Goal: Task Accomplishment & Management: Manage account settings

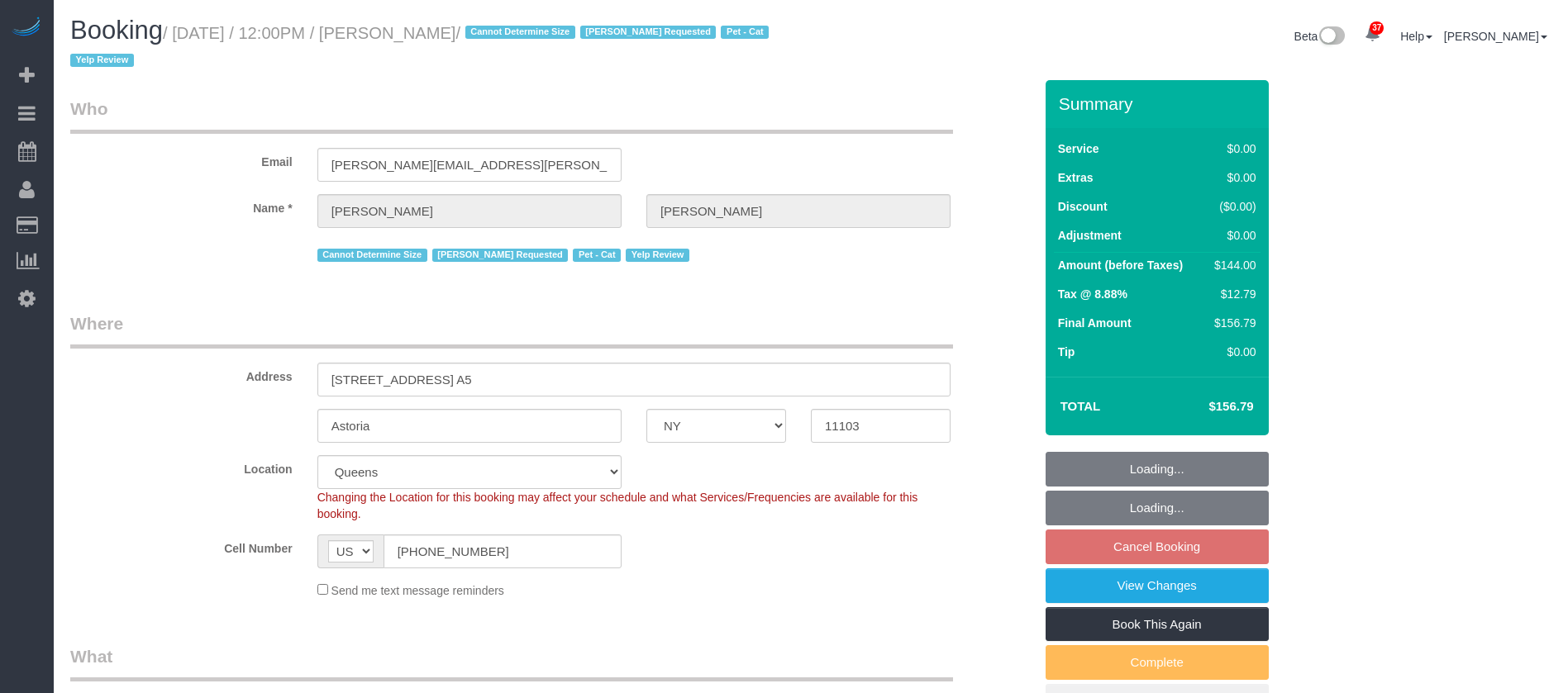
select select "NY"
select select "1"
select select "string:stripe-pm_1LXcSW4VGloSiKo7DSrAZGau"
select select "number:89"
select select "number:90"
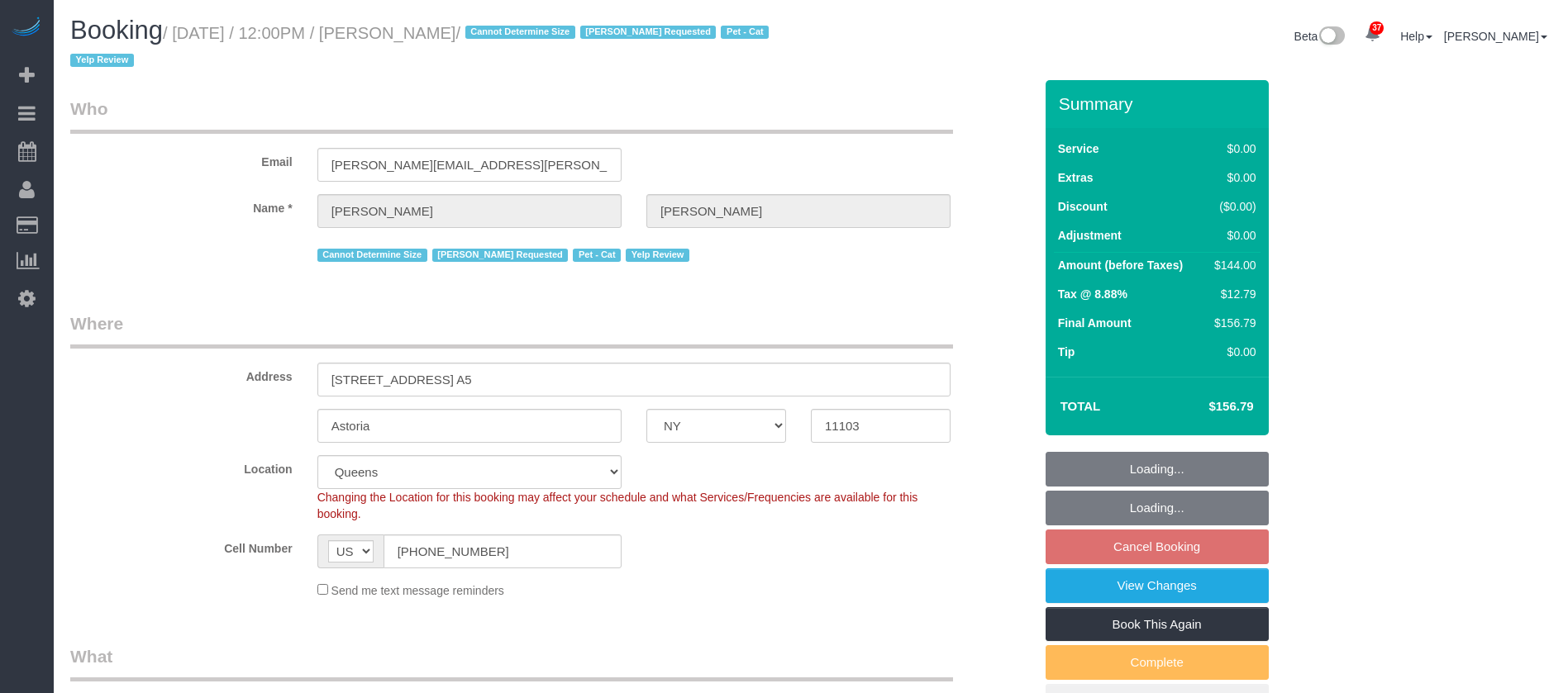
select select "number:14"
select select "number:5"
select select "spot60"
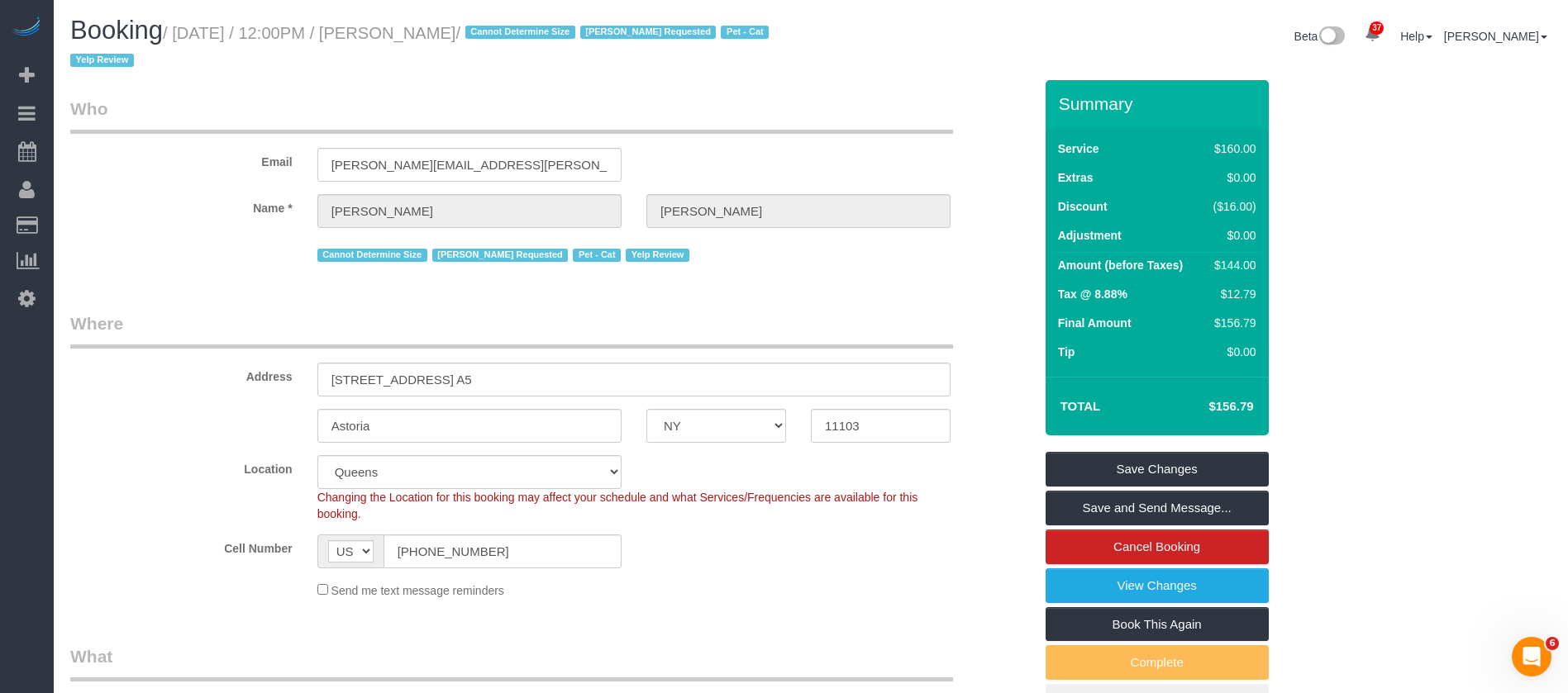
drag, startPoint x: 181, startPoint y: 29, endPoint x: 514, endPoint y: 26, distance: 333.0
click at [533, 30] on small "/ October 12, 2025 / 12:00PM / Michael Zadorian / Cannot Determine Size Kariluz…" at bounding box center [422, 46] width 703 height 46
copy small "October 12, 2025 / 12:00PM / Michael Zadorian"
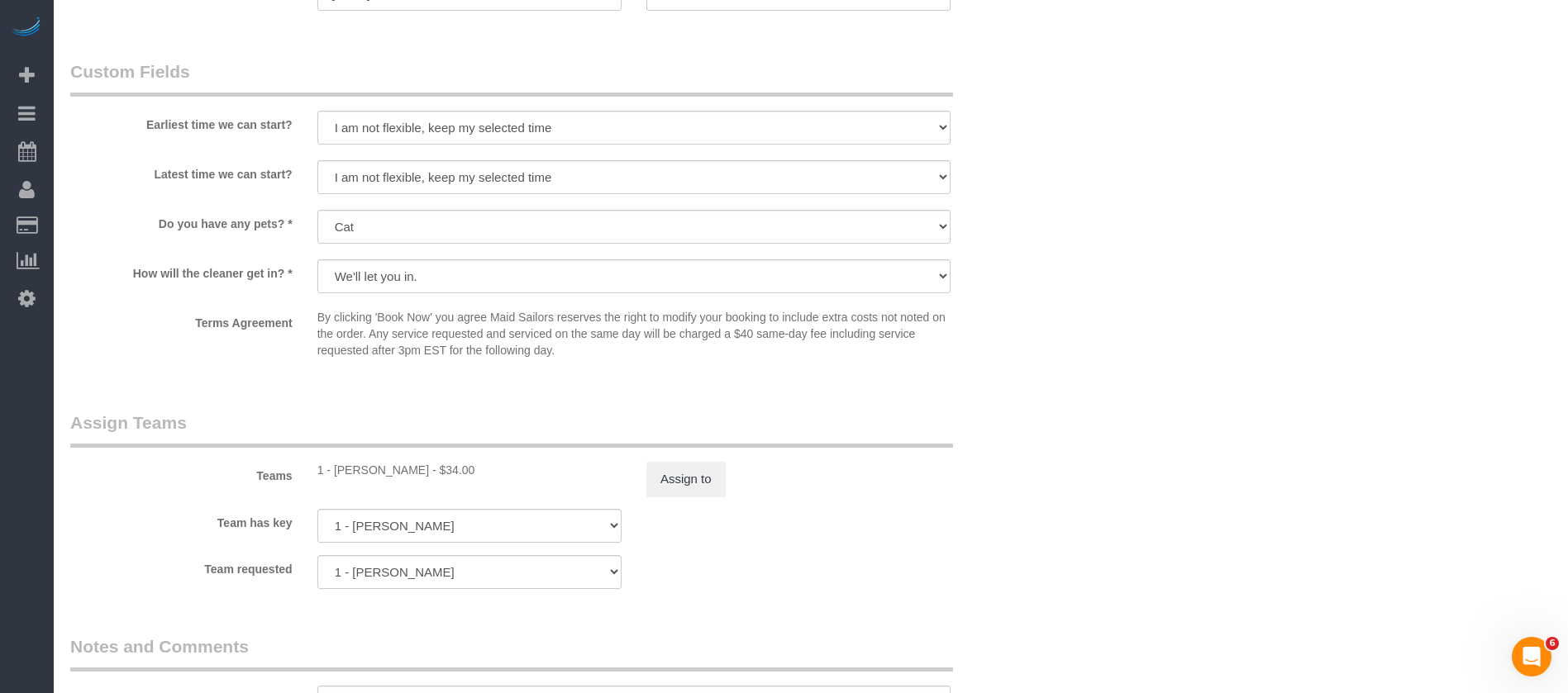
scroll to position [2108, 0]
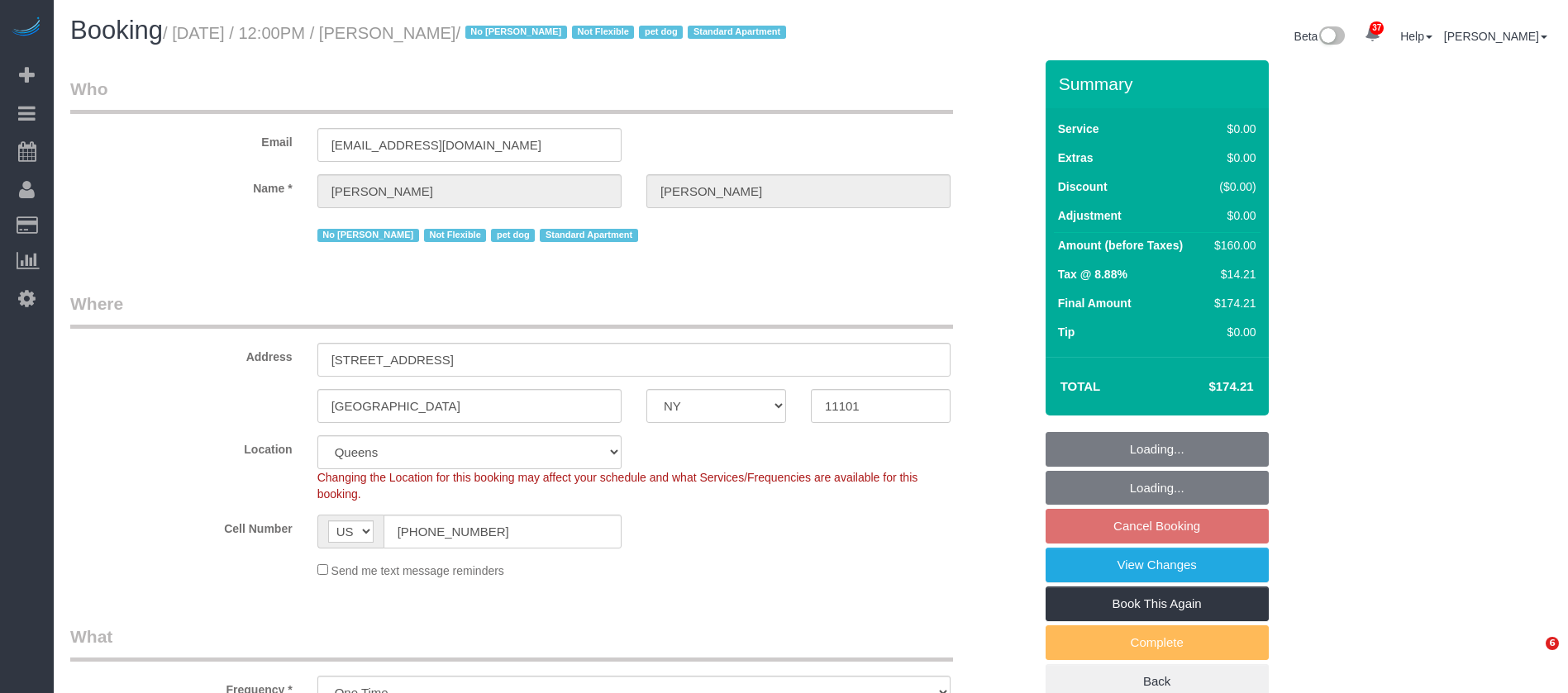
select select "NY"
select select "1"
select select "spot5"
select select "number:89"
select select "number:90"
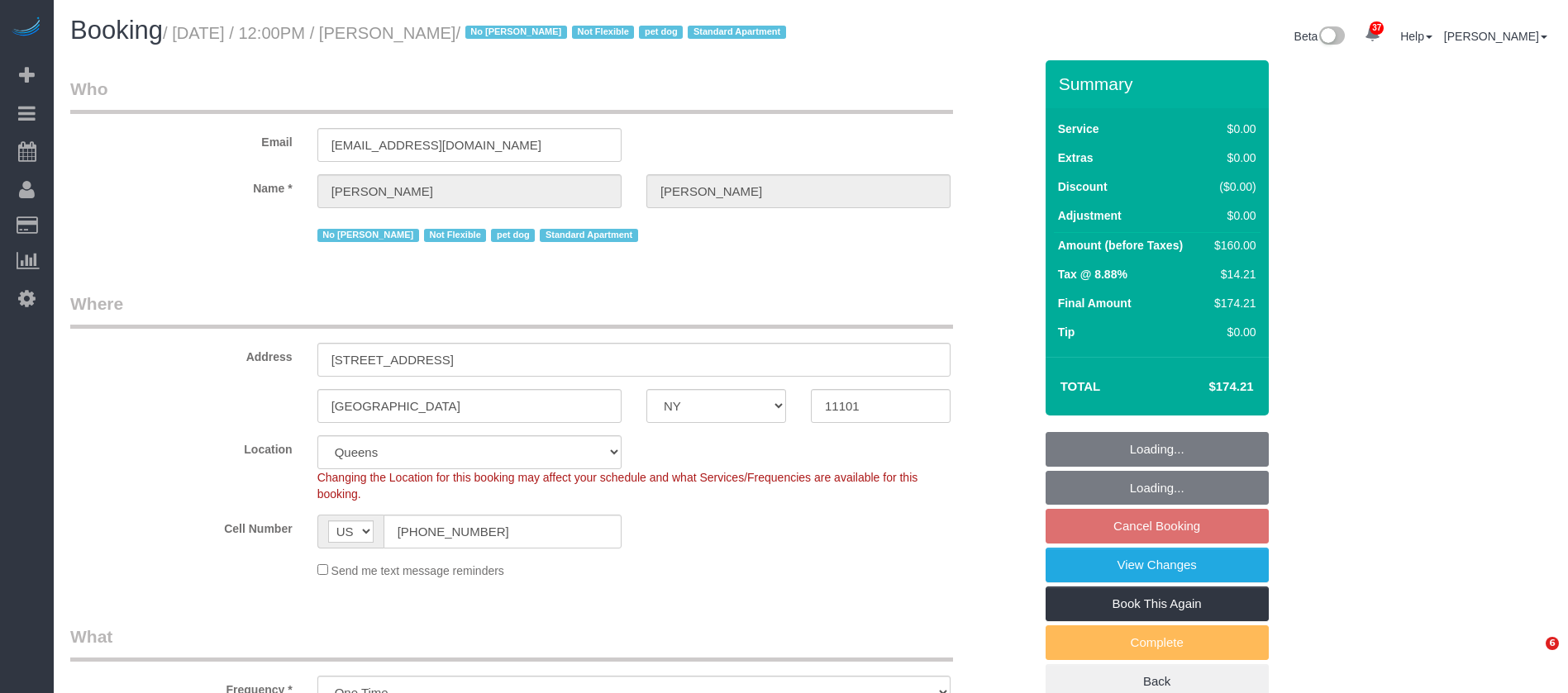
select select "number:13"
select select "number:5"
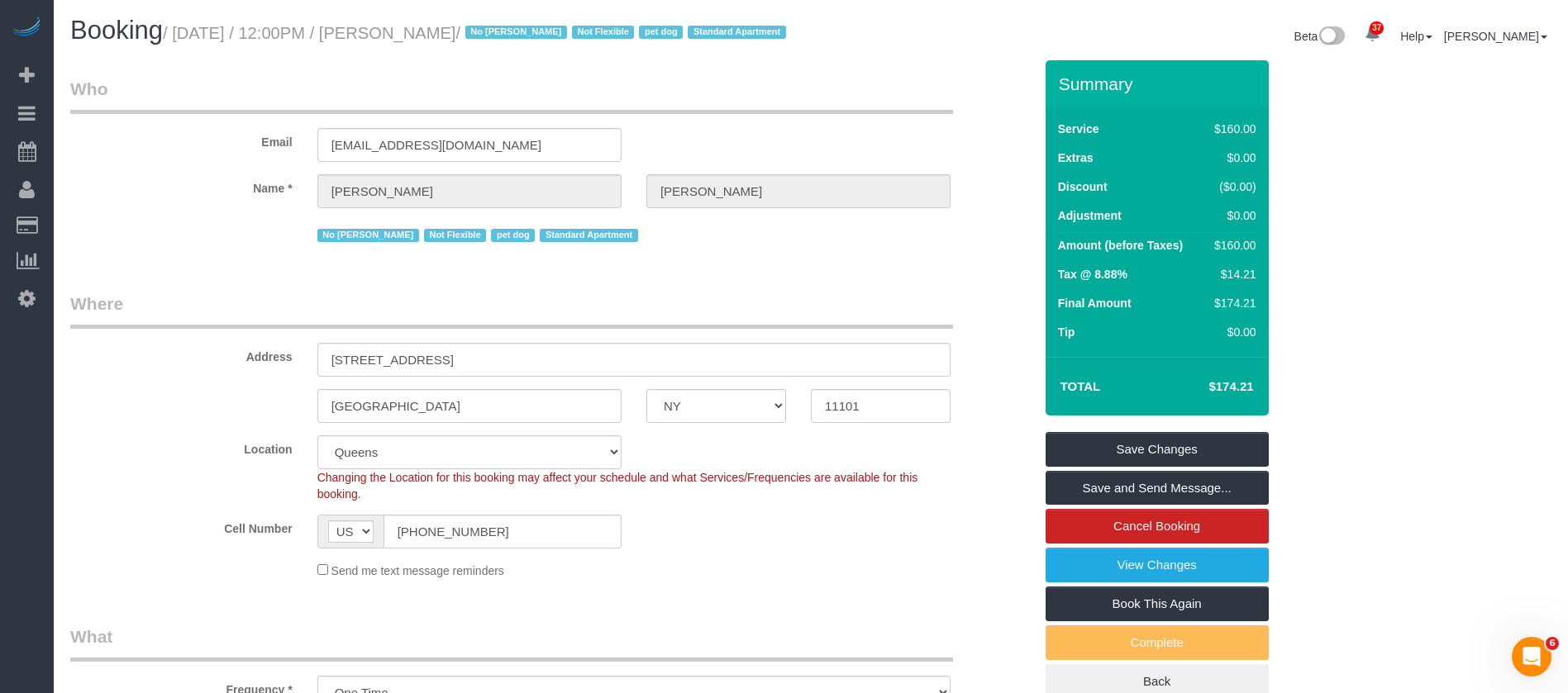
drag, startPoint x: 176, startPoint y: 33, endPoint x: 510, endPoint y: 30, distance: 334.0
click at [510, 30] on small "/ October 12, 2025 / 12:00PM / Ashley Korody / No Carlos Revilla Not Flexible p…" at bounding box center [477, 32] width 628 height 18
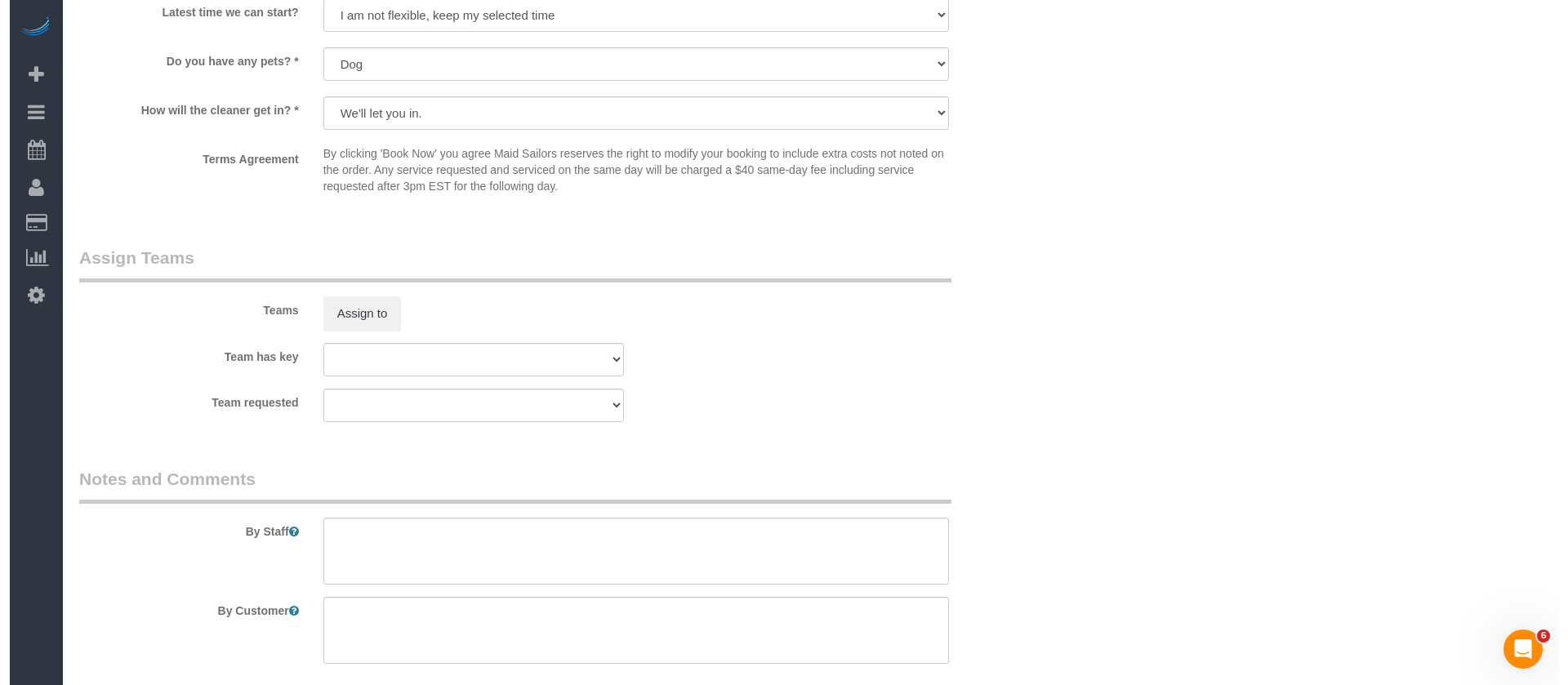
scroll to position [1961, 0]
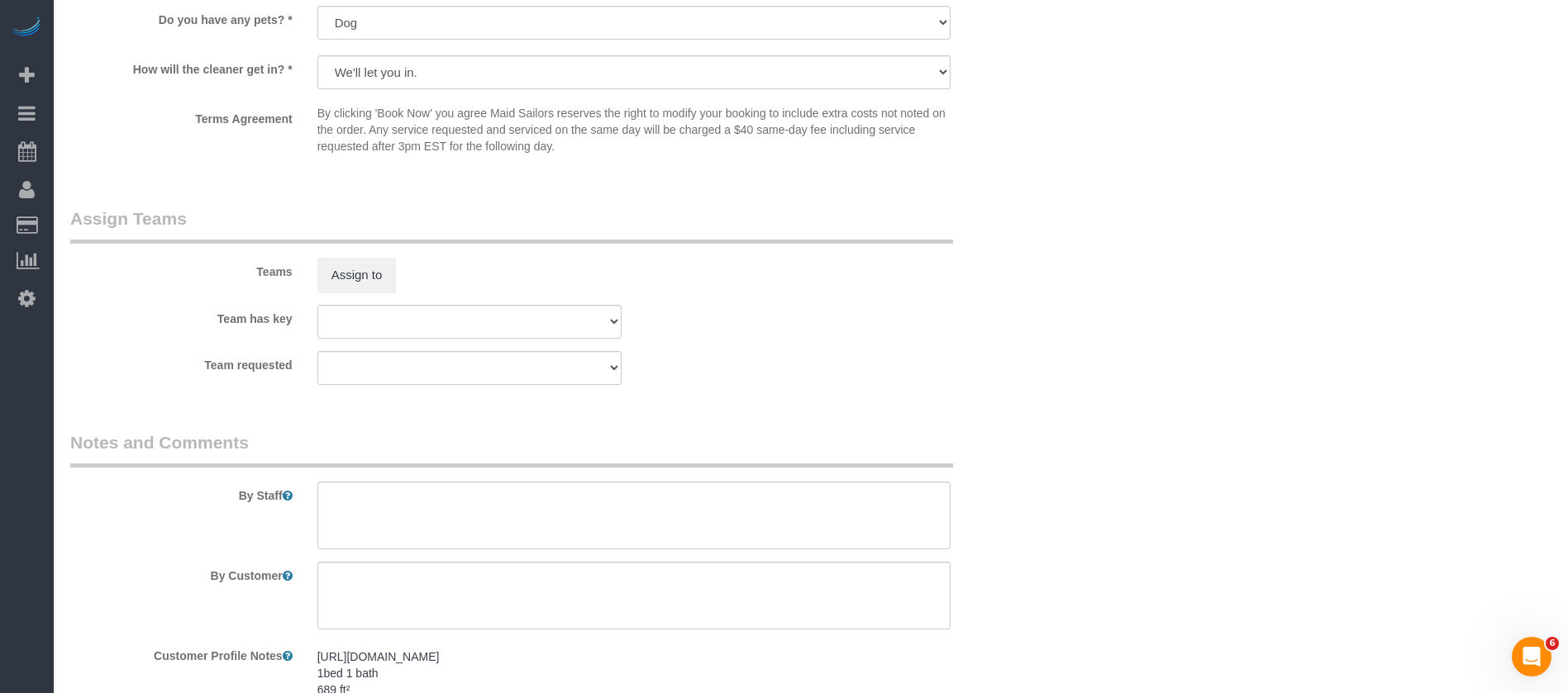
click at [374, 276] on div "Teams Assign to" at bounding box center [552, 249] width 988 height 86
click at [312, 292] on div "Assign to" at bounding box center [470, 275] width 329 height 34
click at [378, 292] on button "Assign to" at bounding box center [357, 275] width 80 height 34
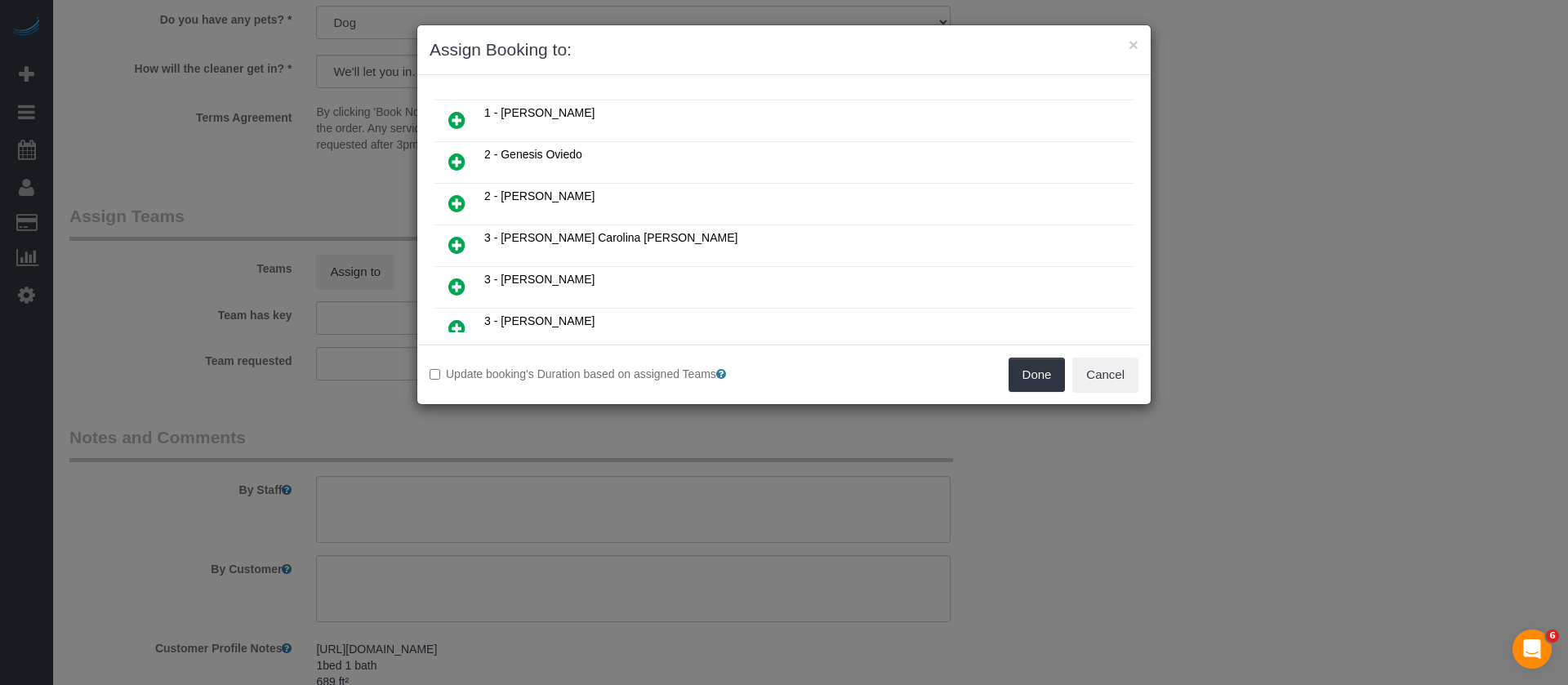
scroll to position [368, 0]
click at [452, 161] on icon at bounding box center [457, 164] width 18 height 19
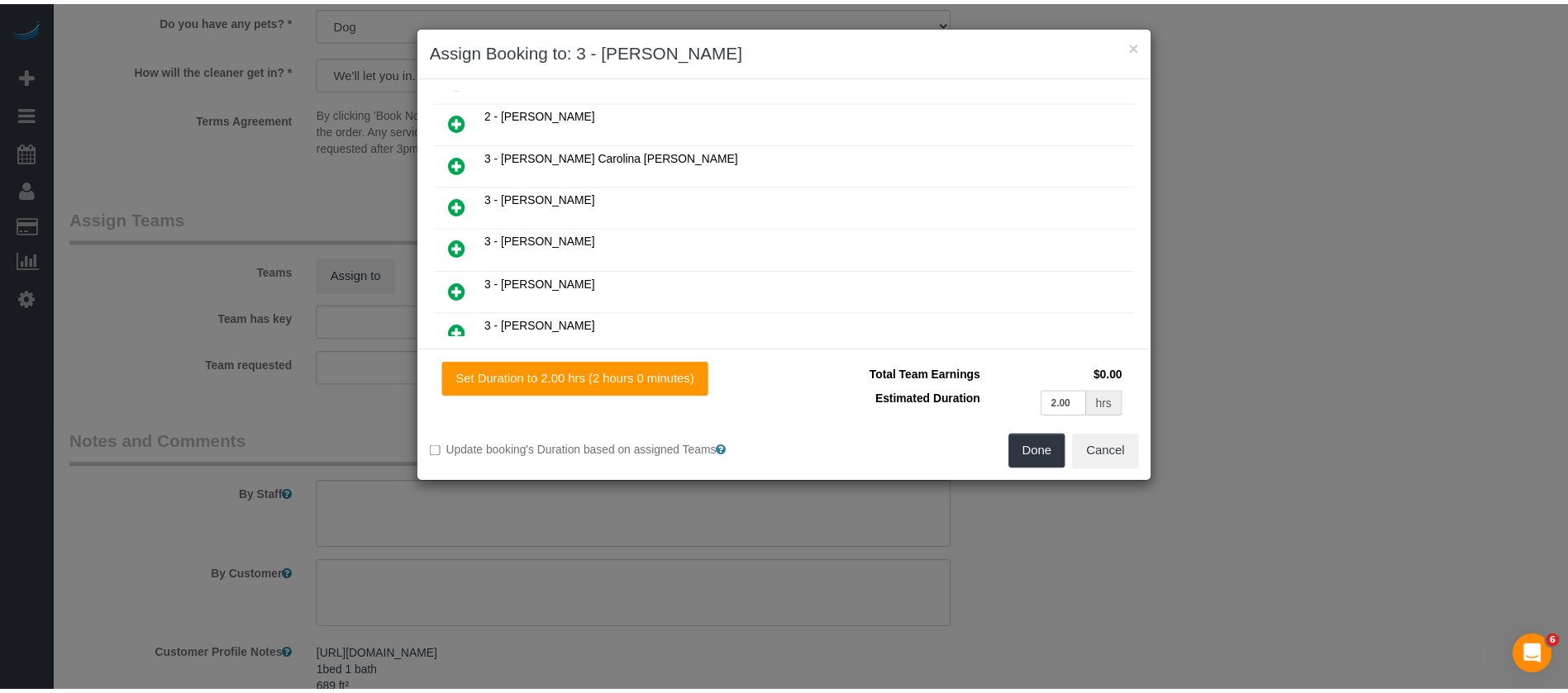
scroll to position [411, 0]
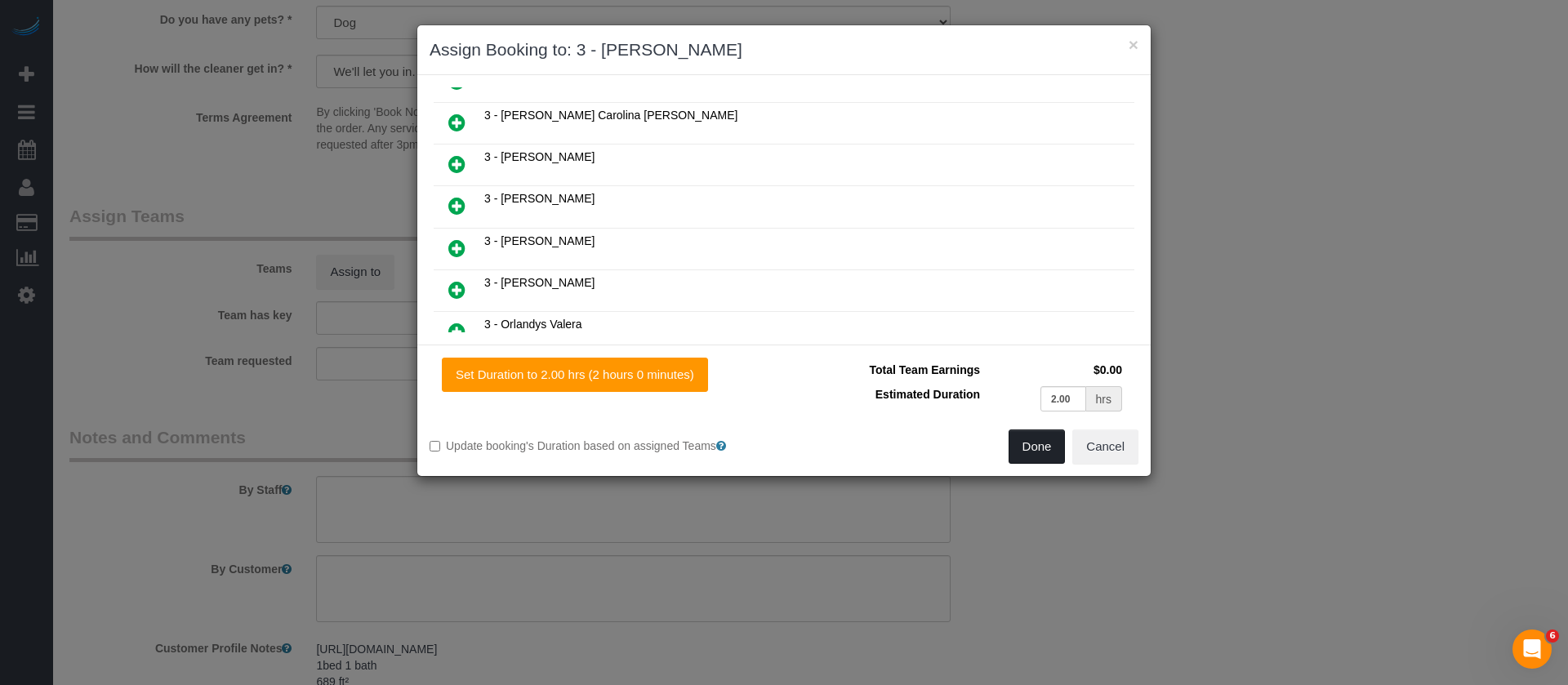
click at [1032, 435] on button "Done" at bounding box center [1037, 447] width 57 height 34
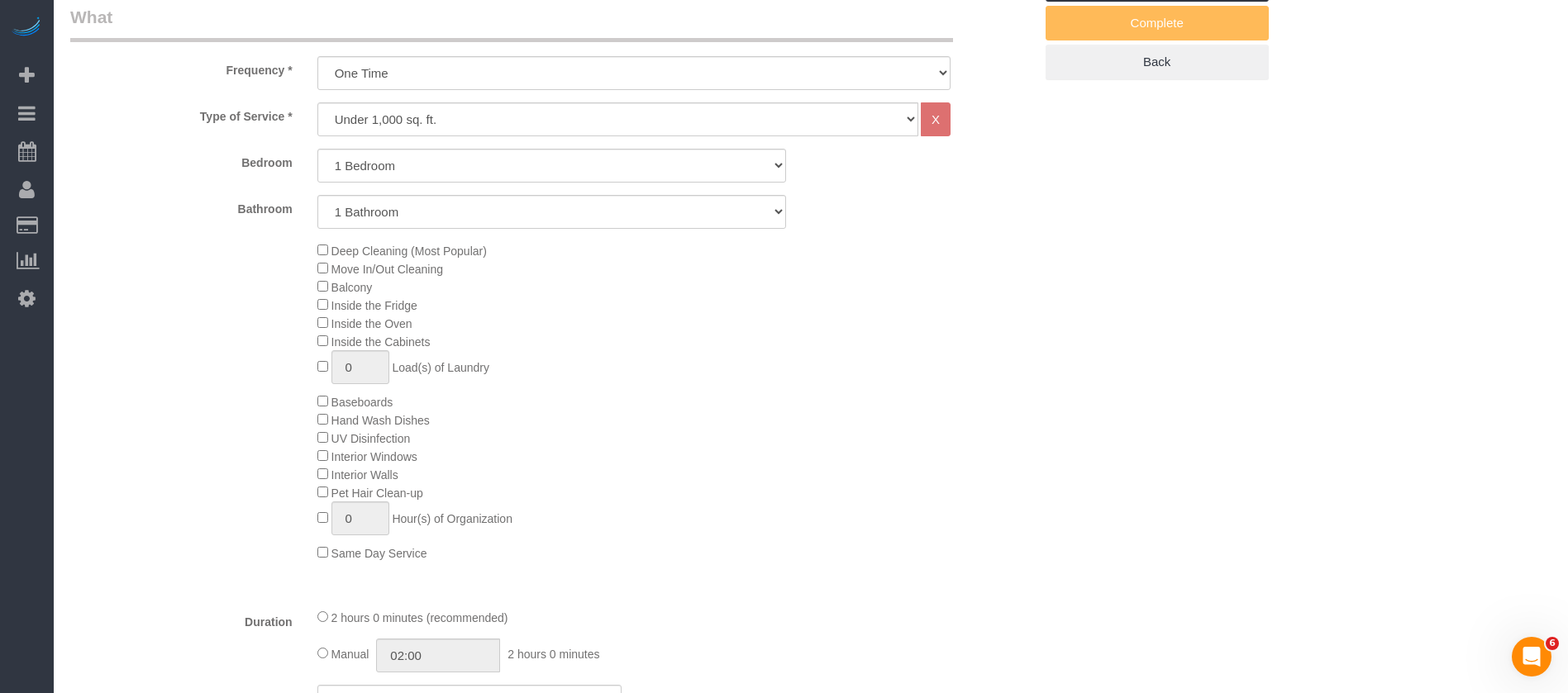
scroll to position [0, 0]
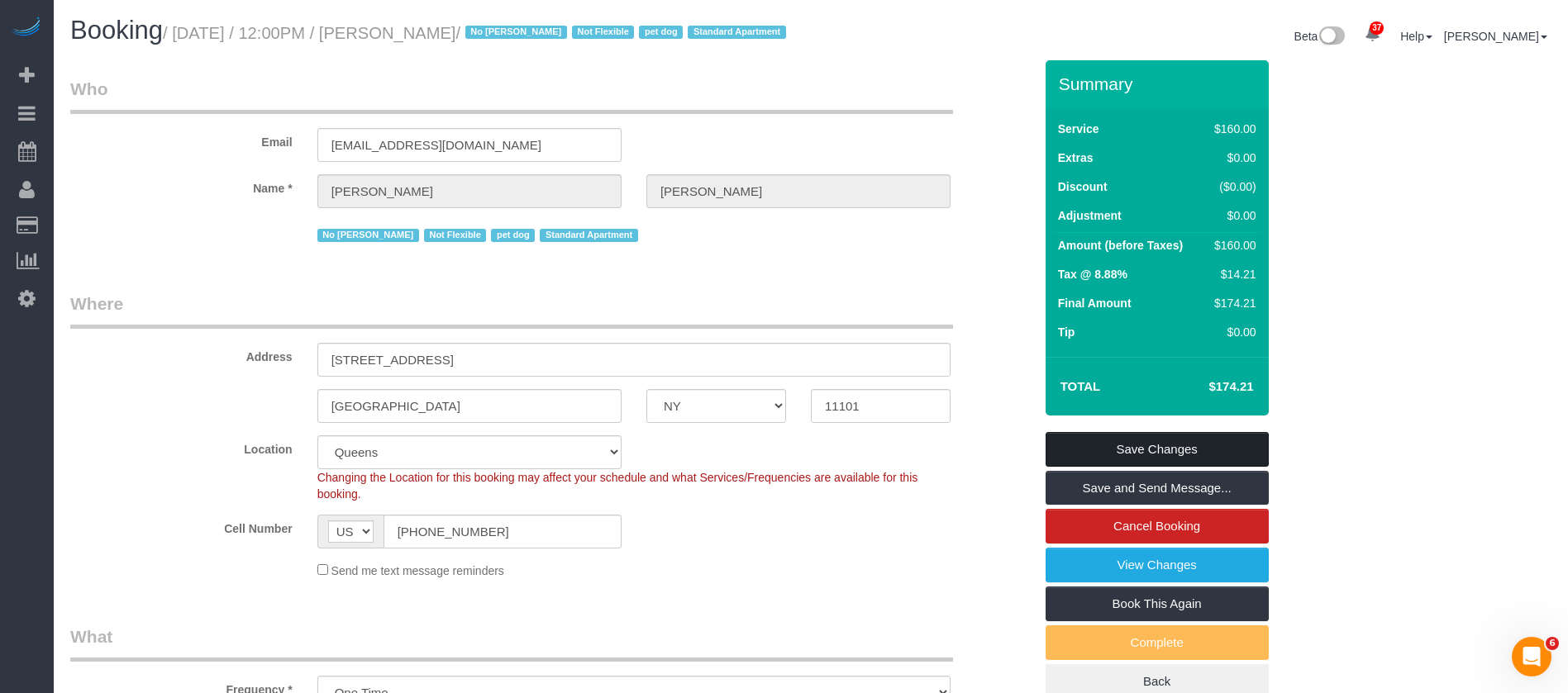
click at [1191, 467] on link "Save Changes" at bounding box center [1157, 449] width 224 height 34
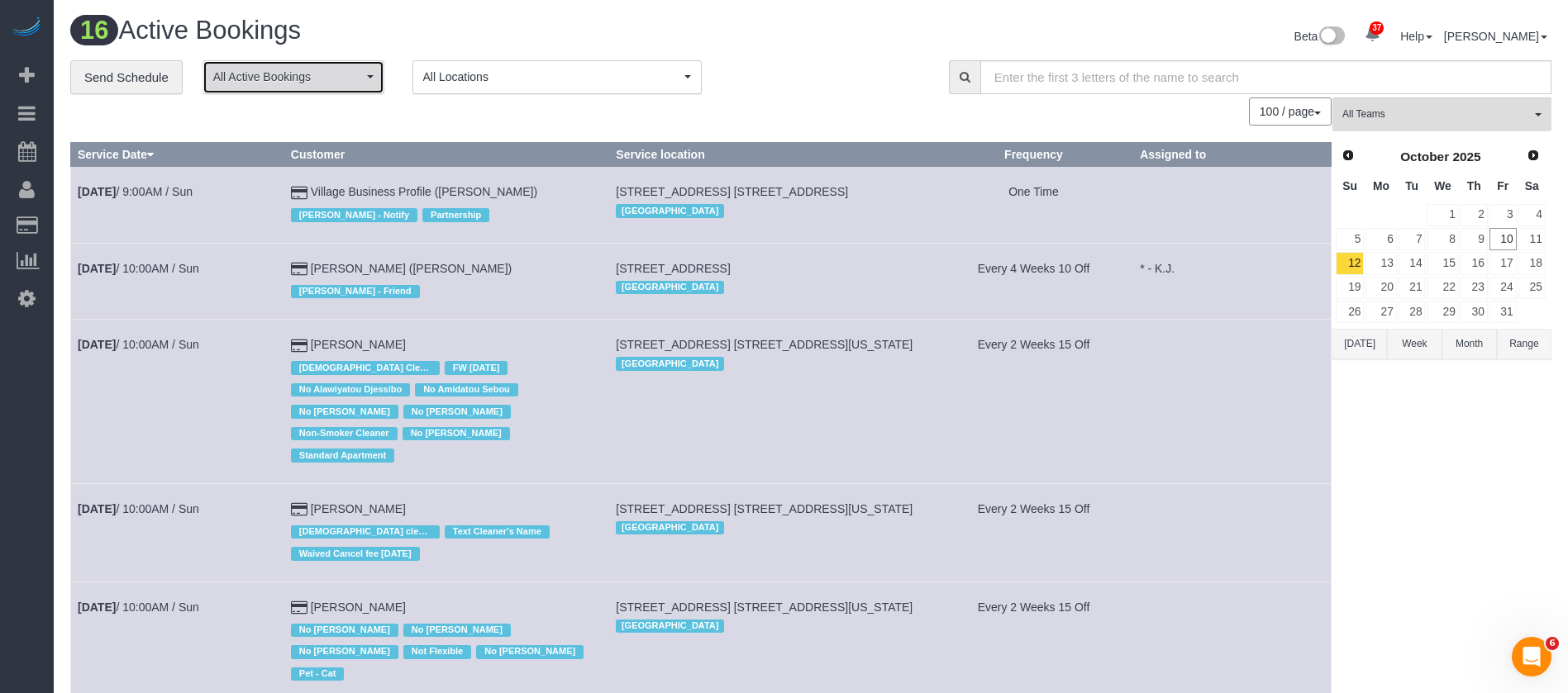
click at [328, 84] on span "All Active Bookings" at bounding box center [289, 77] width 150 height 17
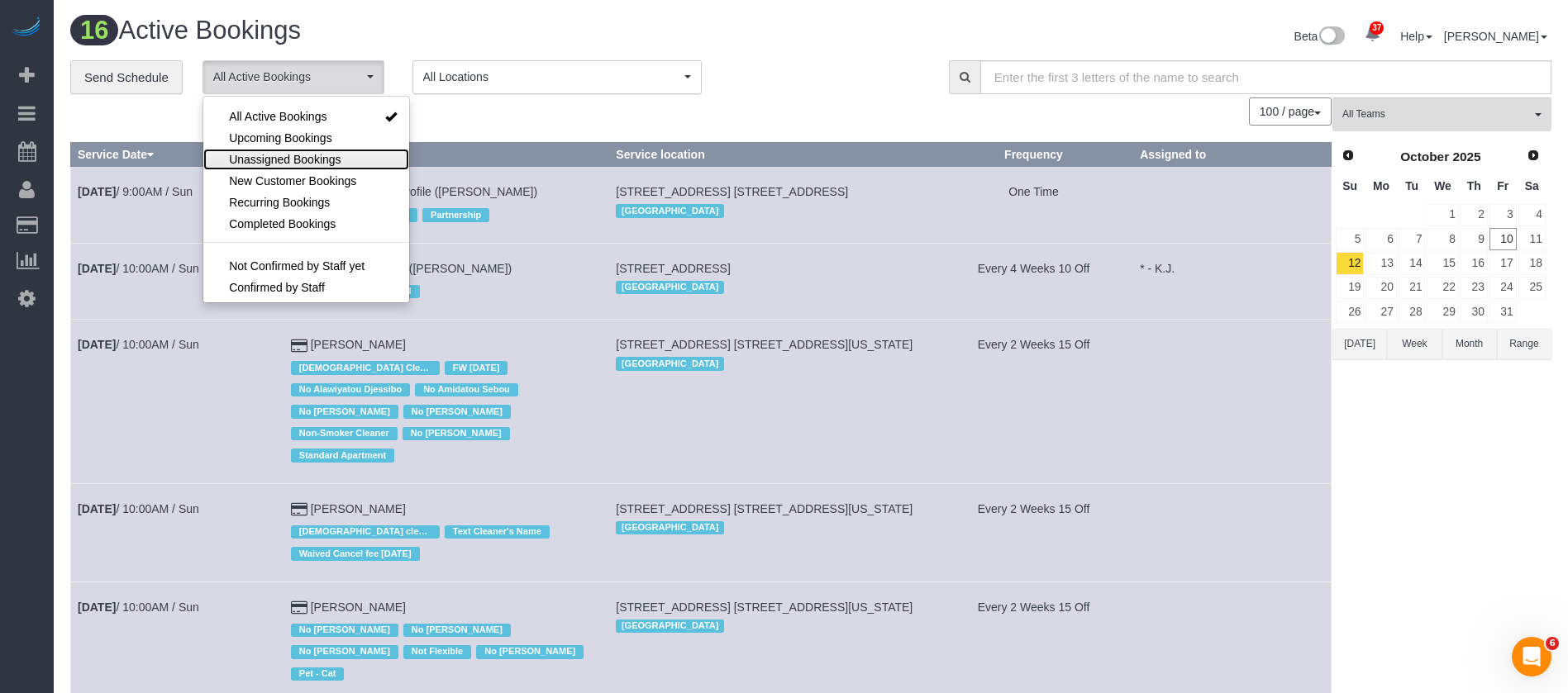
drag, startPoint x: 311, startPoint y: 157, endPoint x: 490, endPoint y: 149, distance: 179.2
click at [313, 157] on span "Unassigned Bookings" at bounding box center [285, 159] width 111 height 17
select select "**********"
click at [538, 109] on div "100 / page 10 / page 20 / page 30 / page 40 / page 50 / page 100 / page" at bounding box center [700, 111] width 1262 height 29
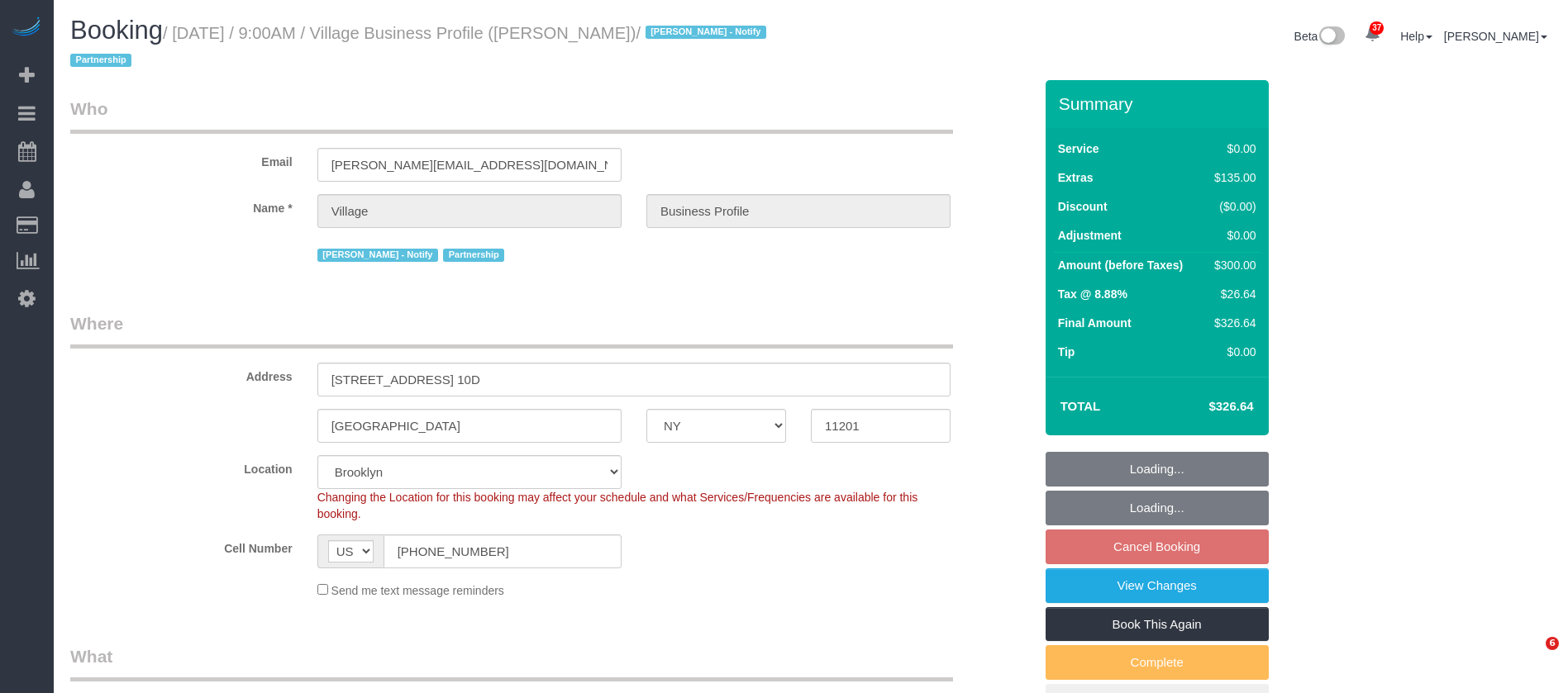
select select "NY"
select select "4"
select select "spot2"
select select "number:89"
select select "number:90"
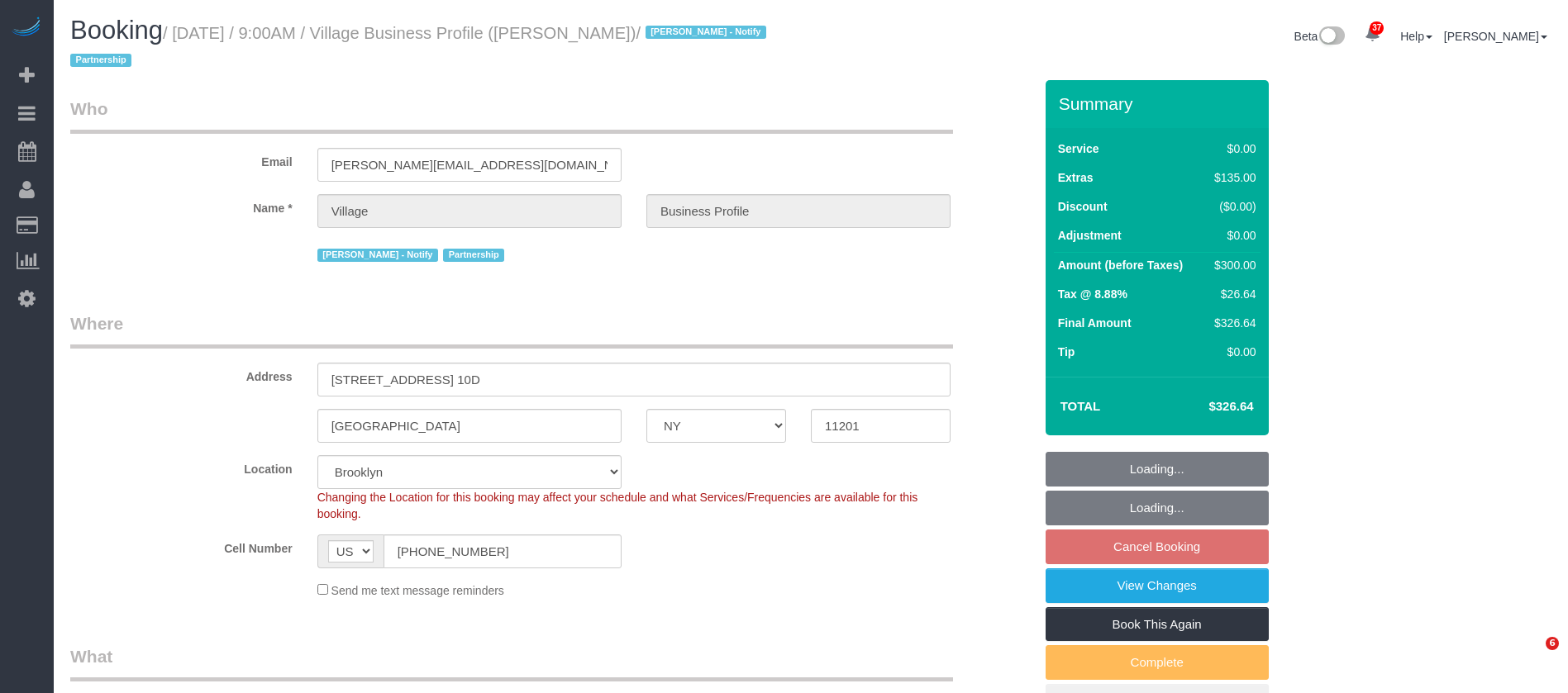
select select "number:15"
select select "number:5"
select select "object:1440"
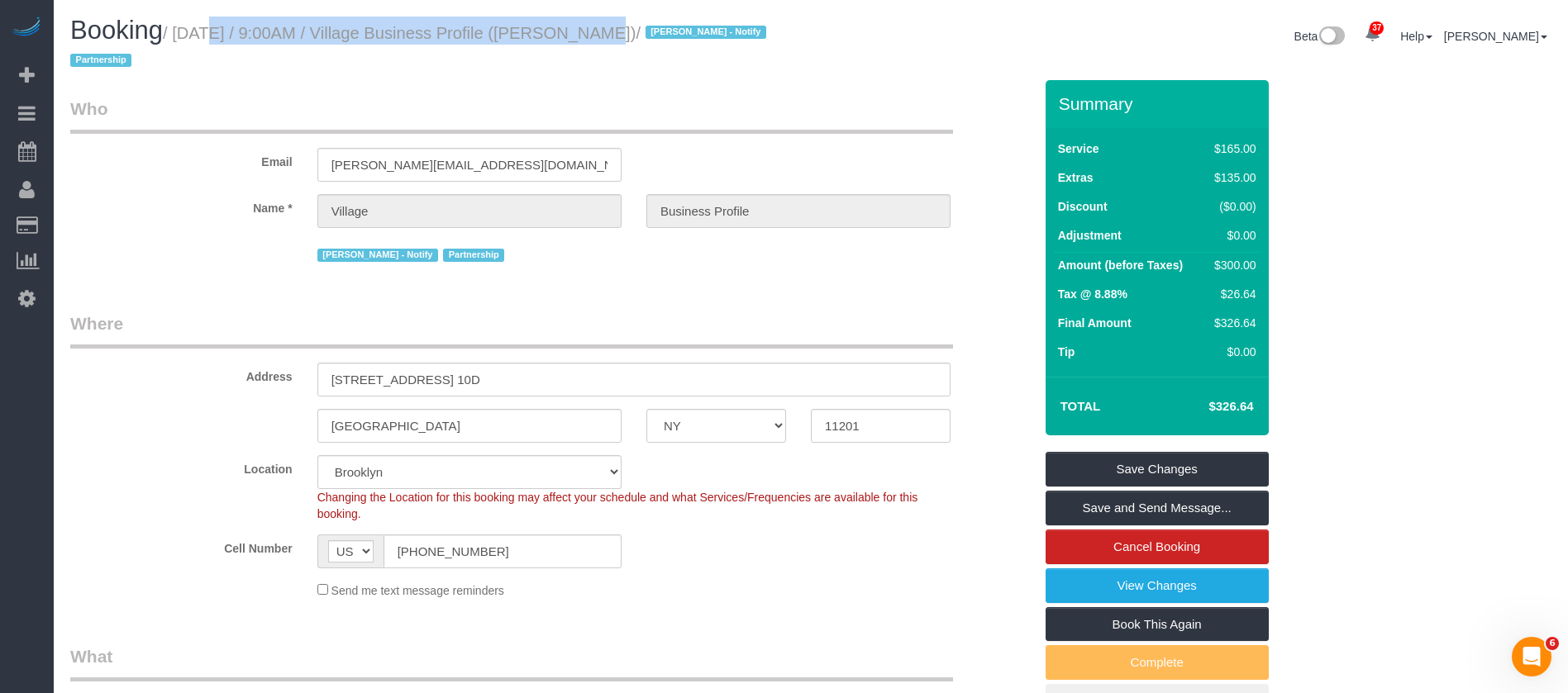
drag, startPoint x: 179, startPoint y: 31, endPoint x: 565, endPoint y: 32, distance: 386.0
click at [565, 32] on small "/ October 12, 2025 / 9:00AM / Village Business Profile (James Anthony) / Jacky …" at bounding box center [421, 46] width 701 height 46
copy small "October 12, 2025 / 9:00AM / Village Business Profile"
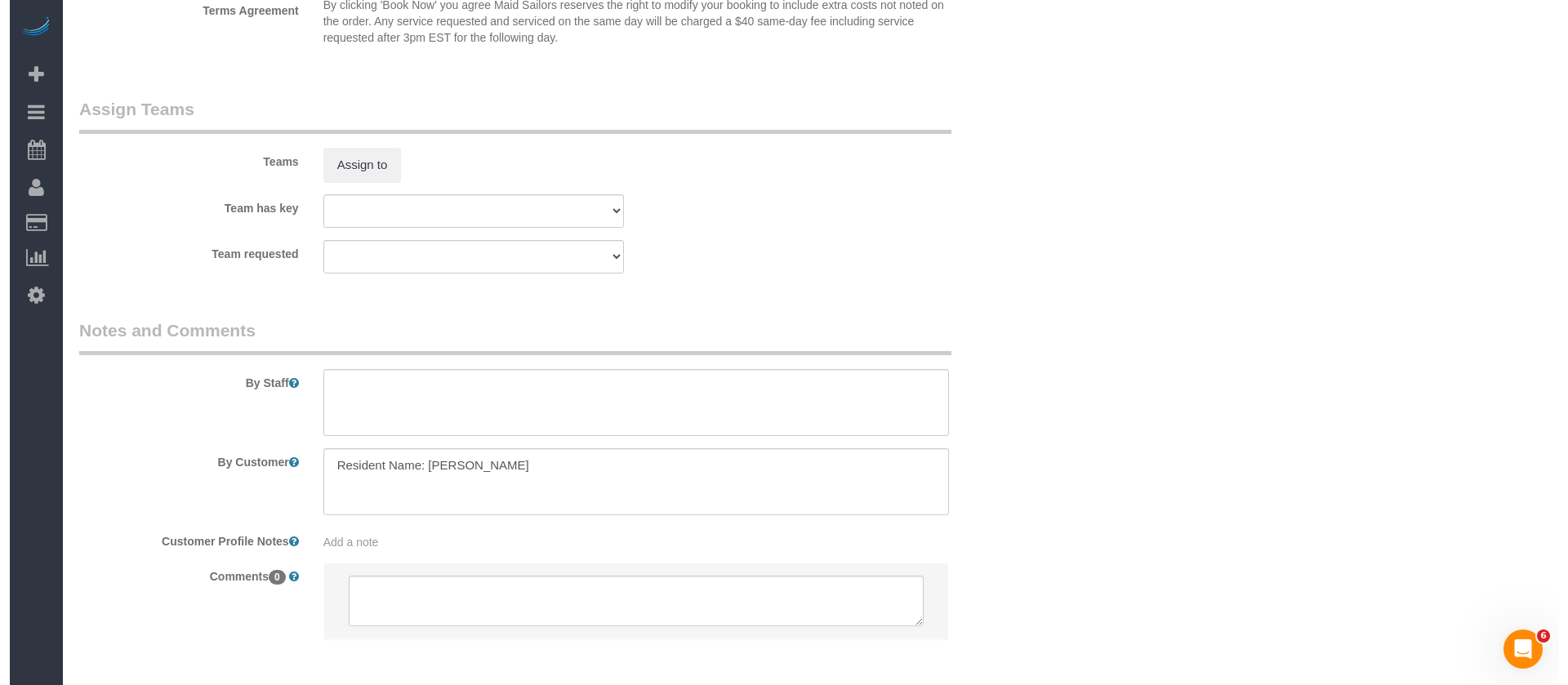
scroll to position [2078, 0]
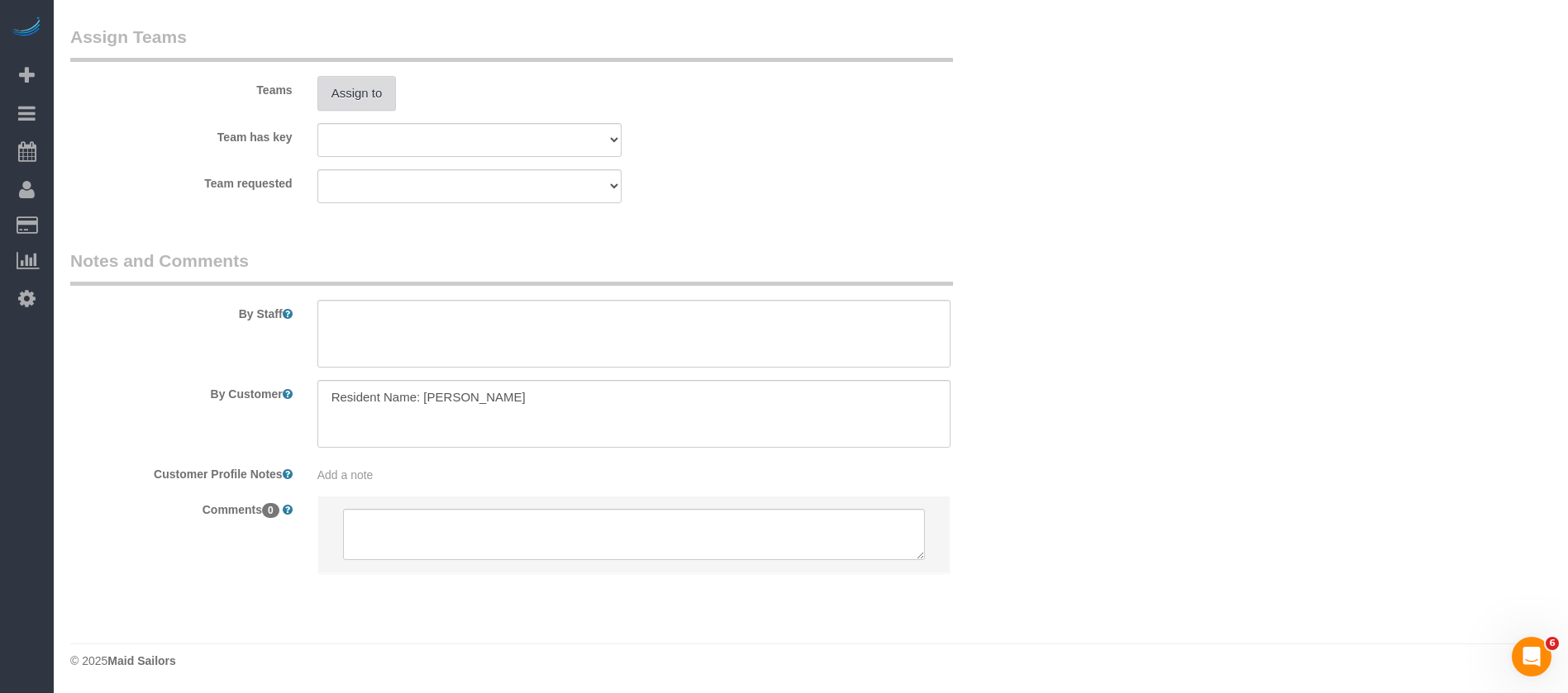
click at [372, 95] on button "Assign to" at bounding box center [357, 93] width 80 height 34
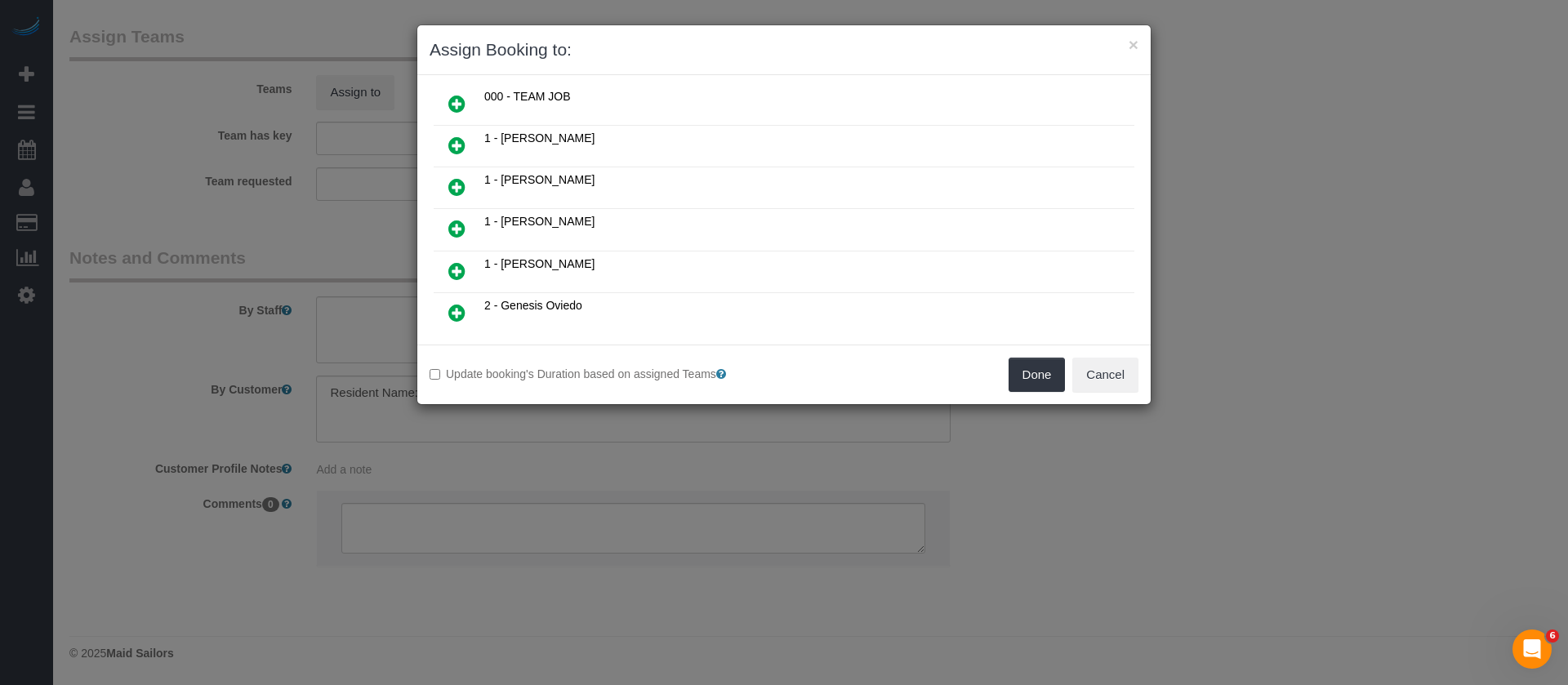
scroll to position [245, 0]
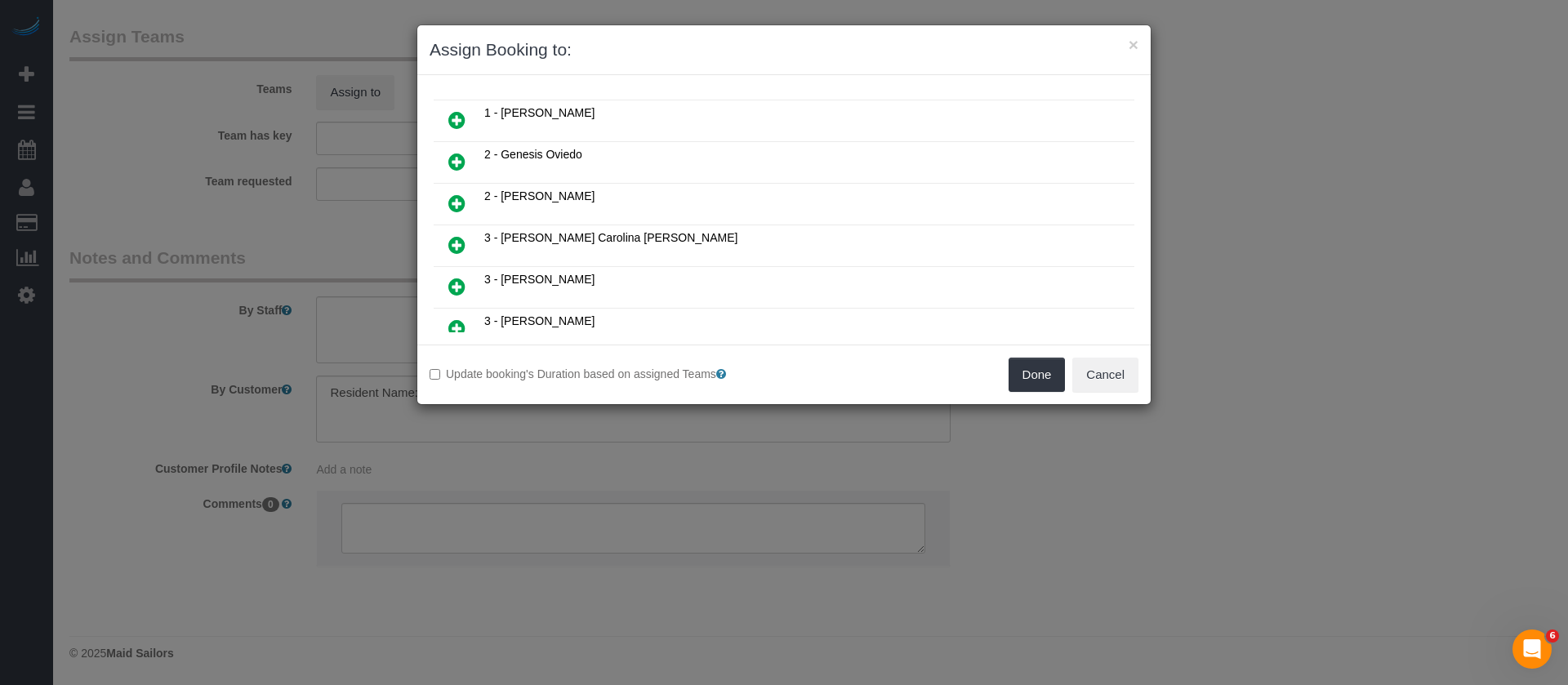
click at [458, 161] on icon at bounding box center [457, 162] width 18 height 19
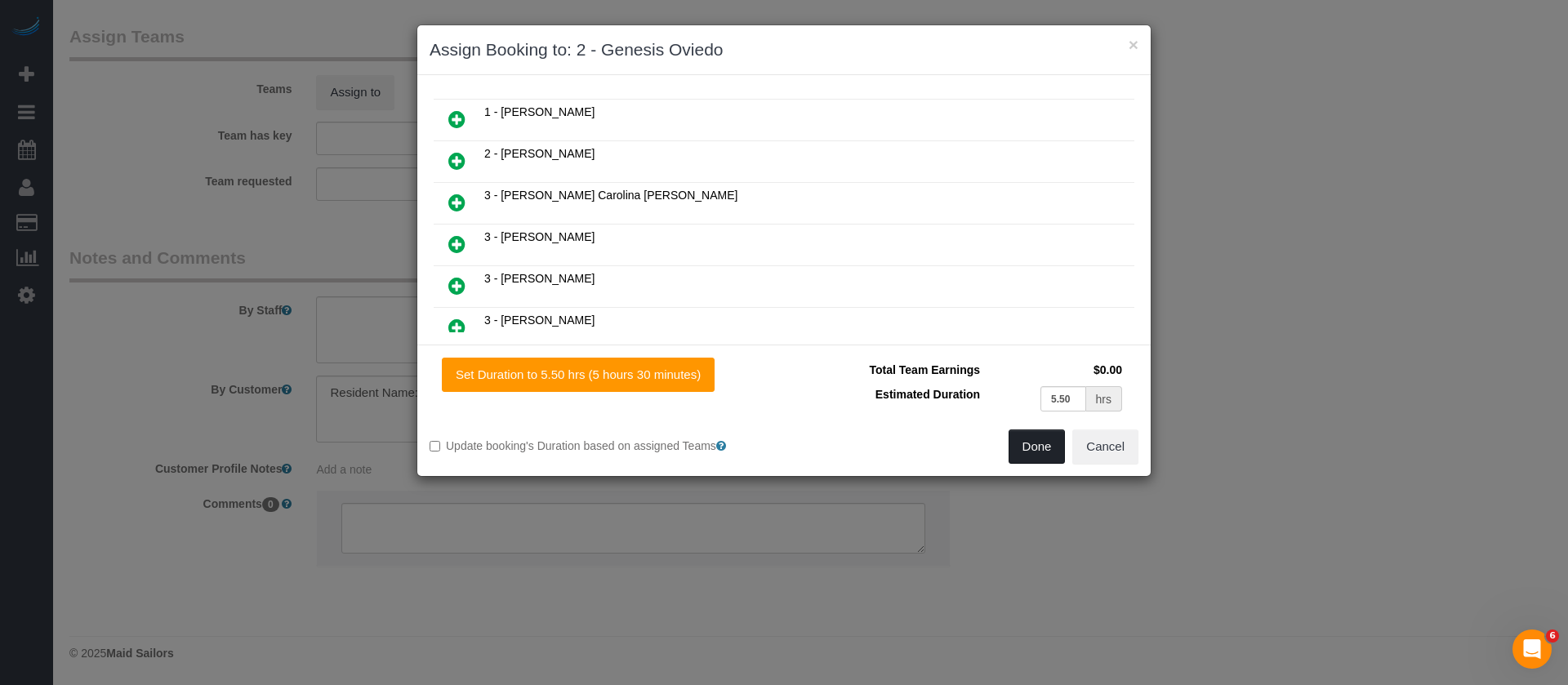
click at [1035, 442] on button "Done" at bounding box center [1037, 447] width 57 height 34
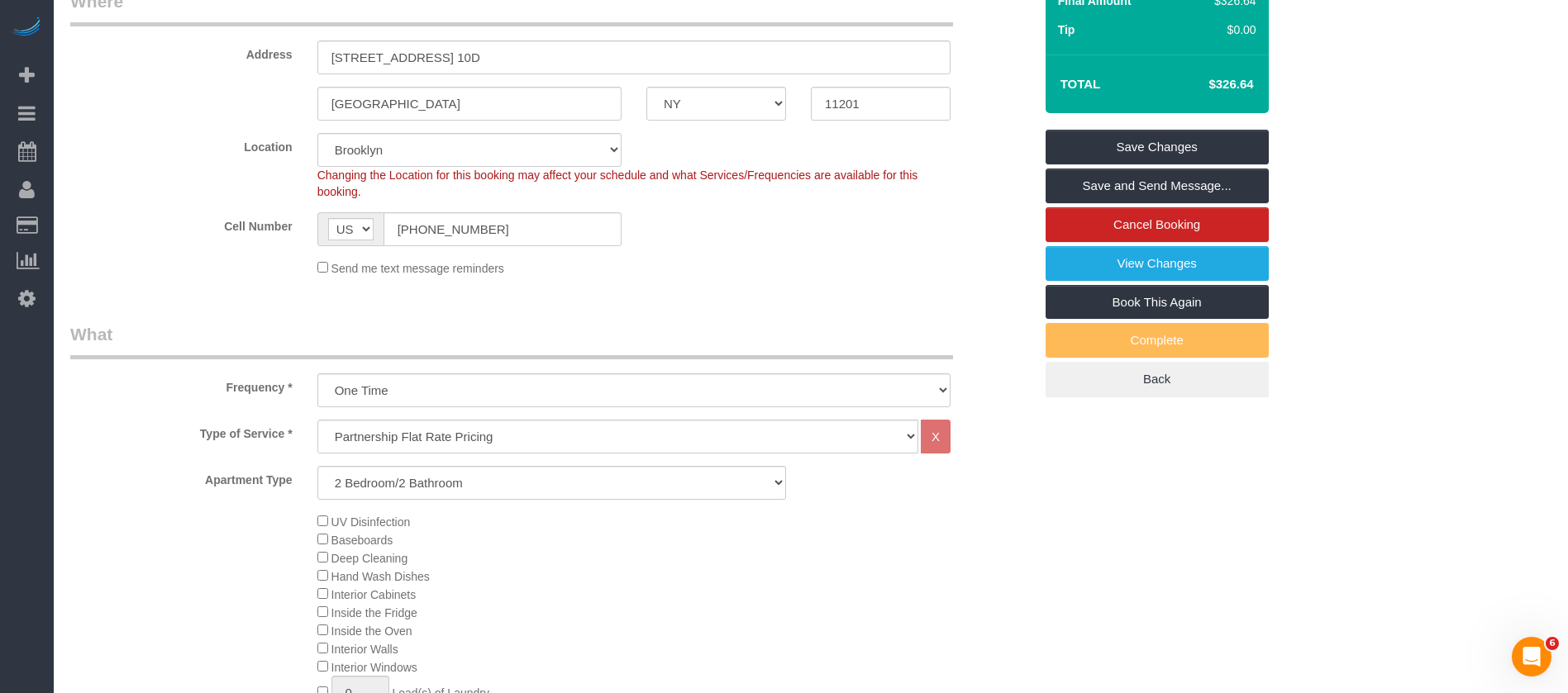
scroll to position [0, 0]
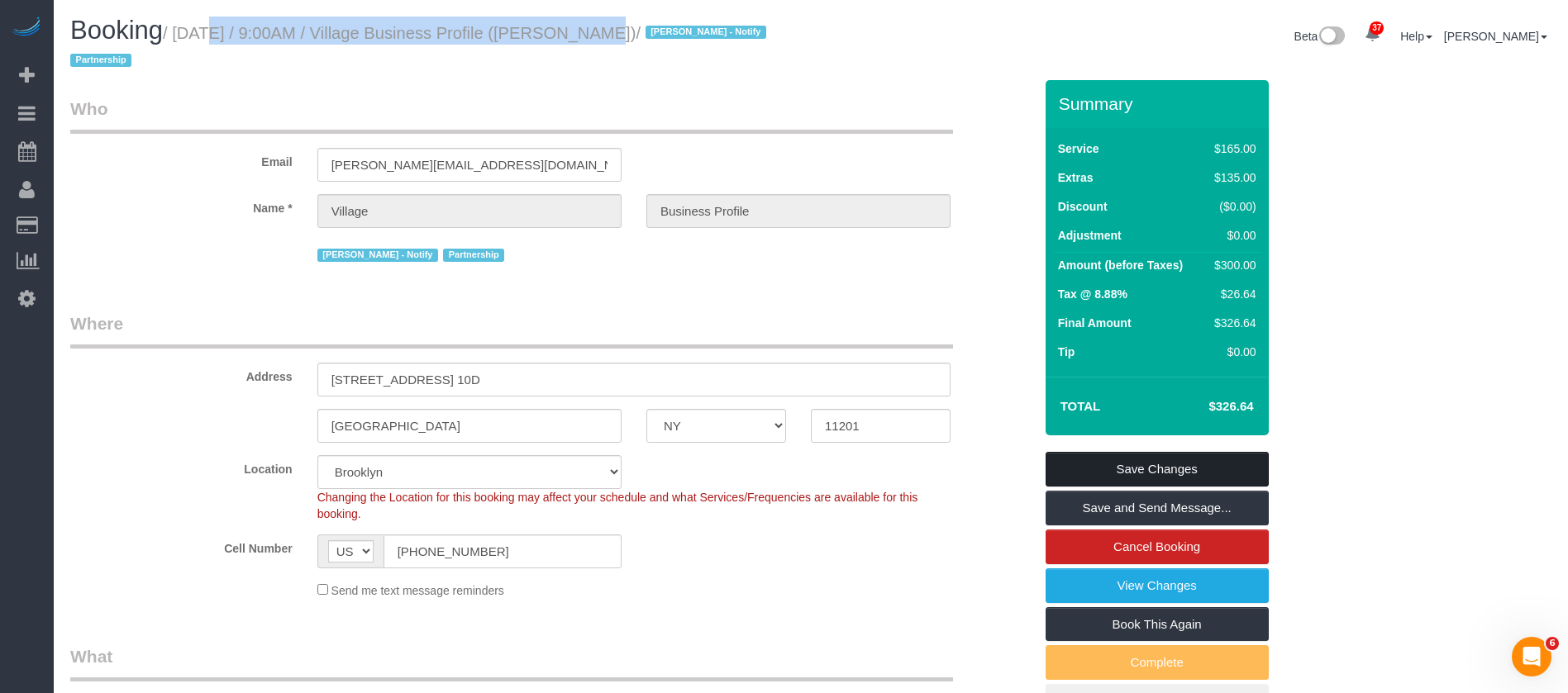
click at [1213, 478] on link "Save Changes" at bounding box center [1157, 469] width 224 height 34
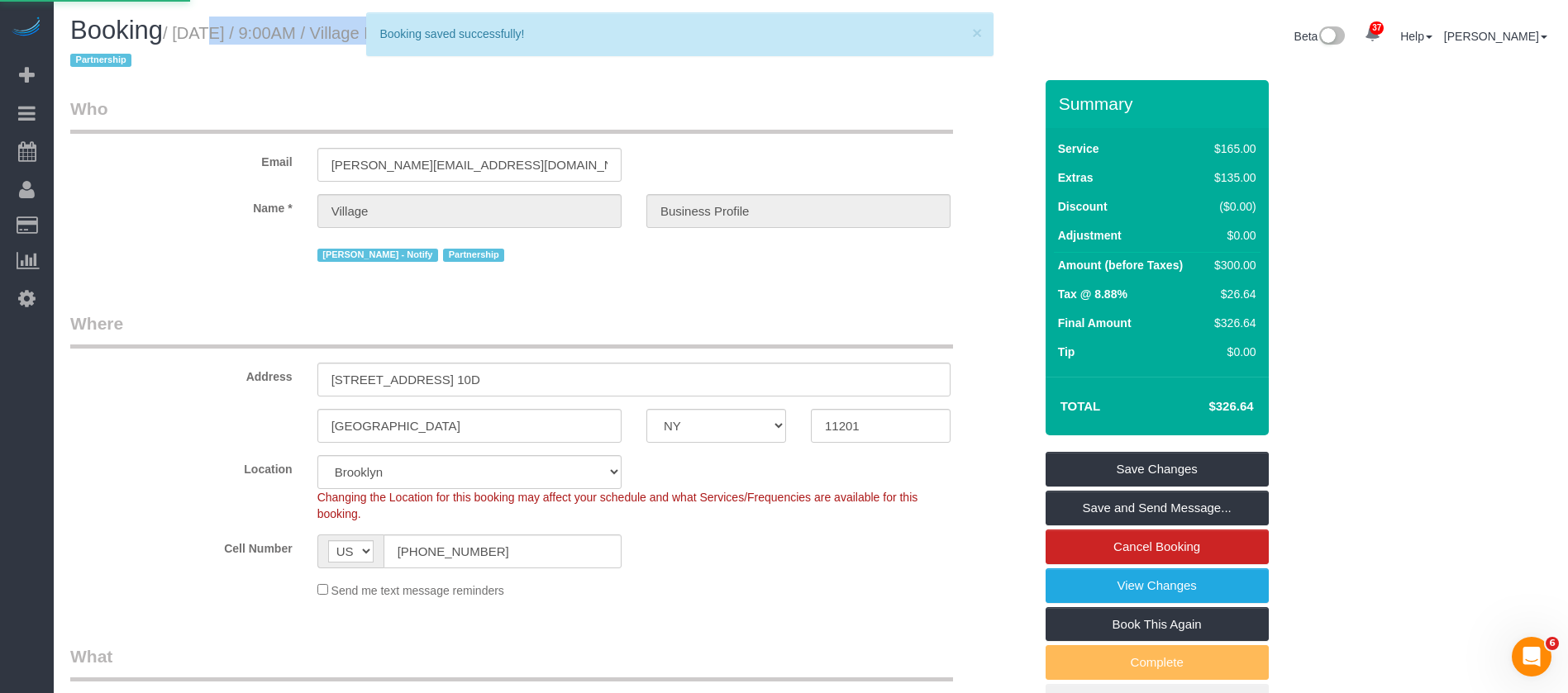
select select "**********"
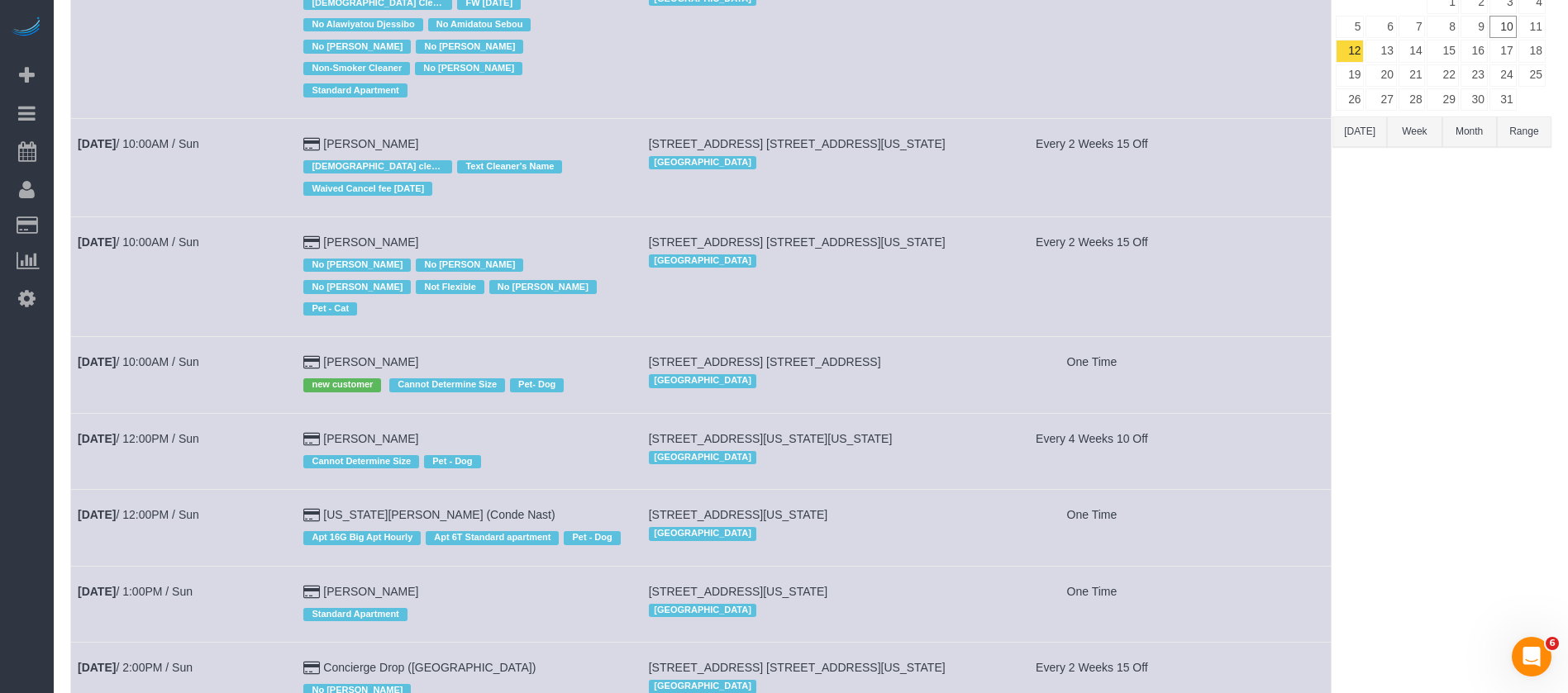
scroll to position [248, 0]
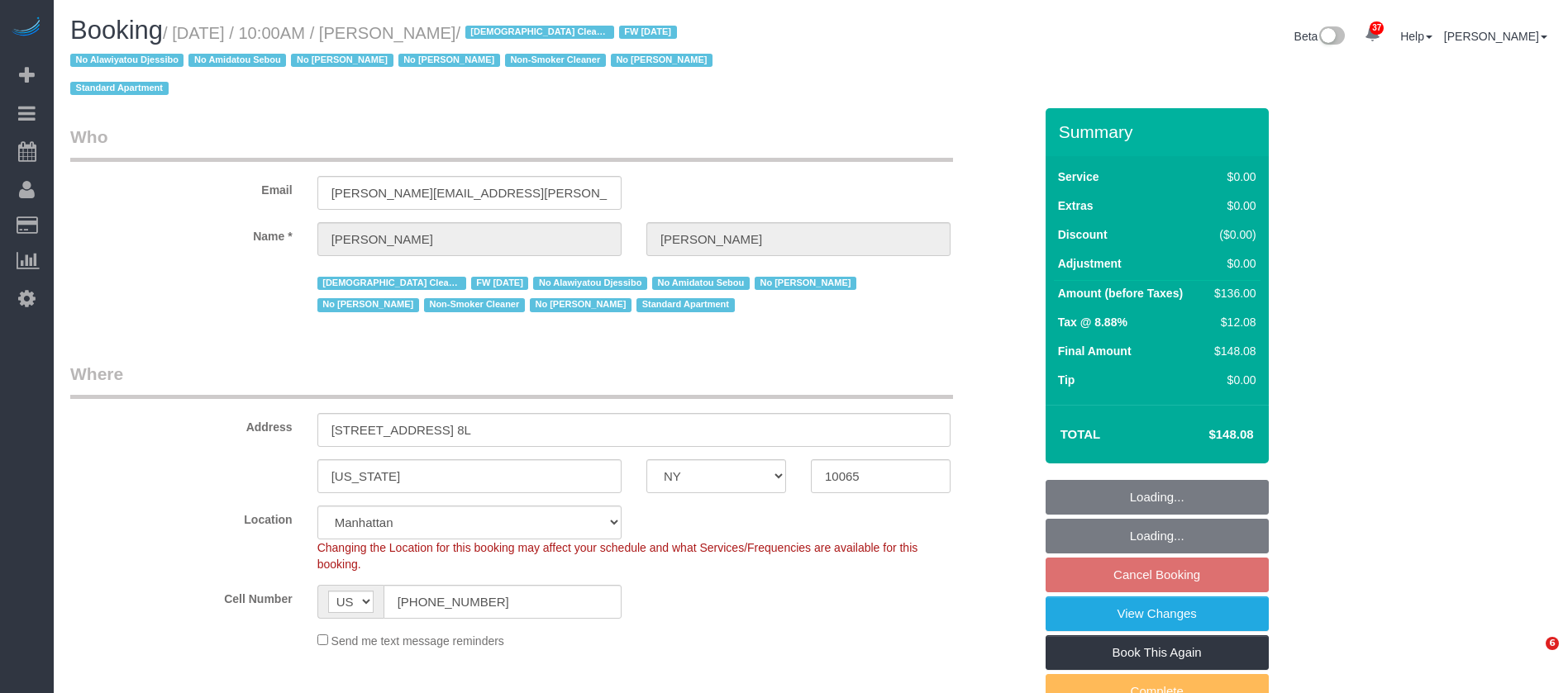
select select "NY"
select select "1"
select select "number:89"
select select "number:90"
select select "number:15"
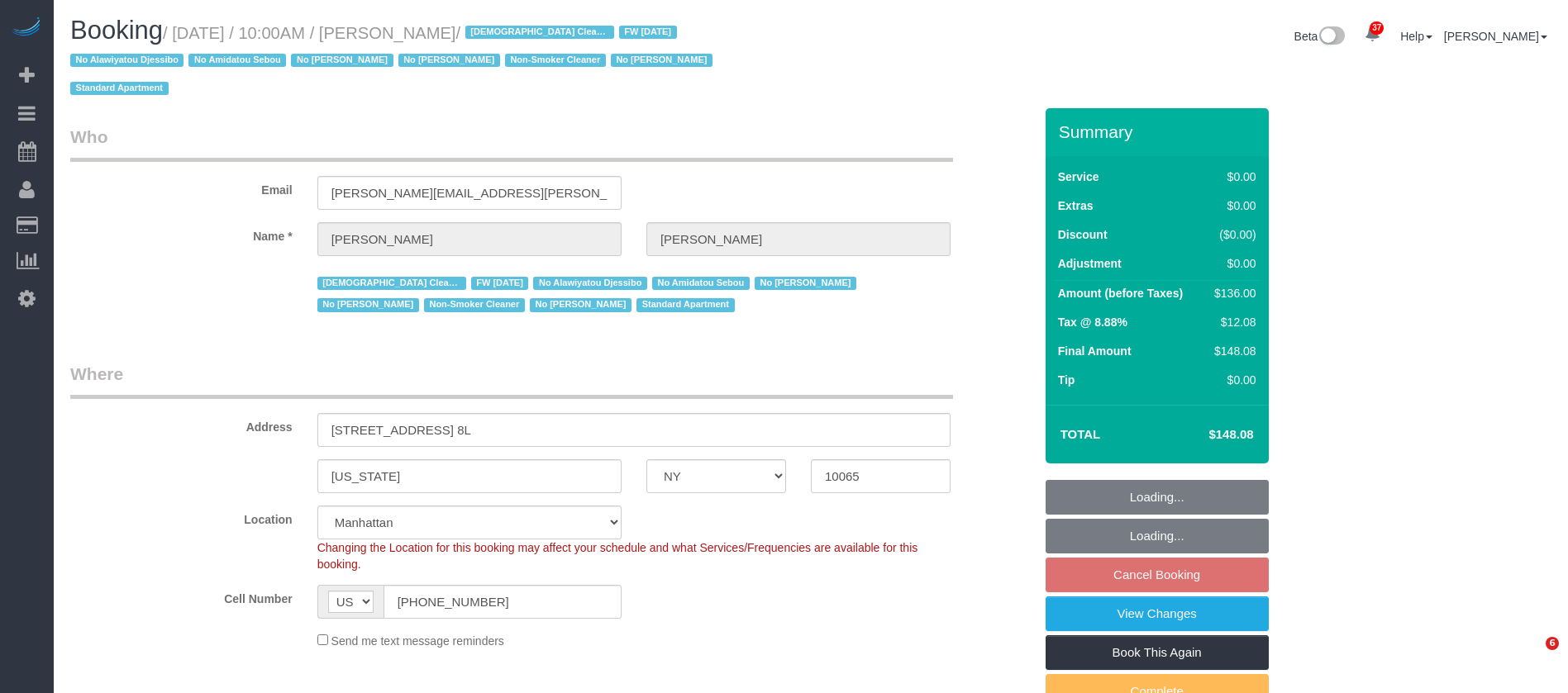
select select "number:5"
select select "spot62"
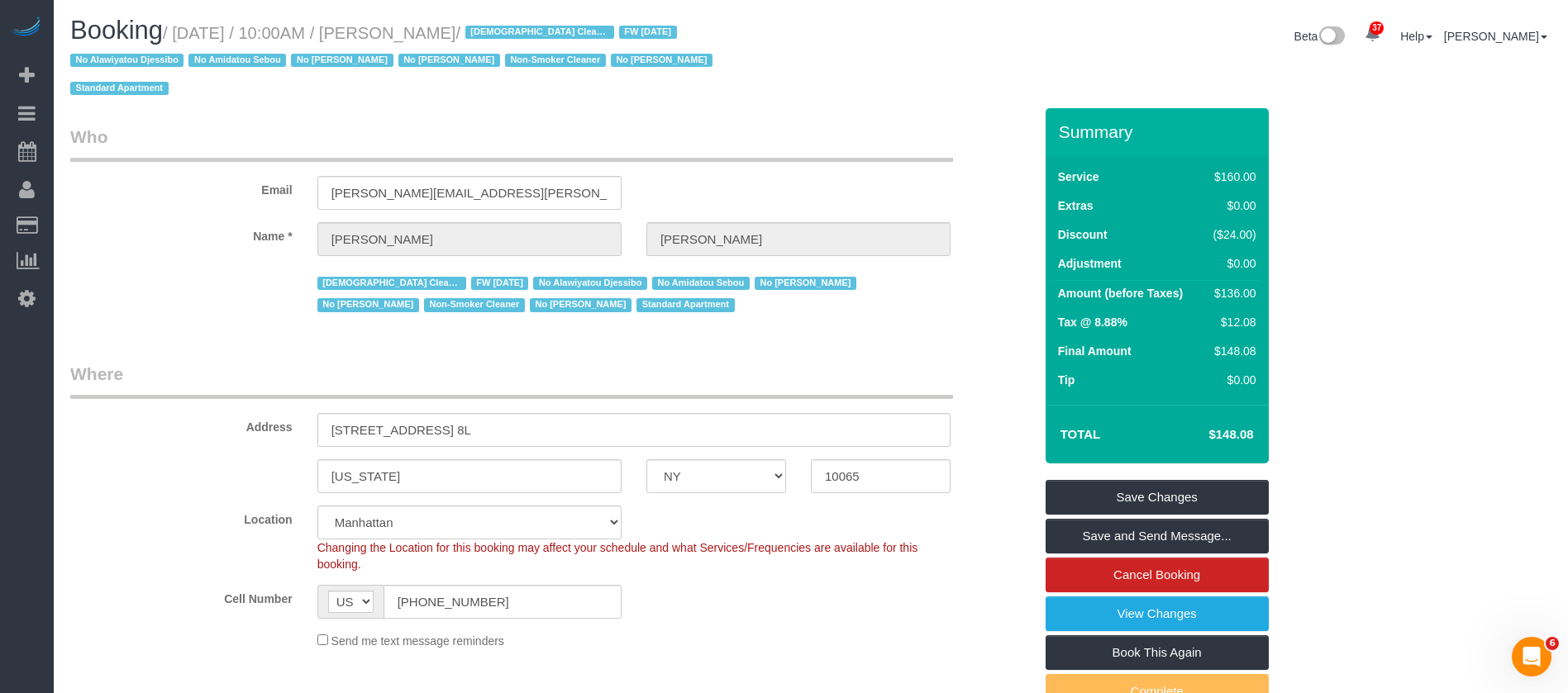
drag, startPoint x: 180, startPoint y: 32, endPoint x: 518, endPoint y: 29, distance: 338.0
click at [519, 33] on small "/ October 12, 2025 / 10:00AM / Lindsay Schare / Female Cleaner FW 05/16/24 No A…" at bounding box center [393, 61] width 647 height 75
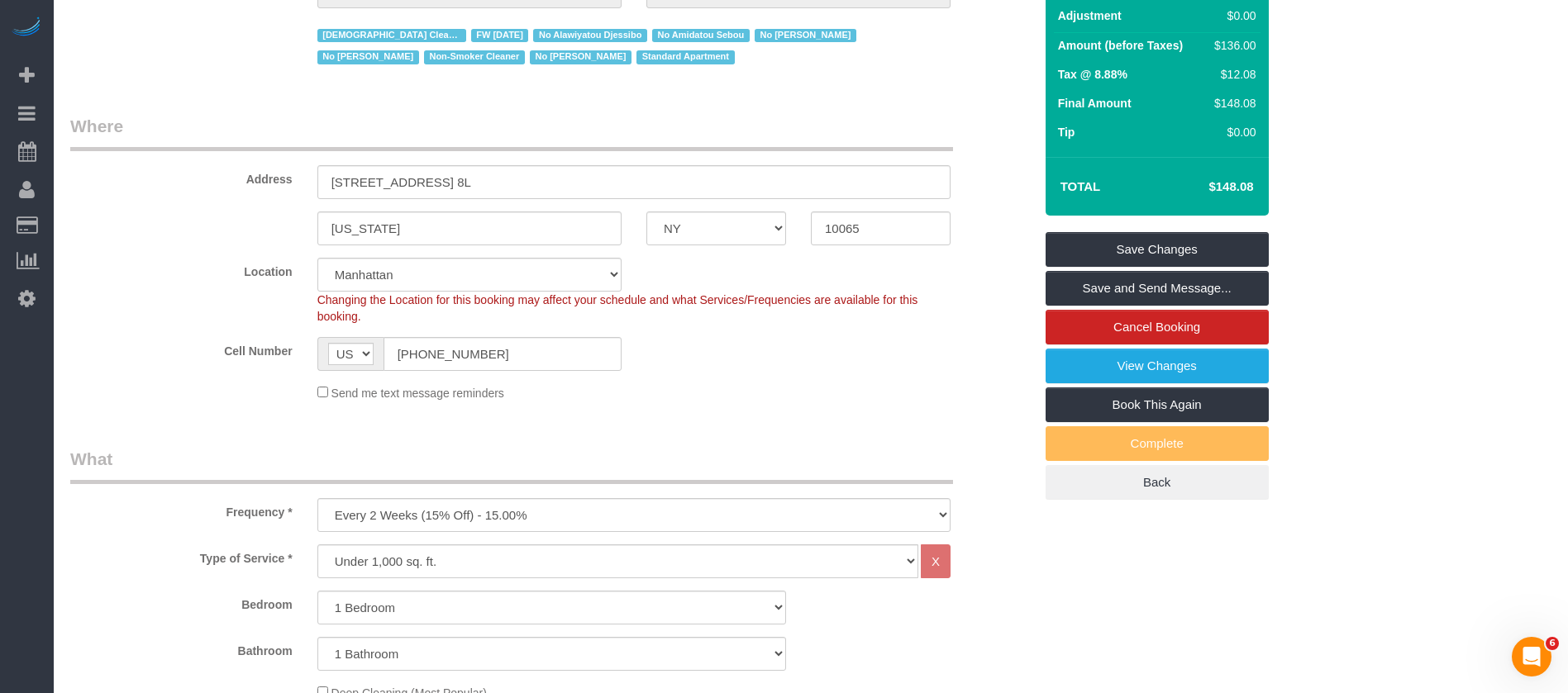
scroll to position [124, 0]
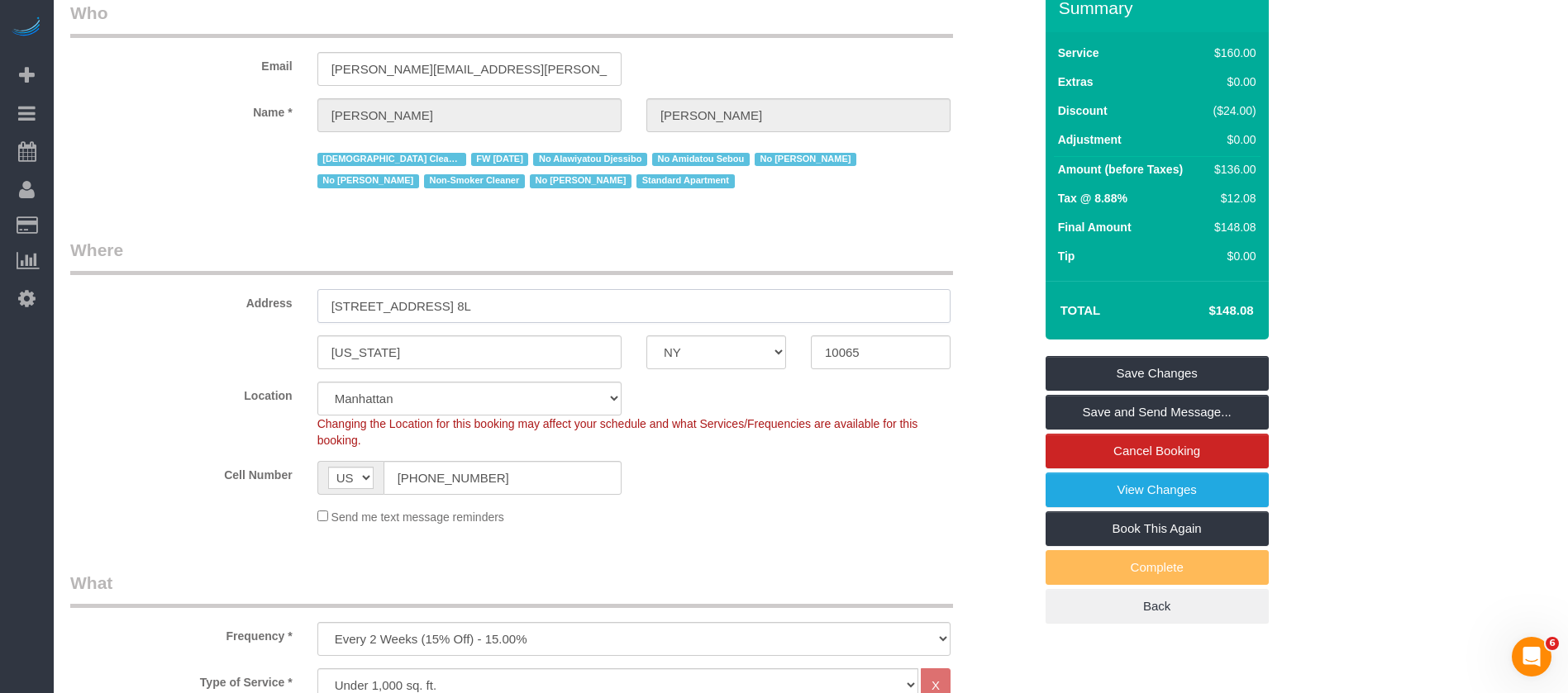
drag, startPoint x: 330, startPoint y: 276, endPoint x: 551, endPoint y: 289, distance: 221.4
click at [554, 291] on input "220 East 63rd Street, Apt. 8L" at bounding box center [633, 306] width 633 height 33
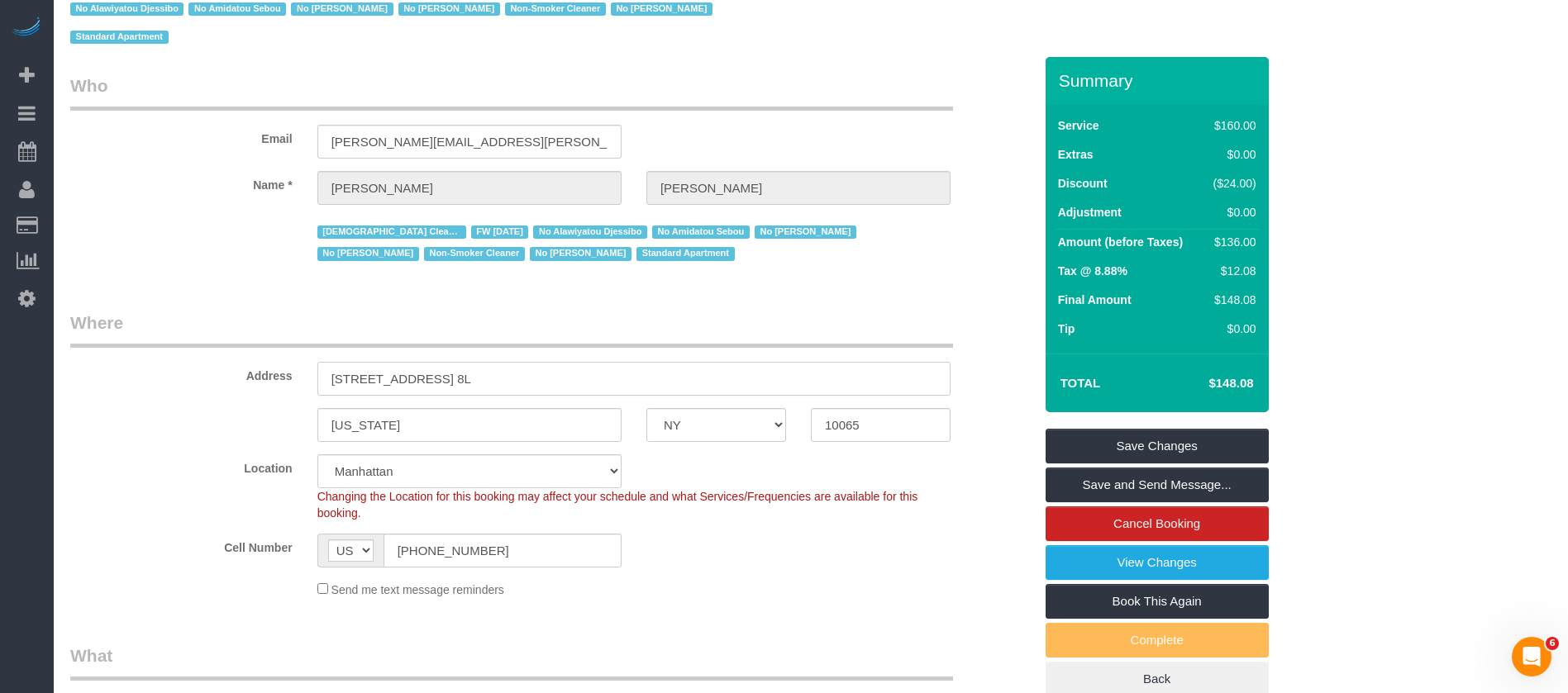
scroll to position [0, 0]
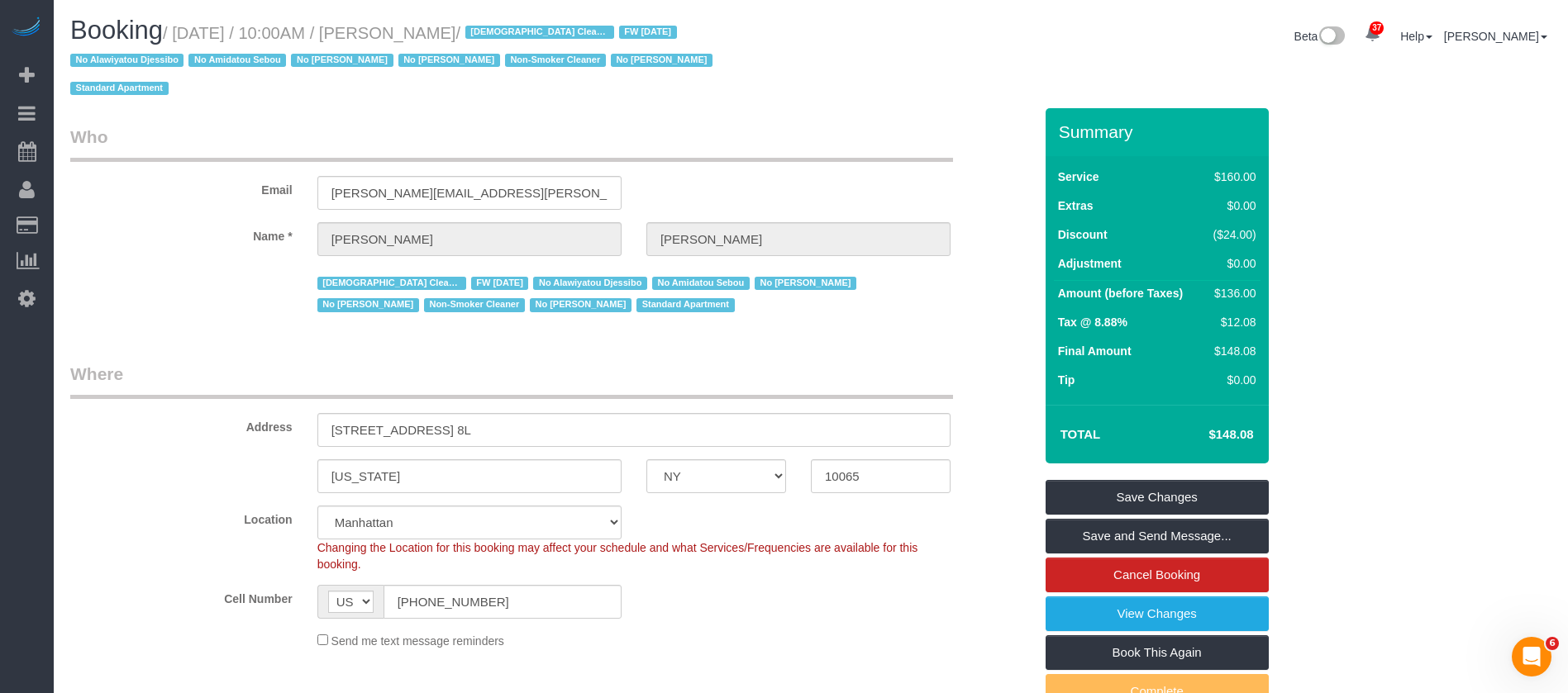
drag, startPoint x: 177, startPoint y: 33, endPoint x: 520, endPoint y: 28, distance: 343.0
click at [520, 28] on small "/ October 12, 2025 / 10:00AM / Lindsay Schare / Female Cleaner FW 05/16/24 No A…" at bounding box center [393, 61] width 647 height 75
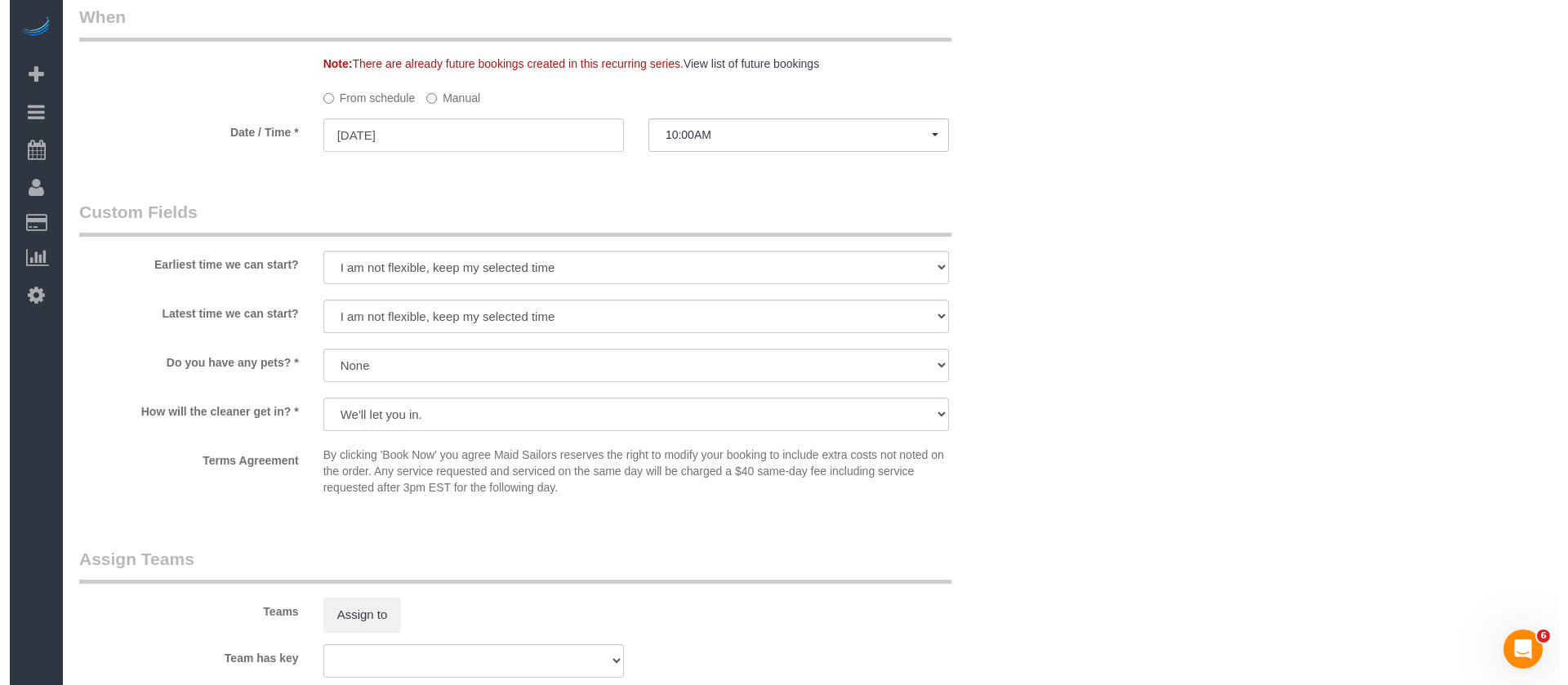
scroll to position [2083, 0]
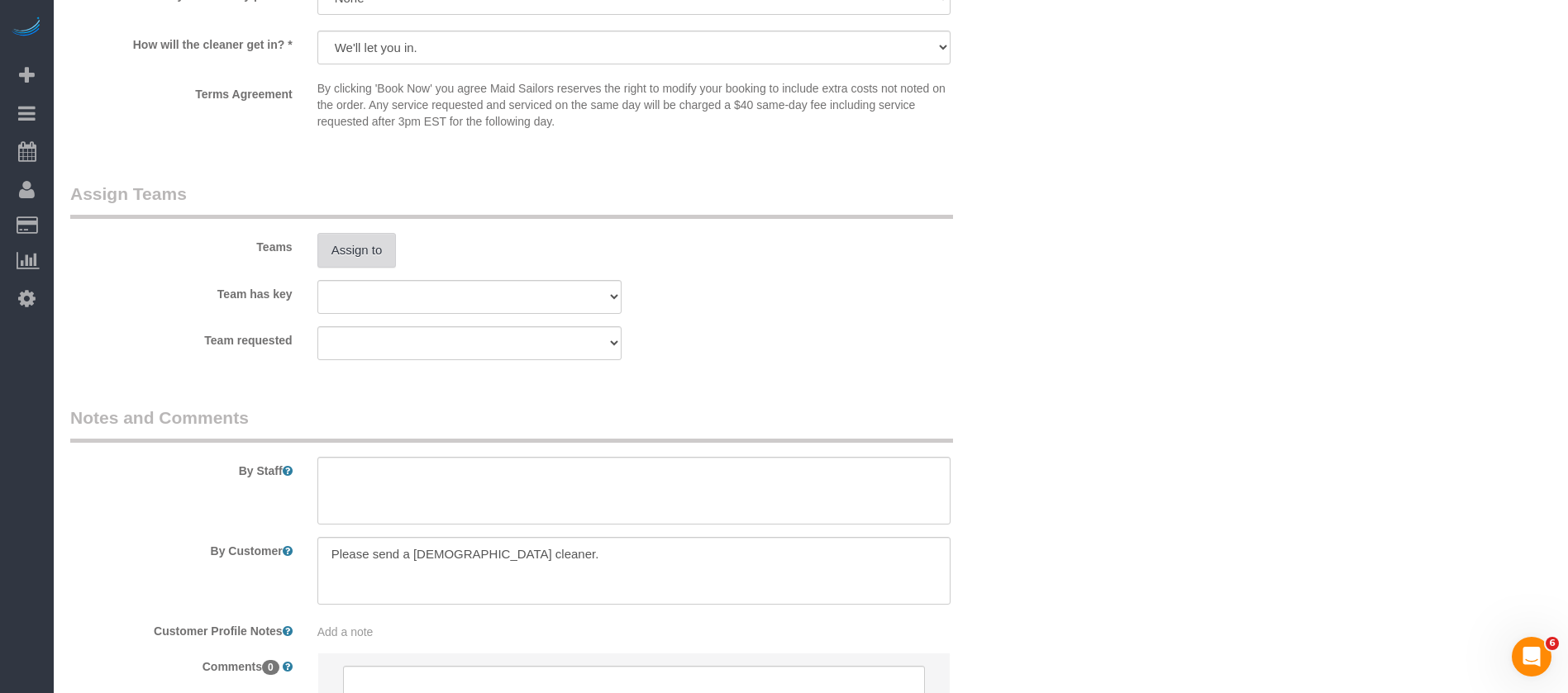
click at [339, 233] on button "Assign to" at bounding box center [357, 250] width 80 height 34
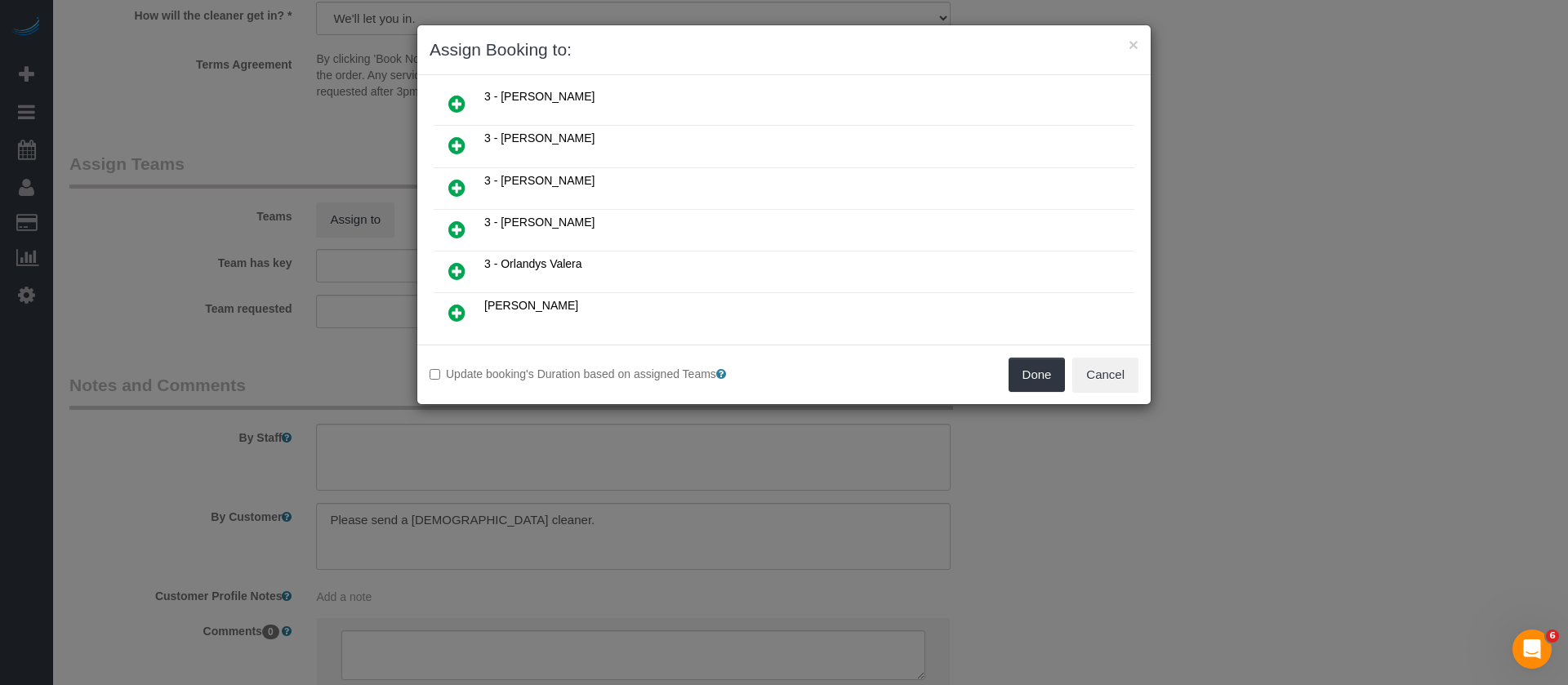
scroll to position [490, 0]
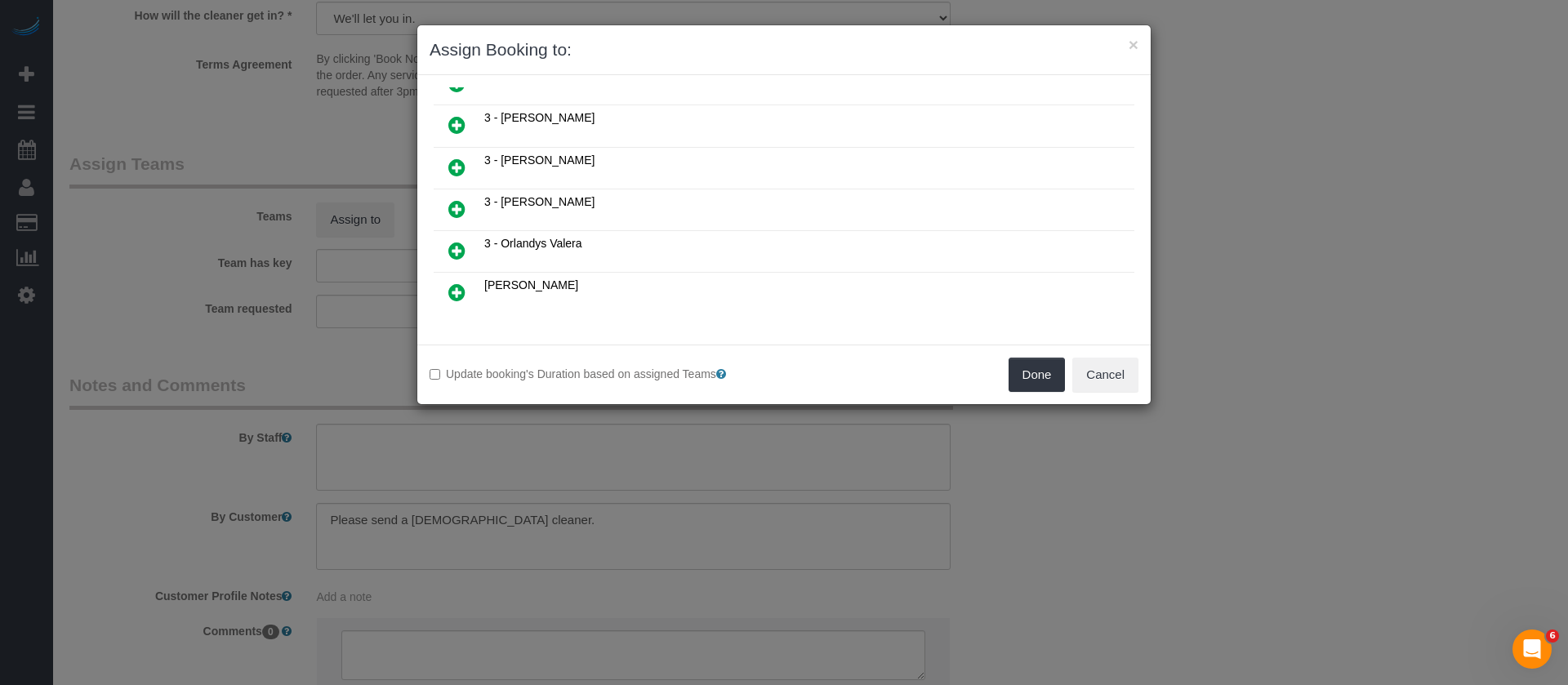
click at [446, 206] on link at bounding box center [456, 210] width 38 height 33
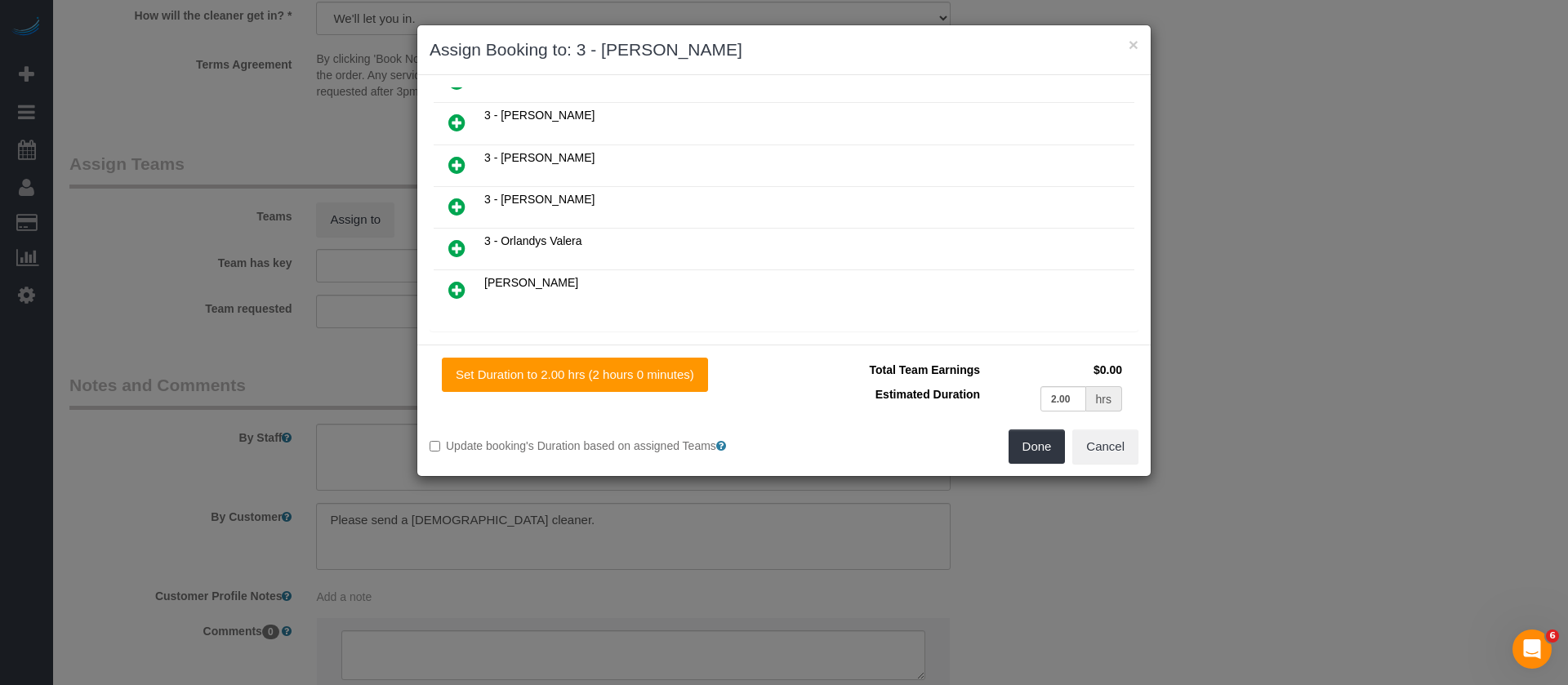
scroll to position [529, 0]
drag, startPoint x: 1040, startPoint y: 450, endPoint x: 1029, endPoint y: 436, distance: 17.8
click at [1039, 450] on button "Done" at bounding box center [1037, 447] width 57 height 34
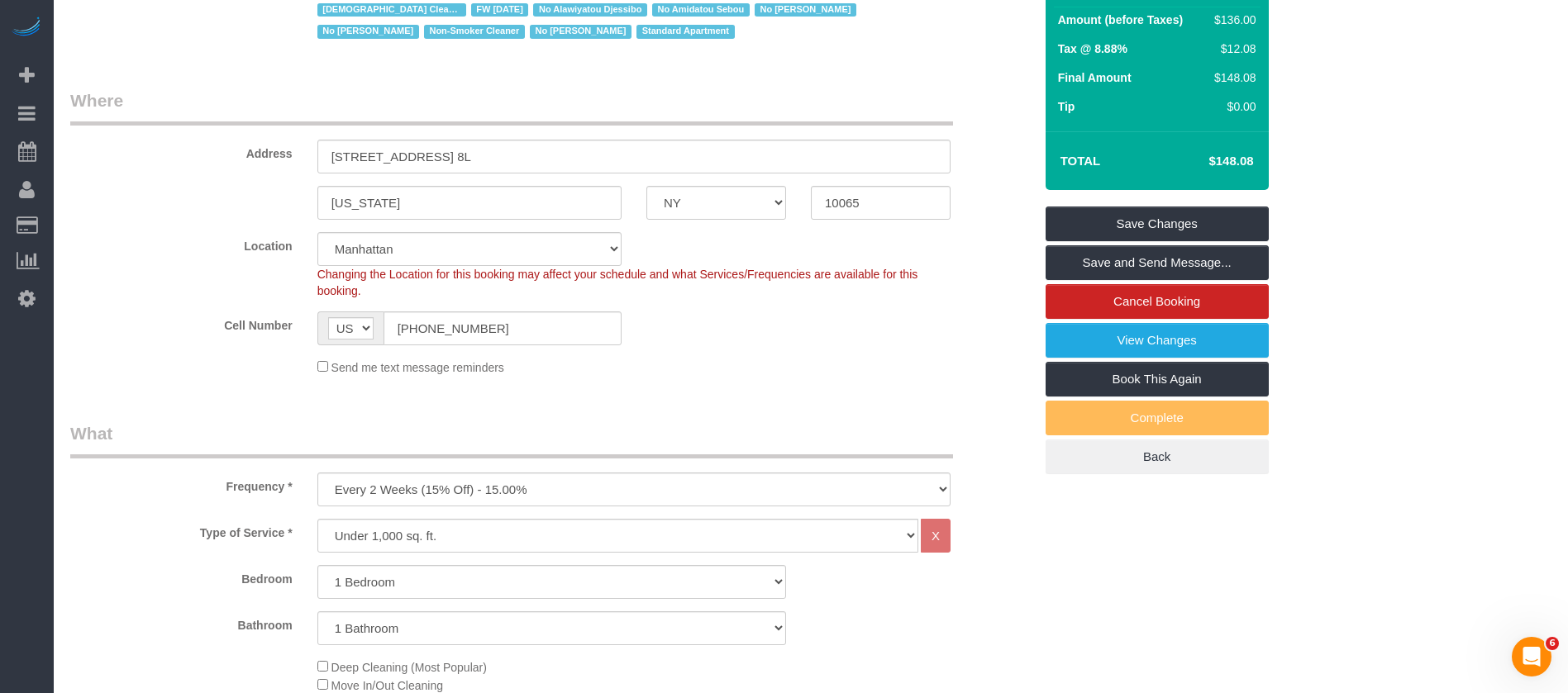
scroll to position [0, 0]
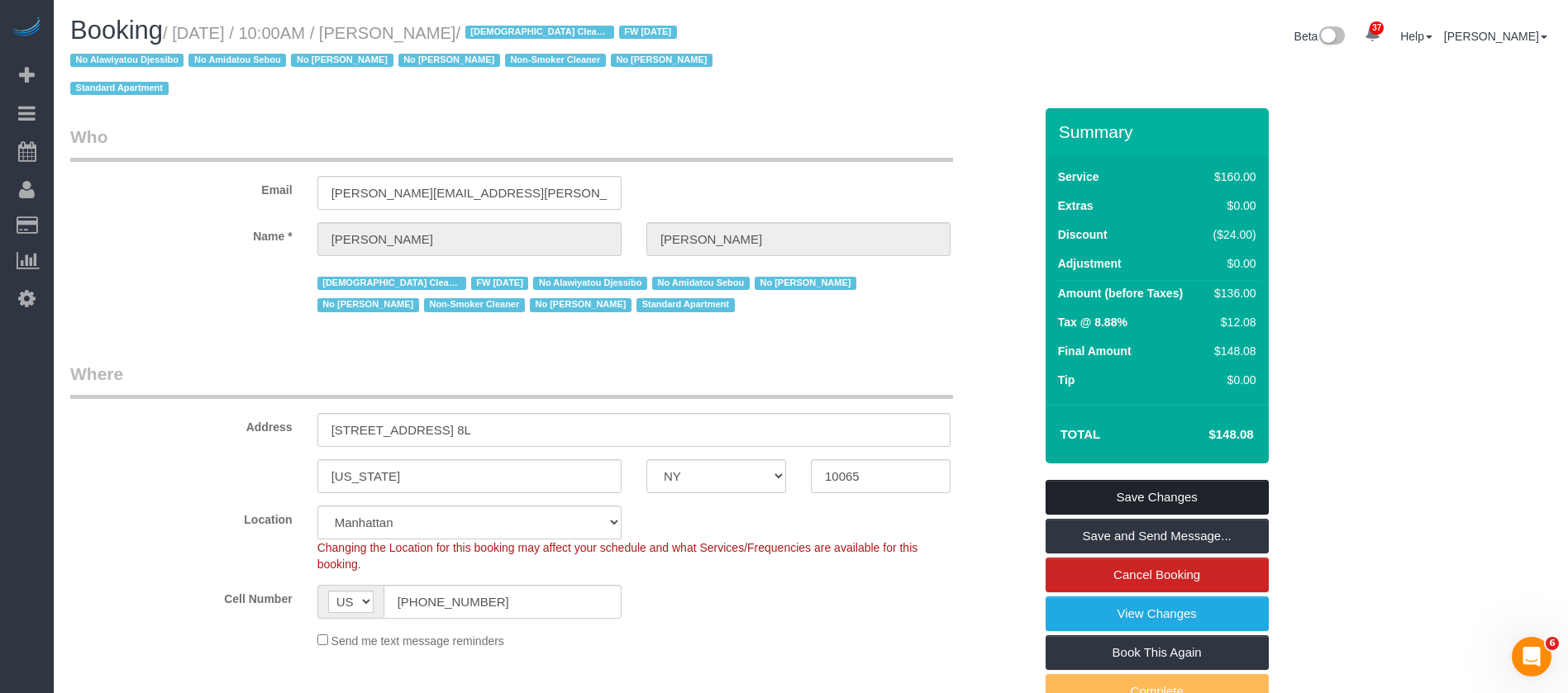
click at [1190, 480] on link "Save Changes" at bounding box center [1157, 497] width 224 height 34
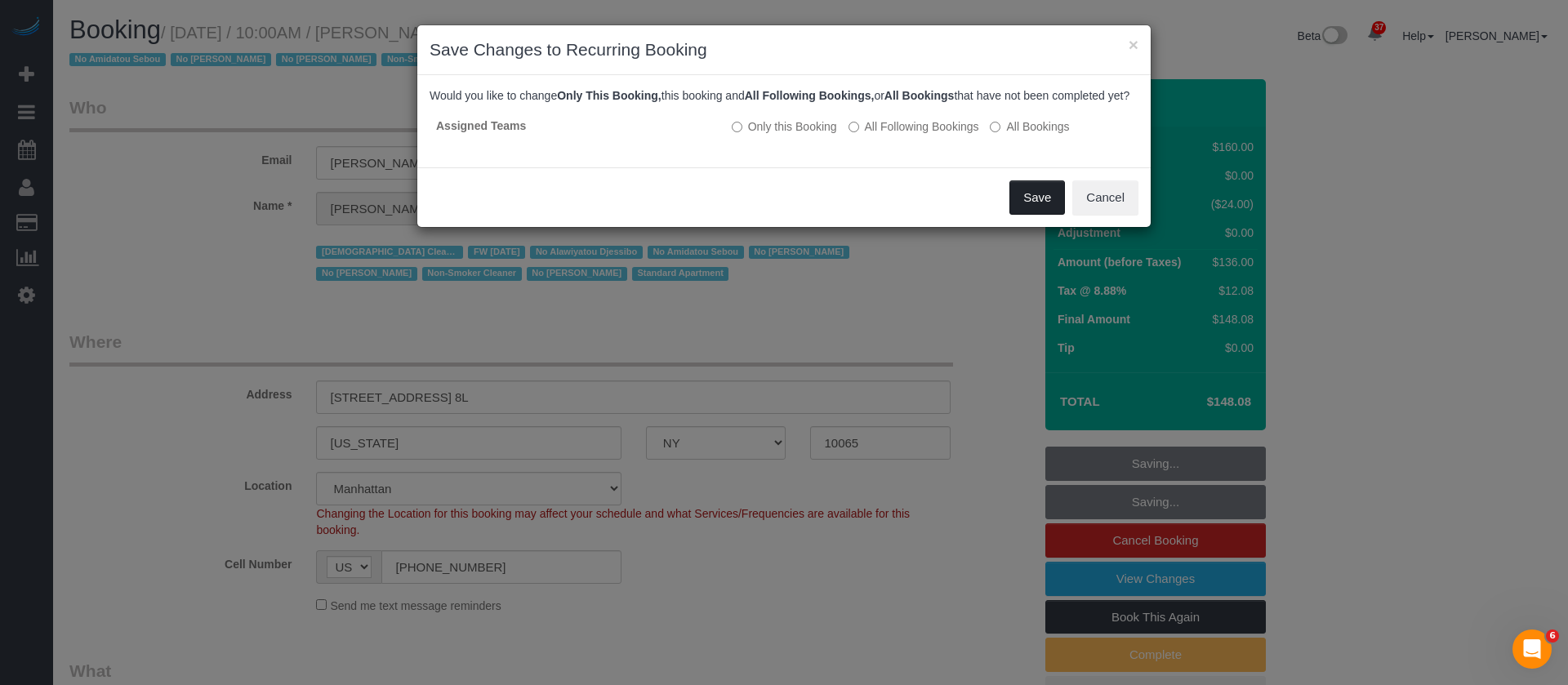
click at [1027, 204] on button "Save" at bounding box center [1037, 198] width 55 height 34
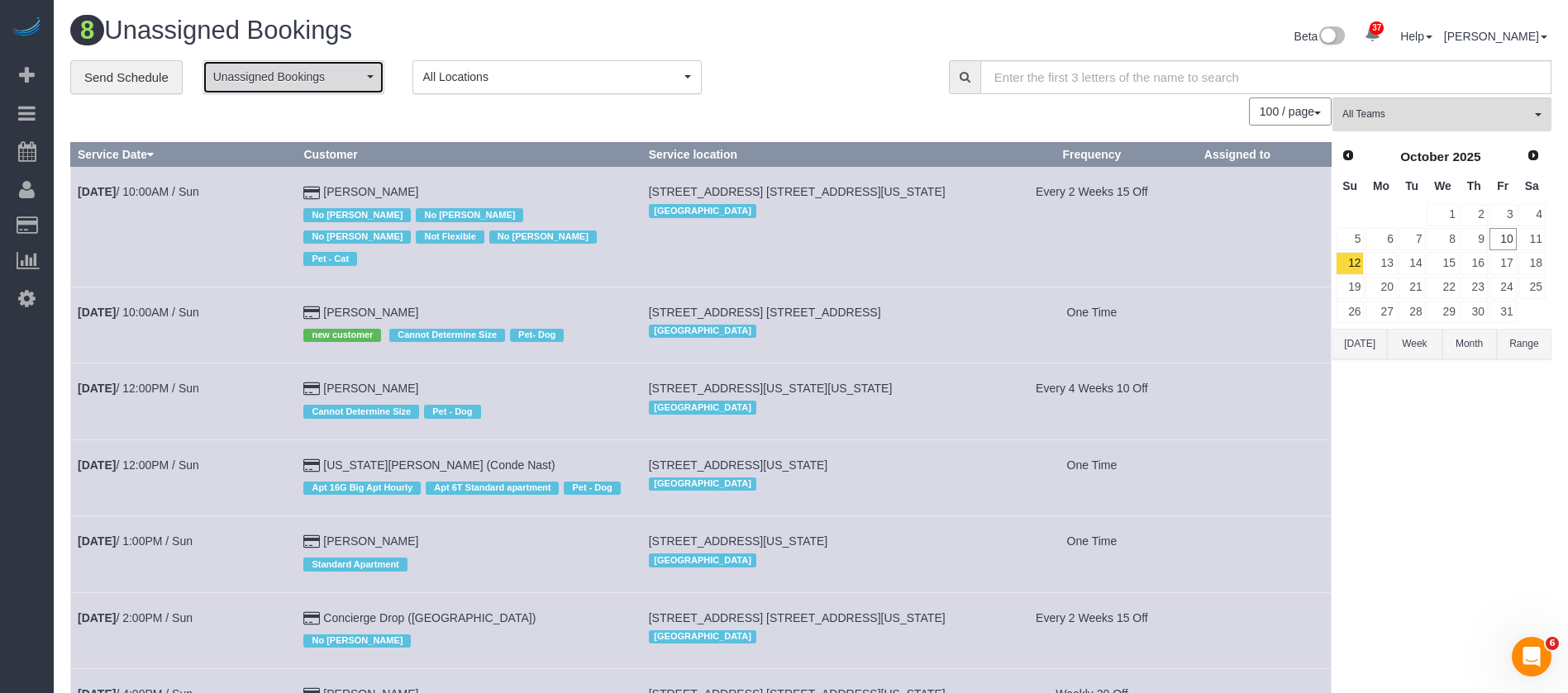
drag, startPoint x: 357, startPoint y: 71, endPoint x: 335, endPoint y: 106, distance: 41.3
click at [357, 73] on span "Unassigned Bookings" at bounding box center [289, 77] width 150 height 17
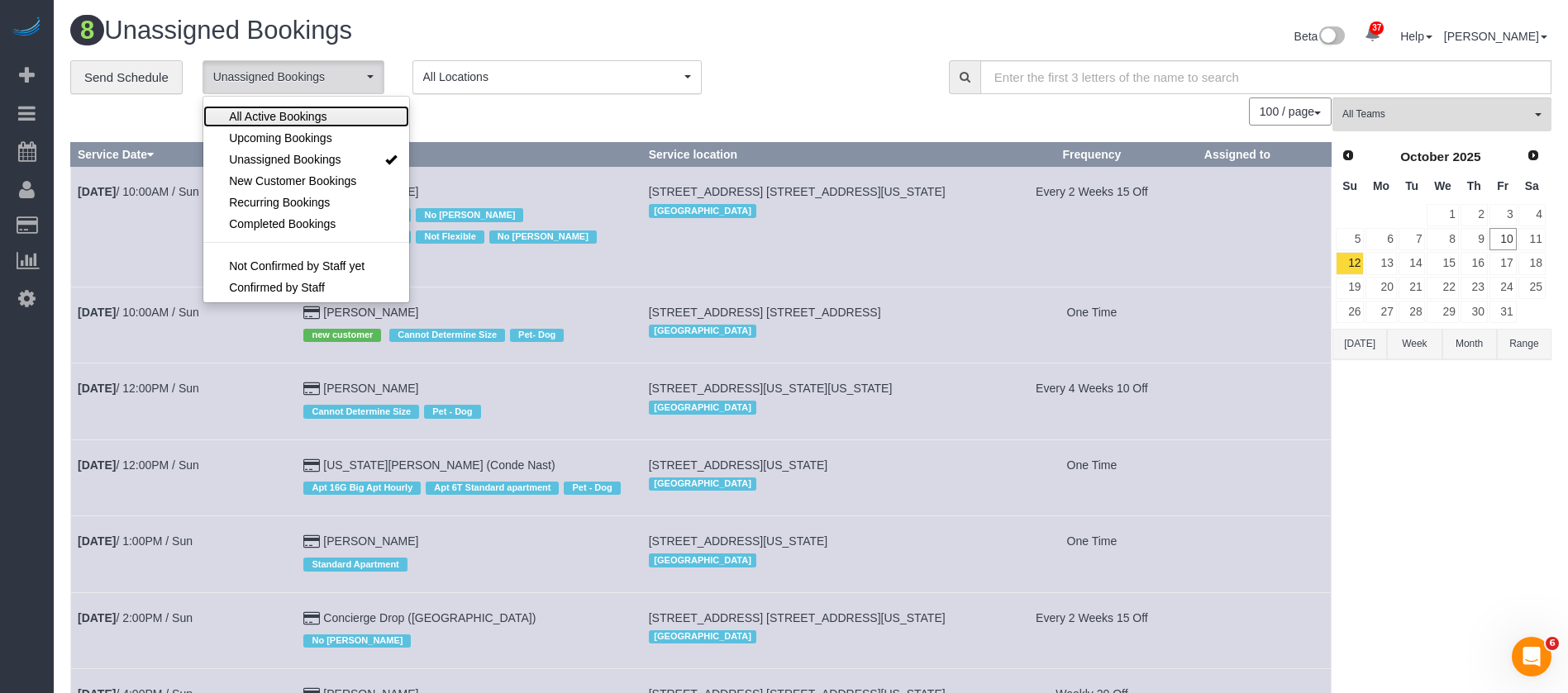
click at [338, 111] on link "All Active Bookings" at bounding box center [306, 116] width 206 height 22
select select "***"
click at [565, 125] on div "100 / page 10 / page 20 / page 30 / page 40 / page 50 / page 100 / page" at bounding box center [700, 111] width 1262 height 29
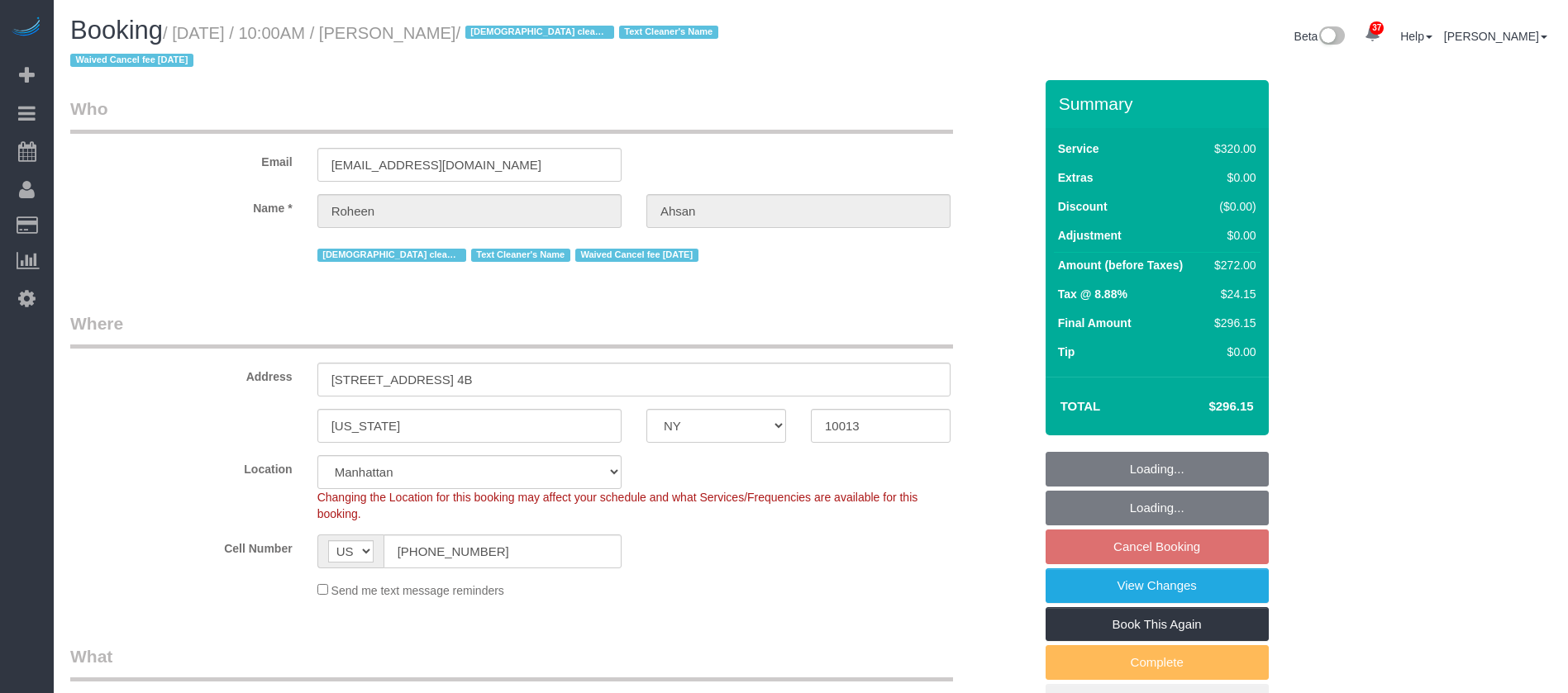
select select "NY"
select select "240"
select select "spot3"
select select "number:58"
select select "number:71"
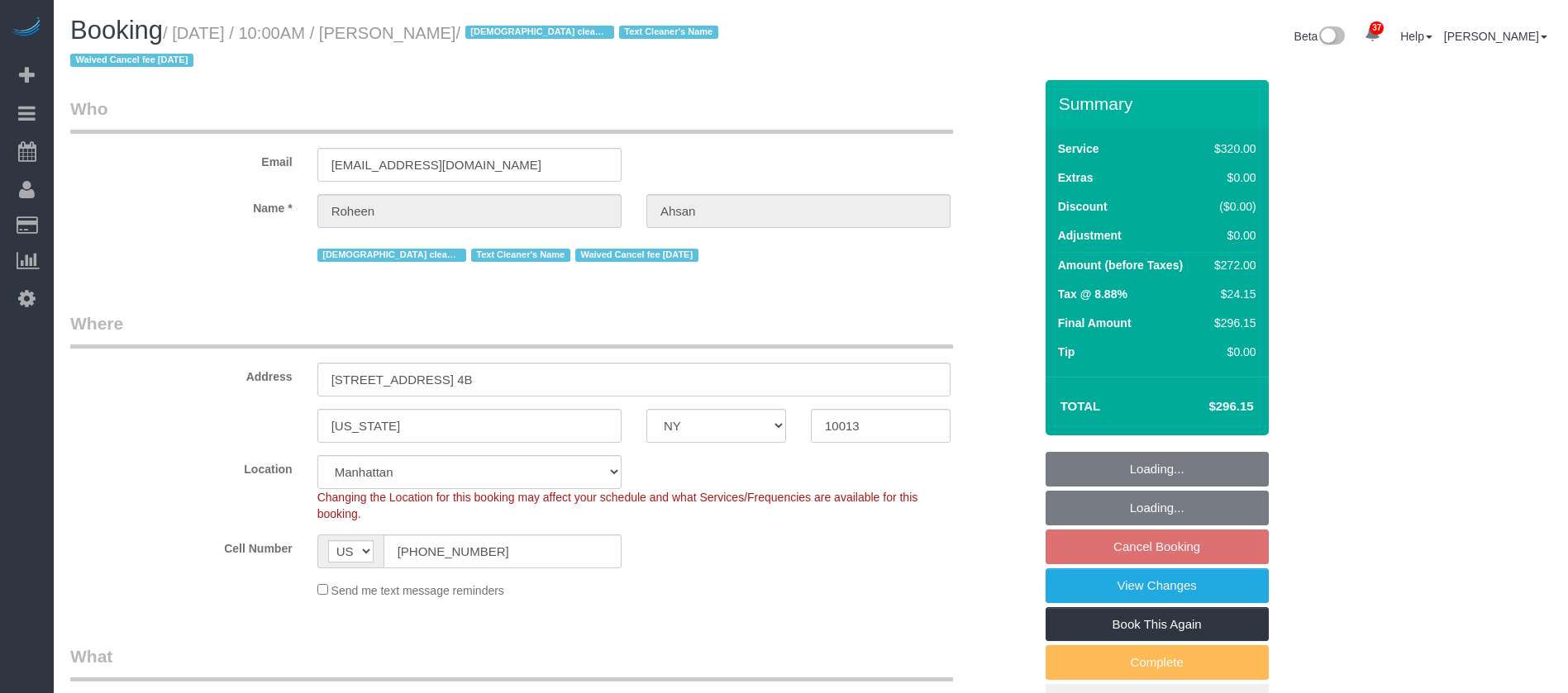
select select "number:15"
select select "number:6"
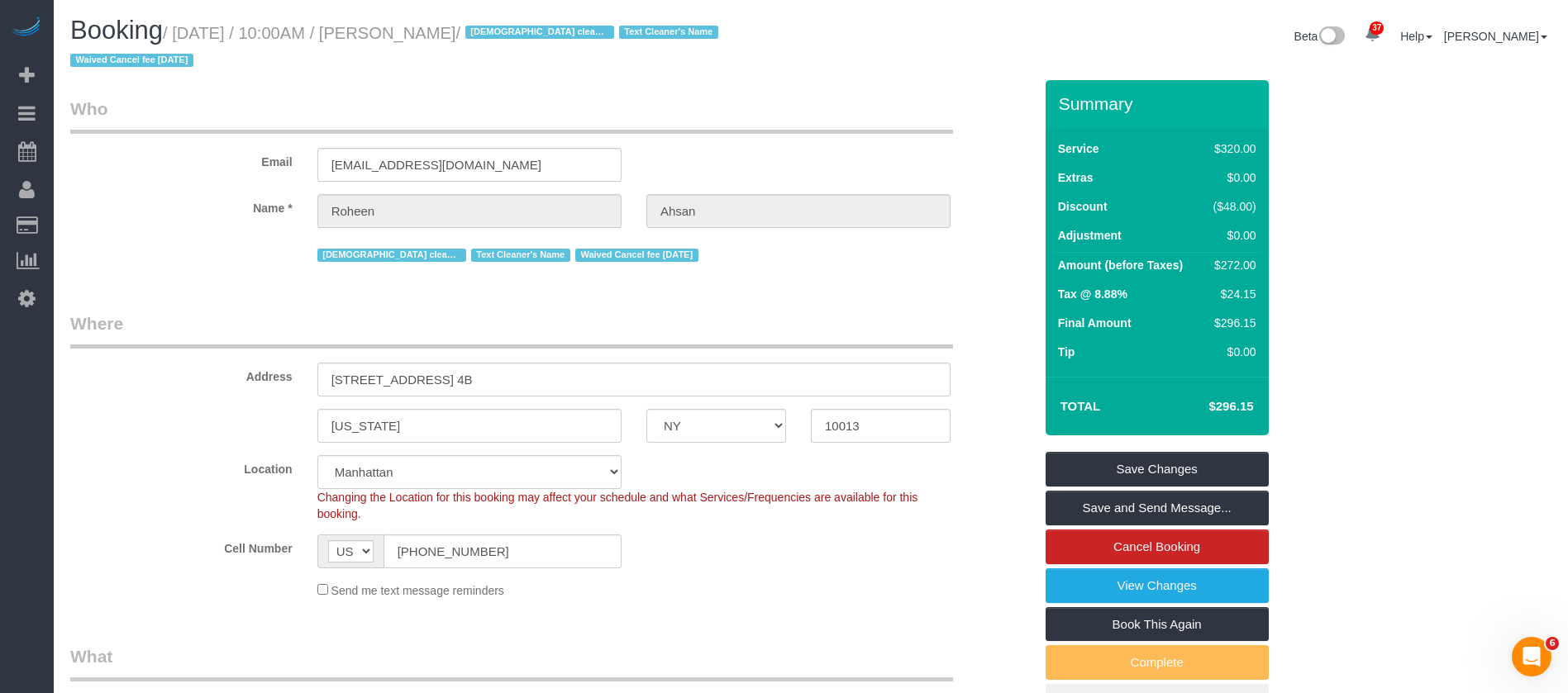
drag, startPoint x: 177, startPoint y: 32, endPoint x: 518, endPoint y: 22, distance: 341.1
click at [518, 22] on h1 "Booking / [DATE] / 10:00AM / [PERSON_NAME] / [DEMOGRAPHIC_DATA] cleaner only Te…" at bounding box center [434, 44] width 729 height 56
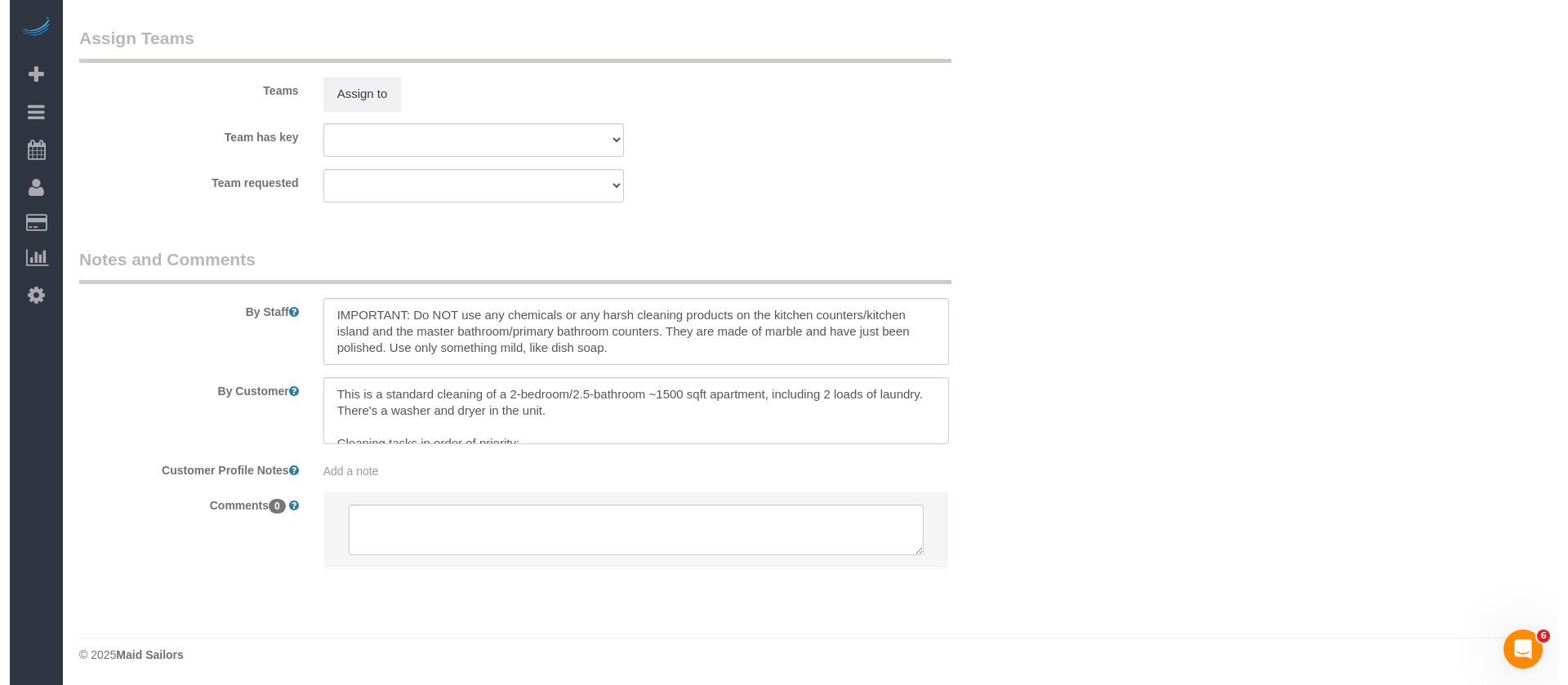
scroll to position [1371, 0]
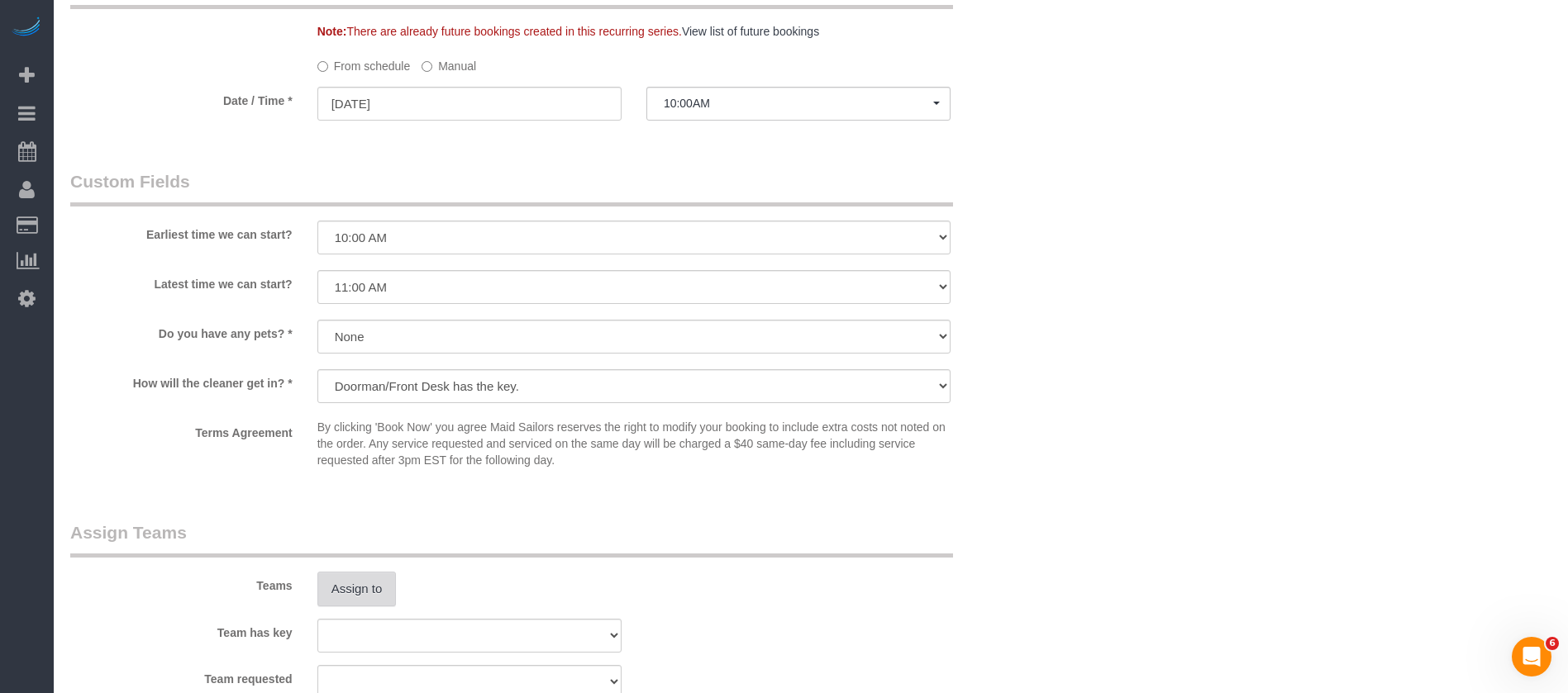
click at [363, 597] on button "Assign to" at bounding box center [357, 589] width 80 height 34
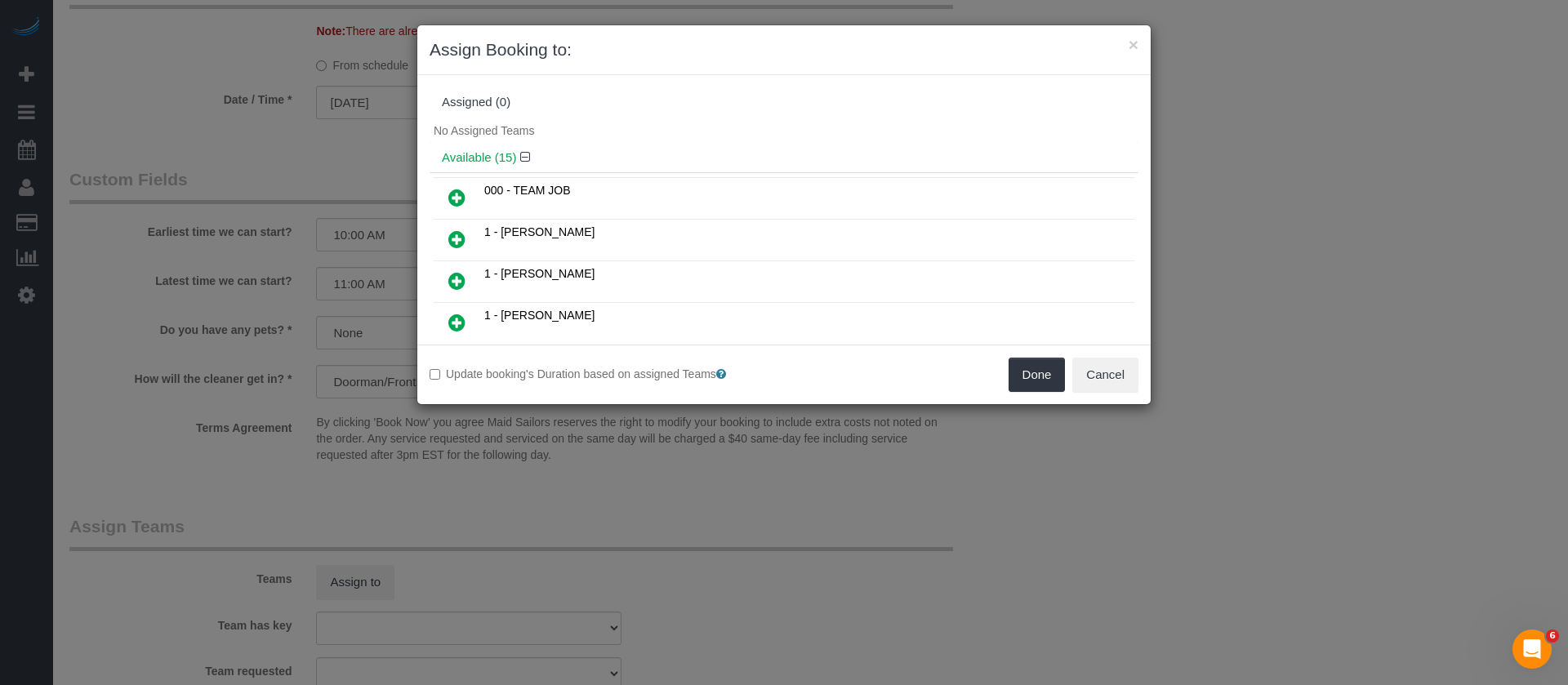
click at [457, 241] on icon at bounding box center [457, 239] width 18 height 19
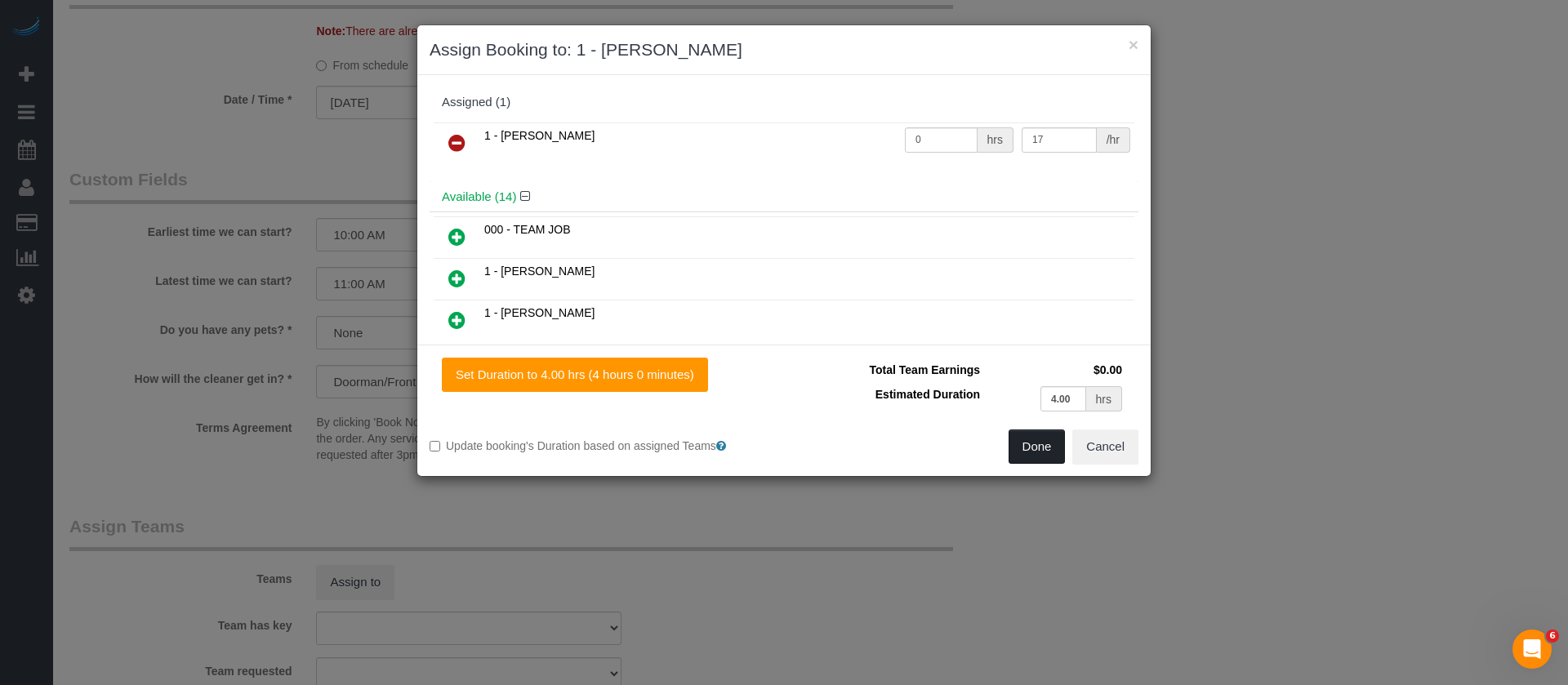
drag, startPoint x: 1025, startPoint y: 455, endPoint x: 1017, endPoint y: 451, distance: 8.9
click at [1025, 451] on button "Done" at bounding box center [1037, 447] width 57 height 34
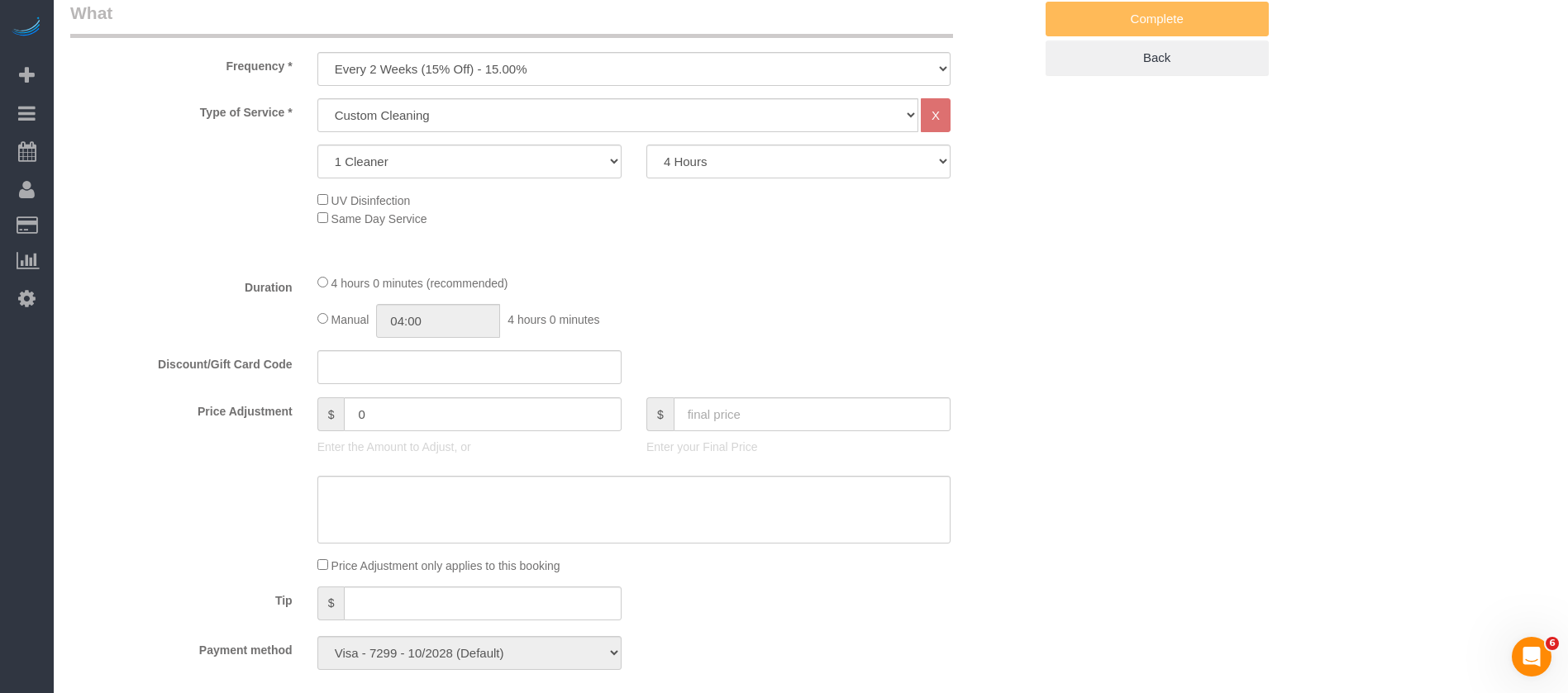
scroll to position [0, 0]
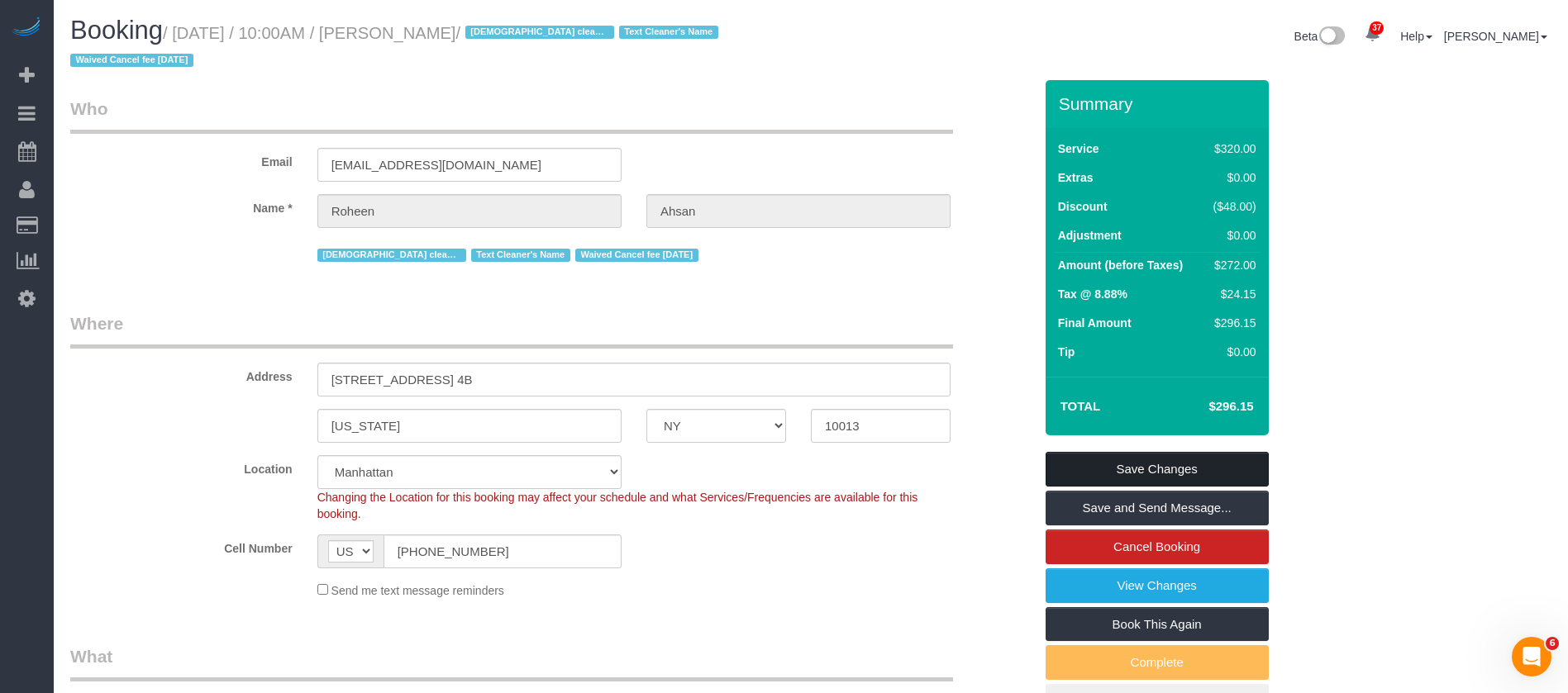
click at [1217, 472] on link "Save Changes" at bounding box center [1157, 469] width 224 height 34
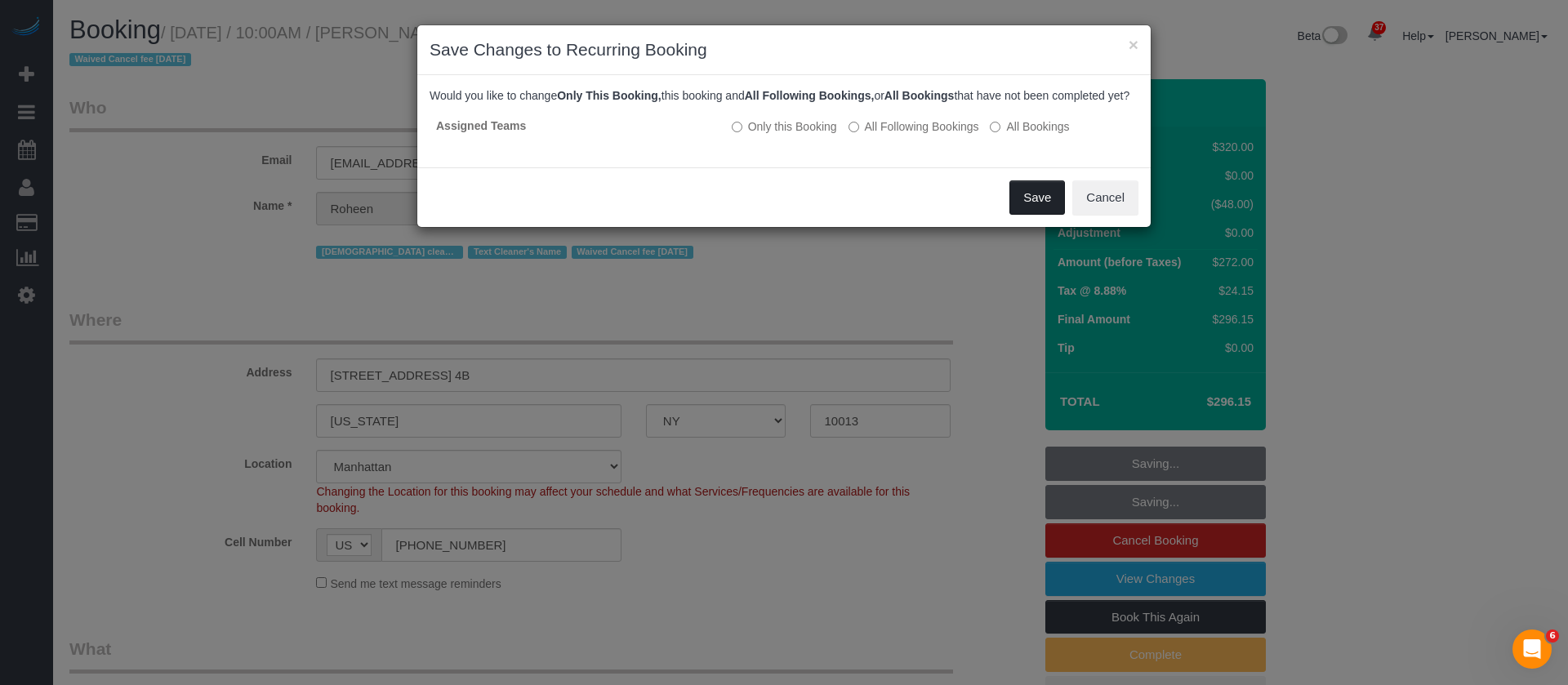
click at [1023, 210] on button "Save" at bounding box center [1037, 198] width 55 height 34
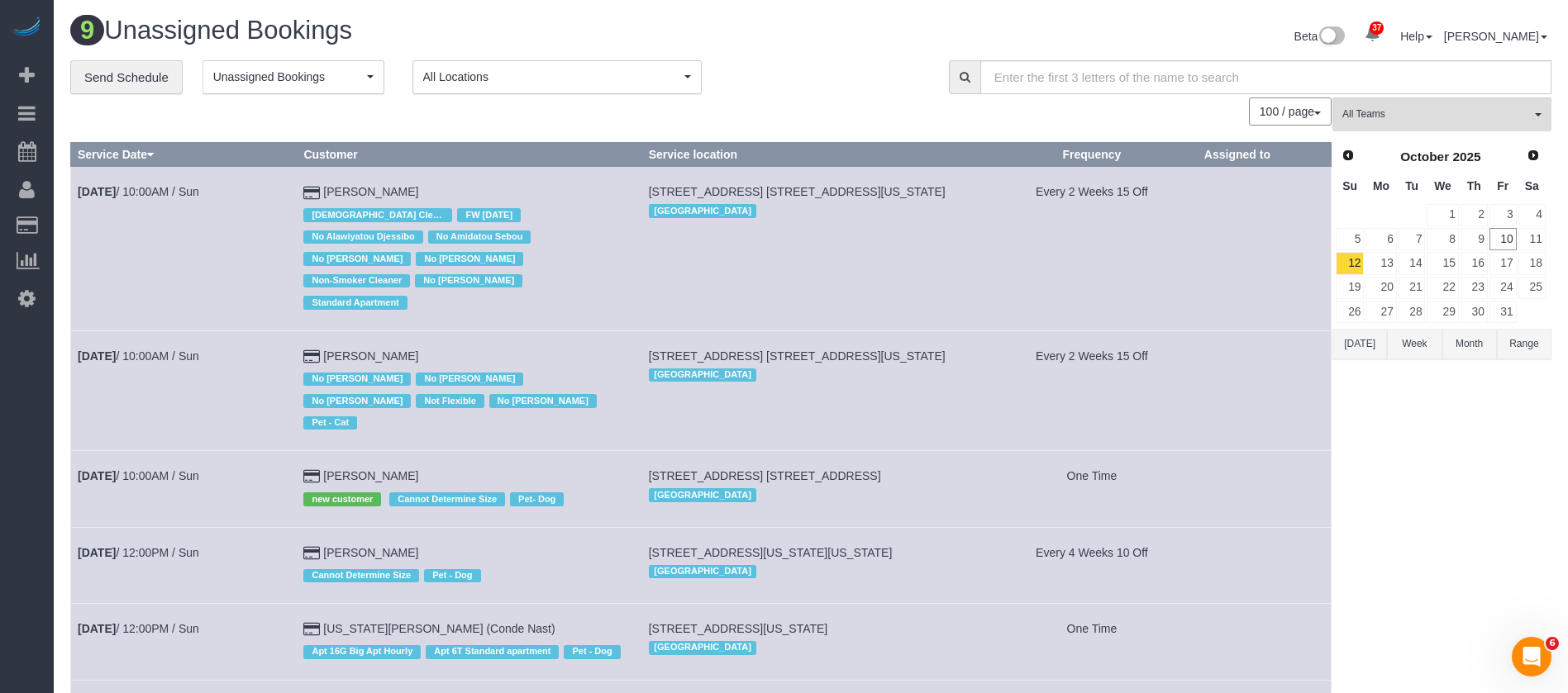
drag, startPoint x: 662, startPoint y: 186, endPoint x: 990, endPoint y: 177, distance: 328.1
click at [986, 177] on td "220 East 63rd Street, Apt. 8l, New York, NY 10065 Manhattan" at bounding box center [814, 249] width 345 height 163
copy span "[STREET_ADDRESS] [STREET_ADDRESS][US_STATE]"
click at [362, 80] on span "Unassigned Bookings" at bounding box center [289, 77] width 150 height 17
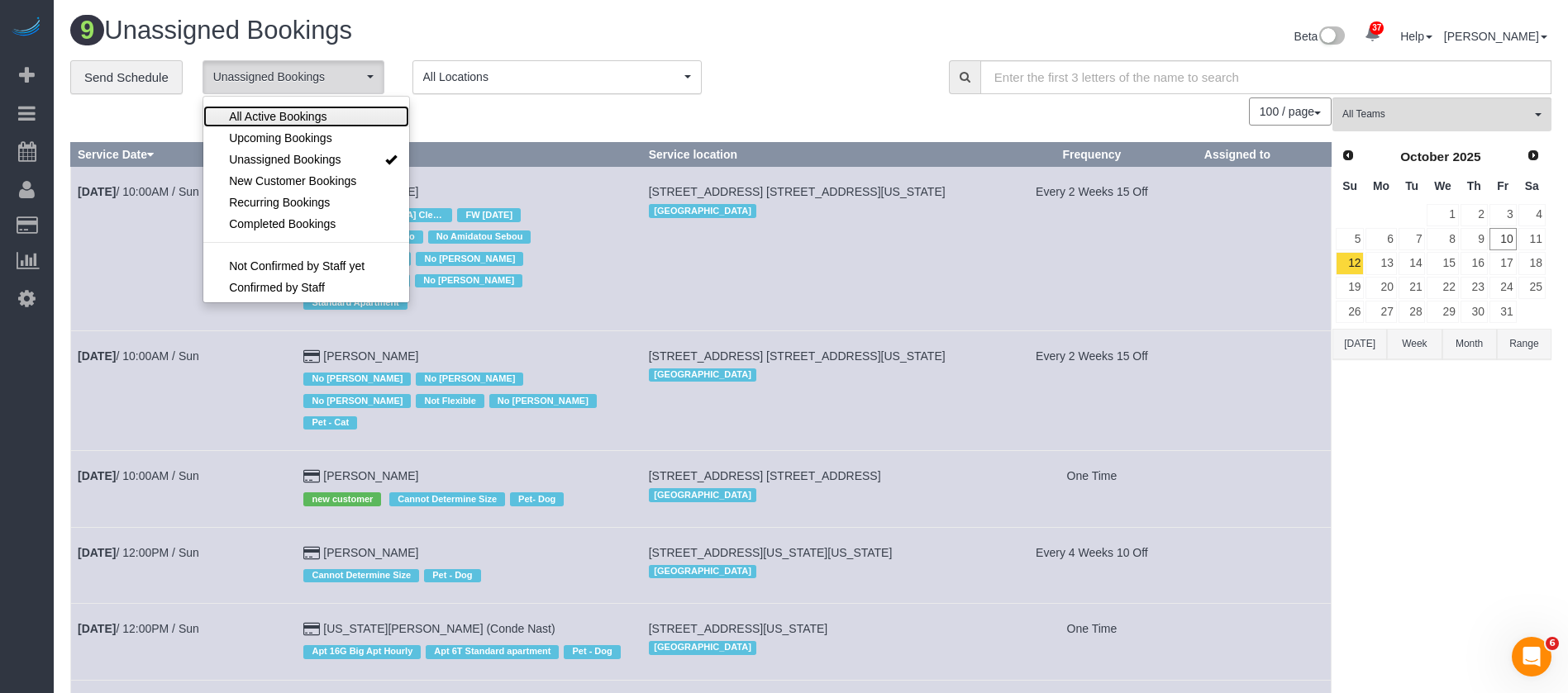
click at [323, 112] on span "All Active Bookings" at bounding box center [278, 116] width 98 height 17
click at [599, 136] on div "0 Bookings found. We couldn't find any bookings that matched your search. Creat…" at bounding box center [701, 572] width 1263 height 950
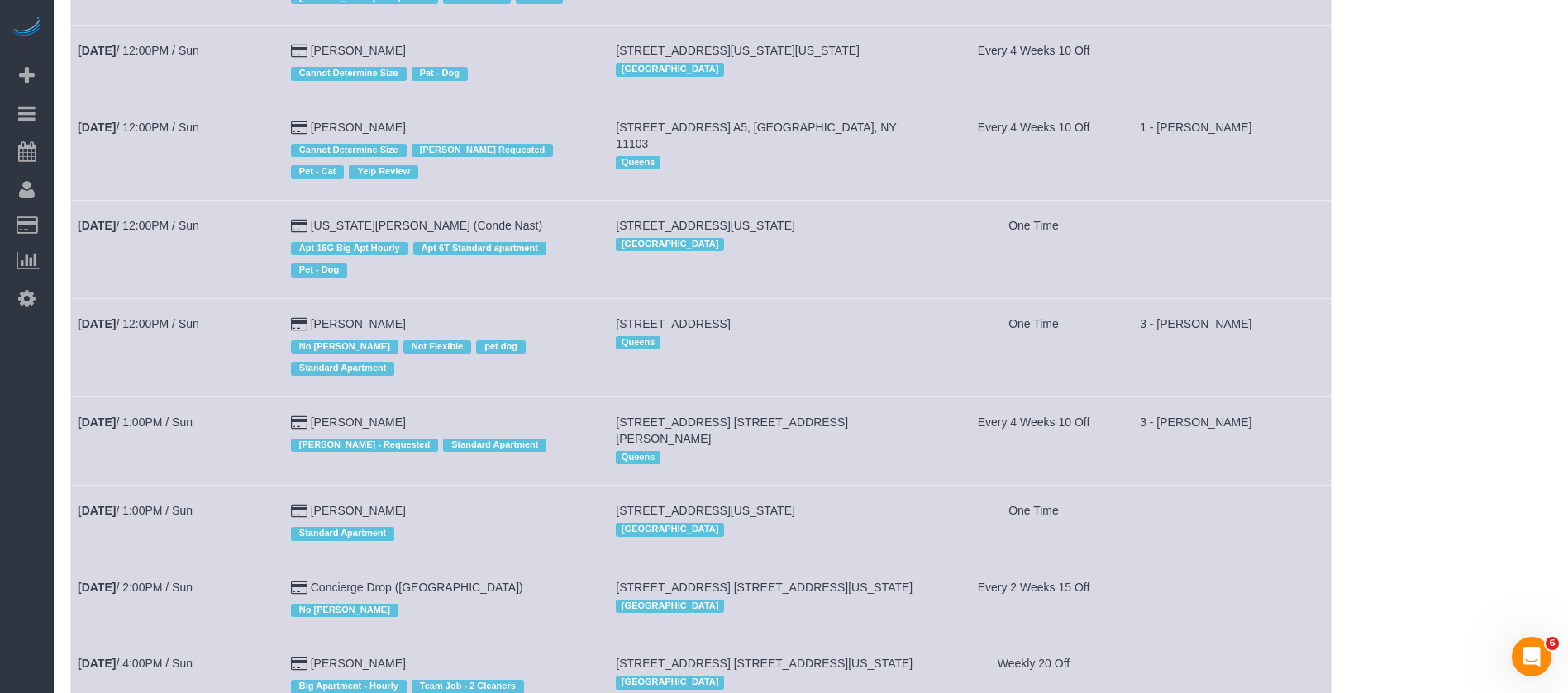
scroll to position [867, 0]
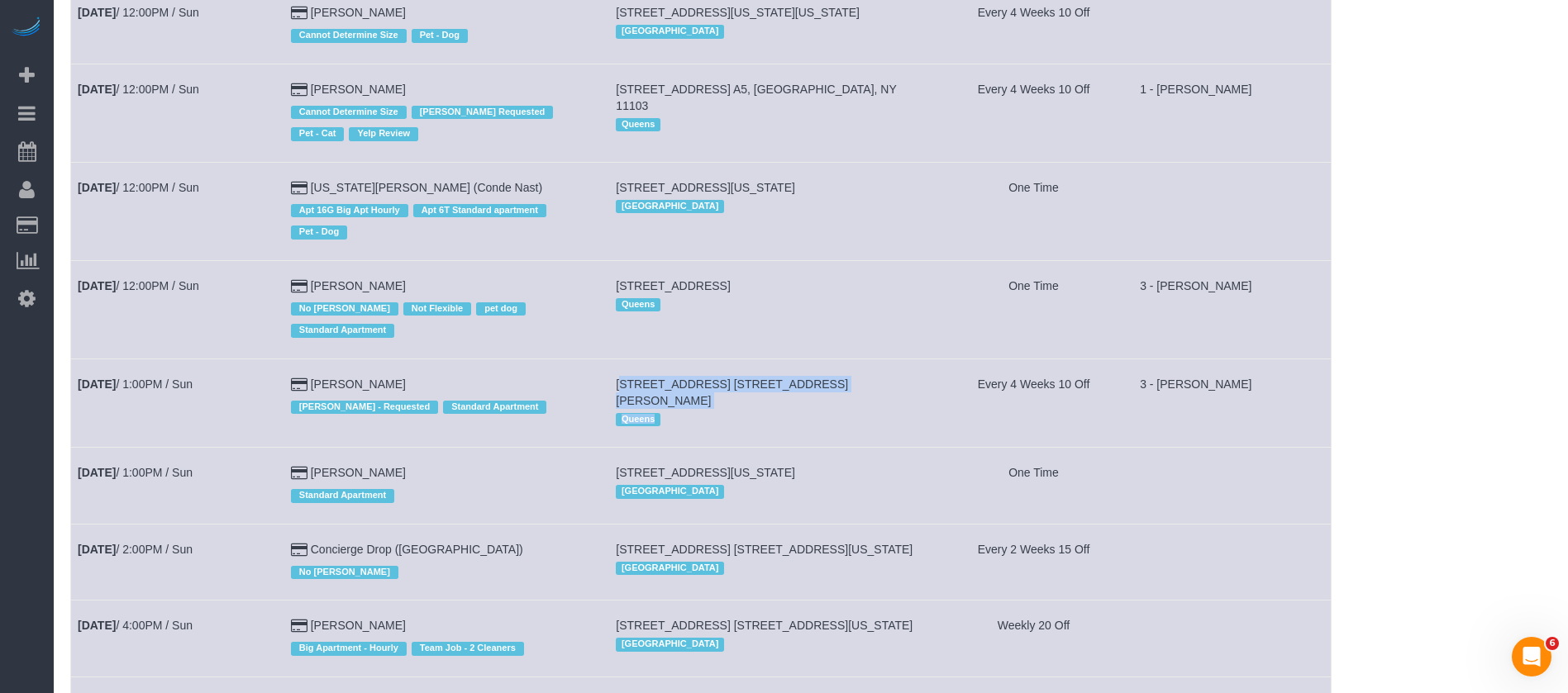
drag, startPoint x: 631, startPoint y: 363, endPoint x: 937, endPoint y: 357, distance: 306.1
click at [935, 376] on td "61-55 Junction Boulevard, Apt. 11h, Rego Park, NY 11374 Queens" at bounding box center [772, 403] width 326 height 89
click at [932, 358] on td "61-55 Junction Boulevard, Apt. 11h, Rego Park, NY 11374 Queens" at bounding box center [772, 403] width 326 height 89
drag, startPoint x: 631, startPoint y: 358, endPoint x: 939, endPoint y: 341, distance: 308.5
click at [935, 358] on td "61-55 Junction Boulevard, Apt. 11h, Rego Park, NY 11374 Queens" at bounding box center [772, 403] width 326 height 89
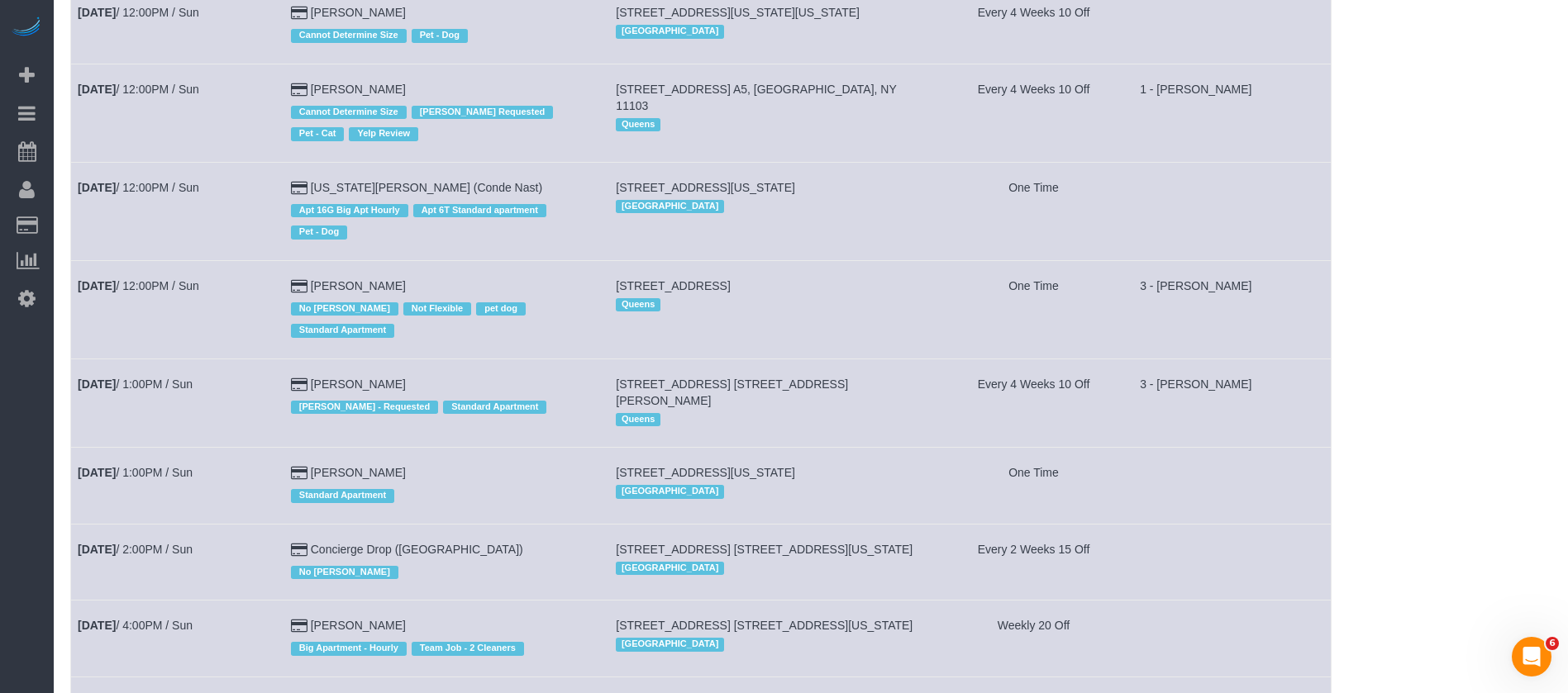
copy span "[STREET_ADDRESS] [STREET_ADDRESS][PERSON_NAME]"
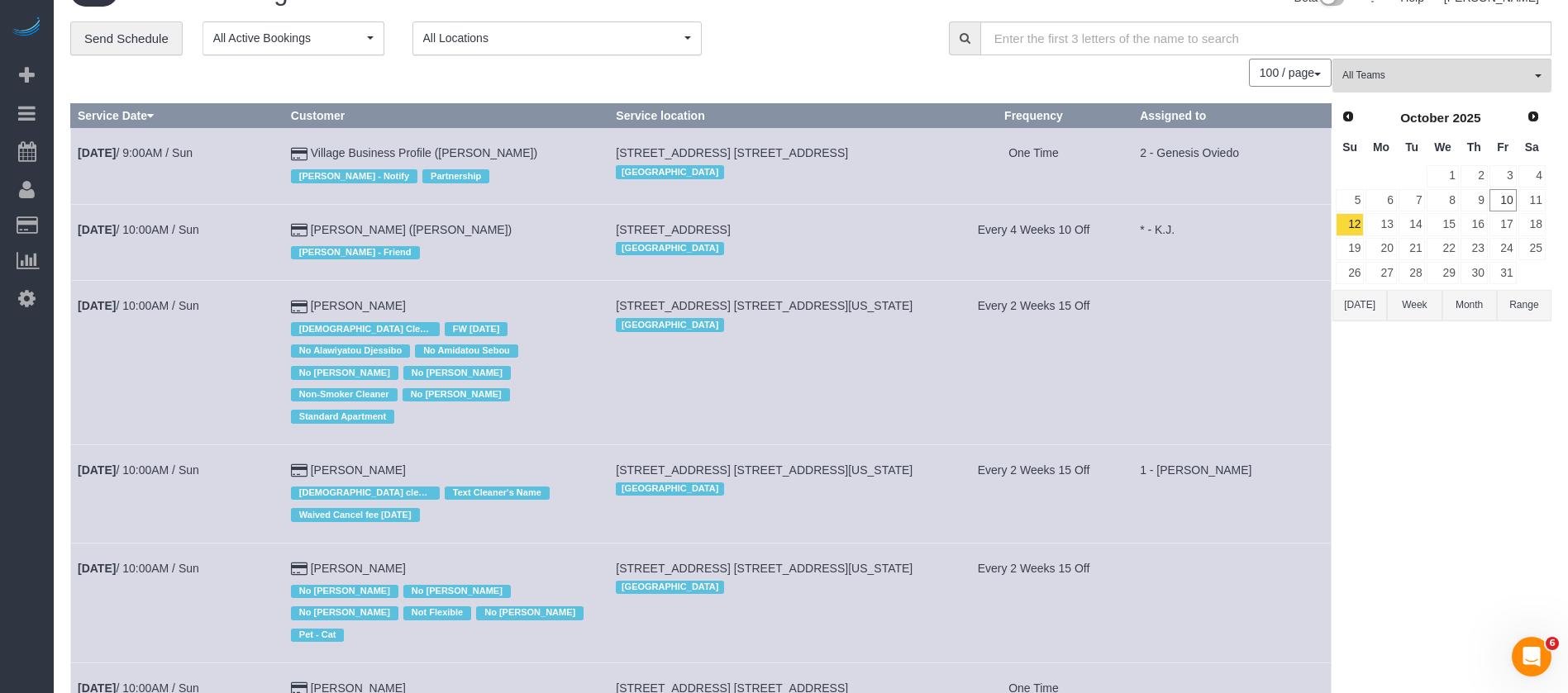
scroll to position [0, 0]
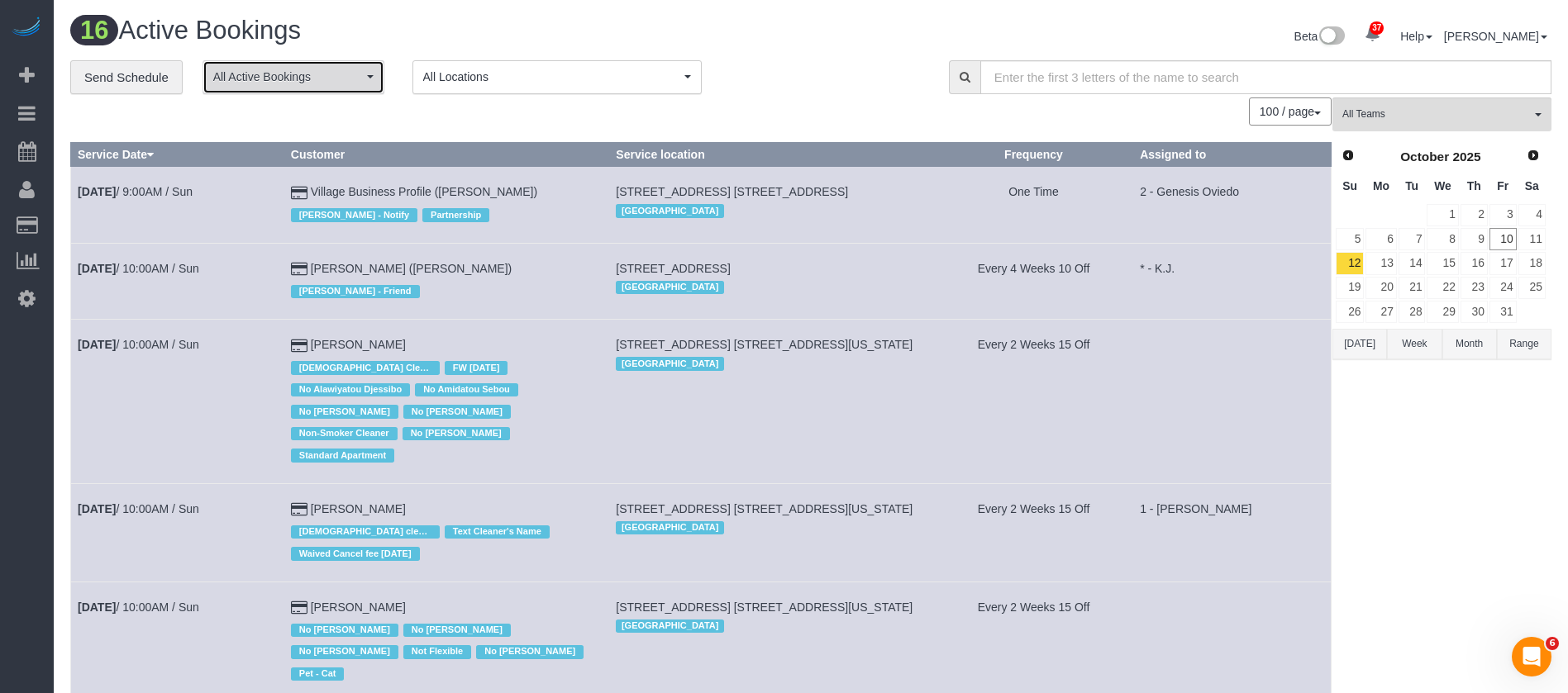
click at [343, 81] on span "All Active Bookings" at bounding box center [289, 77] width 150 height 17
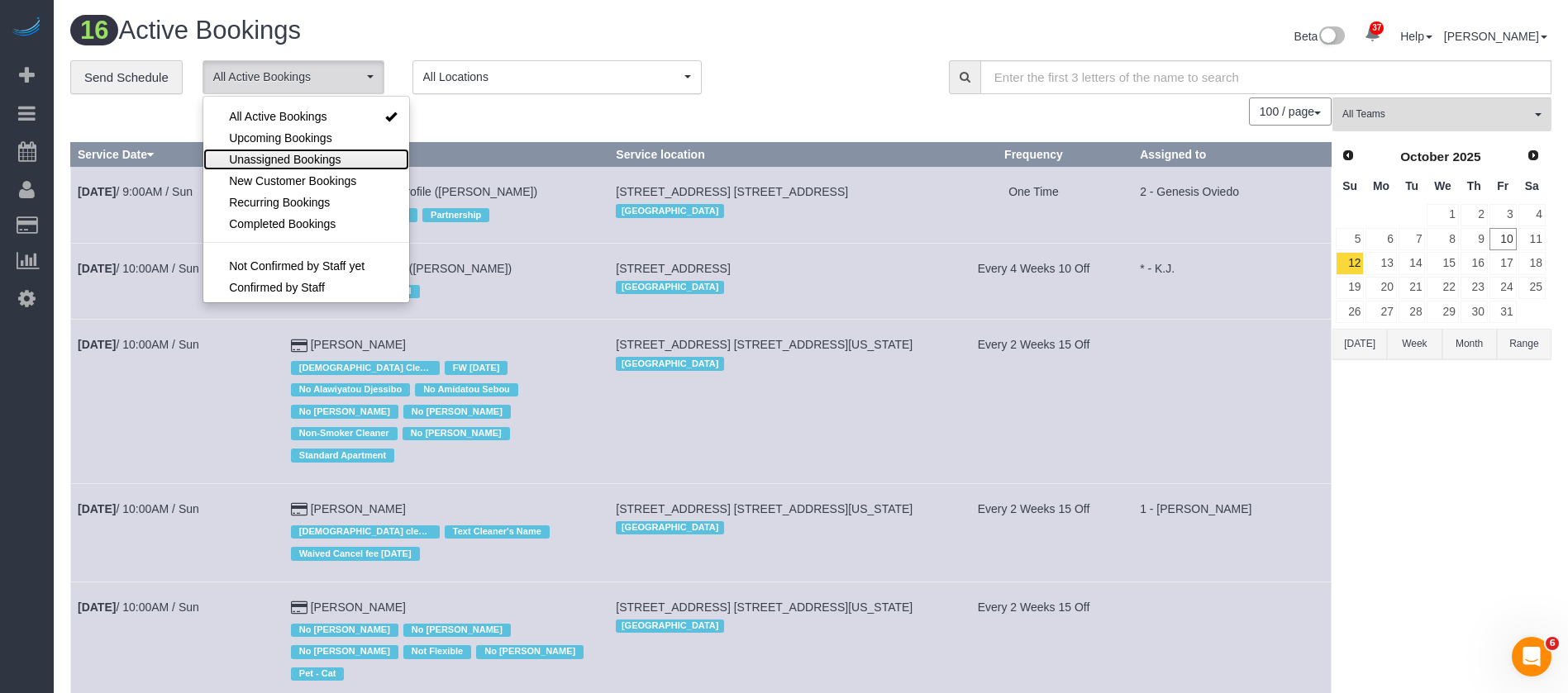
click at [301, 163] on span "Unassigned Bookings" at bounding box center [285, 159] width 111 height 17
select select "**********"
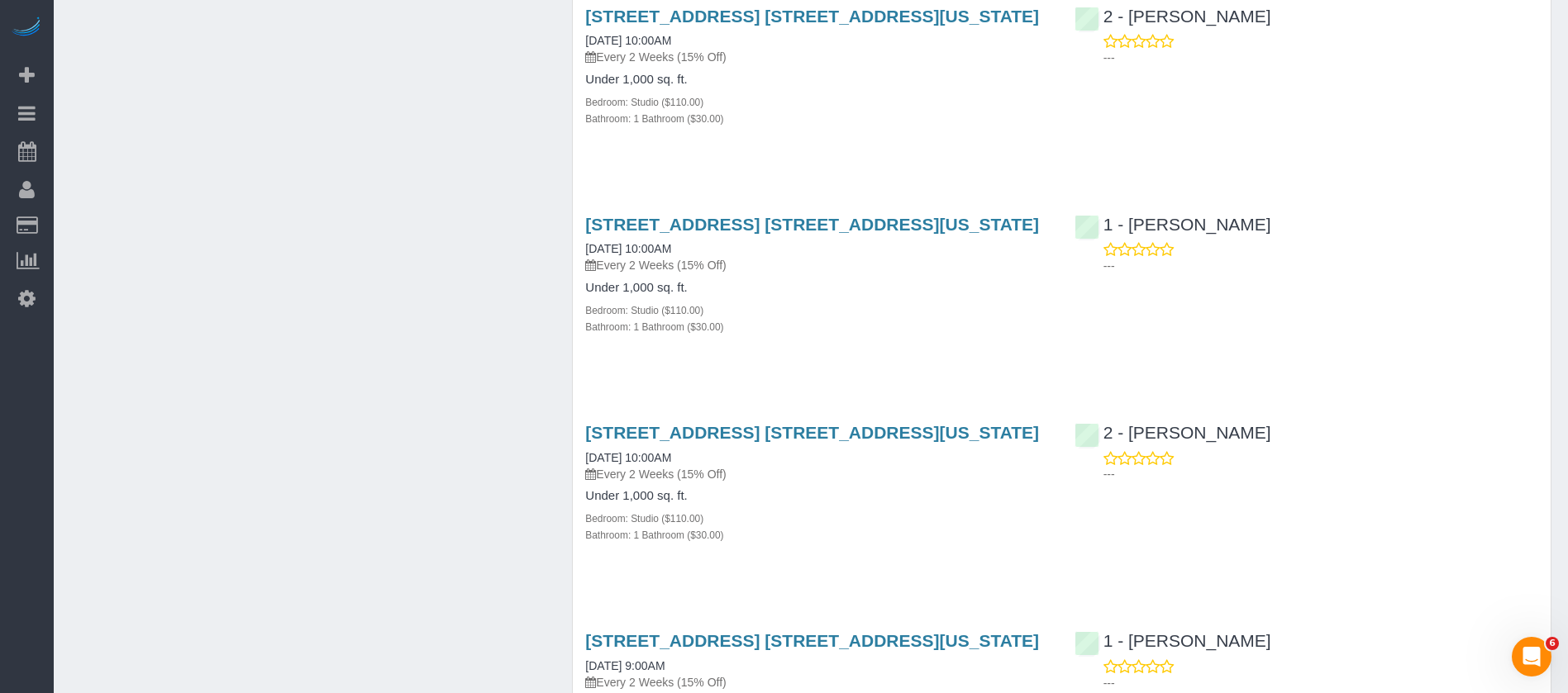
scroll to position [744, 0]
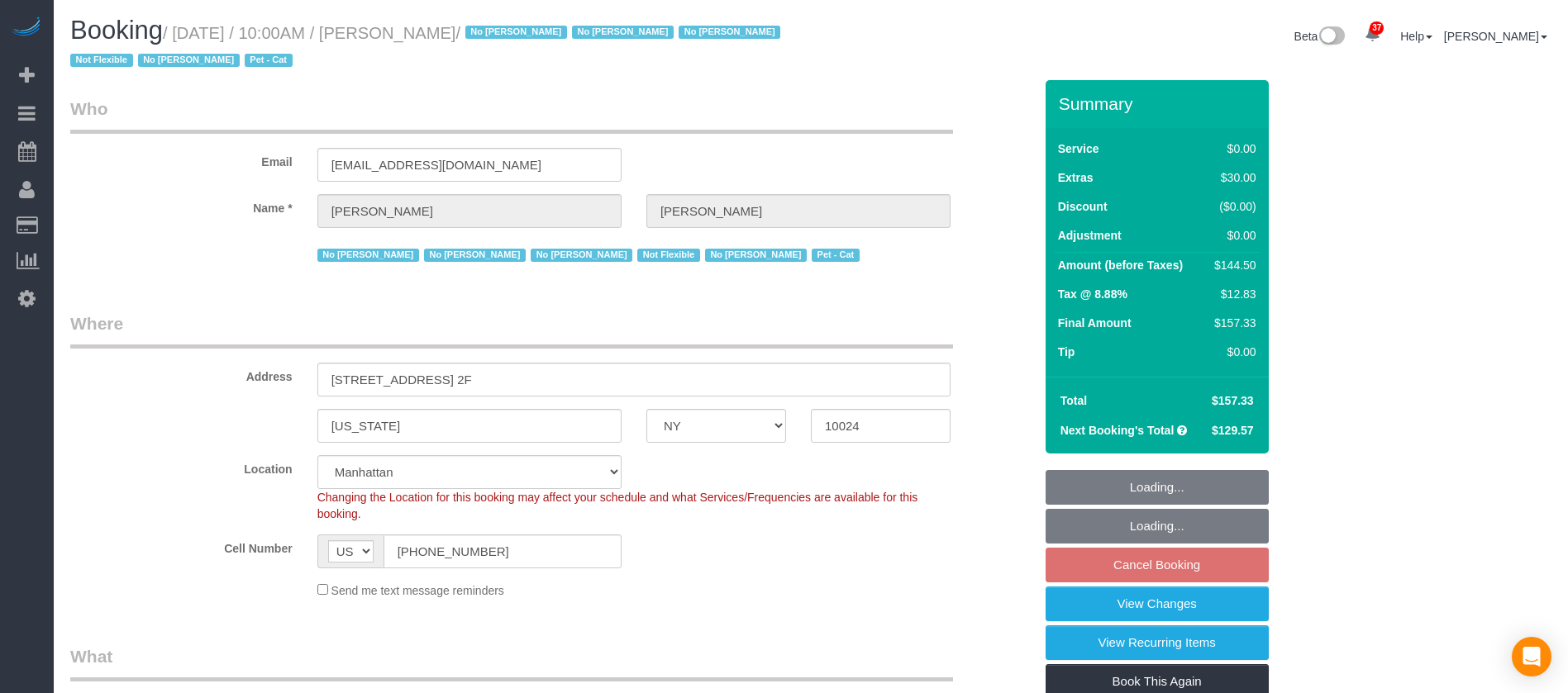
select select "NY"
select select "spot3"
select select "number:89"
select select "number:90"
select select "number:14"
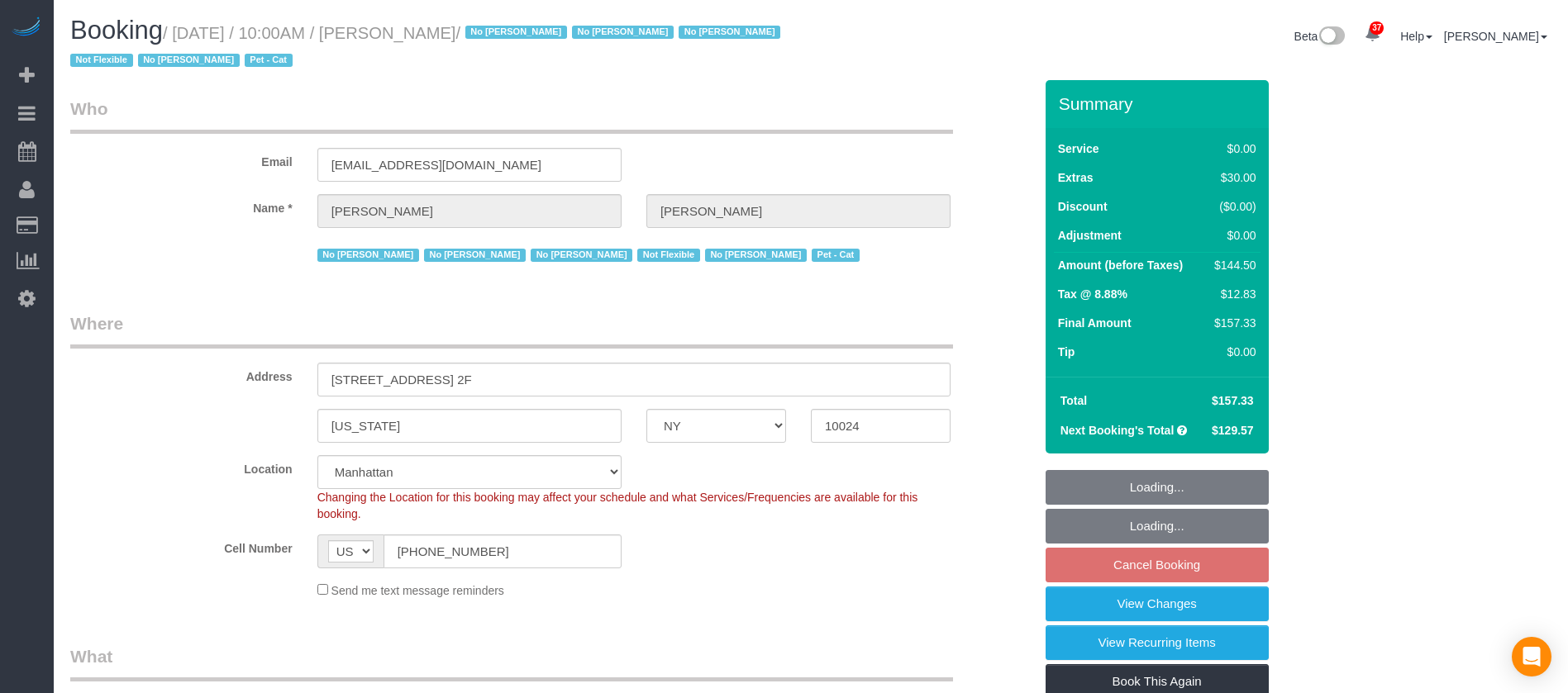
select select "number:5"
select select "number:21"
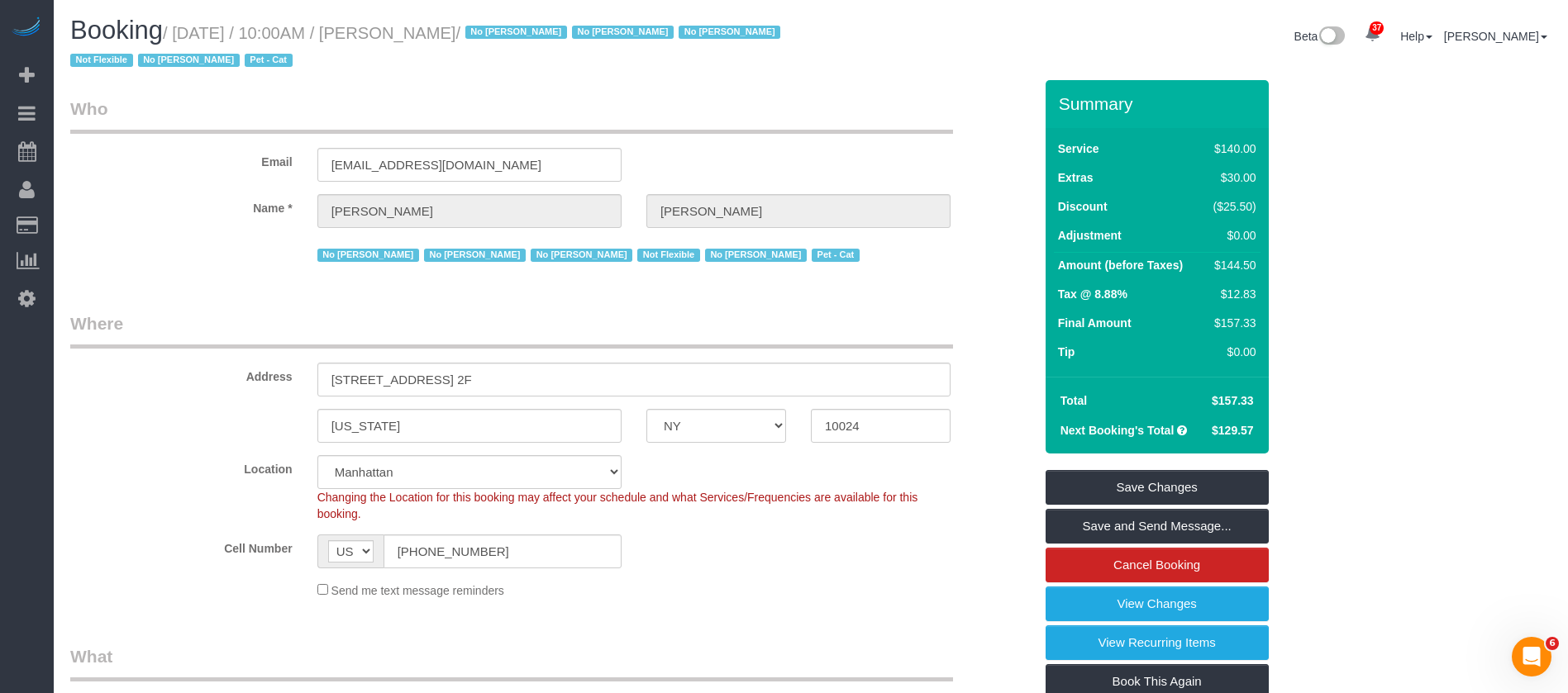
drag, startPoint x: 173, startPoint y: 30, endPoint x: 515, endPoint y: 18, distance: 342.2
click at [515, 18] on h1 "Booking / October 12, 2025 / 10:00AM / Anna Cameron / No Angela Molina No Karim…" at bounding box center [434, 44] width 729 height 56
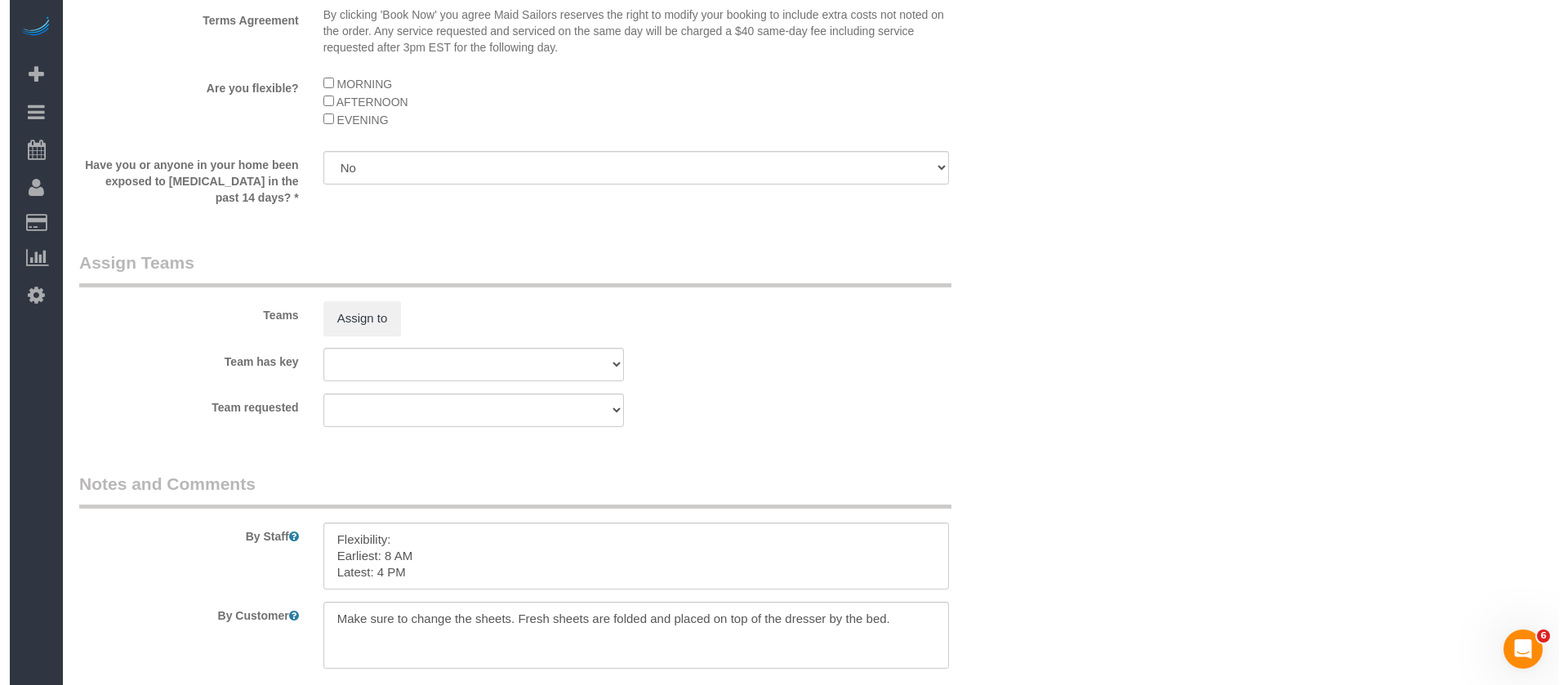
scroll to position [2083, 0]
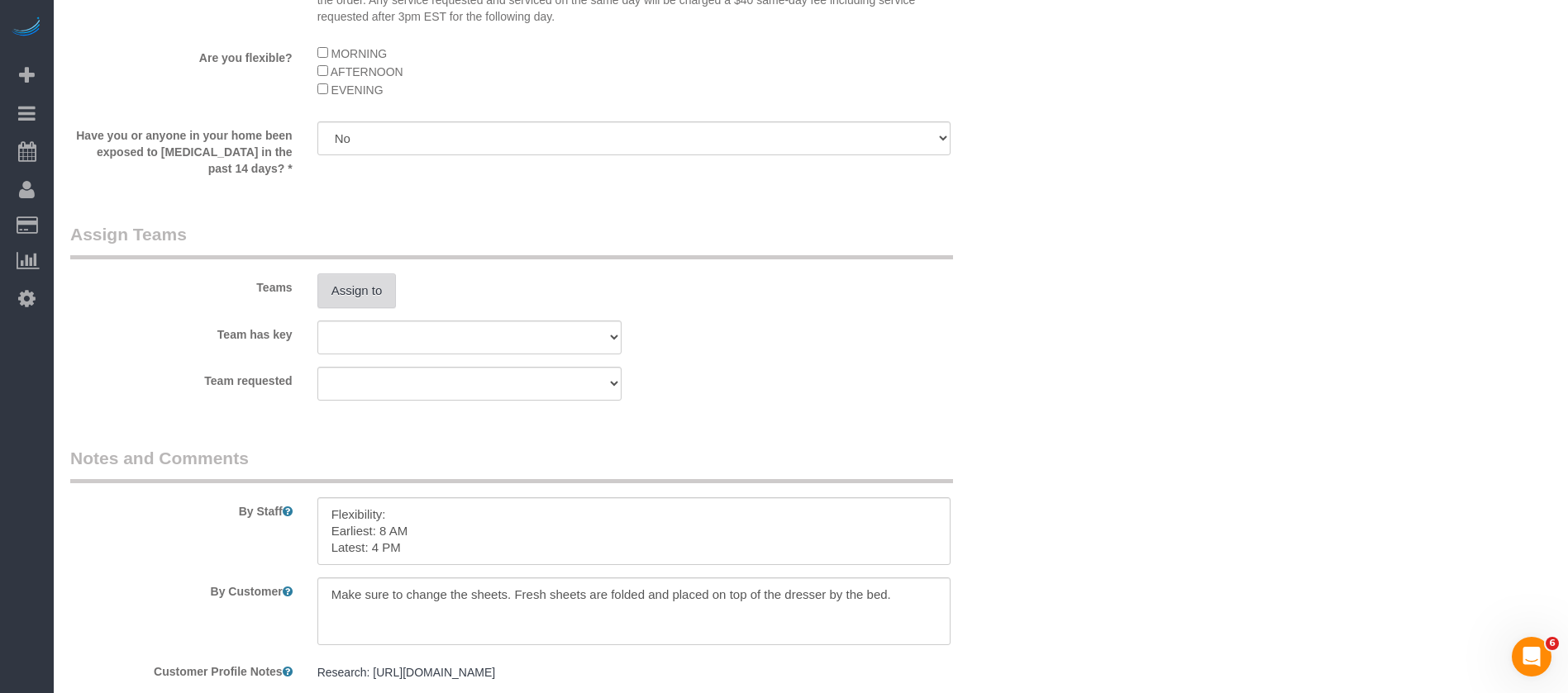
click at [361, 296] on button "Assign to" at bounding box center [357, 290] width 80 height 34
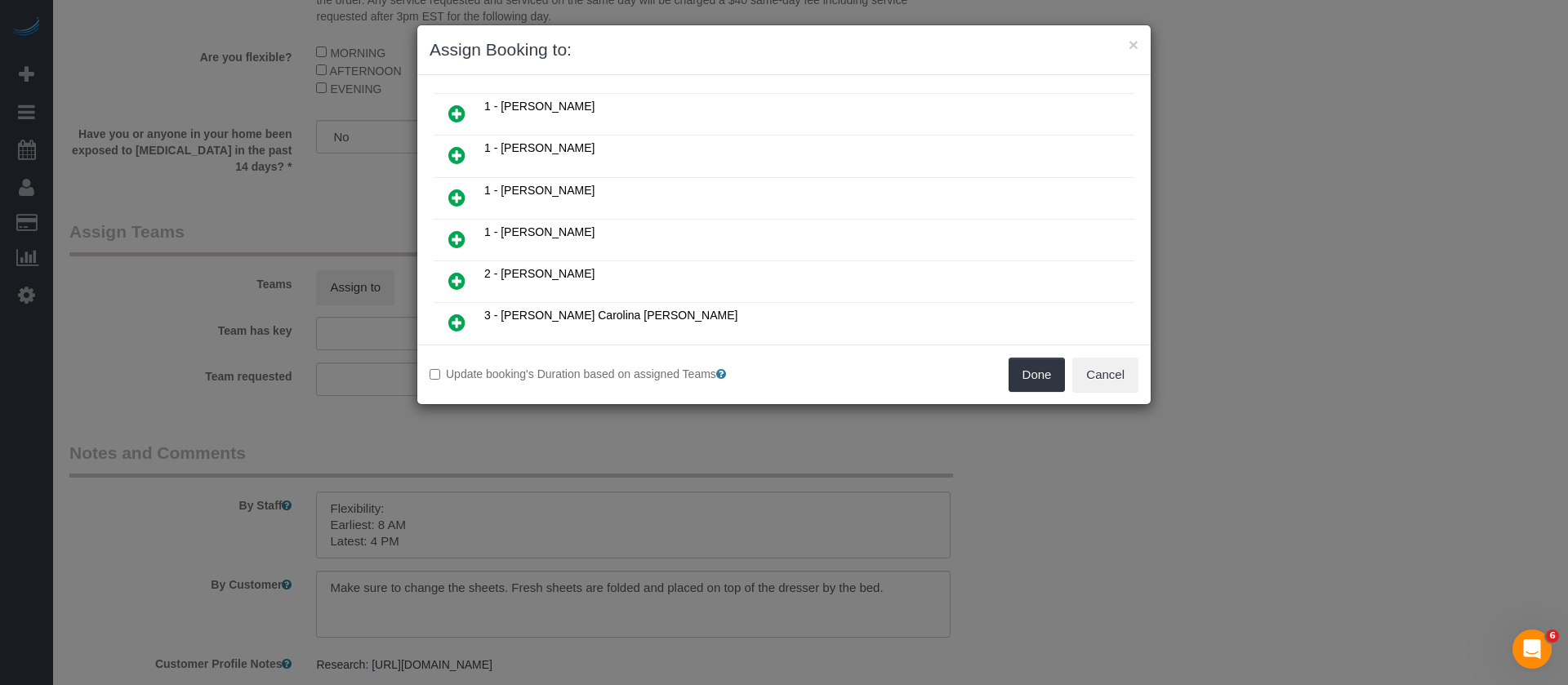
scroll to position [368, 0]
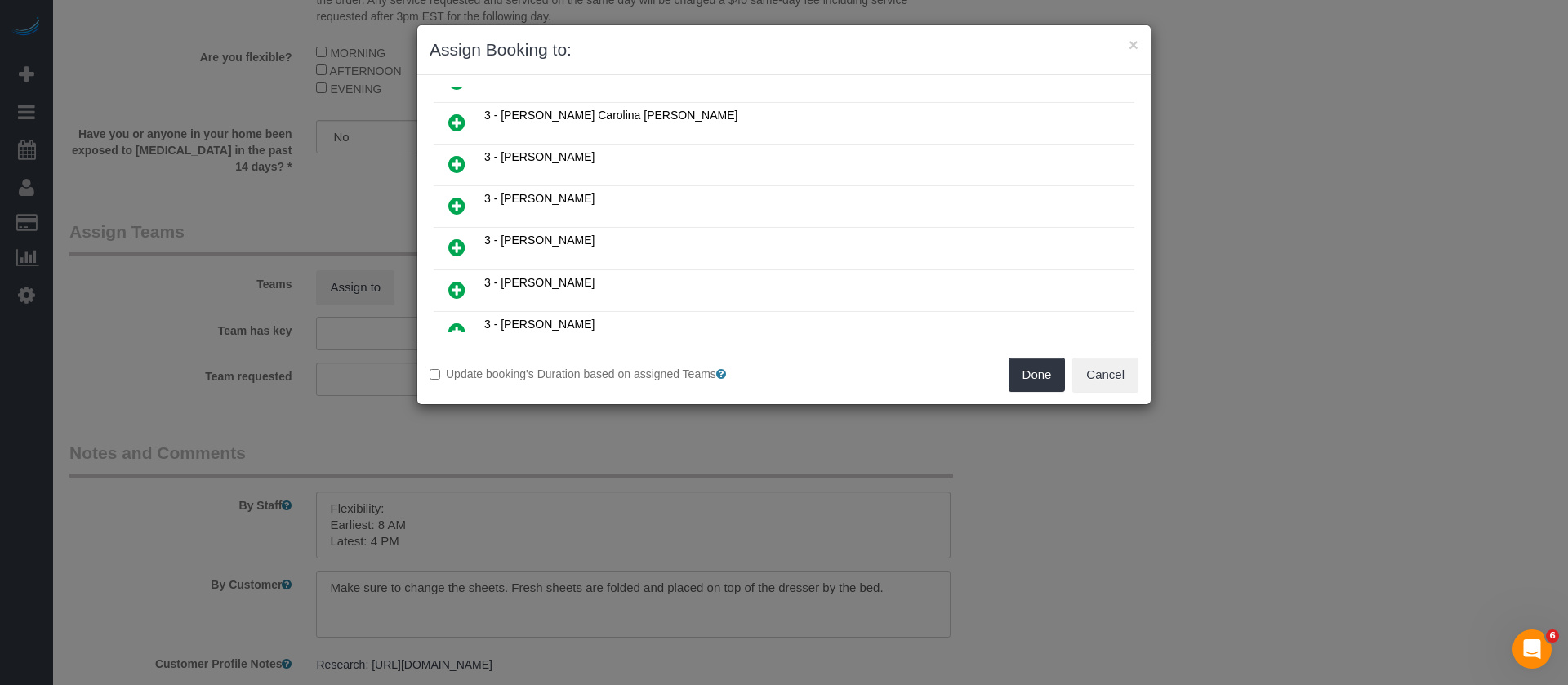
drag, startPoint x: 456, startPoint y: 292, endPoint x: 483, endPoint y: 283, distance: 28.5
click at [456, 290] on icon at bounding box center [457, 290] width 18 height 19
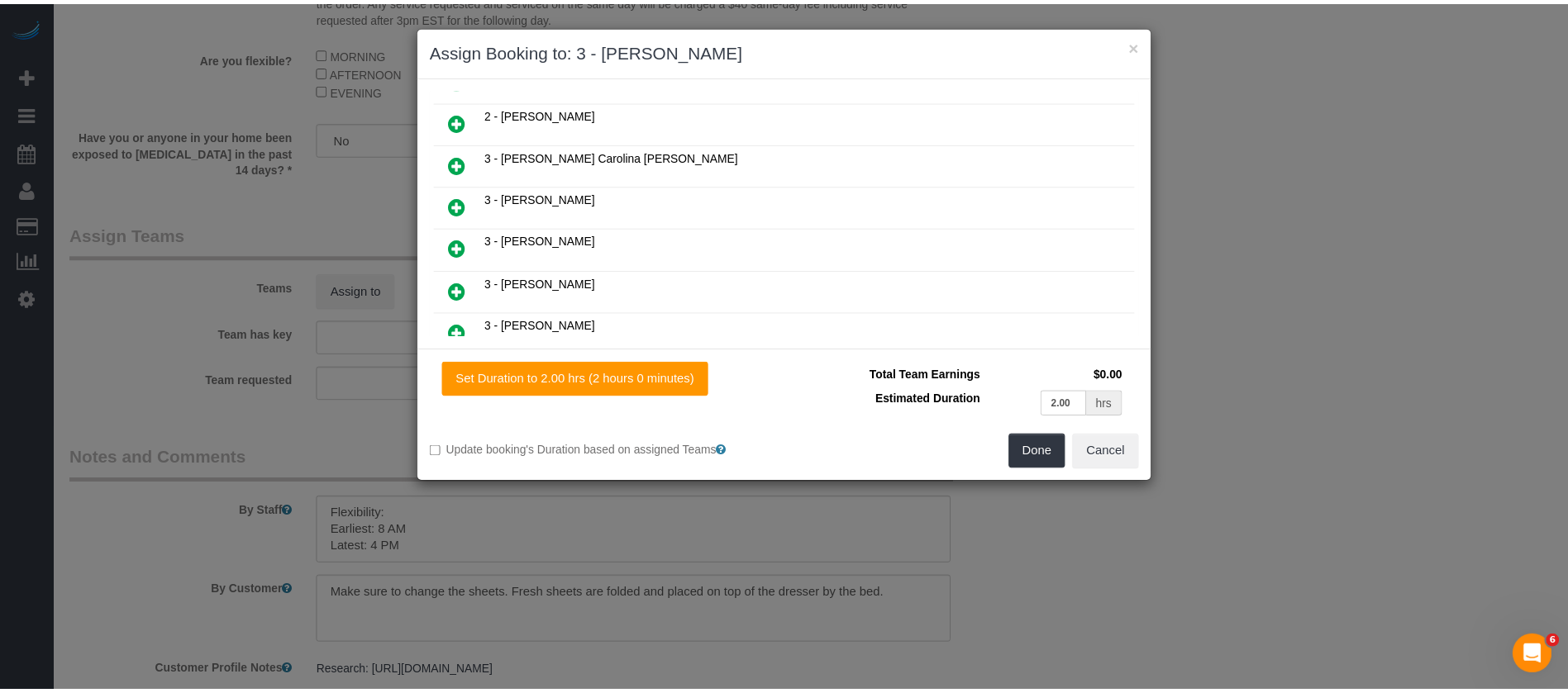
scroll to position [411, 0]
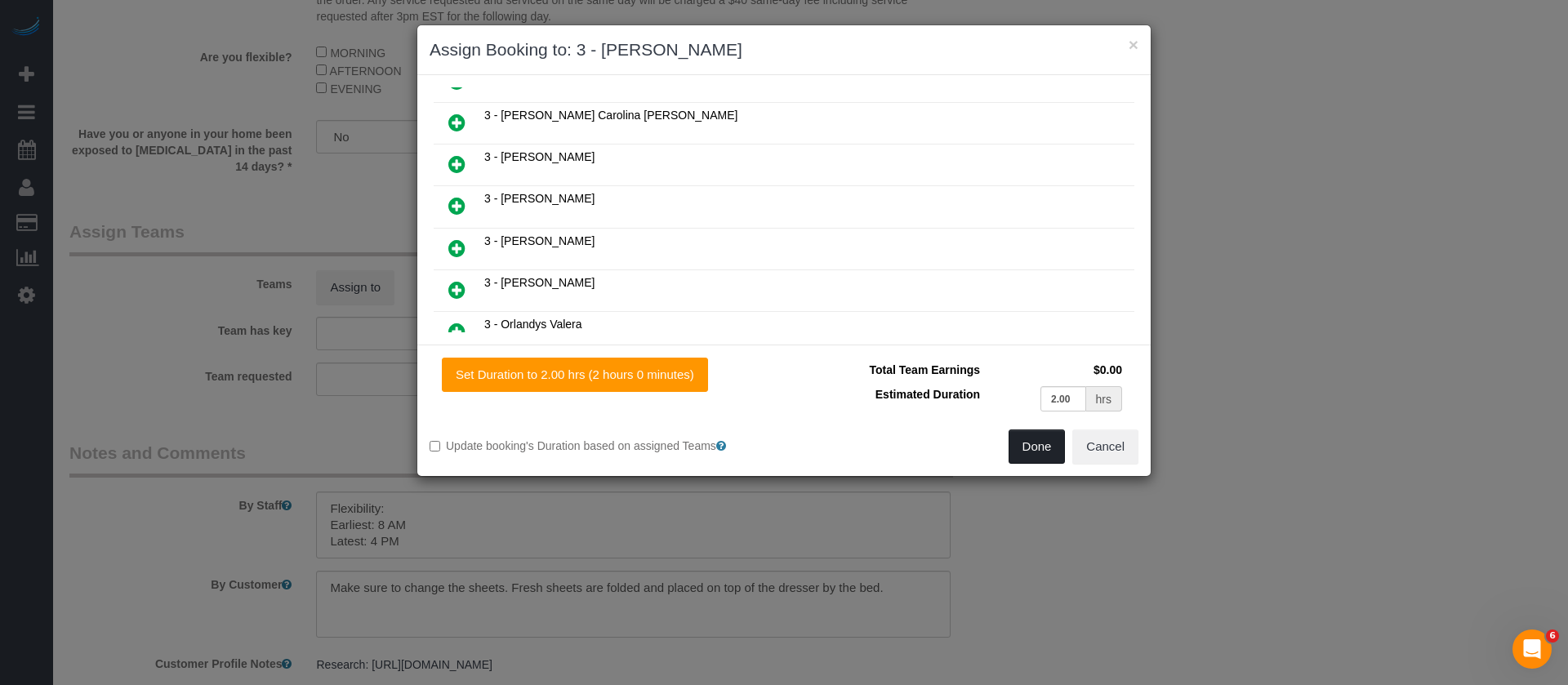
click at [1027, 442] on button "Done" at bounding box center [1037, 447] width 57 height 34
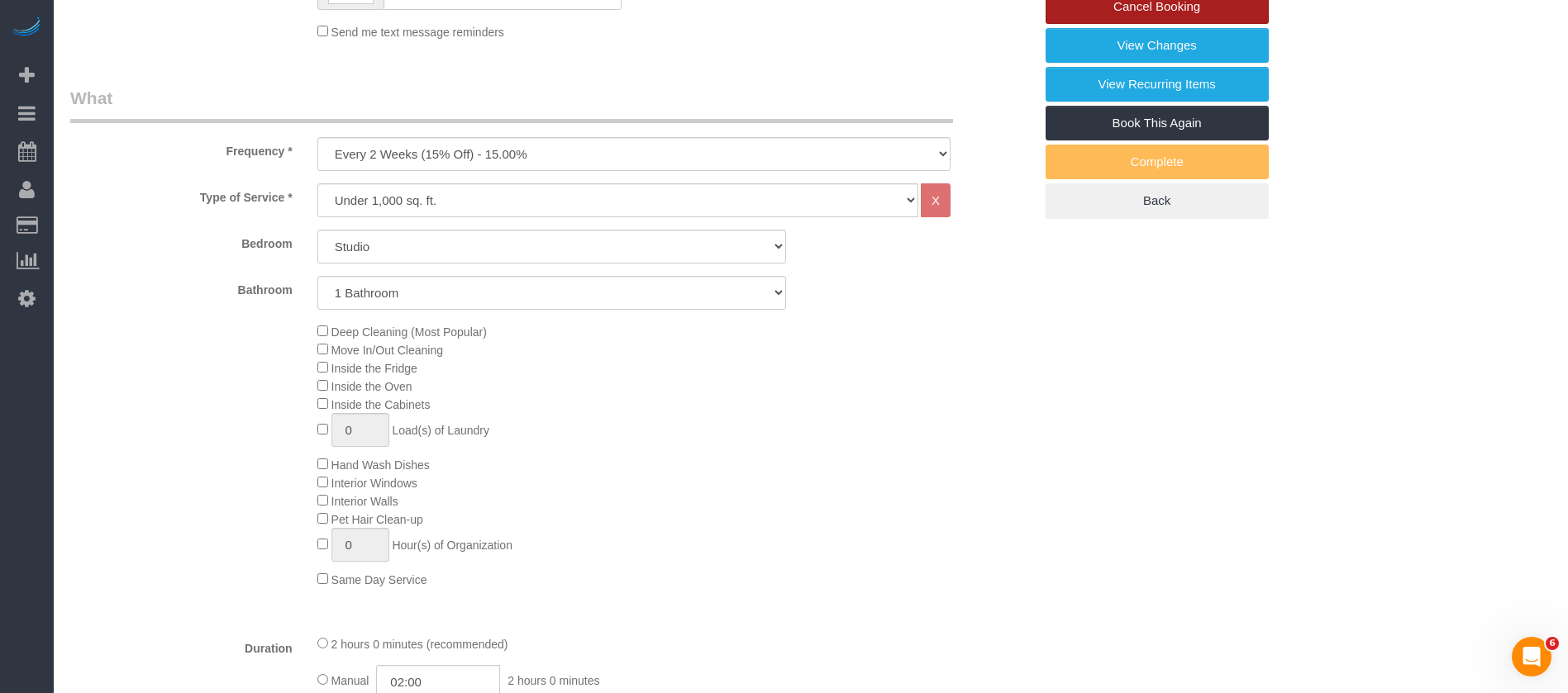
scroll to position [124, 0]
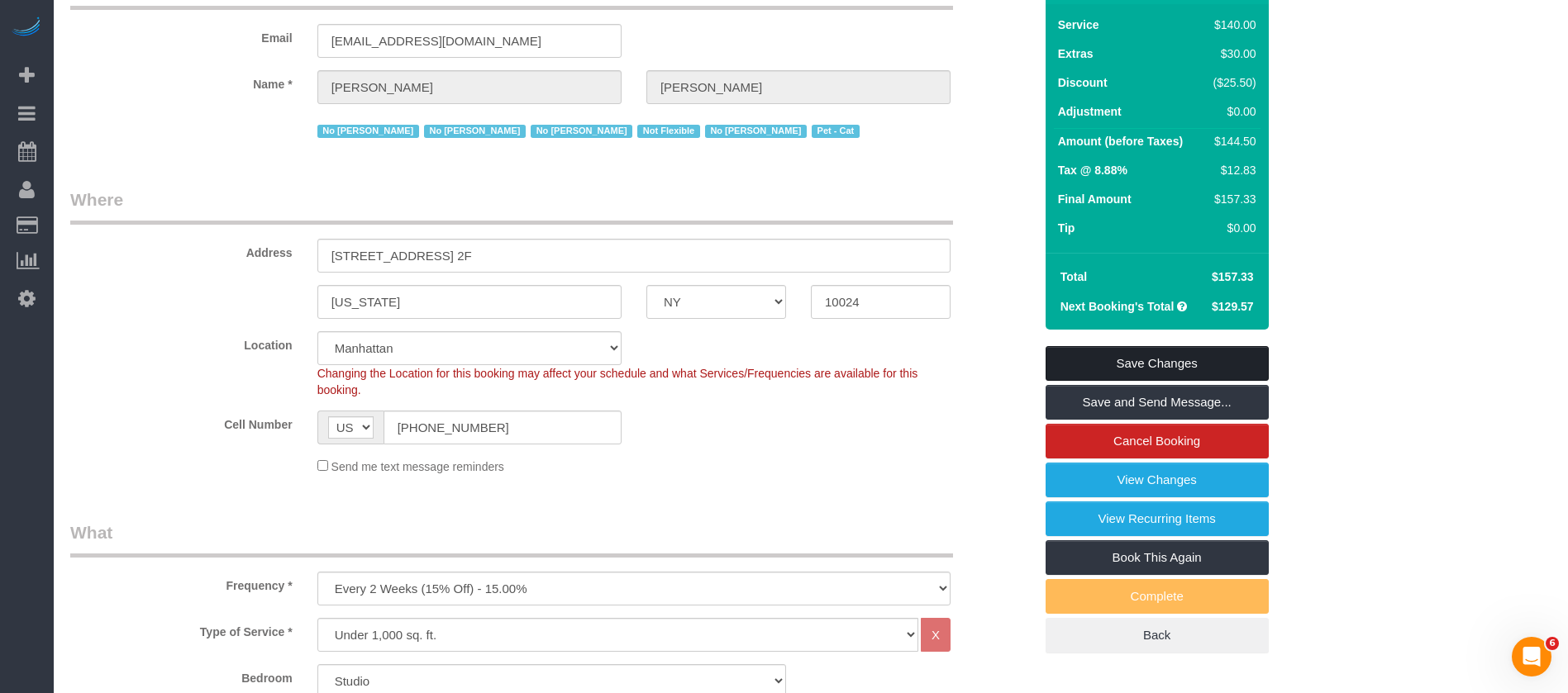
click at [1222, 349] on link "Save Changes" at bounding box center [1157, 363] width 224 height 34
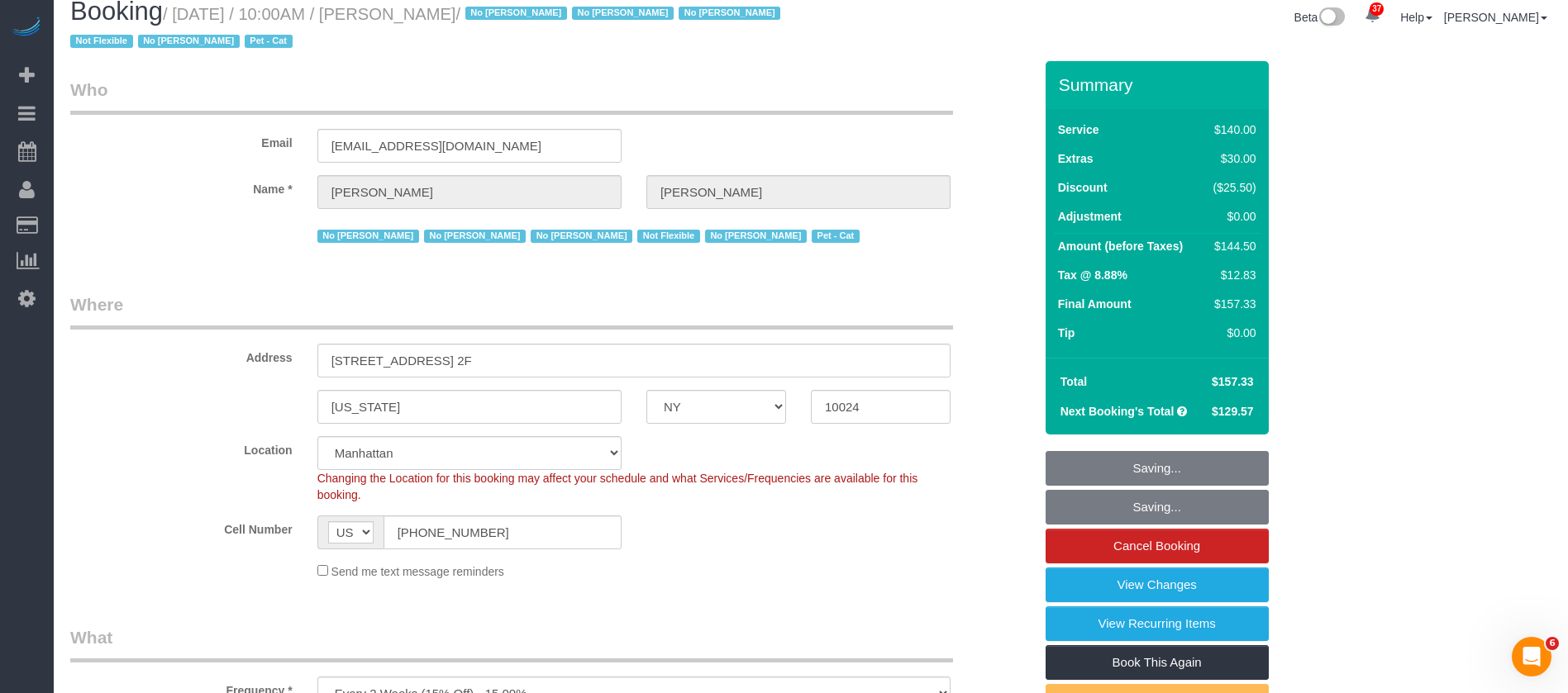
scroll to position [0, 0]
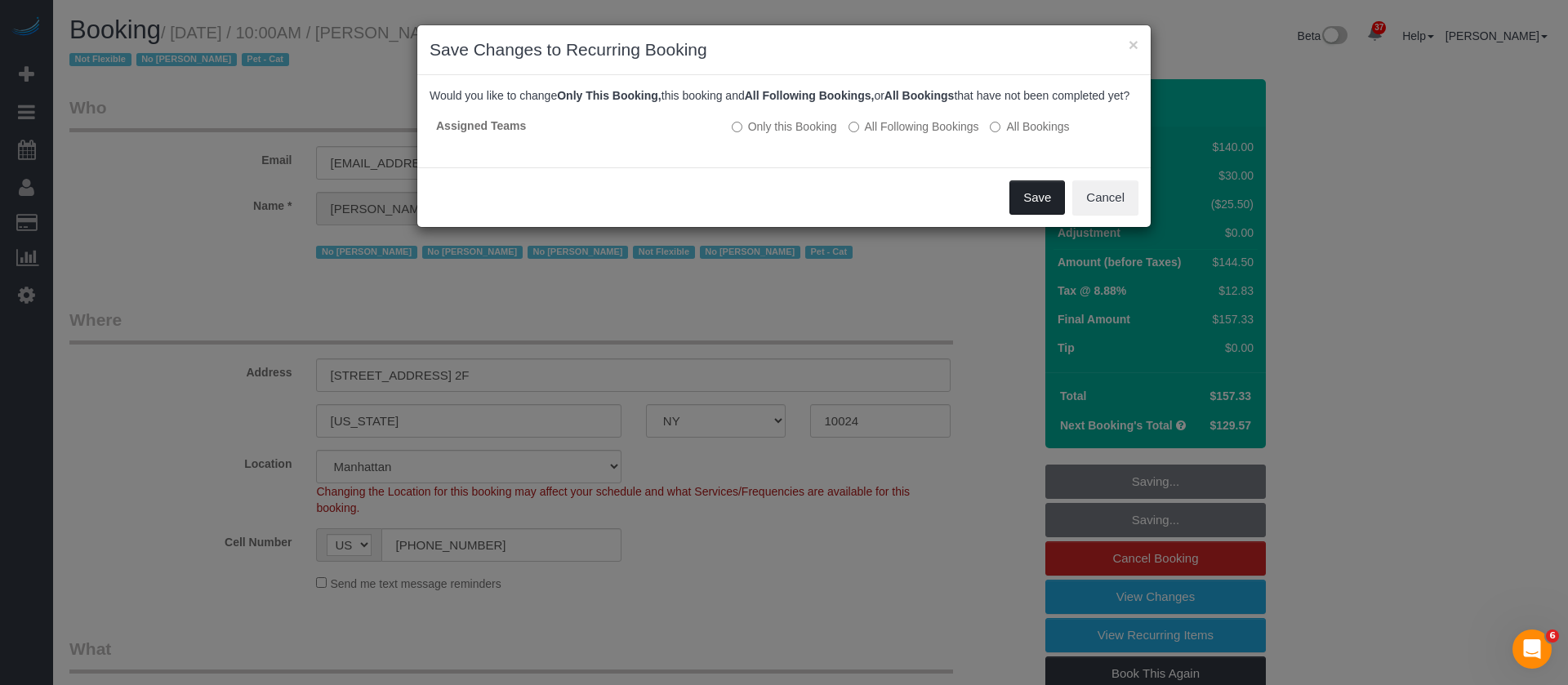
click at [1043, 215] on button "Save" at bounding box center [1037, 198] width 55 height 34
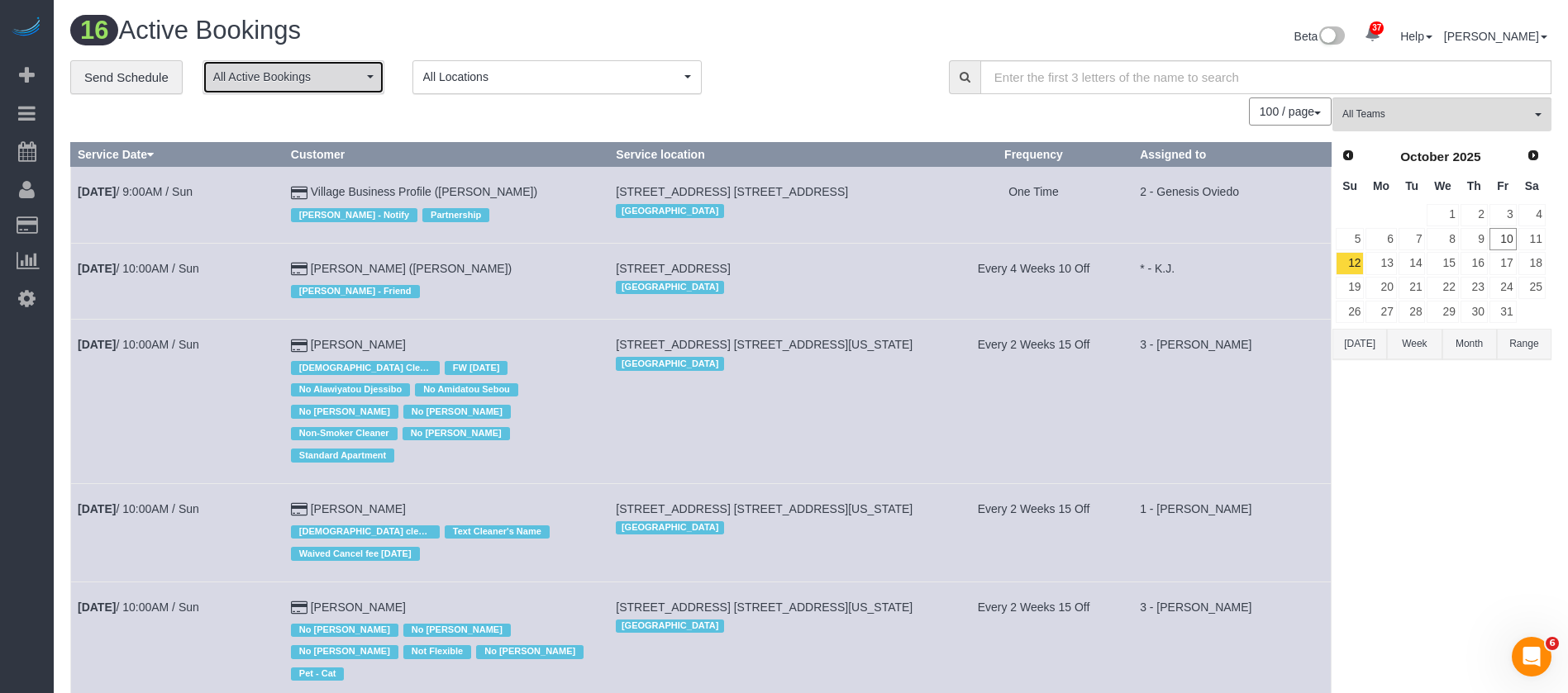
click at [372, 70] on button "All Active Bookings" at bounding box center [294, 77] width 182 height 33
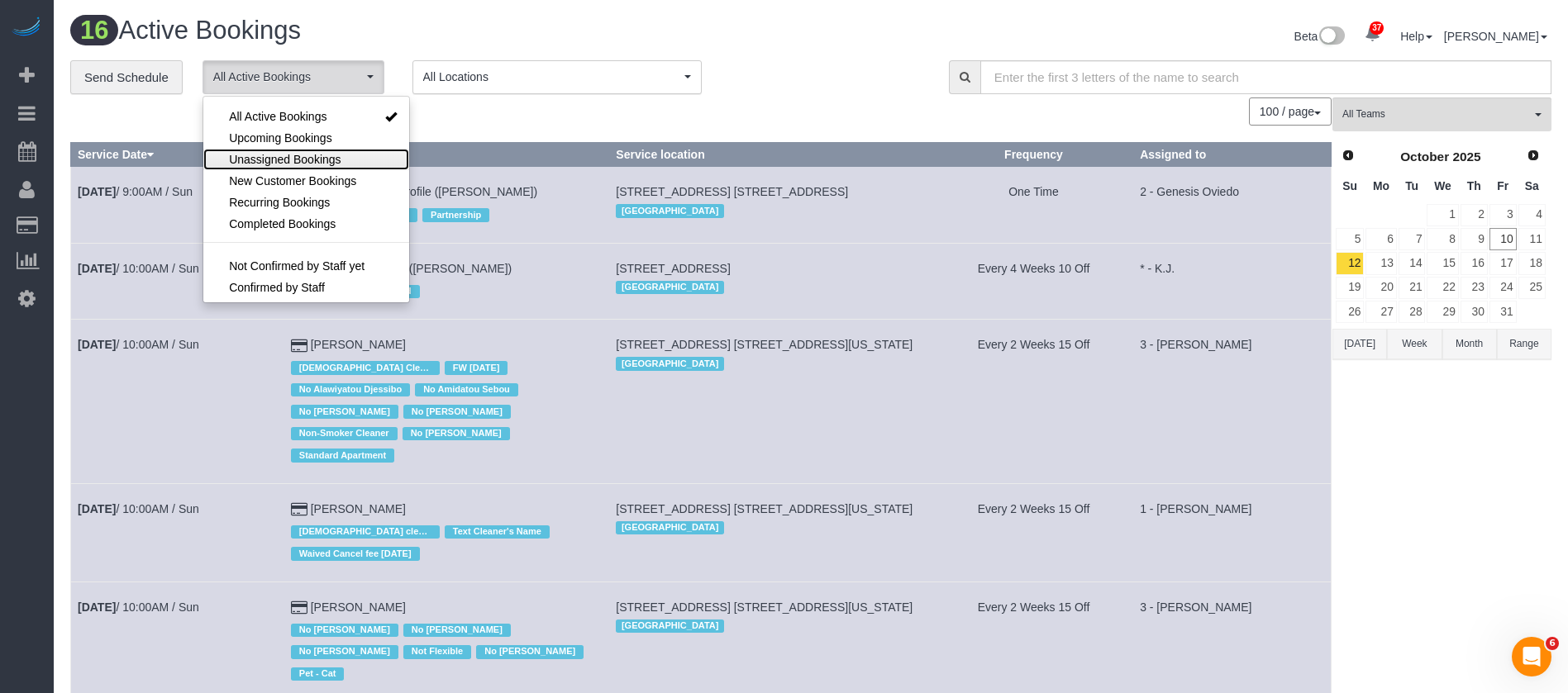
click at [312, 158] on span "Unassigned Bookings" at bounding box center [285, 159] width 111 height 17
select select "**********"
drag, startPoint x: 469, startPoint y: 137, endPoint x: 483, endPoint y: 120, distance: 22.0
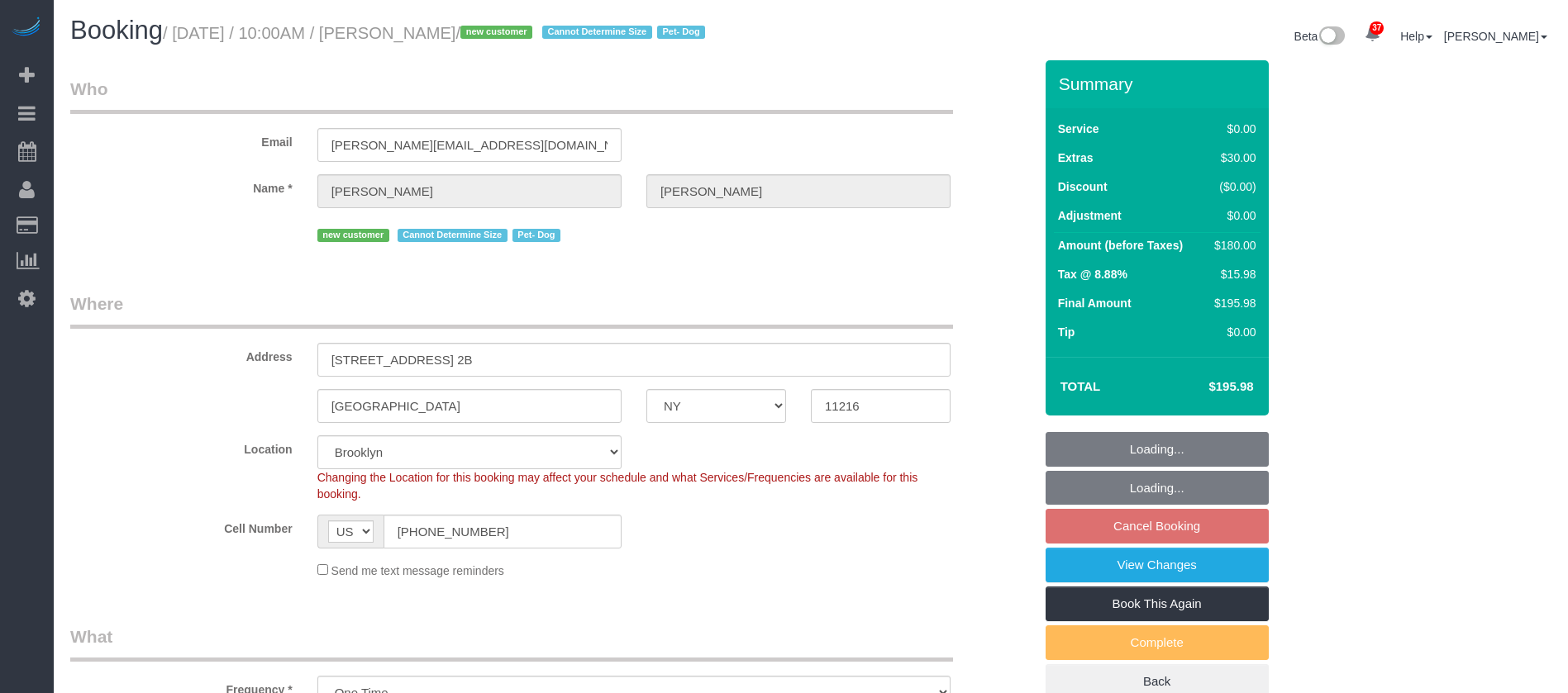
select select "NY"
select select "spot63"
select select "number:57"
select select "number:75"
select select "number:13"
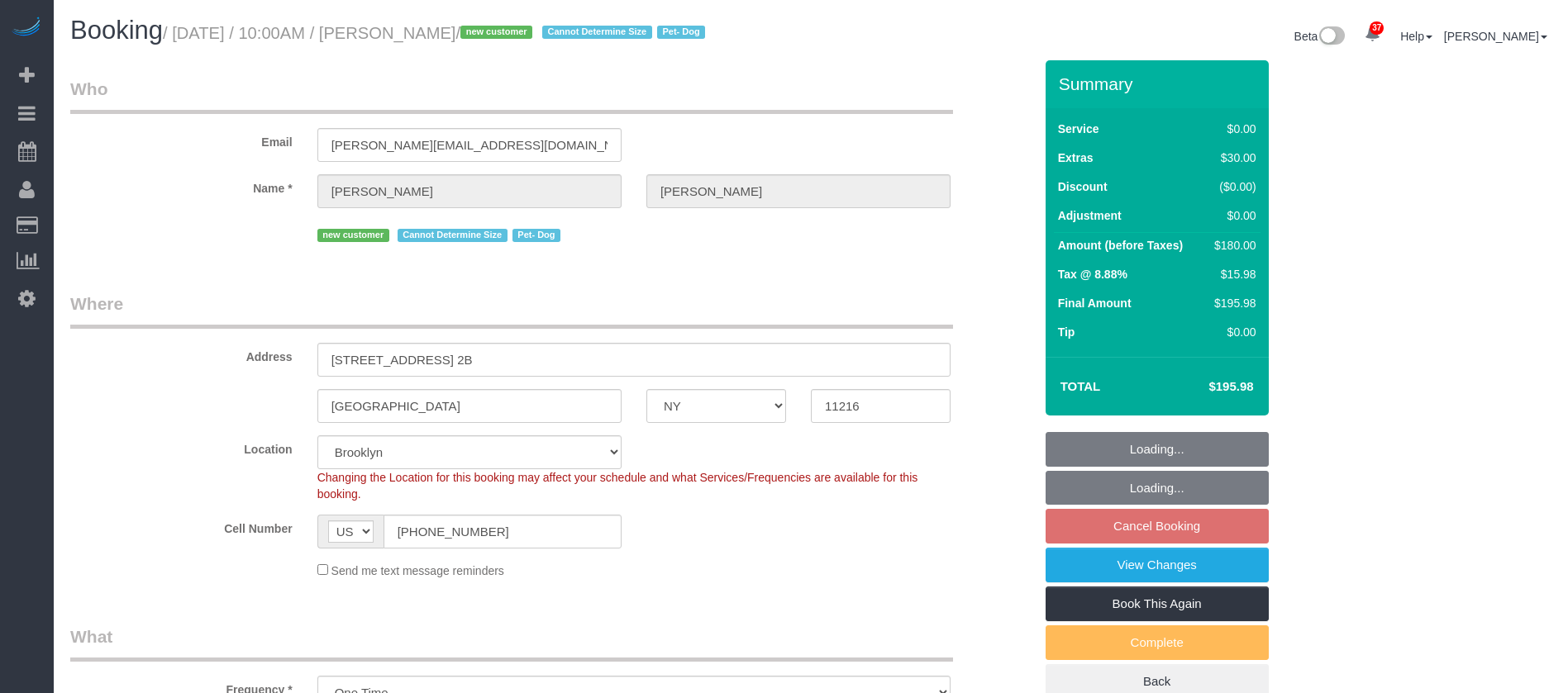
select select "number:5"
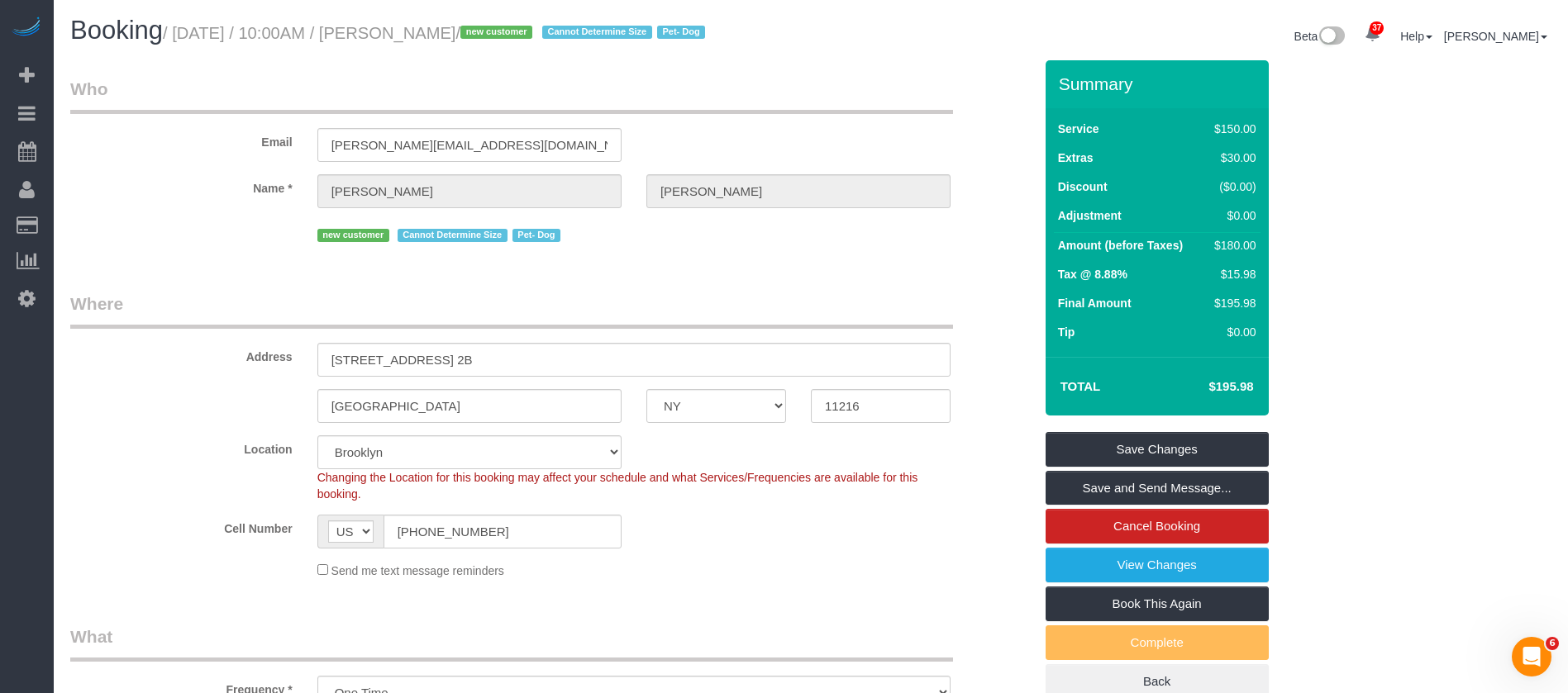
drag, startPoint x: 178, startPoint y: 29, endPoint x: 604, endPoint y: 38, distance: 426.1
click at [519, 27] on small "/ [DATE] / 10:00AM / [PERSON_NAME] / new customer Cannot Determine Size Pet- Dog" at bounding box center [436, 32] width 548 height 18
copy small "[DATE] / 10:00AM / [PERSON_NAME]"
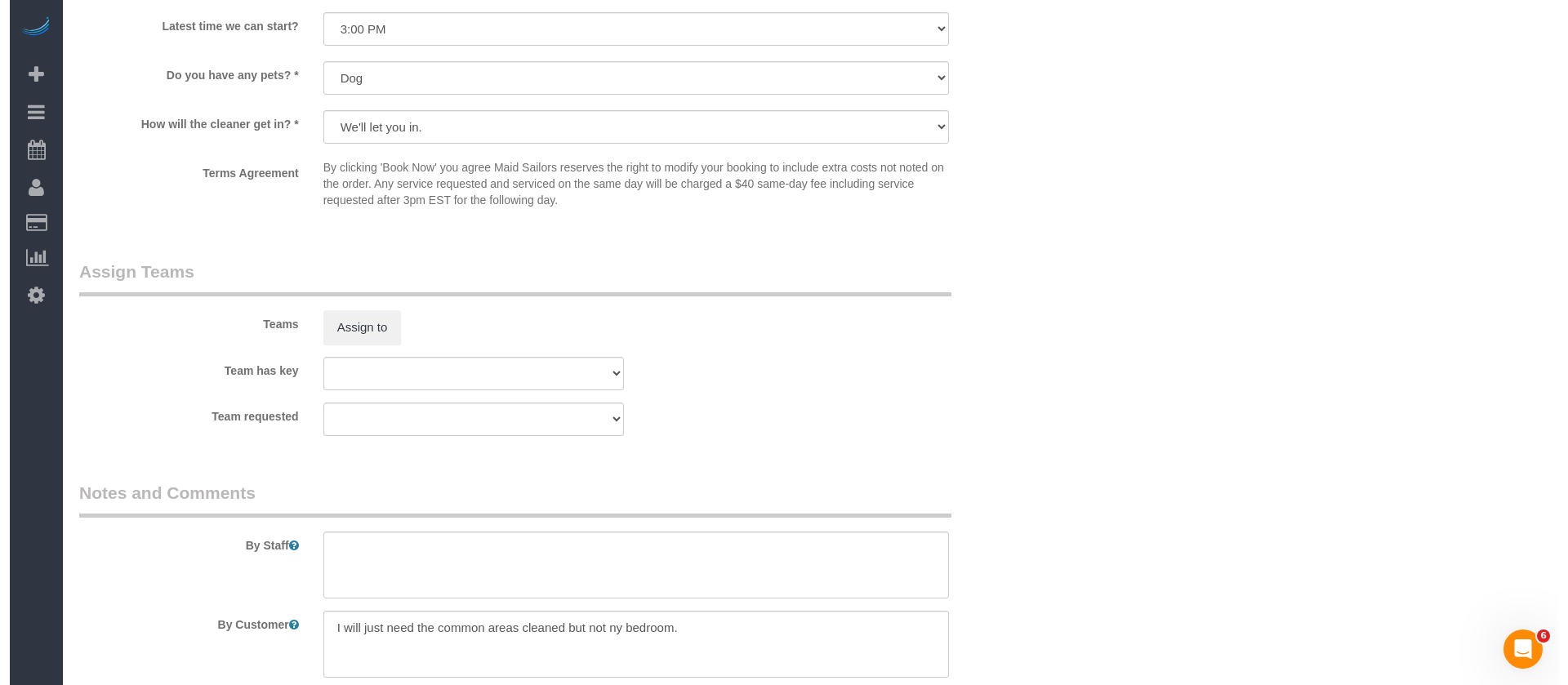
scroll to position [2083, 0]
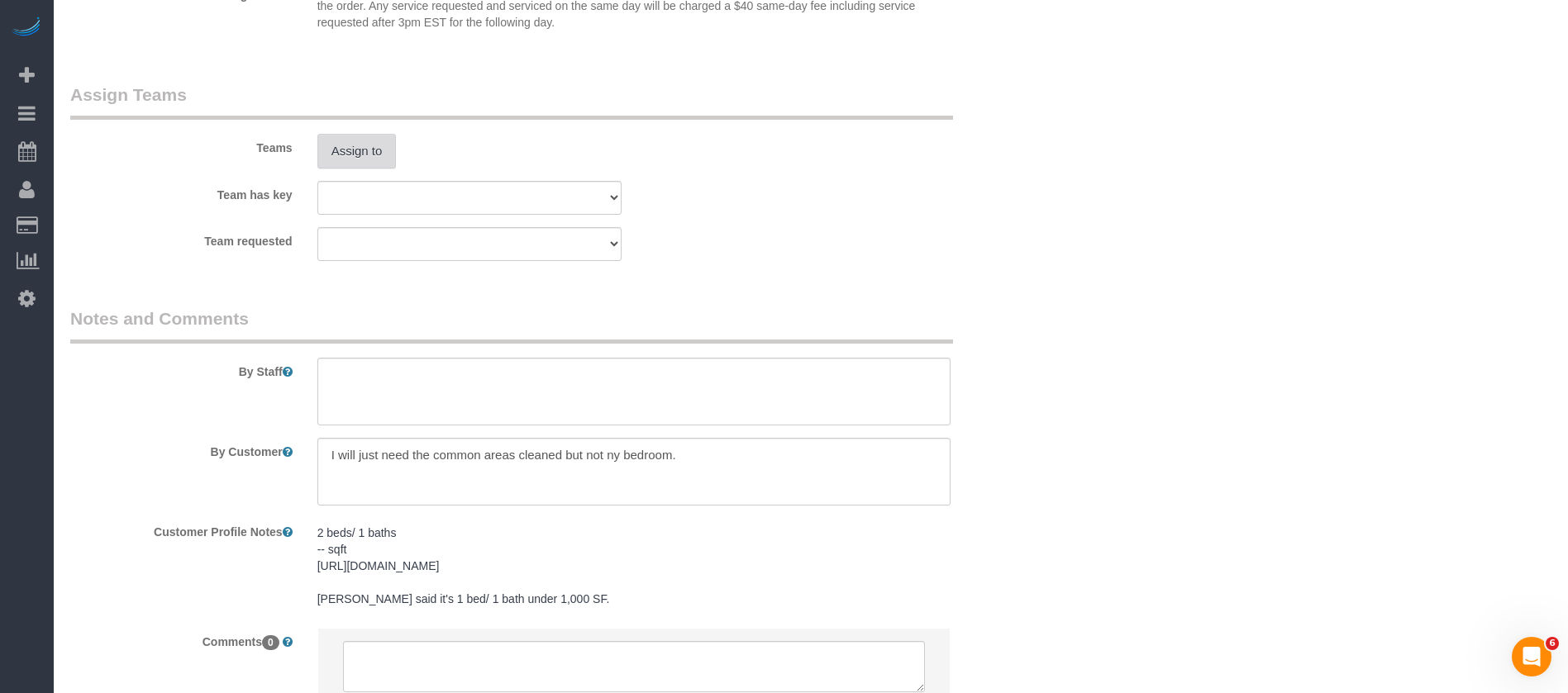
click at [386, 137] on button "Assign to" at bounding box center [357, 151] width 80 height 34
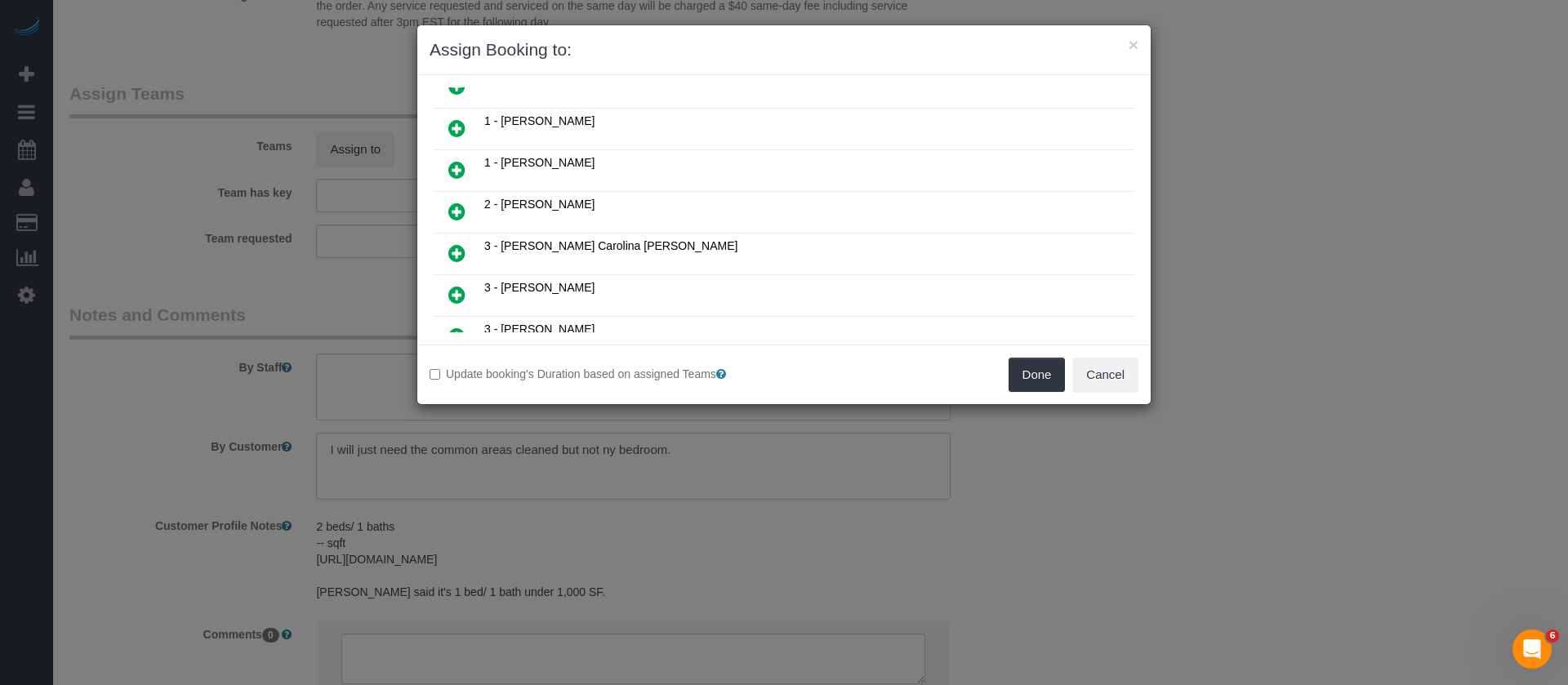
scroll to position [245, 0]
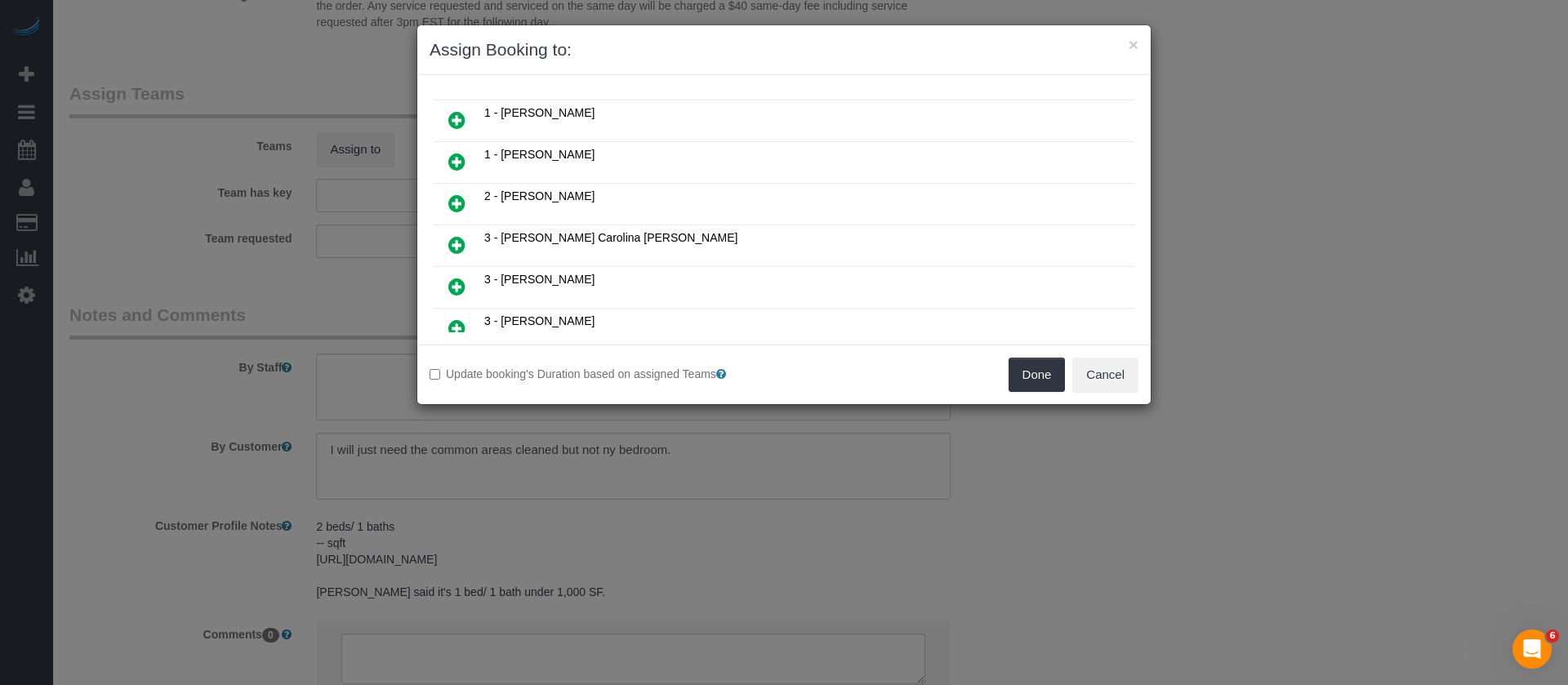
drag, startPoint x: 454, startPoint y: 122, endPoint x: 855, endPoint y: 206, distance: 409.7
click at [455, 122] on icon at bounding box center [457, 120] width 18 height 19
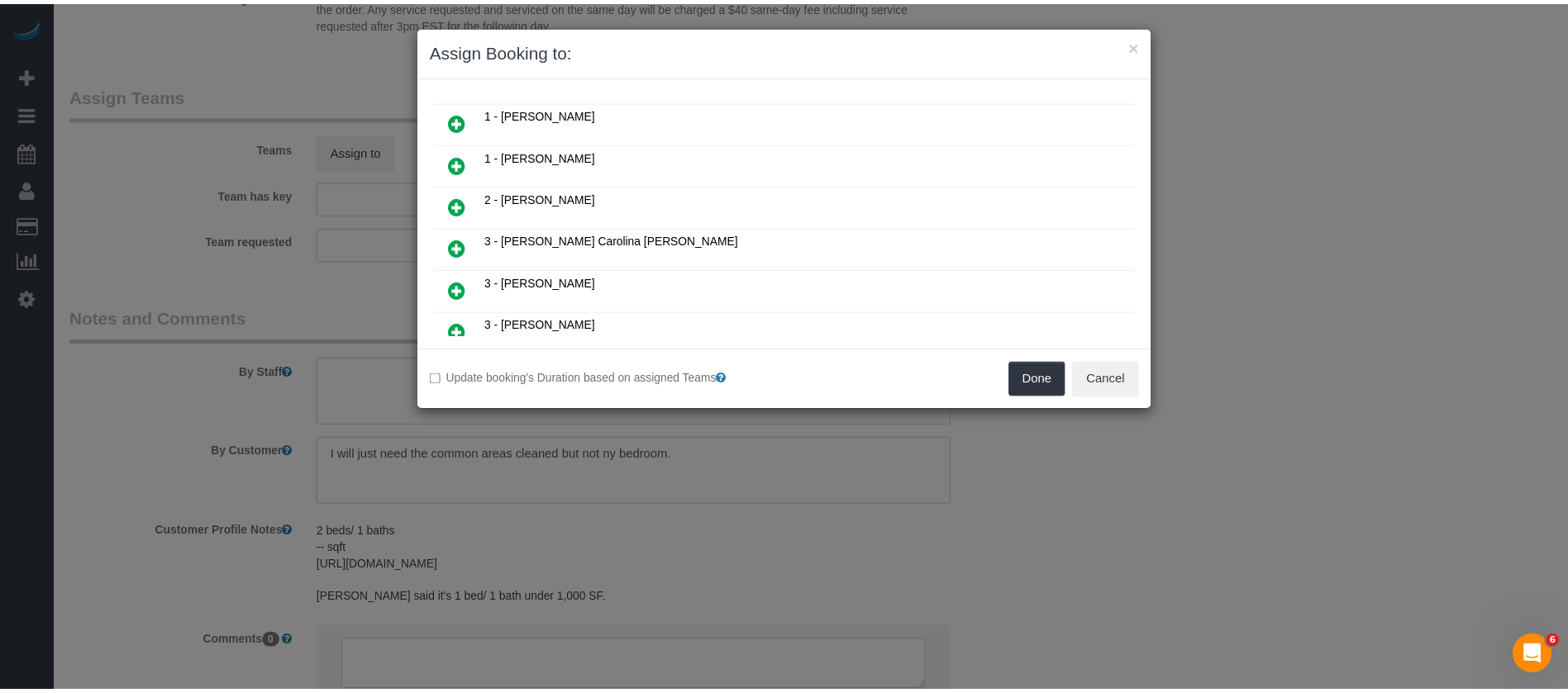
scroll to position [288, 0]
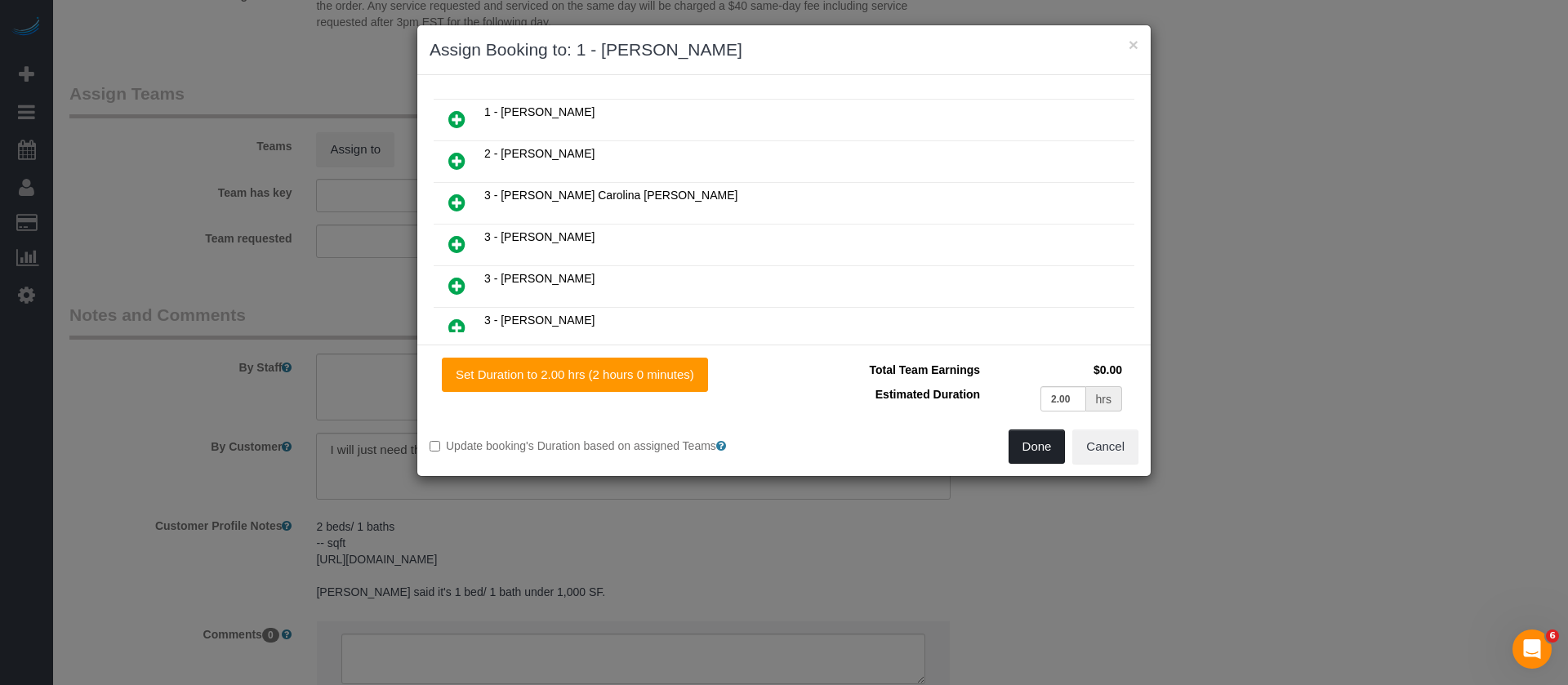
click at [1044, 445] on button "Done" at bounding box center [1037, 447] width 57 height 34
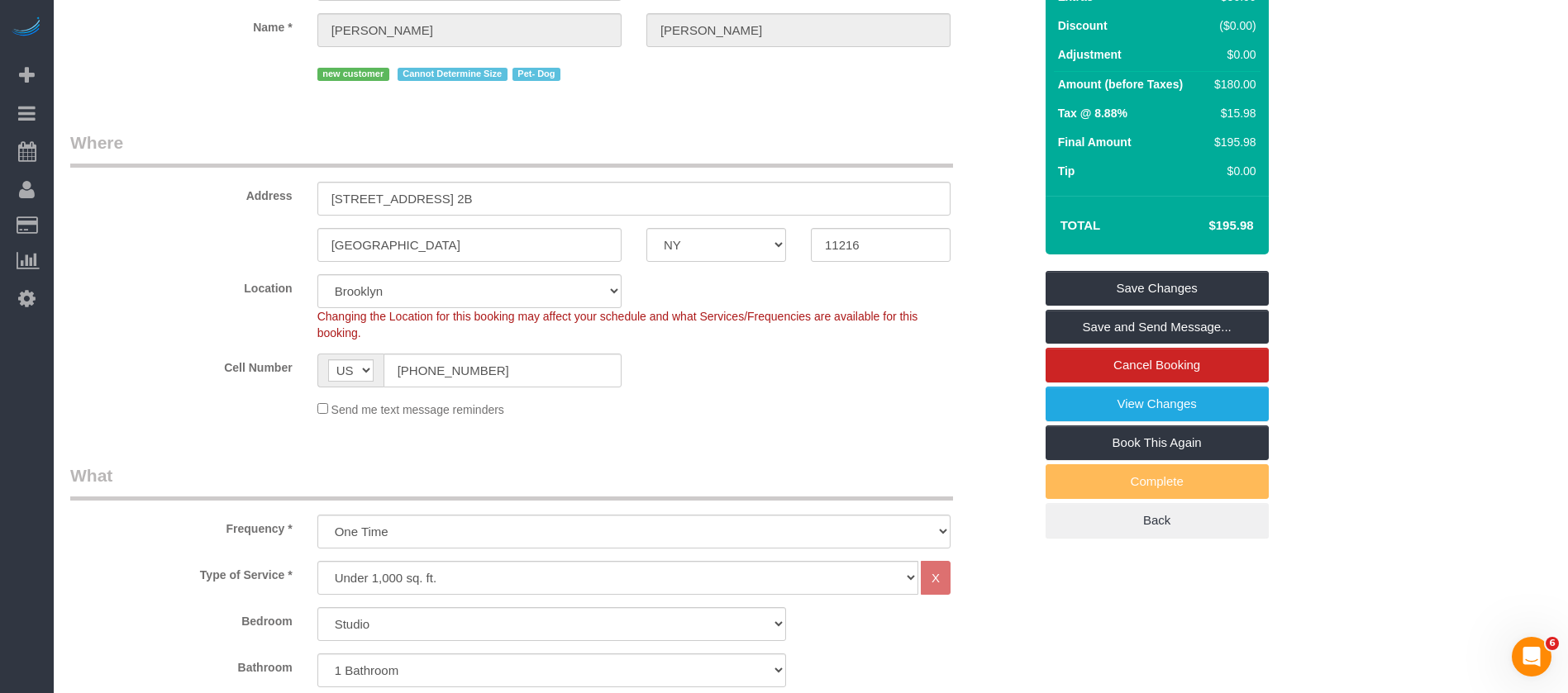
scroll to position [124, 0]
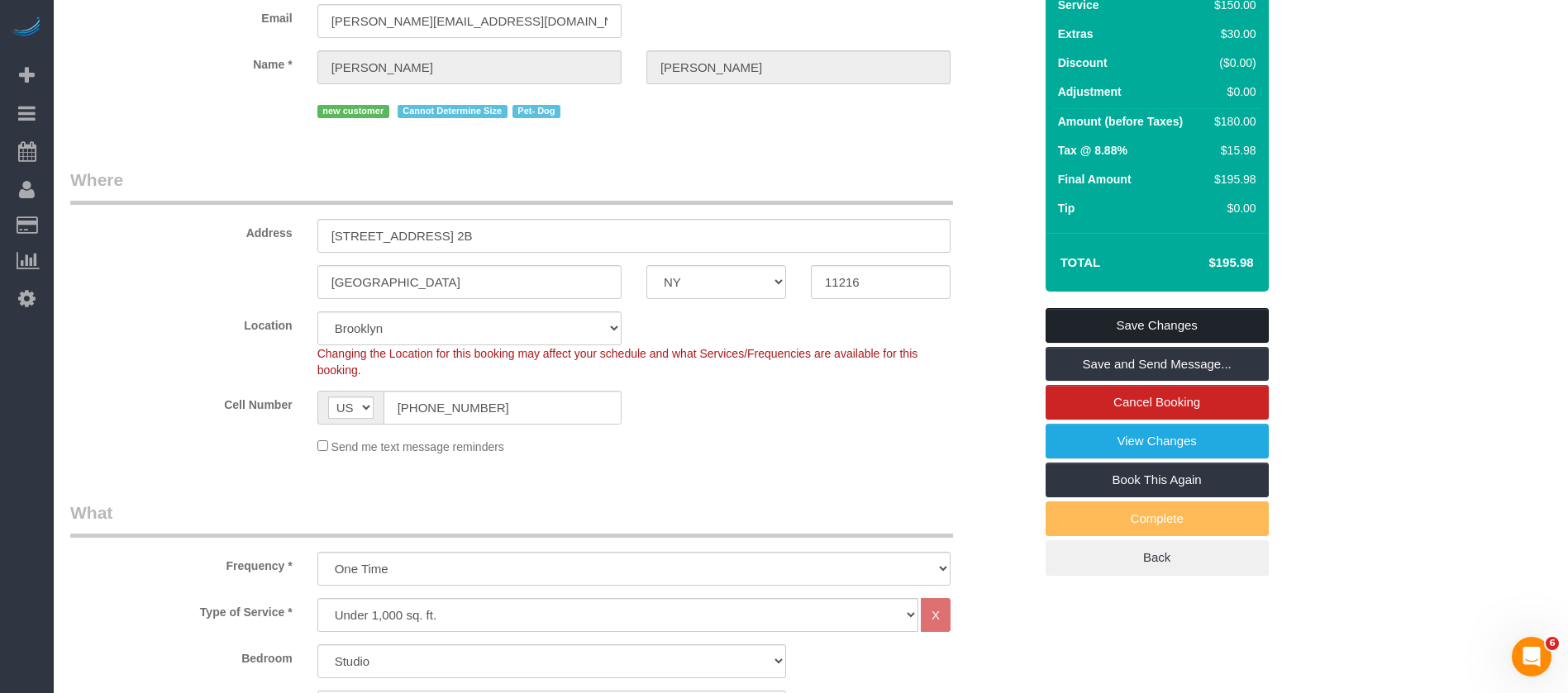
drag, startPoint x: 1223, startPoint y: 319, endPoint x: 735, endPoint y: 147, distance: 517.4
click at [1223, 318] on link "Save Changes" at bounding box center [1157, 325] width 224 height 34
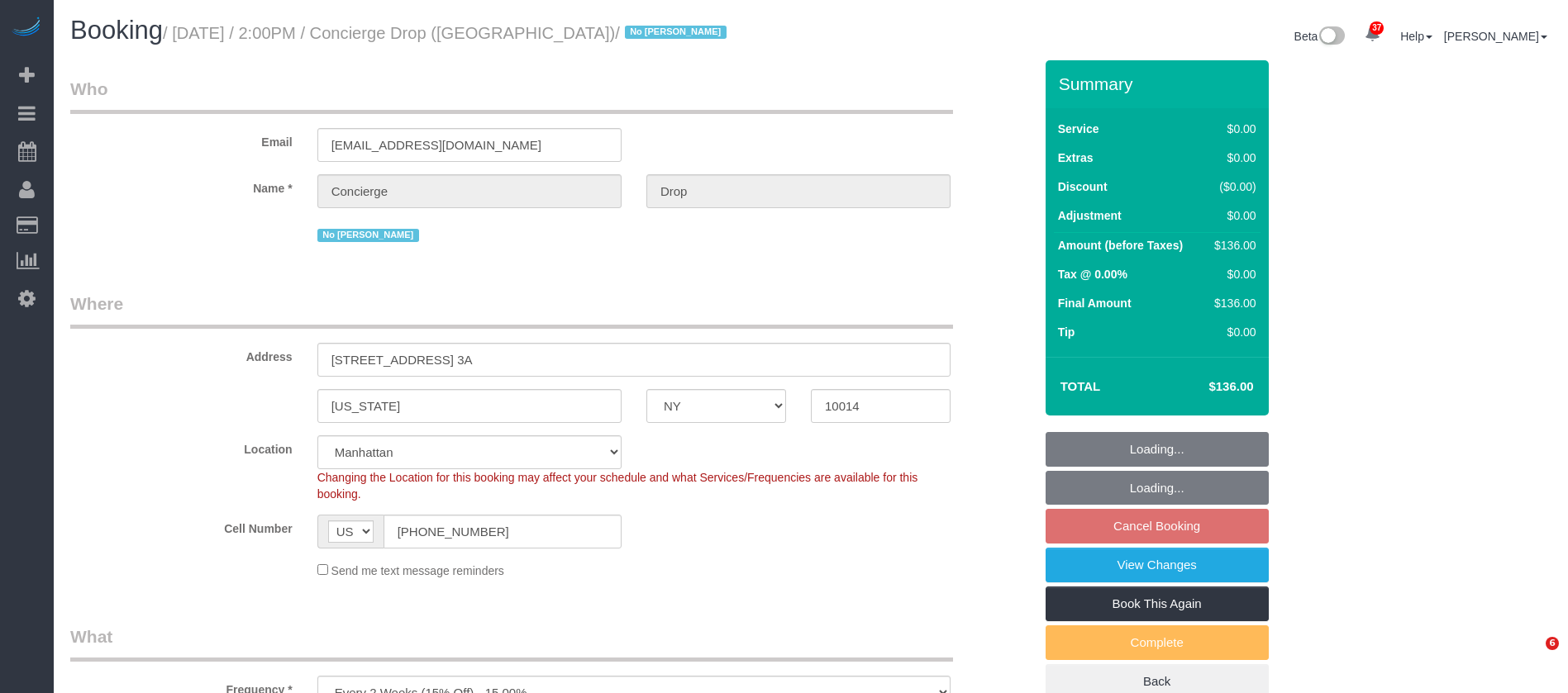
select select "NY"
select select "1"
select select "spot7"
select select "number:89"
select select "number:90"
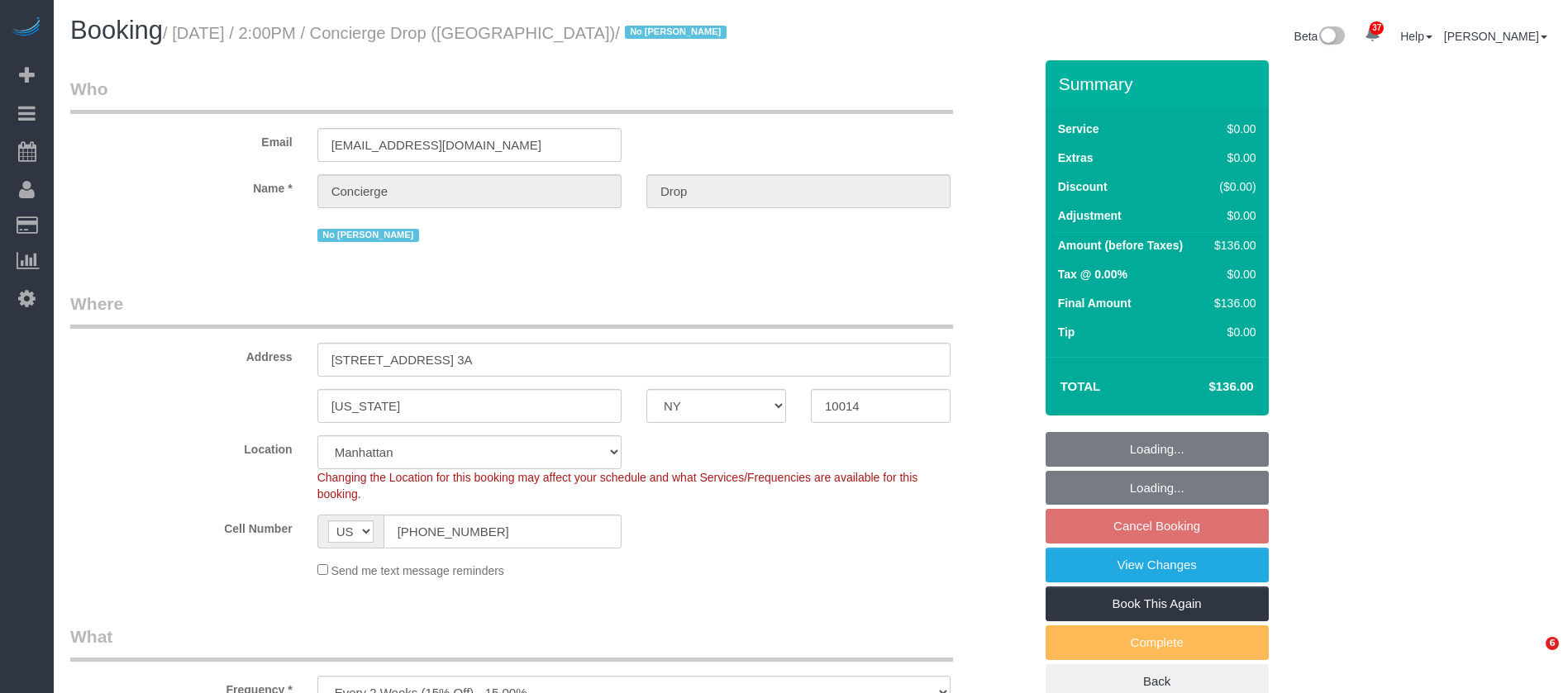
select select "number:15"
select select "number:5"
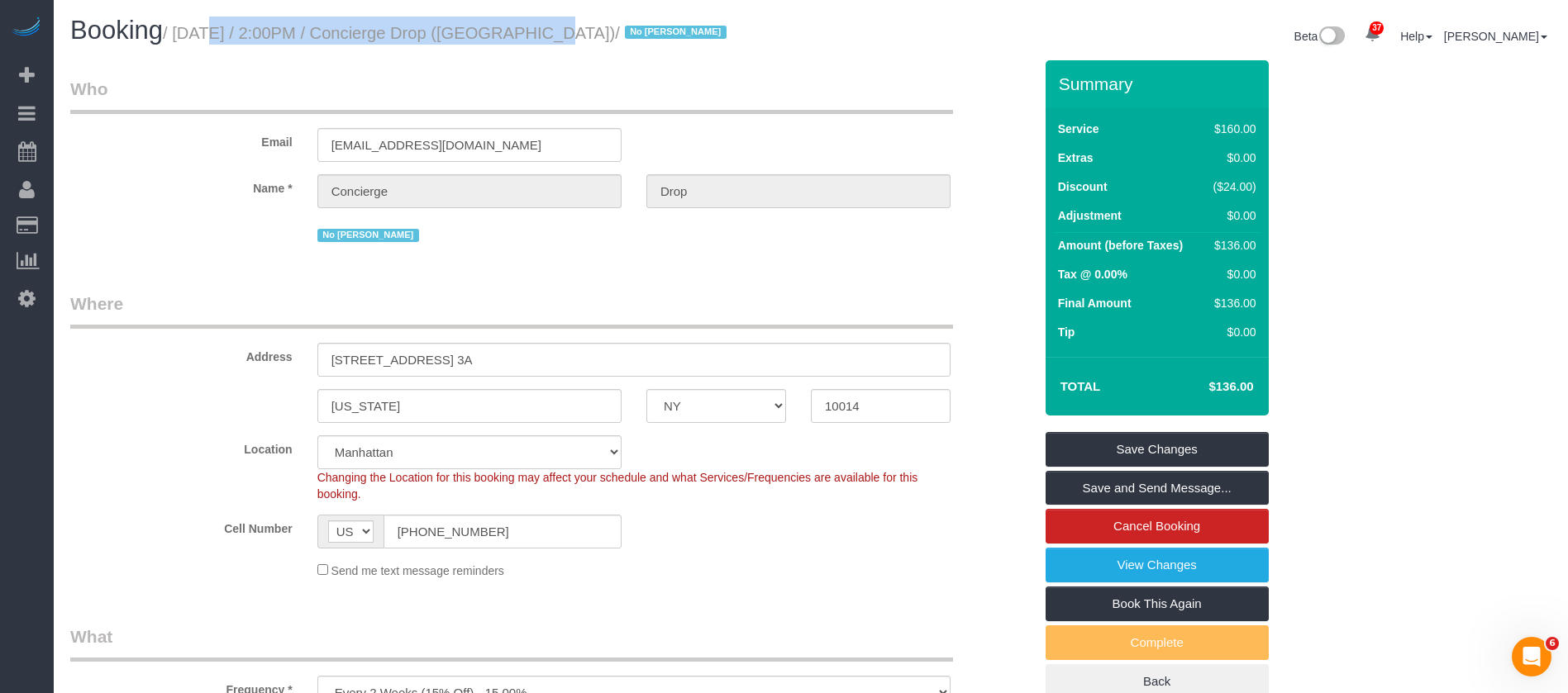
drag, startPoint x: 183, startPoint y: 36, endPoint x: 516, endPoint y: 34, distance: 333.0
click at [516, 34] on small "/ [DATE] / 2:00PM / Concierge Drop ([GEOGRAPHIC_DATA]) / No [PERSON_NAME]" at bounding box center [447, 32] width 569 height 18
copy small "[DATE] / 2:00PM / Concierge Drop"
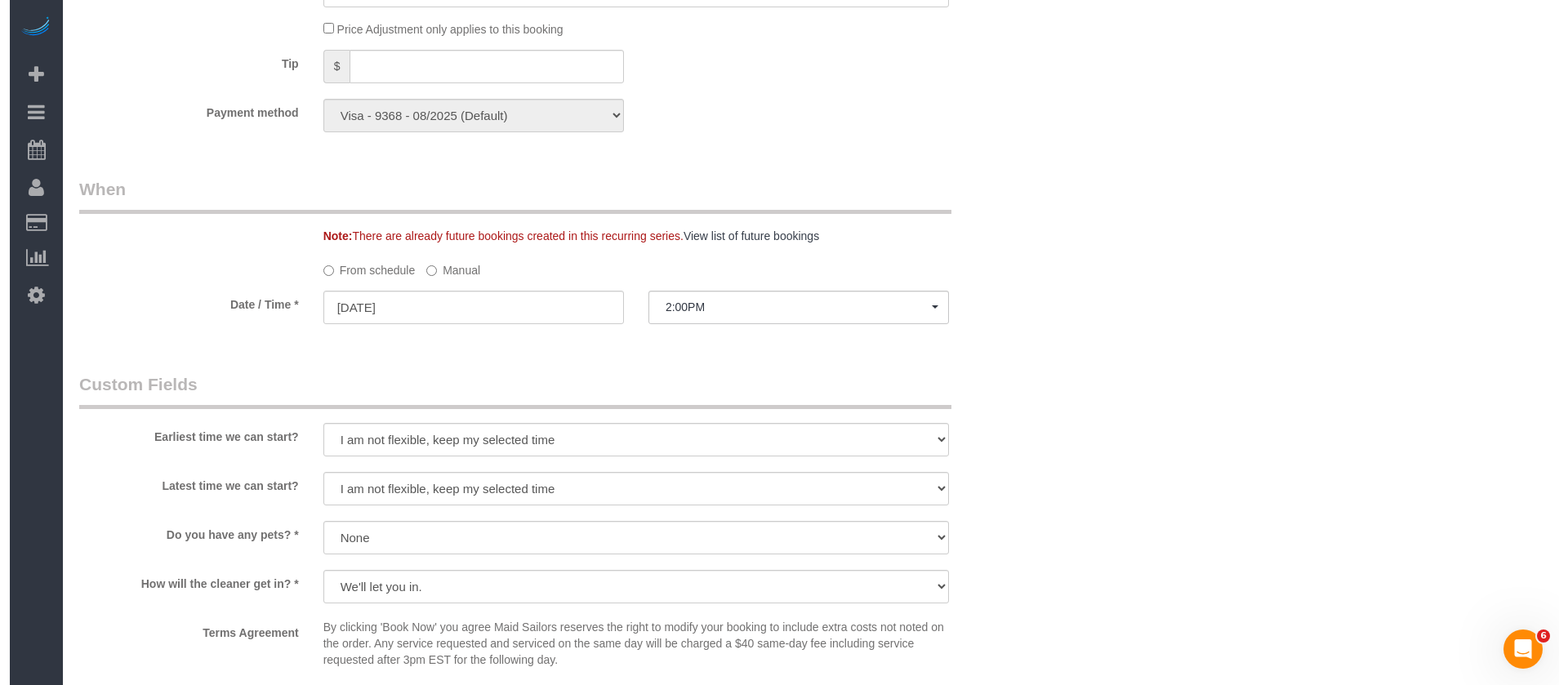
scroll to position [1838, 0]
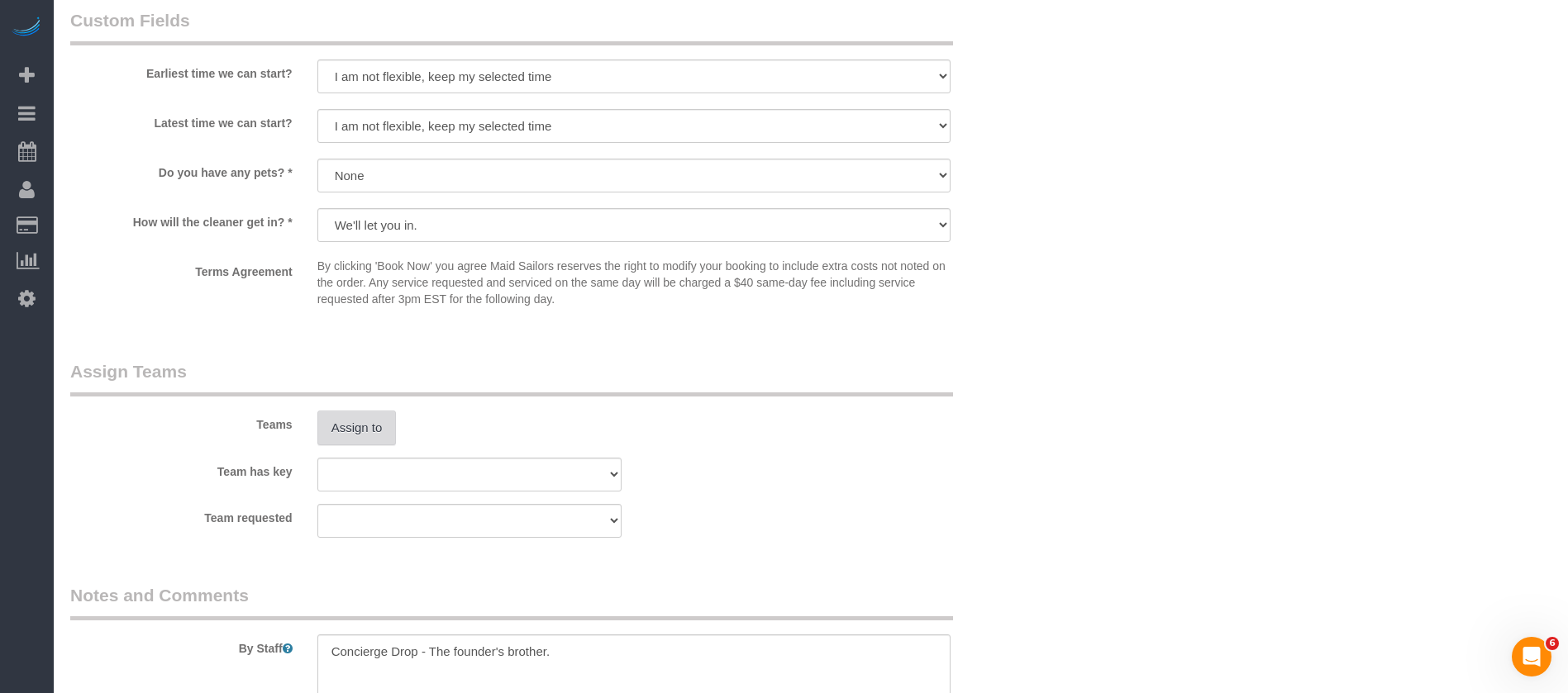
click at [373, 432] on button "Assign to" at bounding box center [357, 427] width 80 height 34
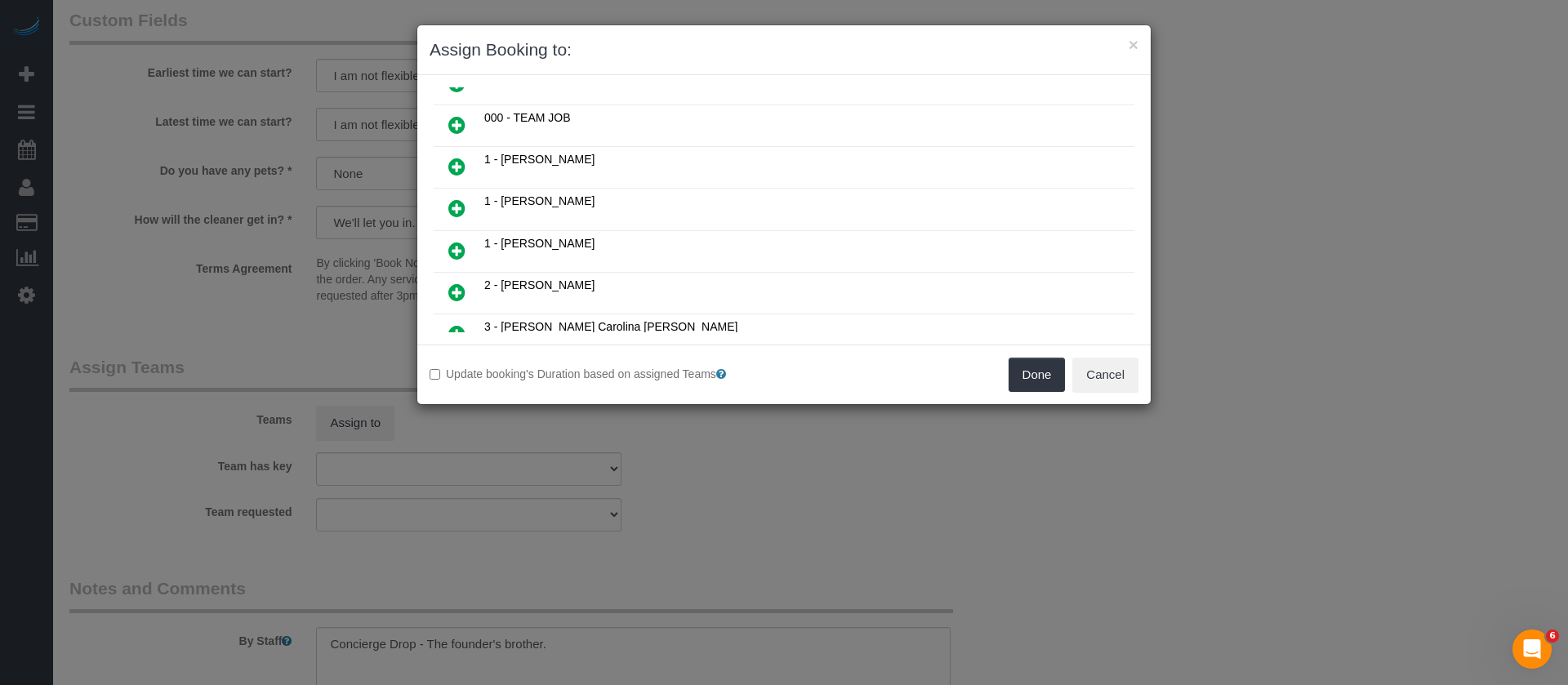
scroll to position [368, 0]
click at [461, 161] on icon at bounding box center [457, 164] width 18 height 19
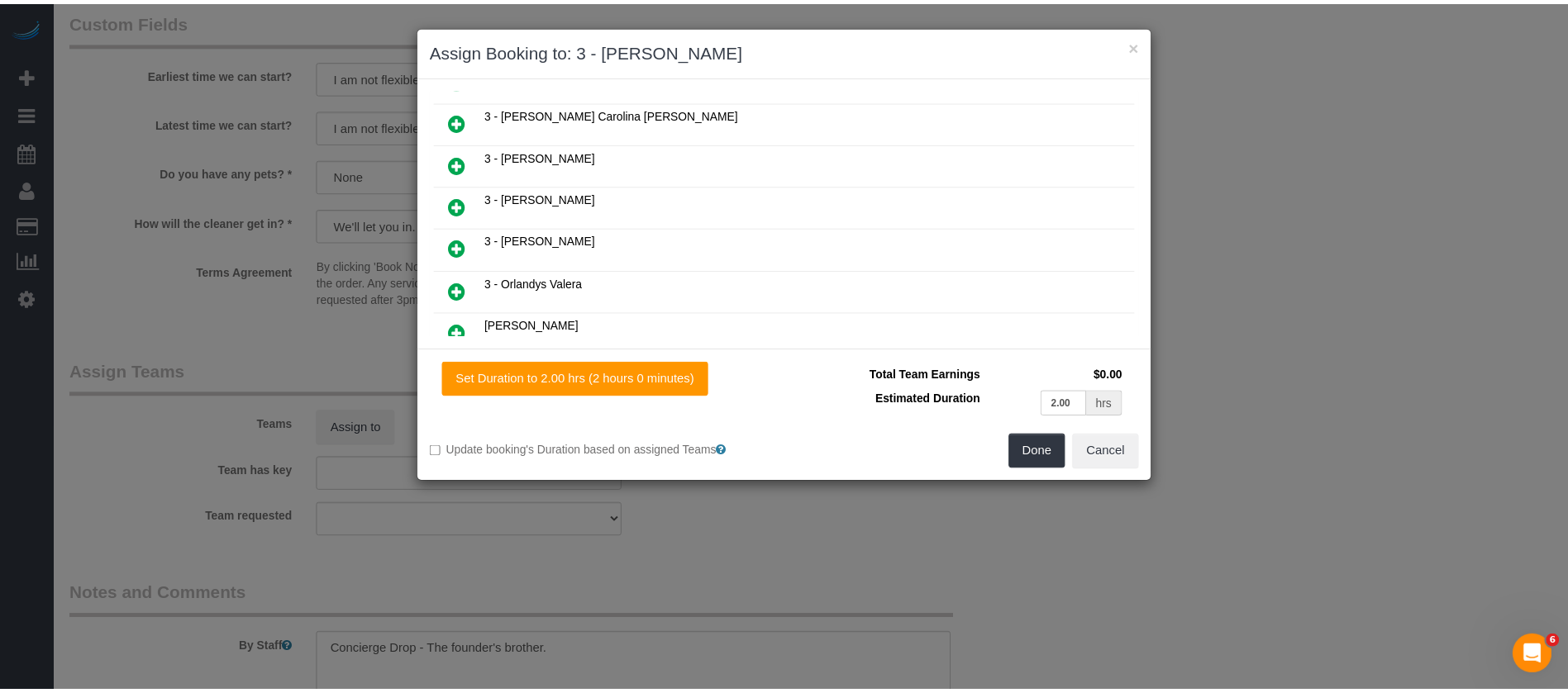
scroll to position [411, 0]
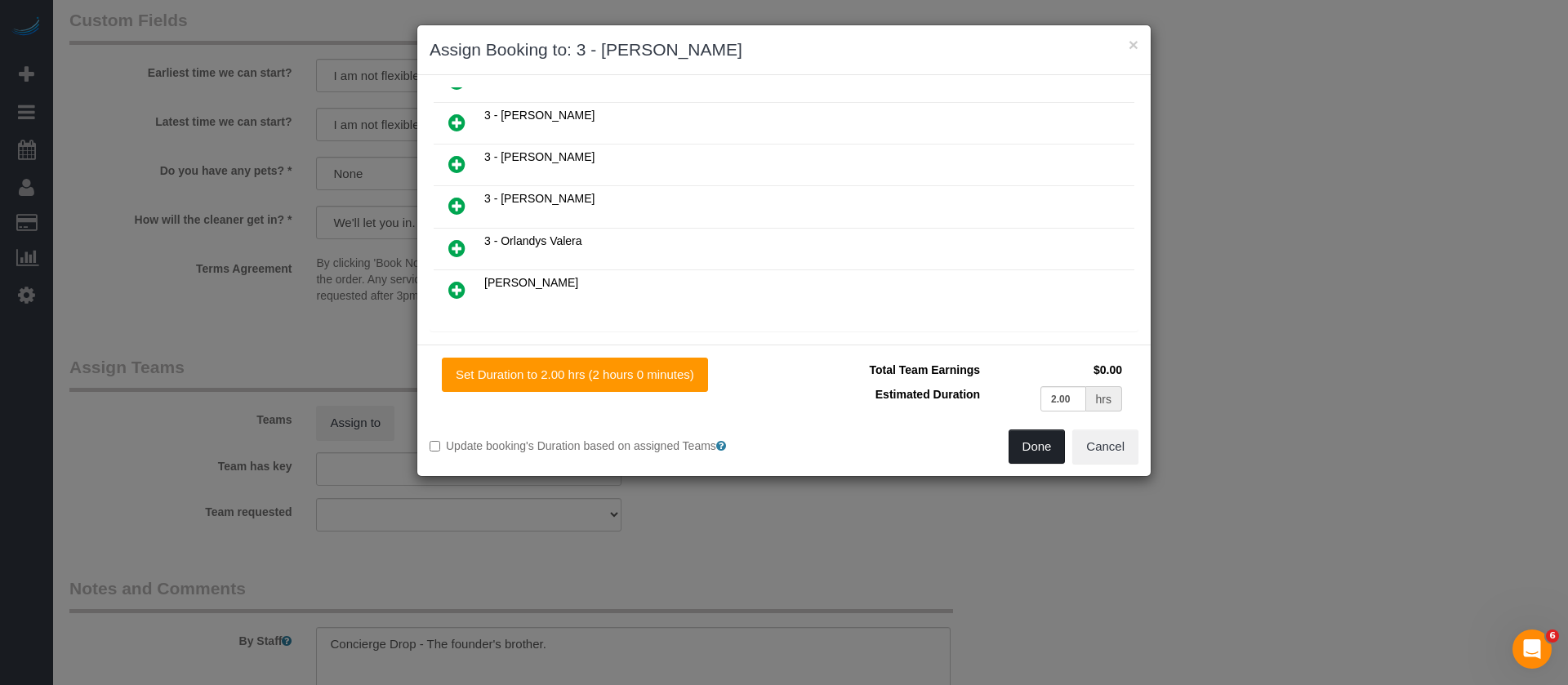
click at [1033, 436] on button "Done" at bounding box center [1037, 447] width 57 height 34
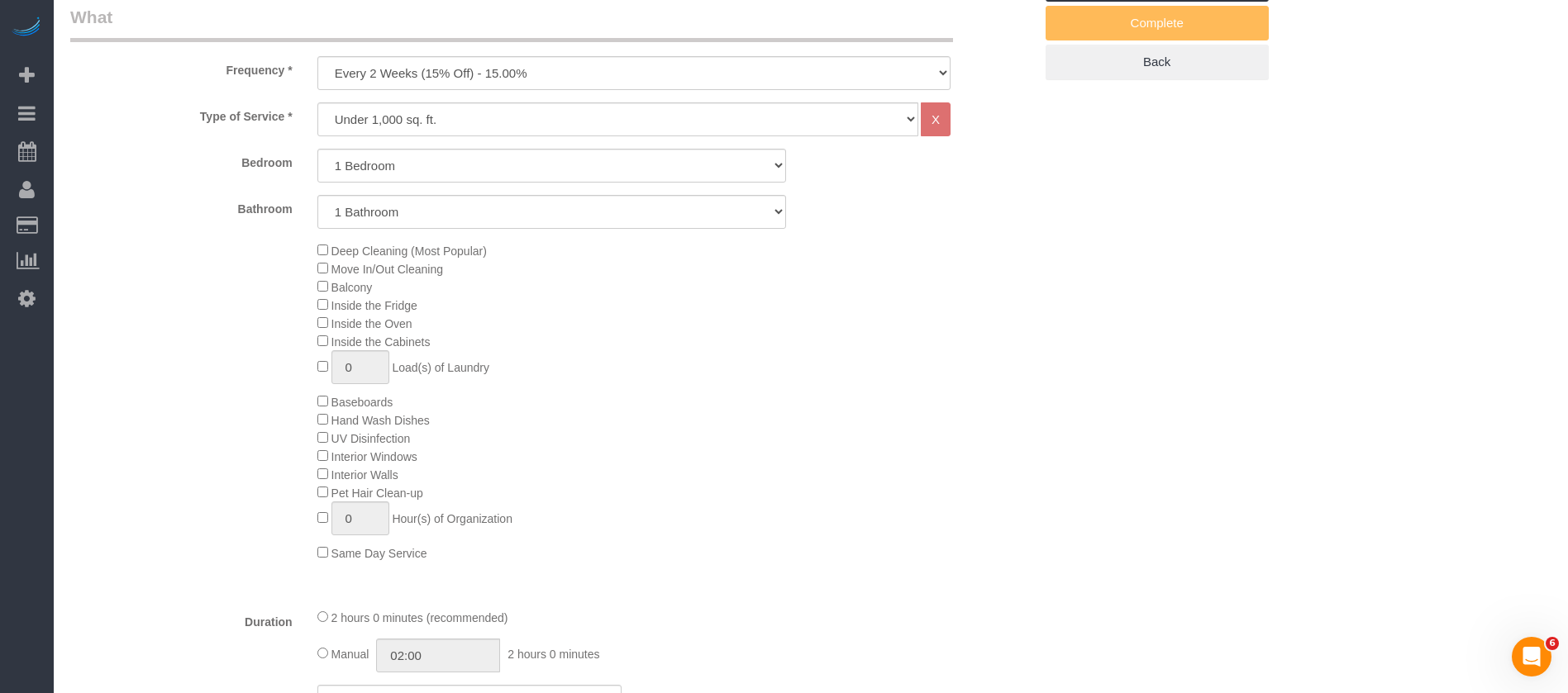
scroll to position [124, 0]
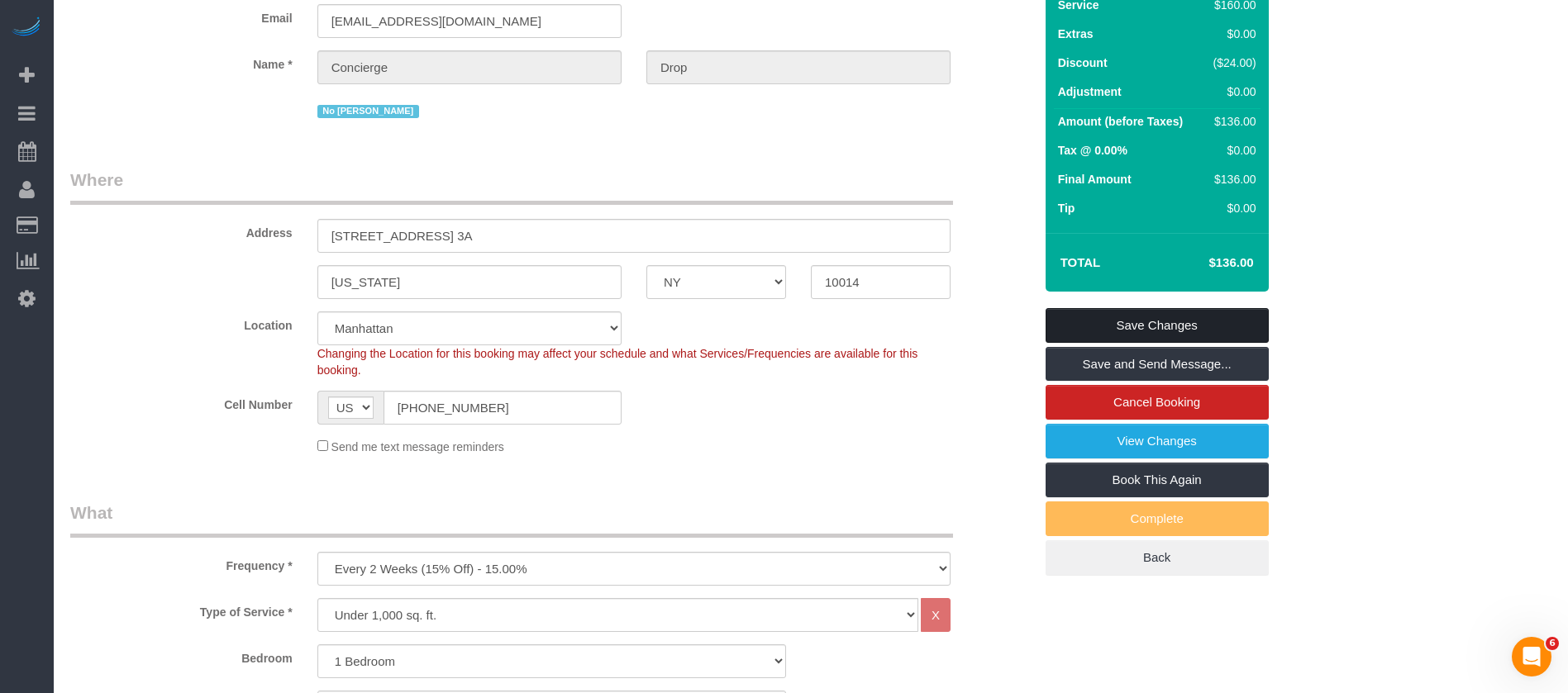
click at [1172, 313] on link "Save Changes" at bounding box center [1157, 325] width 224 height 34
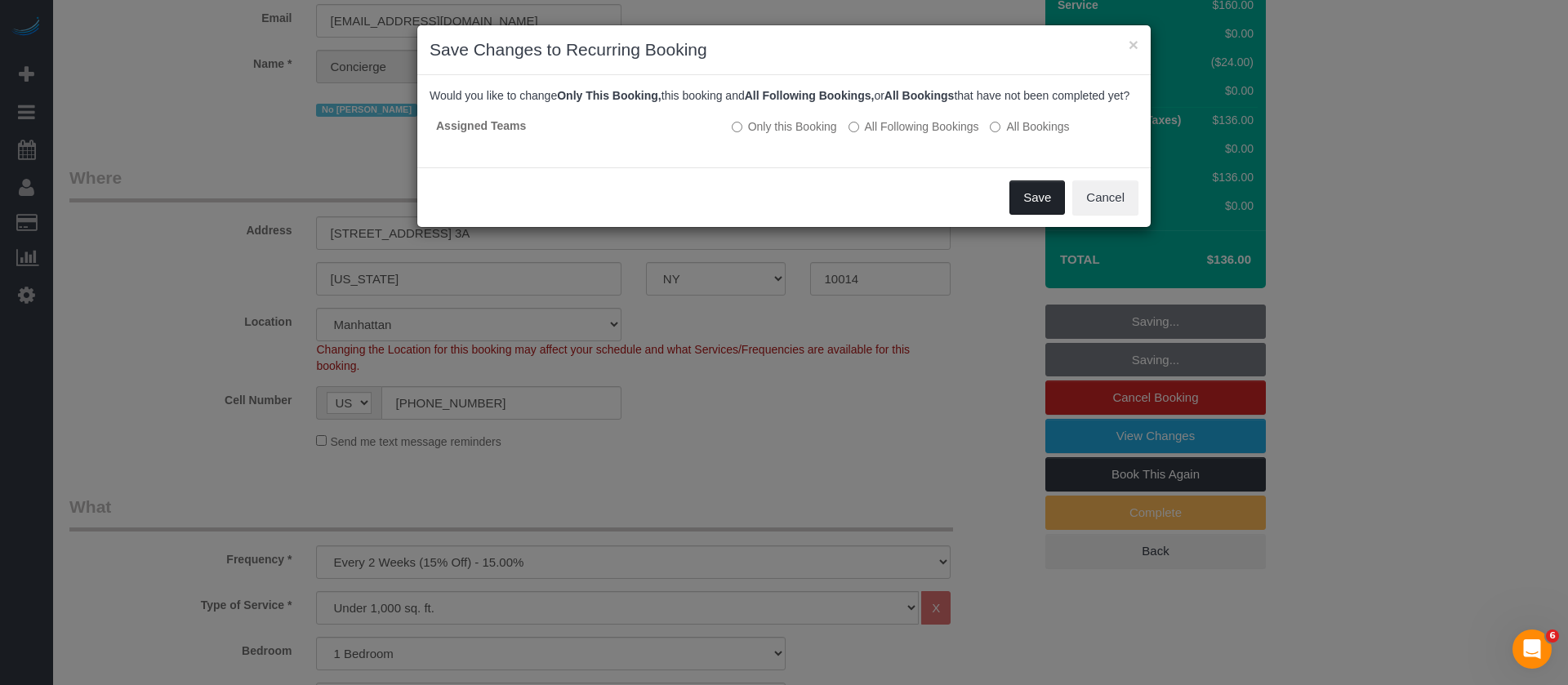
click at [1032, 215] on button "Save" at bounding box center [1037, 198] width 55 height 34
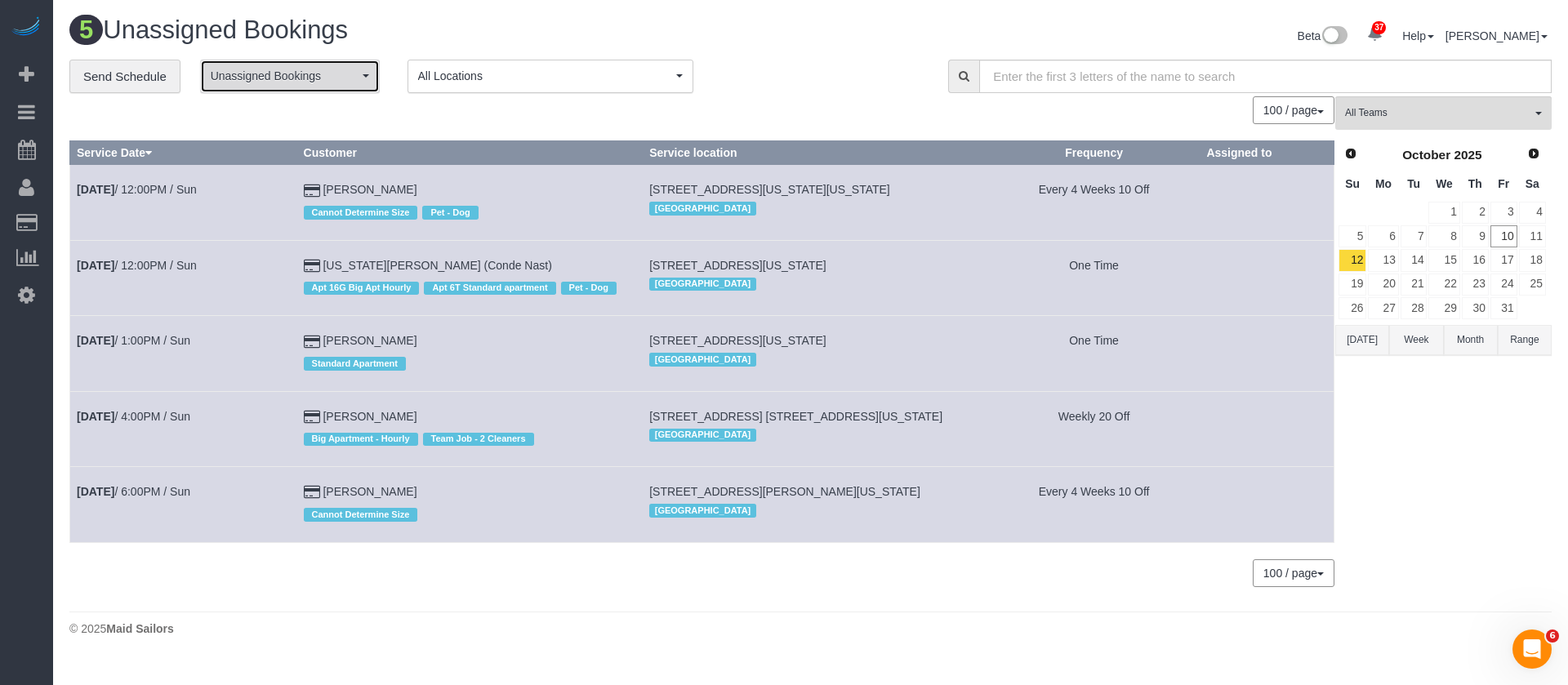
click at [346, 76] on span "Unassigned Bookings" at bounding box center [285, 76] width 148 height 17
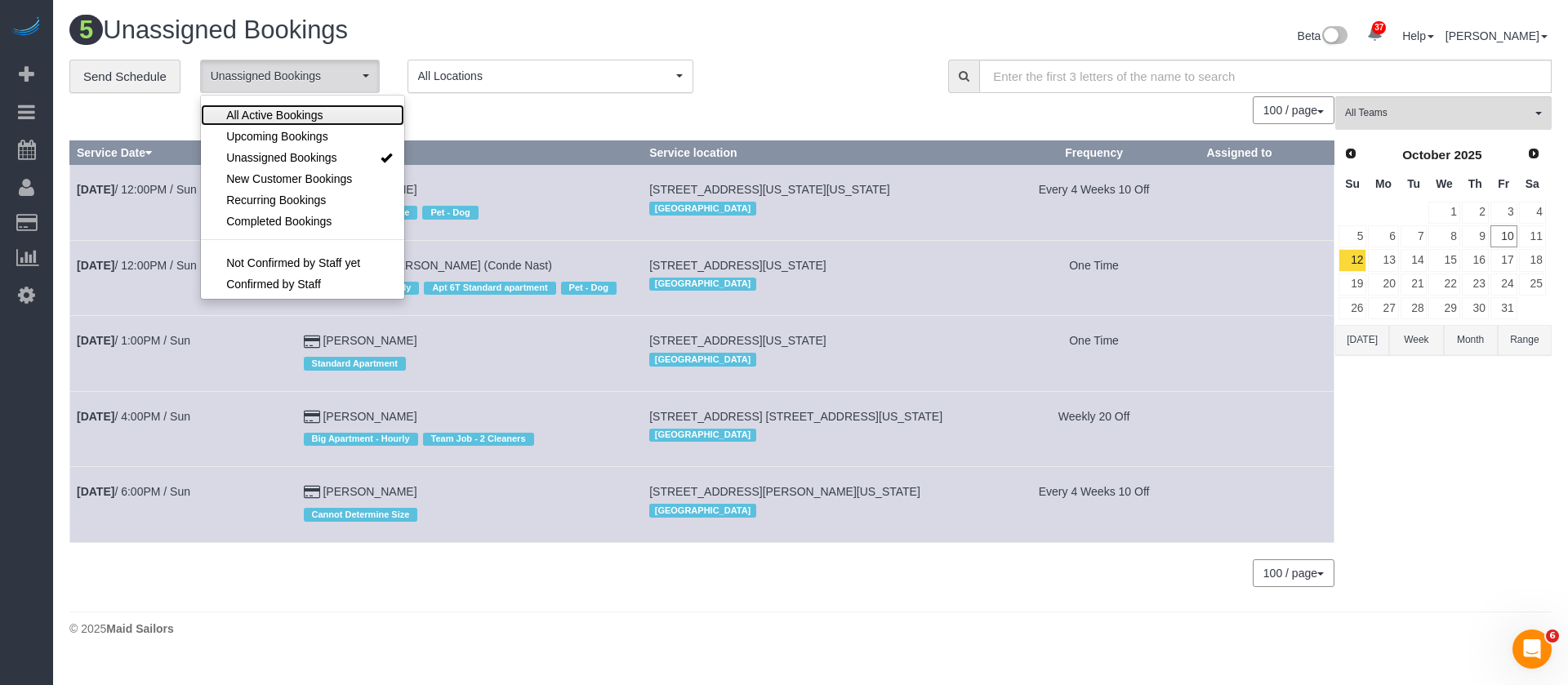
click at [330, 109] on link "All Active Bookings" at bounding box center [303, 115] width 203 height 21
select select "***"
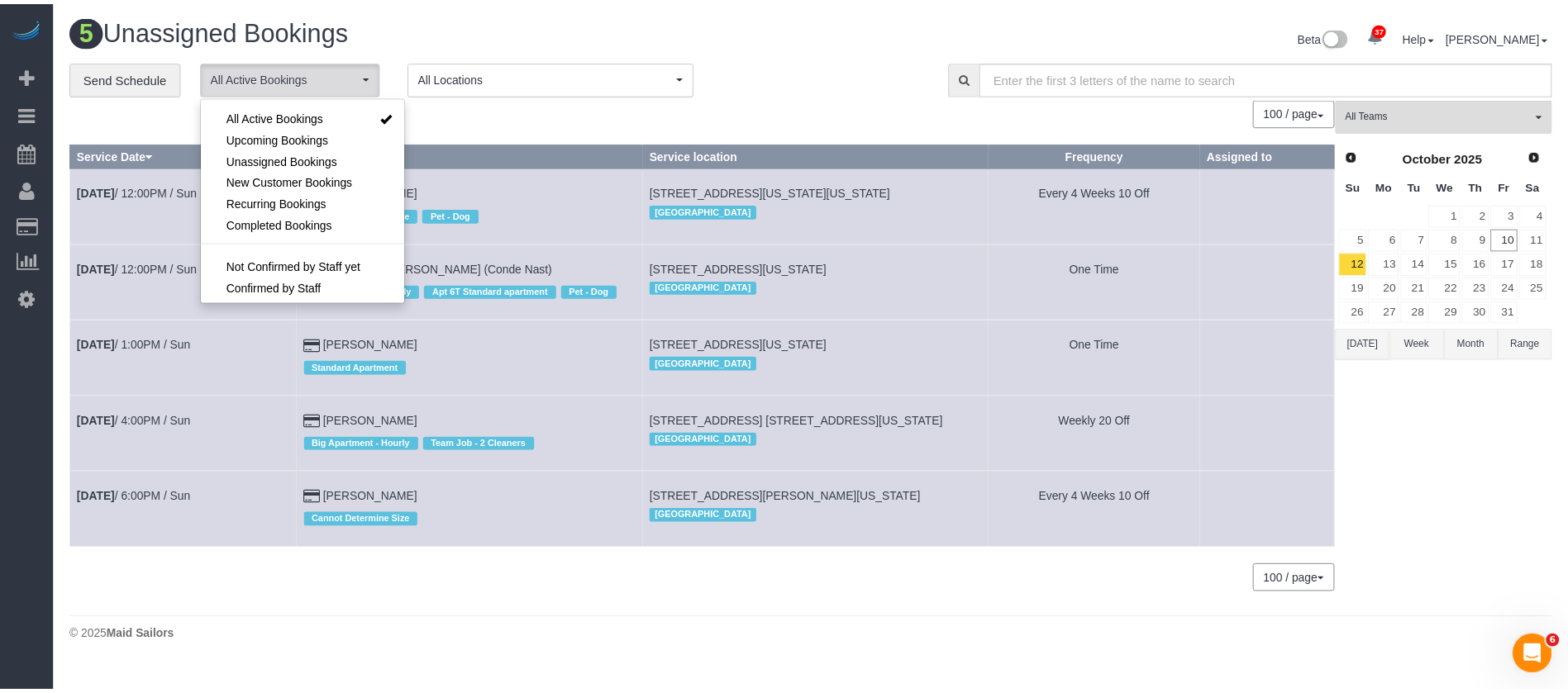
scroll to position [24, 0]
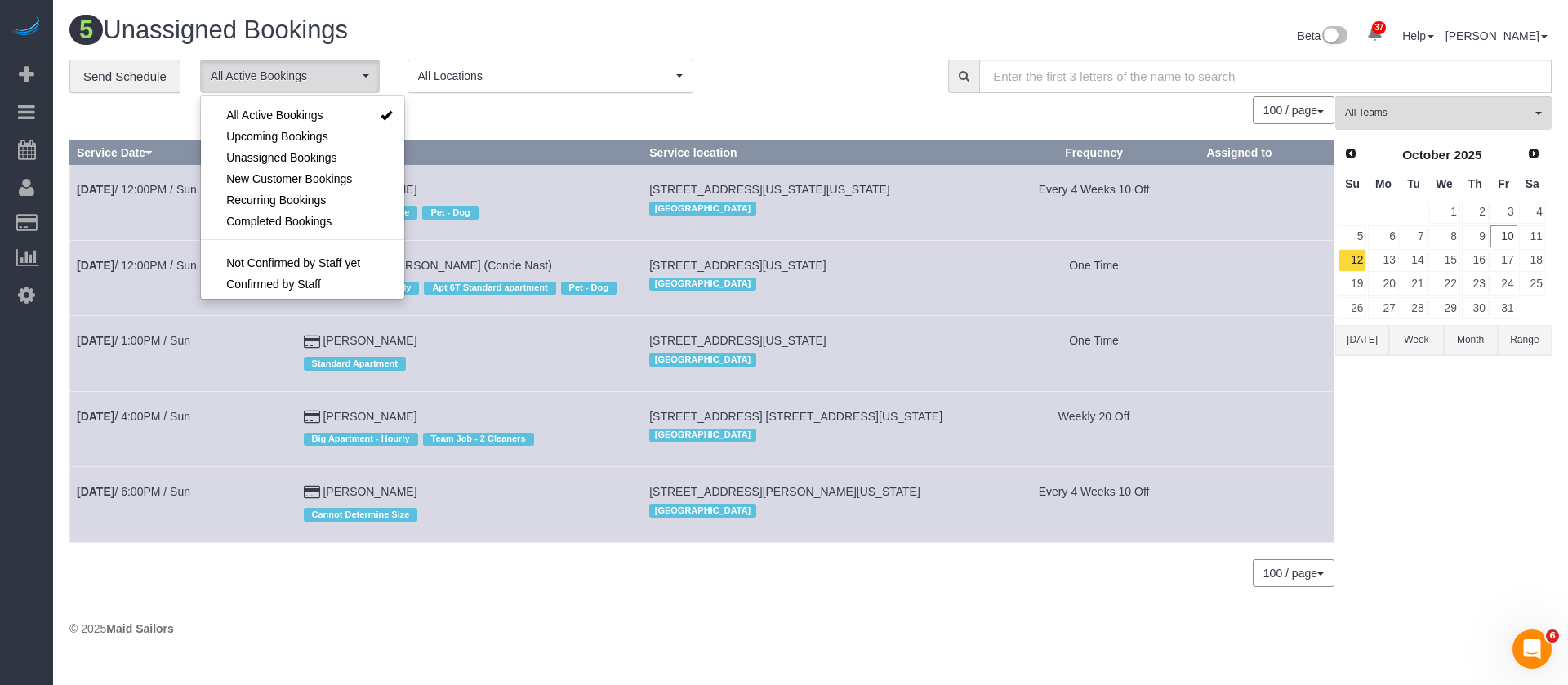
click at [559, 129] on div "0 Bookings found. We couldn't find any bookings that matched your search. Creat…" at bounding box center [701, 349] width 1265 height 506
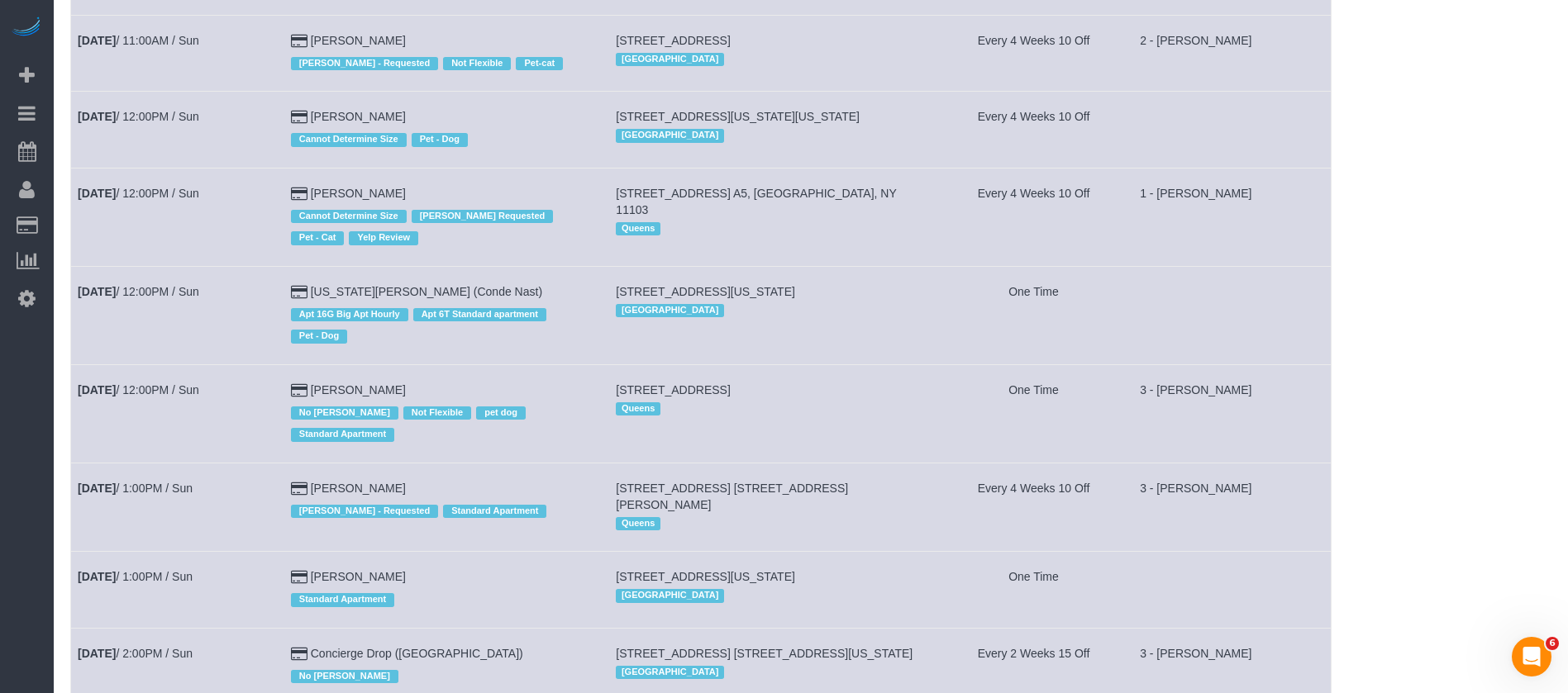
scroll to position [1013, 0]
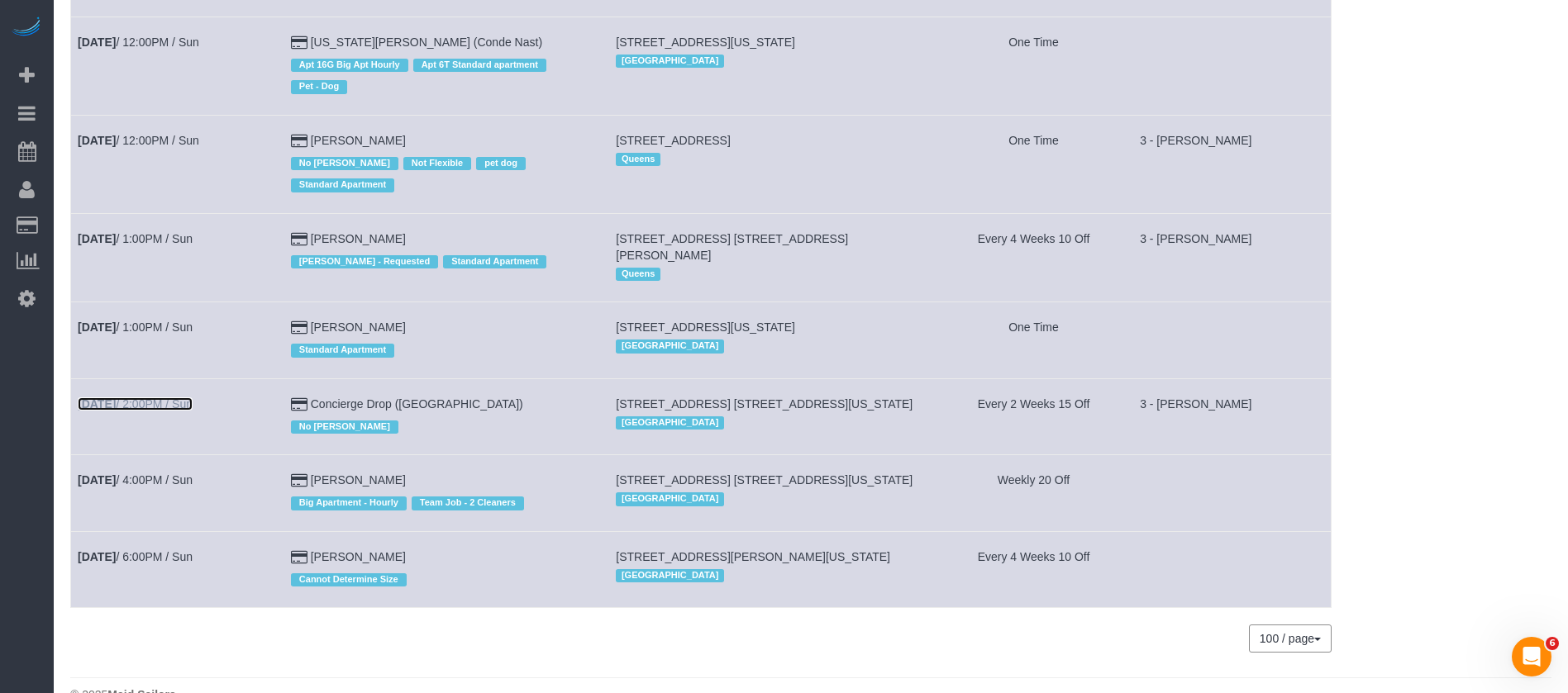
click at [183, 398] on link "Oct 12th / 2:00PM / Sun" at bounding box center [135, 404] width 115 height 13
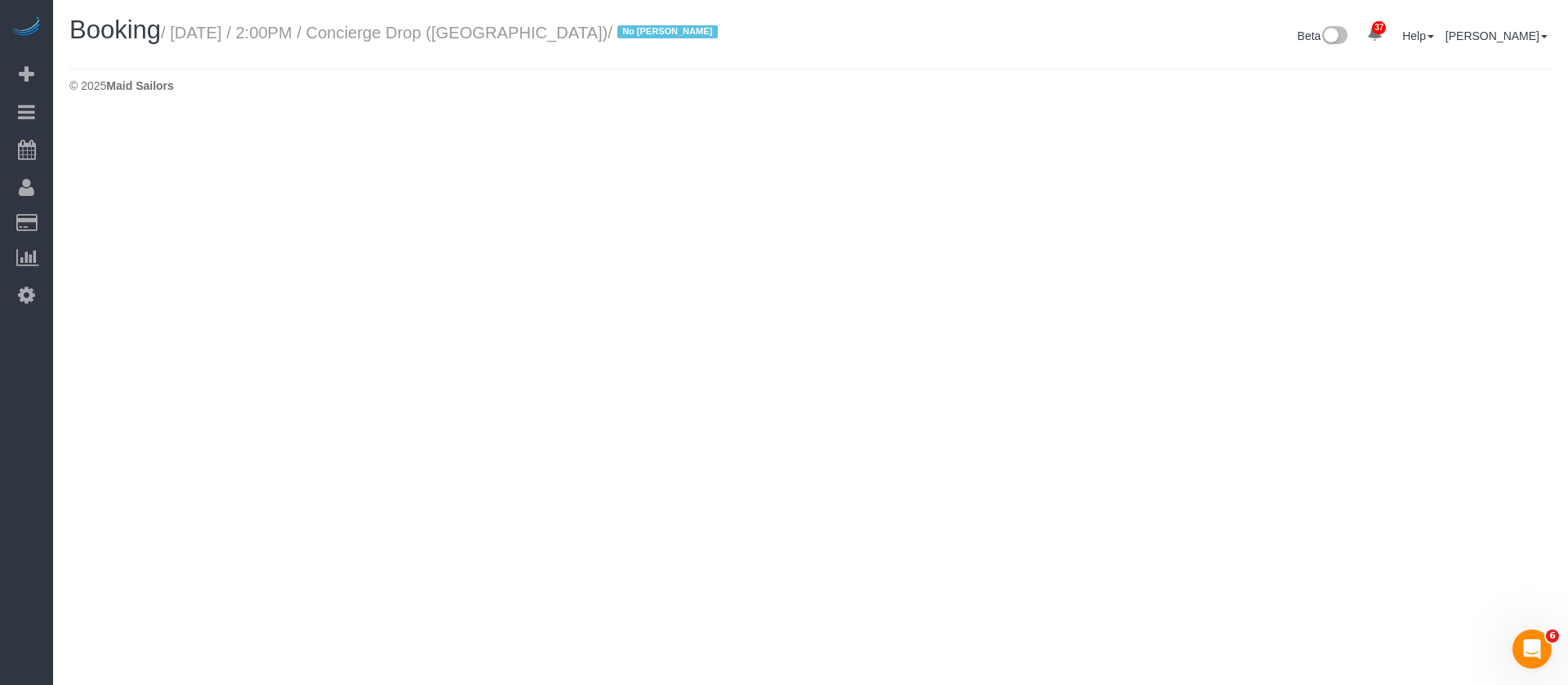
select select "NY"
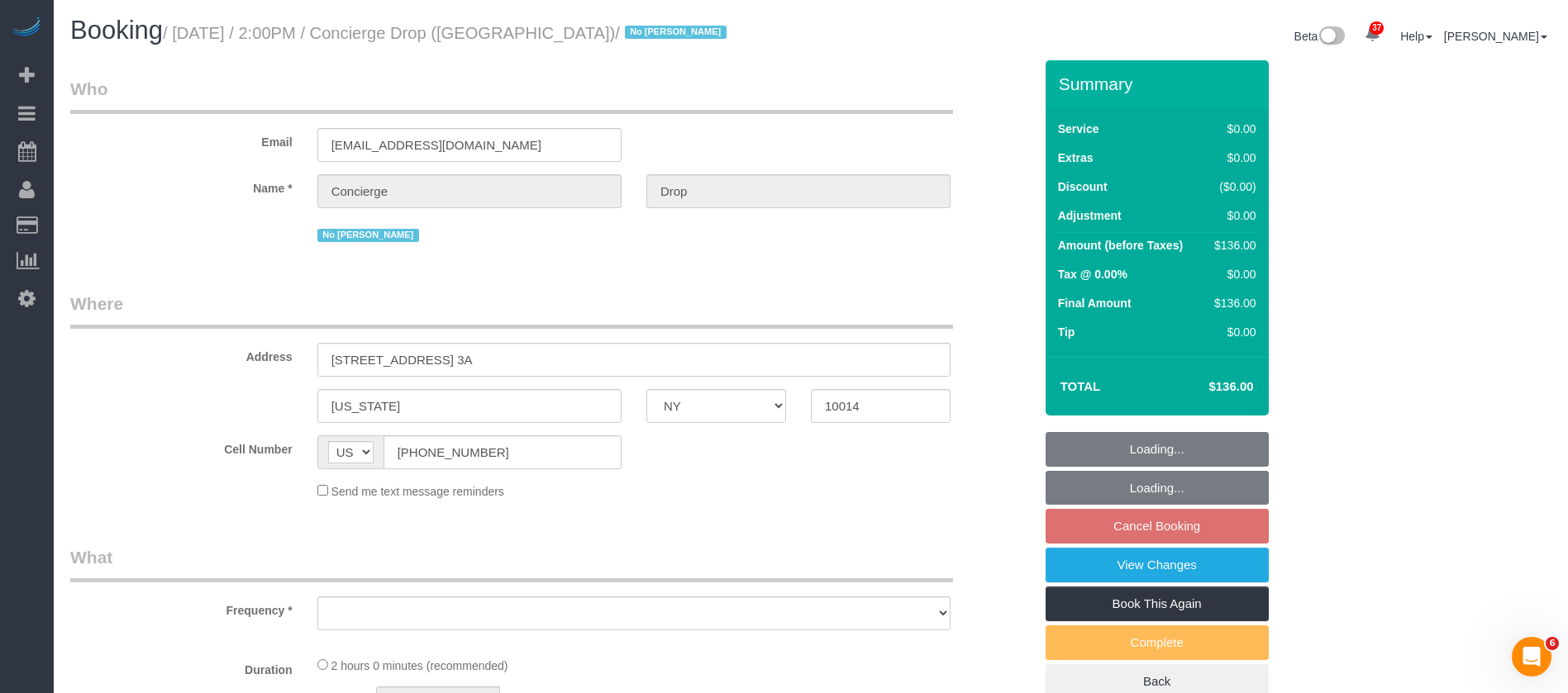
select select "string:stripe-pm_1RaQn24VGloSiKo7zeOF73Wj"
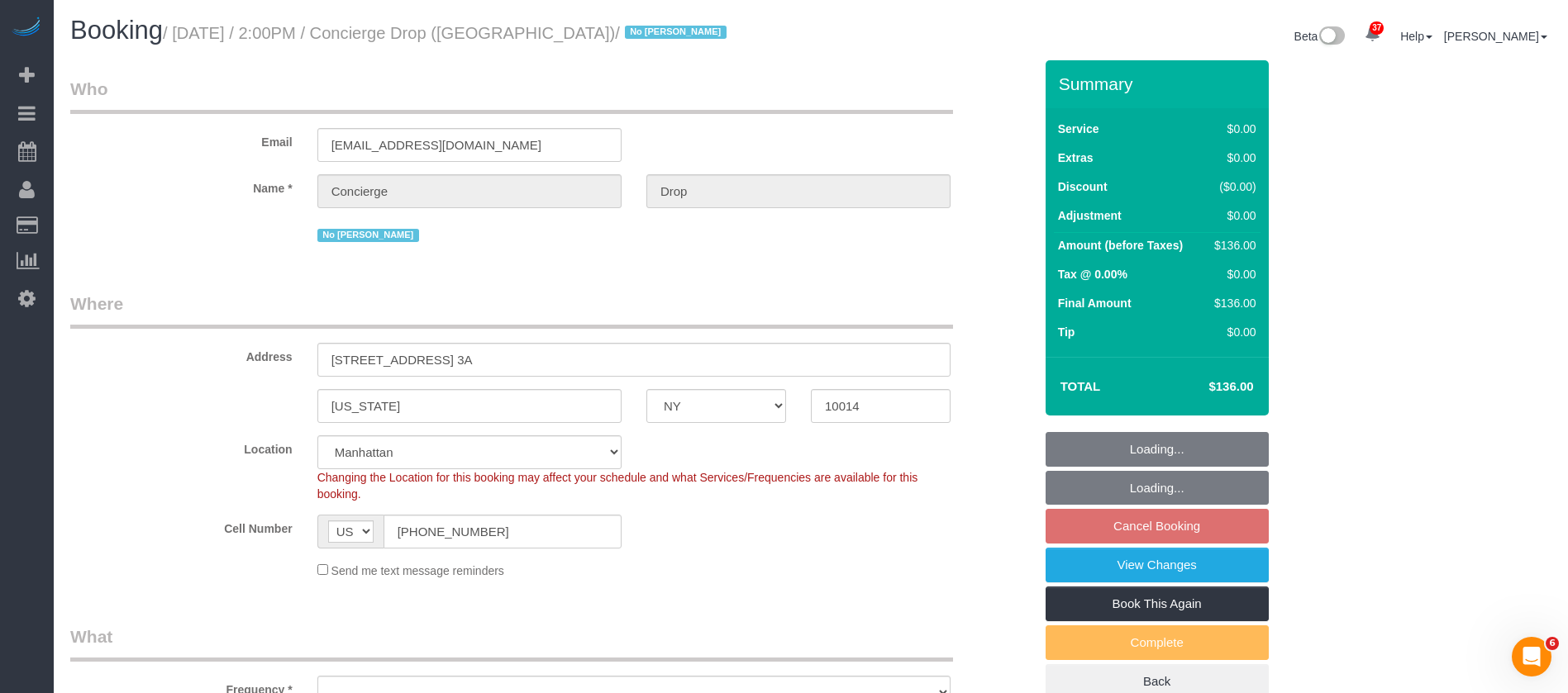
select select "object:4524"
select select "spot66"
select select "number:89"
select select "number:90"
select select "number:15"
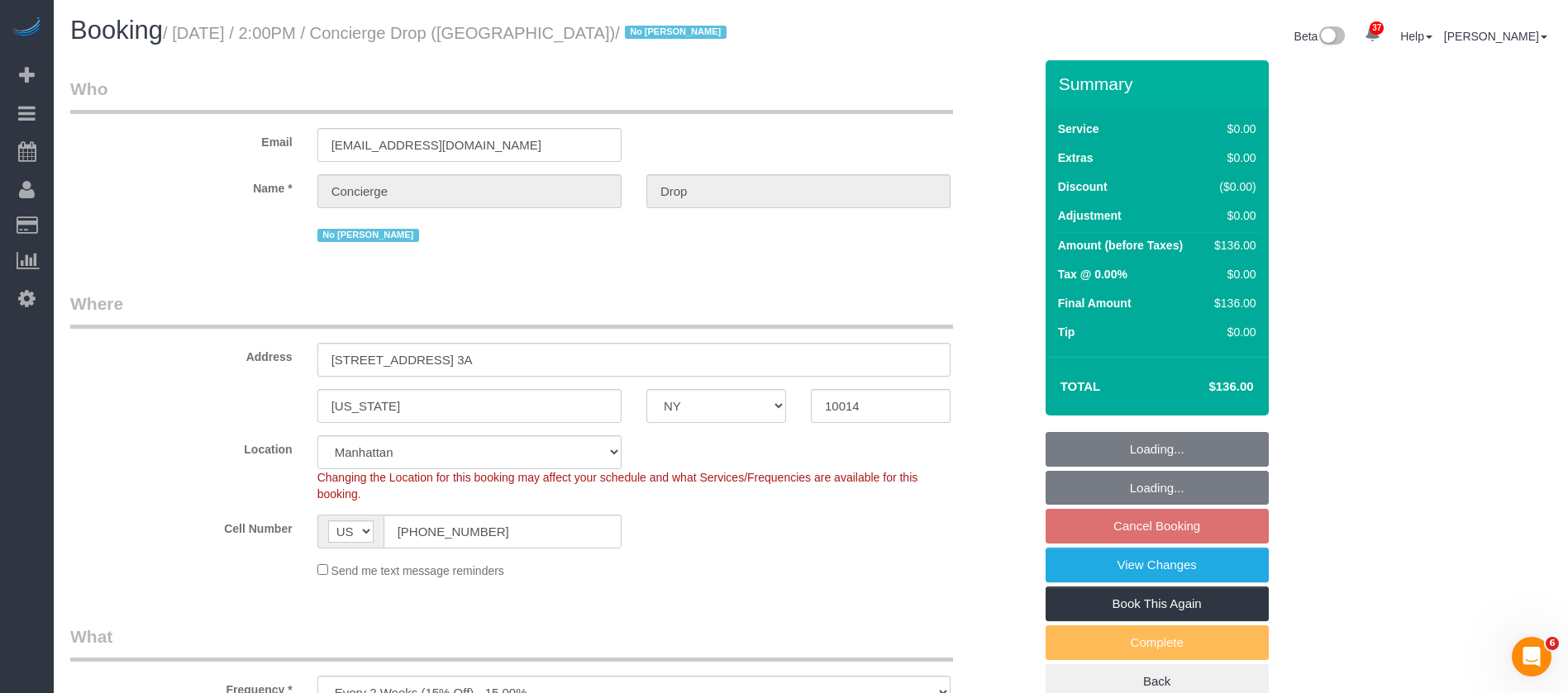
select select "number:5"
select select "object:4781"
select select "1"
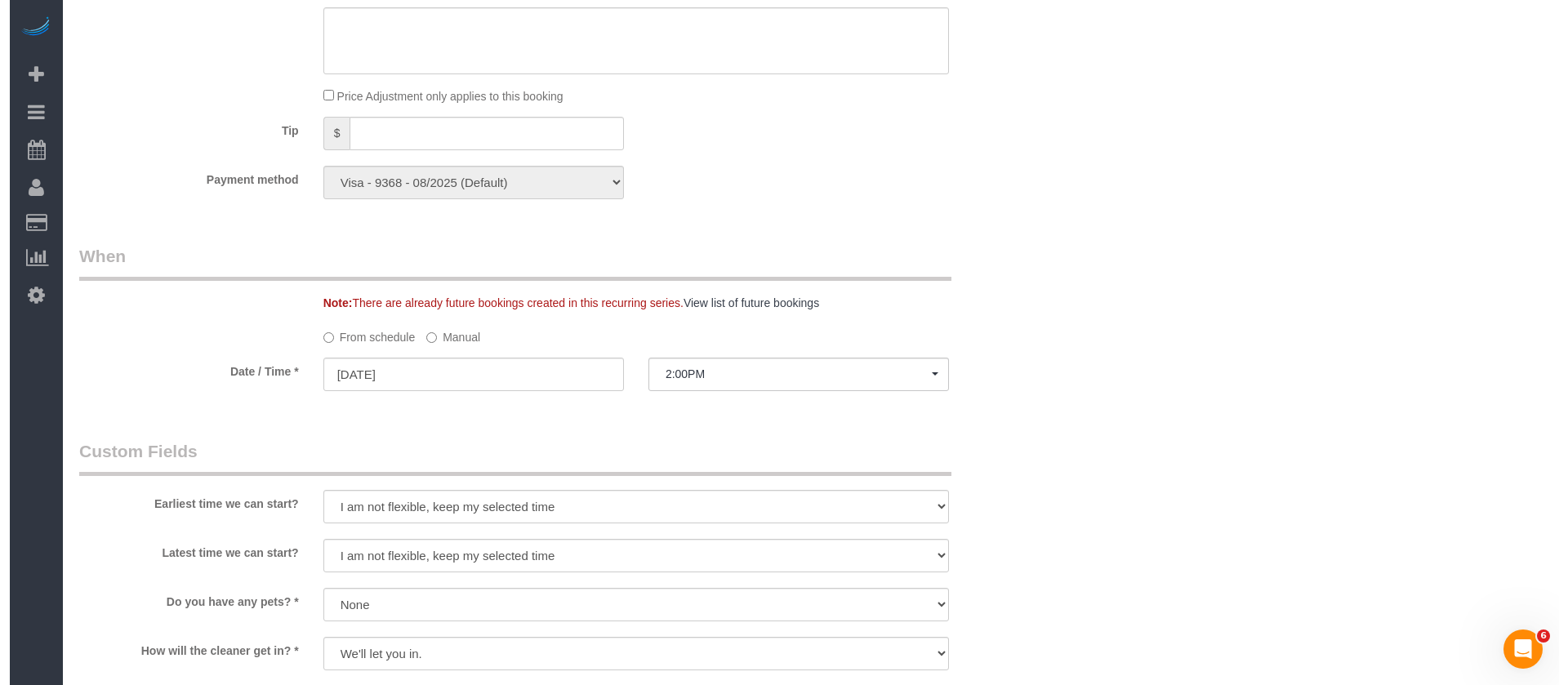
scroll to position [1838, 0]
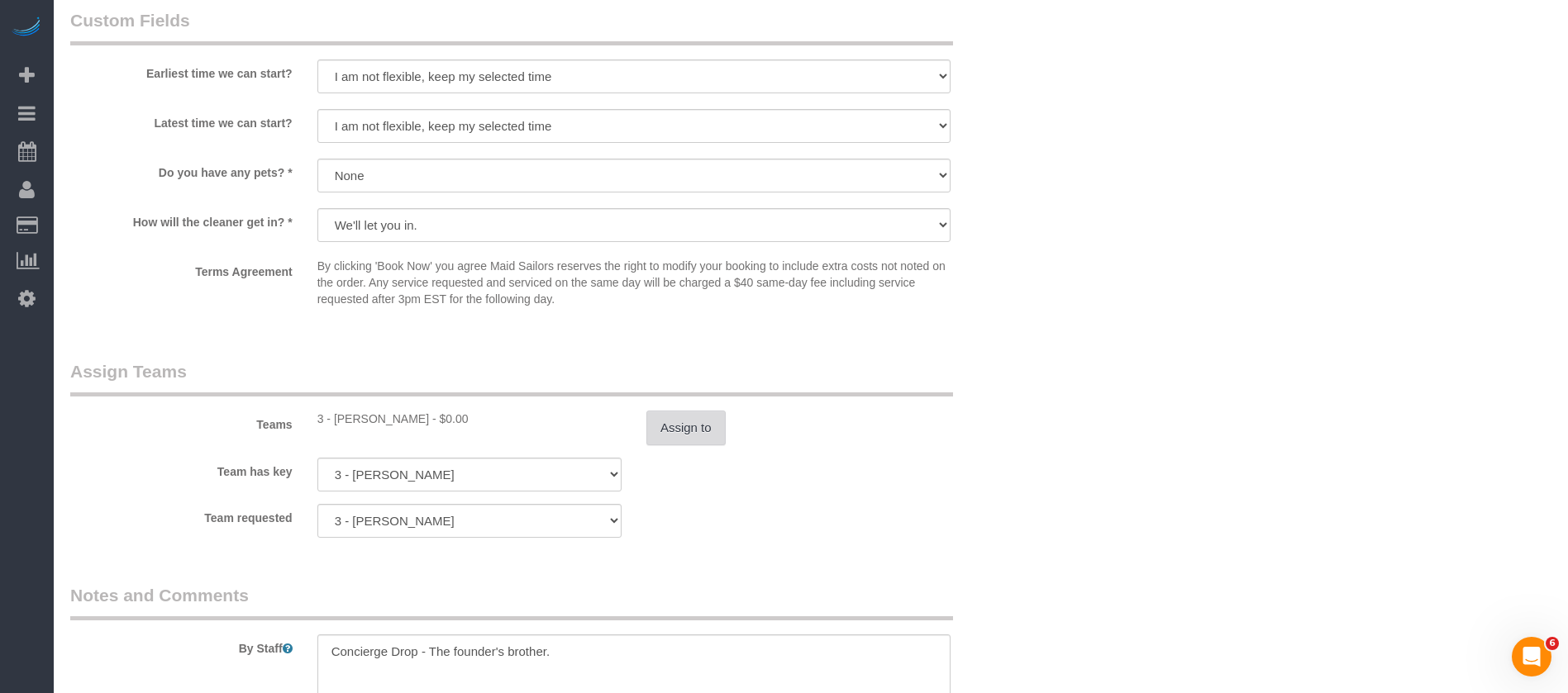
click at [704, 422] on button "Assign to" at bounding box center [686, 427] width 80 height 34
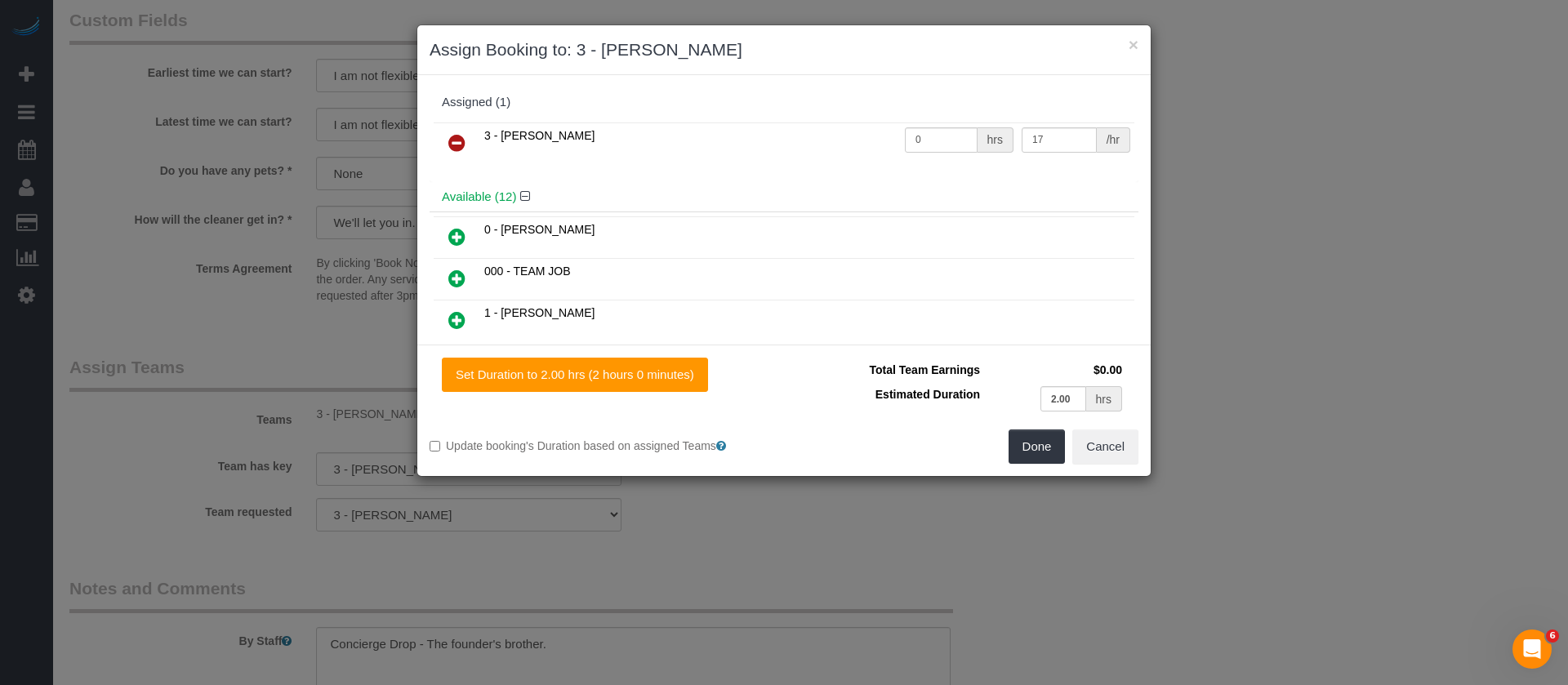
click at [453, 134] on icon at bounding box center [457, 143] width 18 height 19
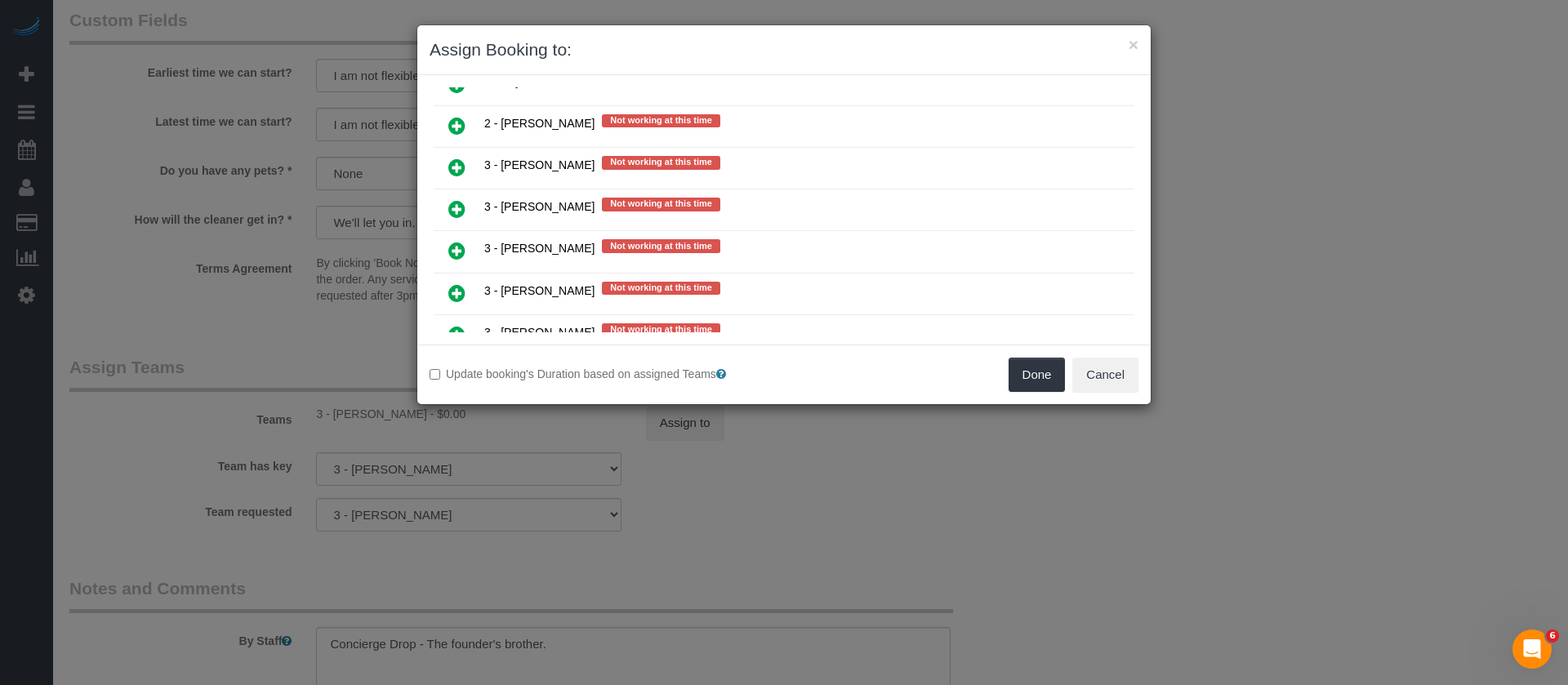
scroll to position [2695, 0]
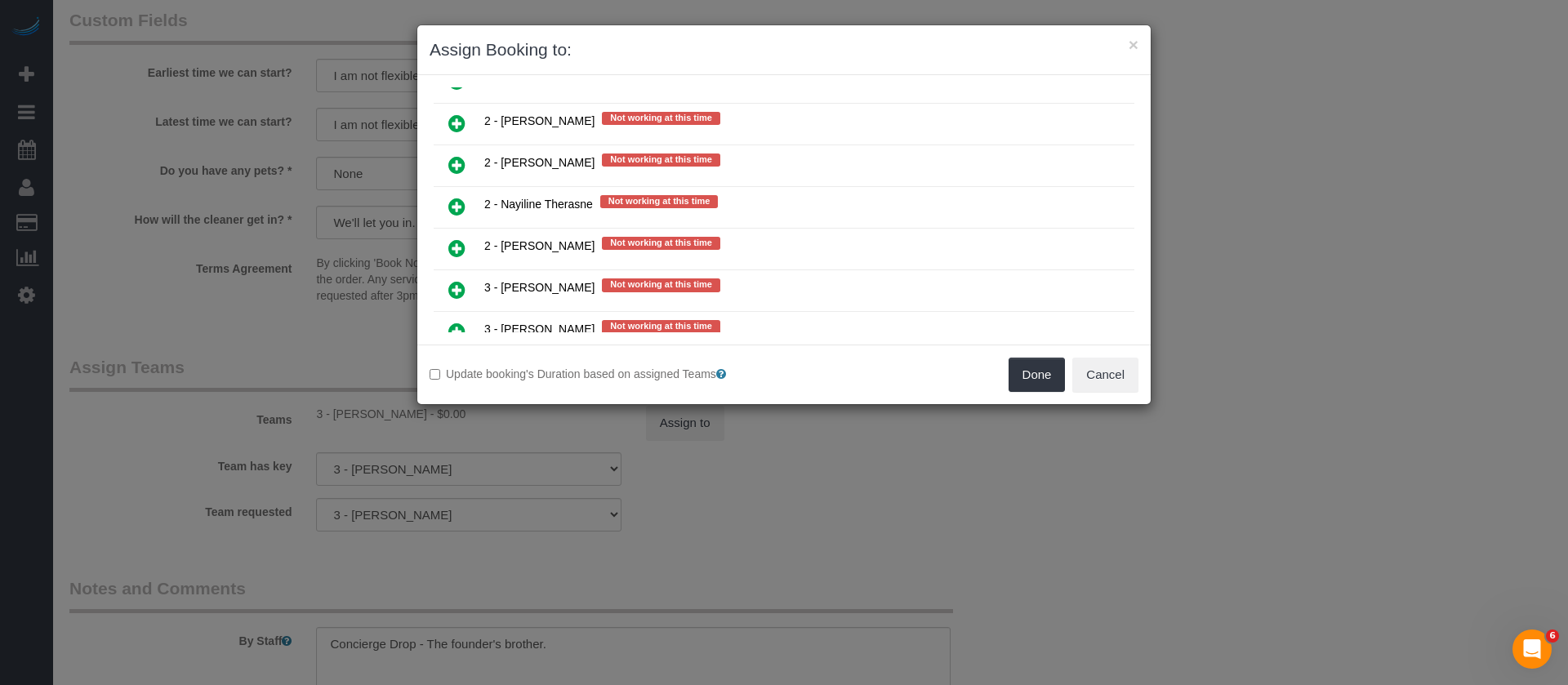
click at [447, 119] on link at bounding box center [456, 125] width 38 height 33
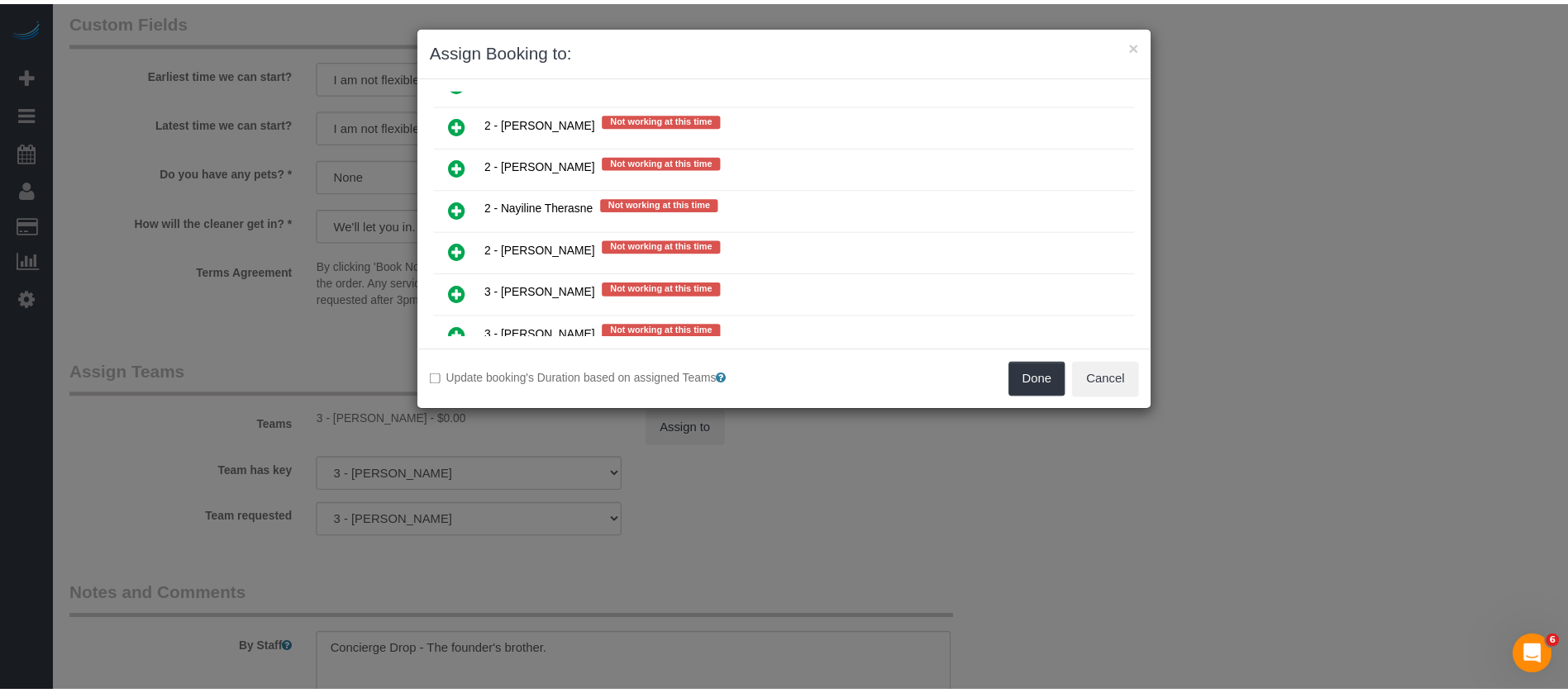
scroll to position [2767, 0]
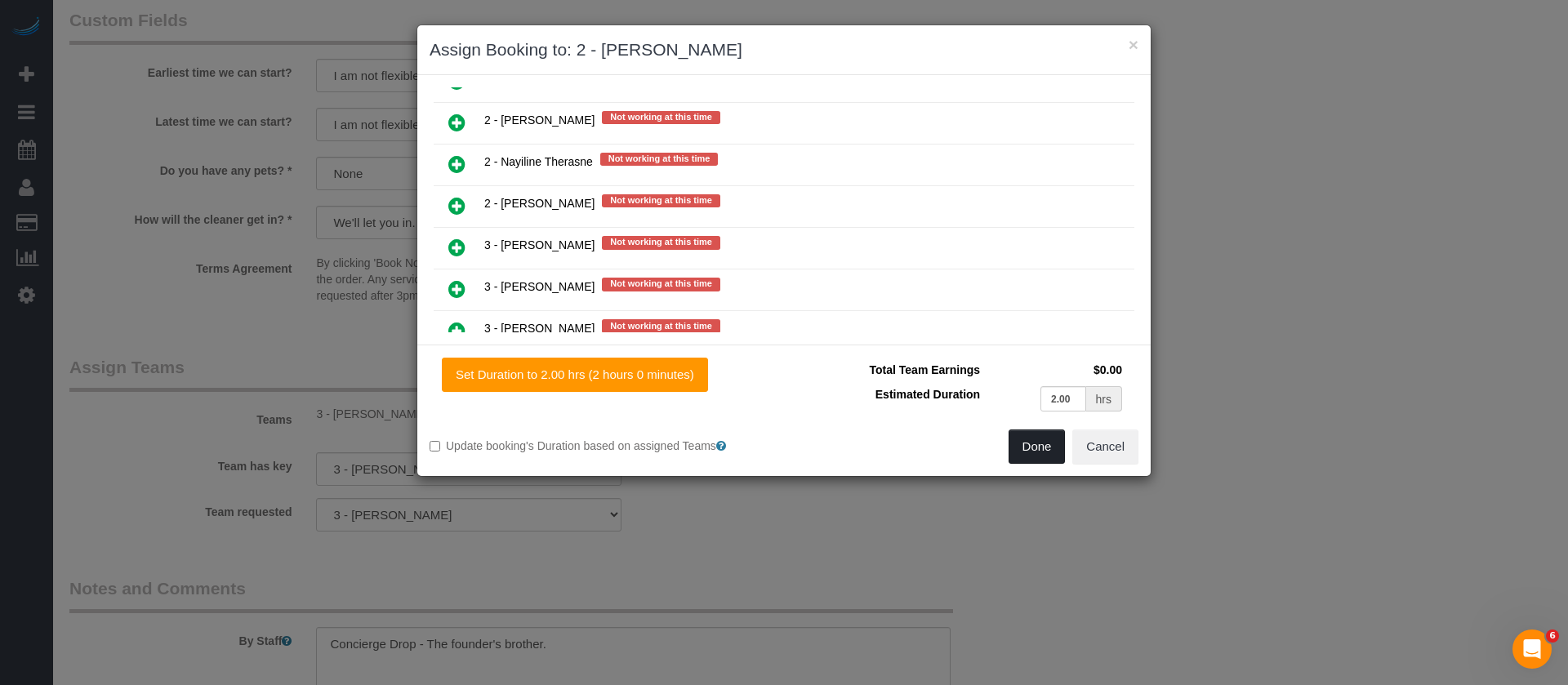
click at [1024, 446] on button "Done" at bounding box center [1037, 447] width 57 height 34
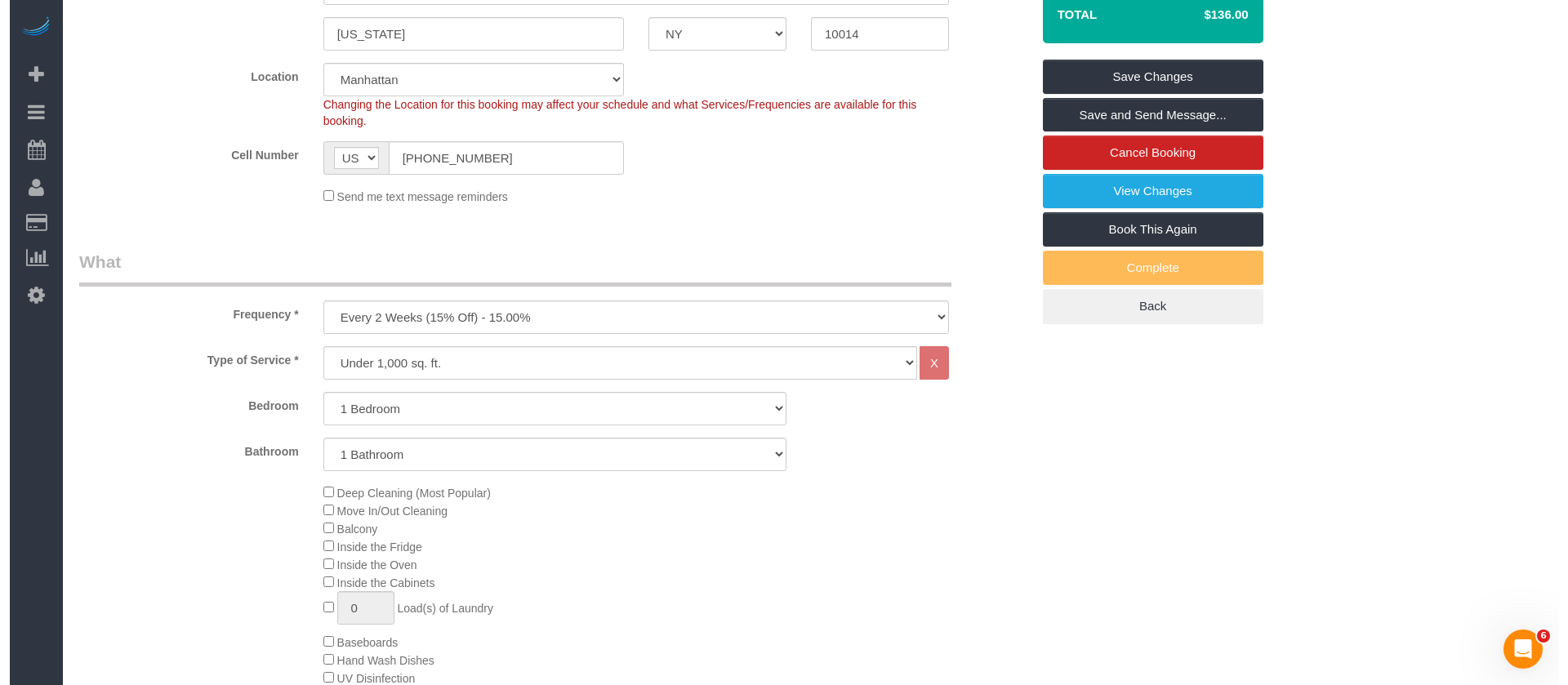
scroll to position [0, 0]
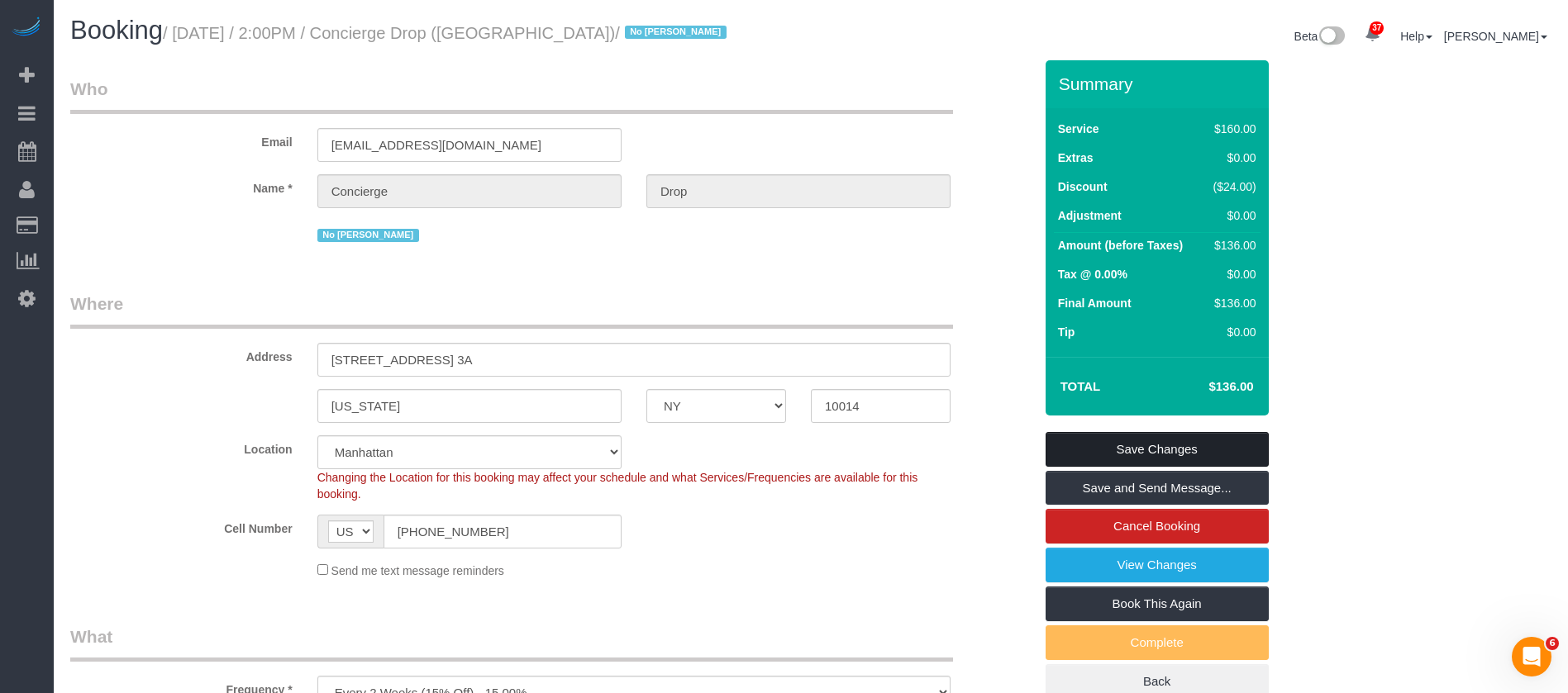
click at [1183, 440] on link "Save Changes" at bounding box center [1157, 449] width 224 height 34
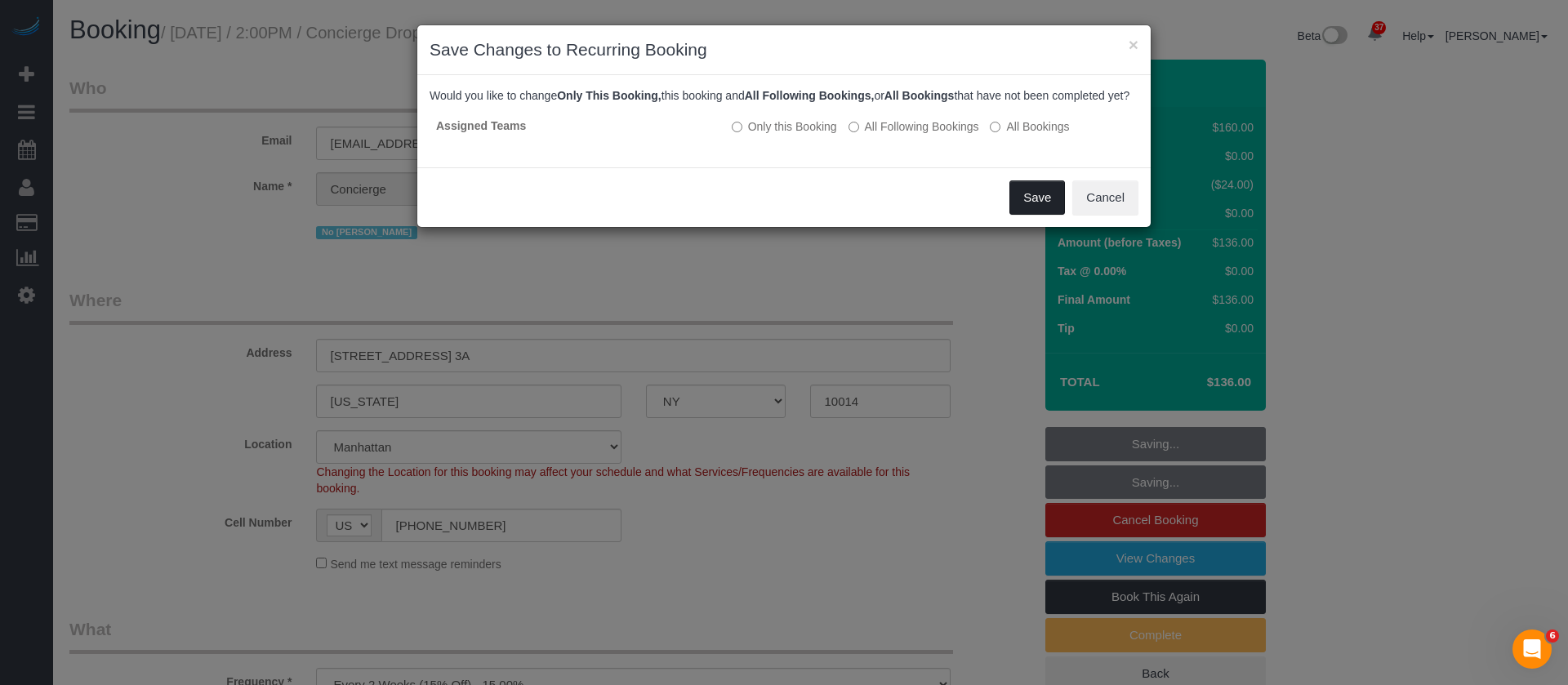
drag, startPoint x: 1021, startPoint y: 211, endPoint x: 991, endPoint y: 219, distance: 31.0
click at [1022, 211] on button "Save" at bounding box center [1037, 198] width 55 height 34
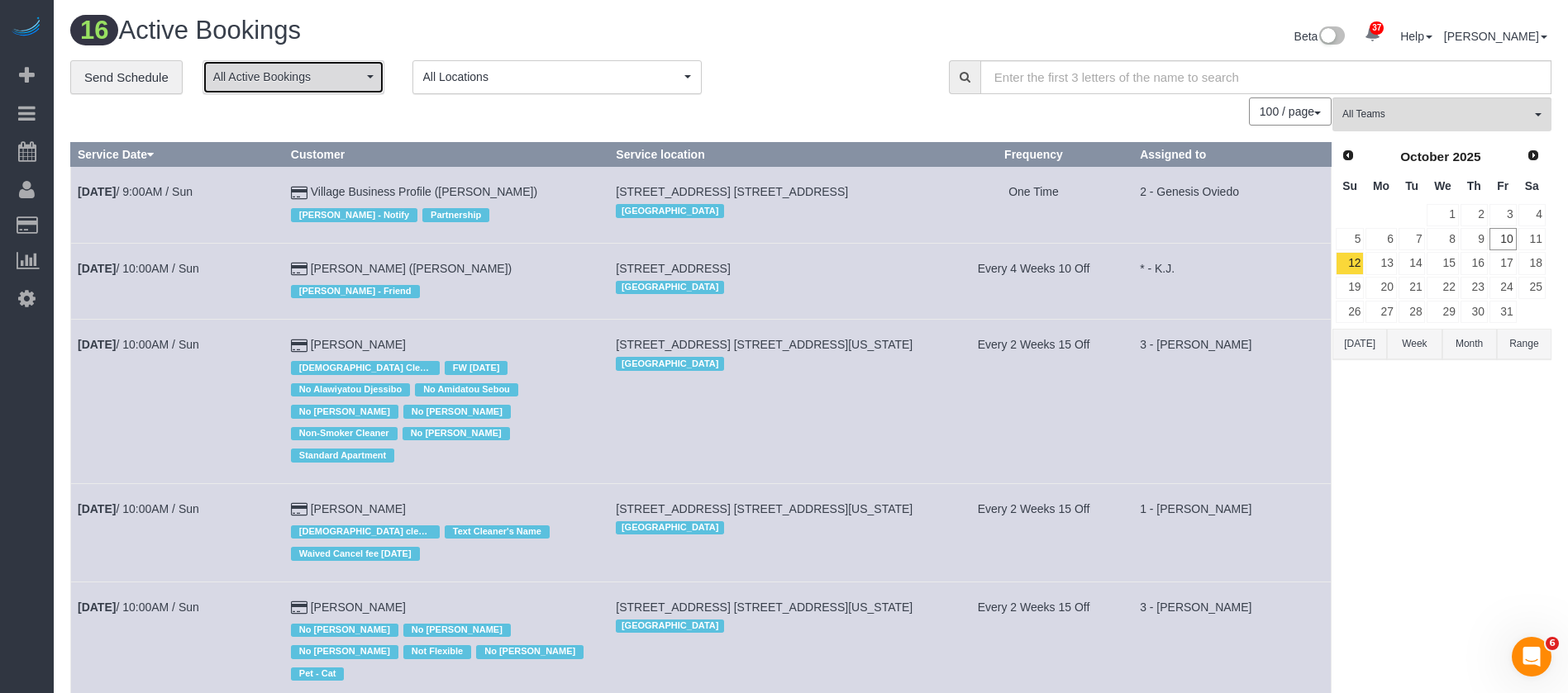
click at [359, 81] on span "All Active Bookings" at bounding box center [289, 77] width 150 height 17
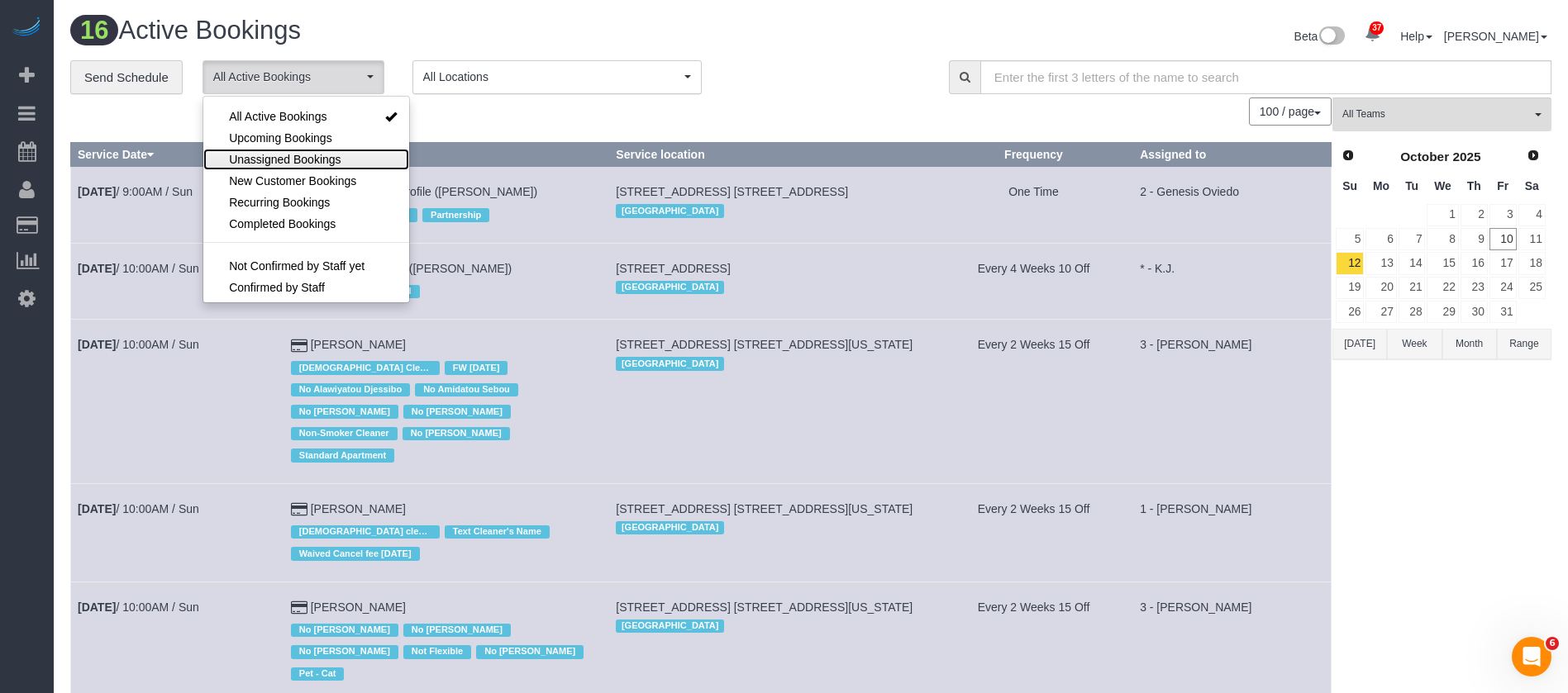
click at [283, 163] on span "Unassigned Bookings" at bounding box center [285, 159] width 111 height 17
select select "**********"
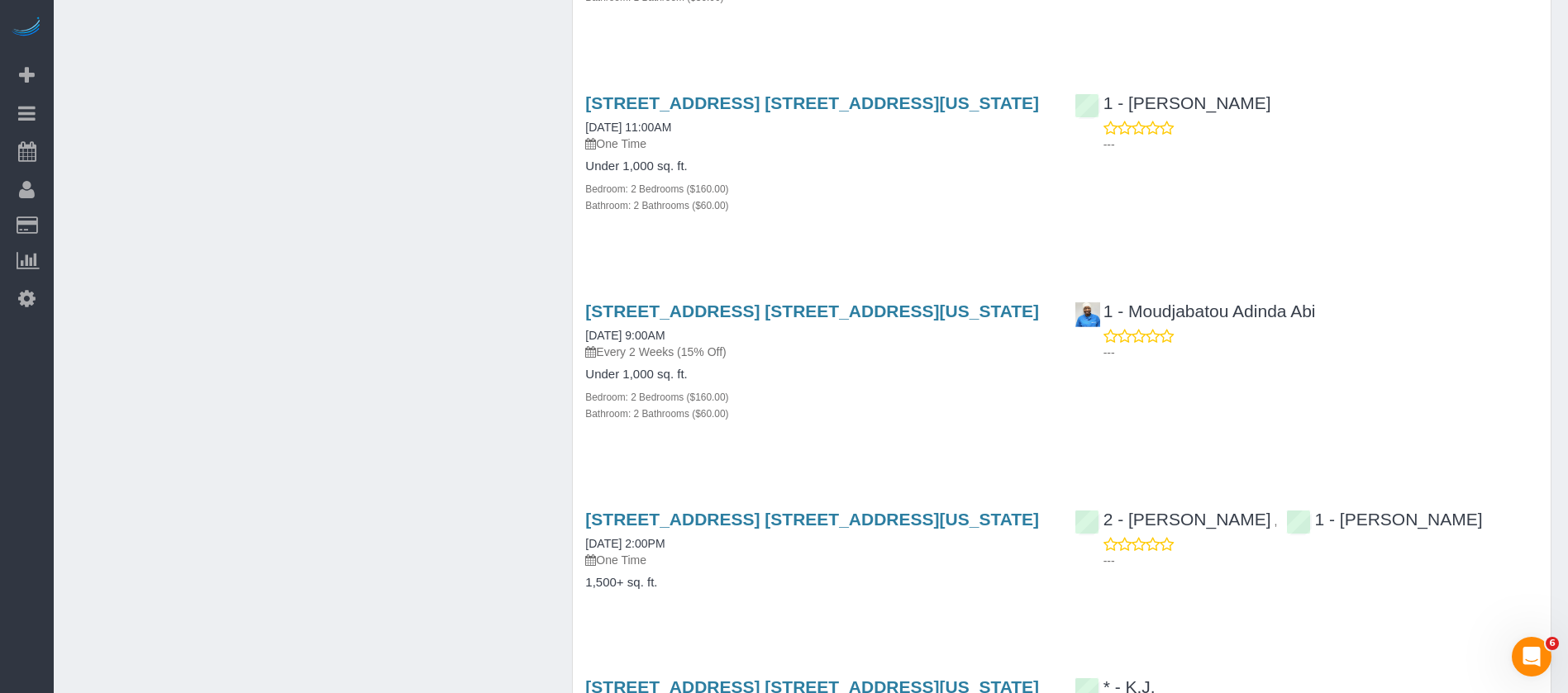
scroll to position [3223, 0]
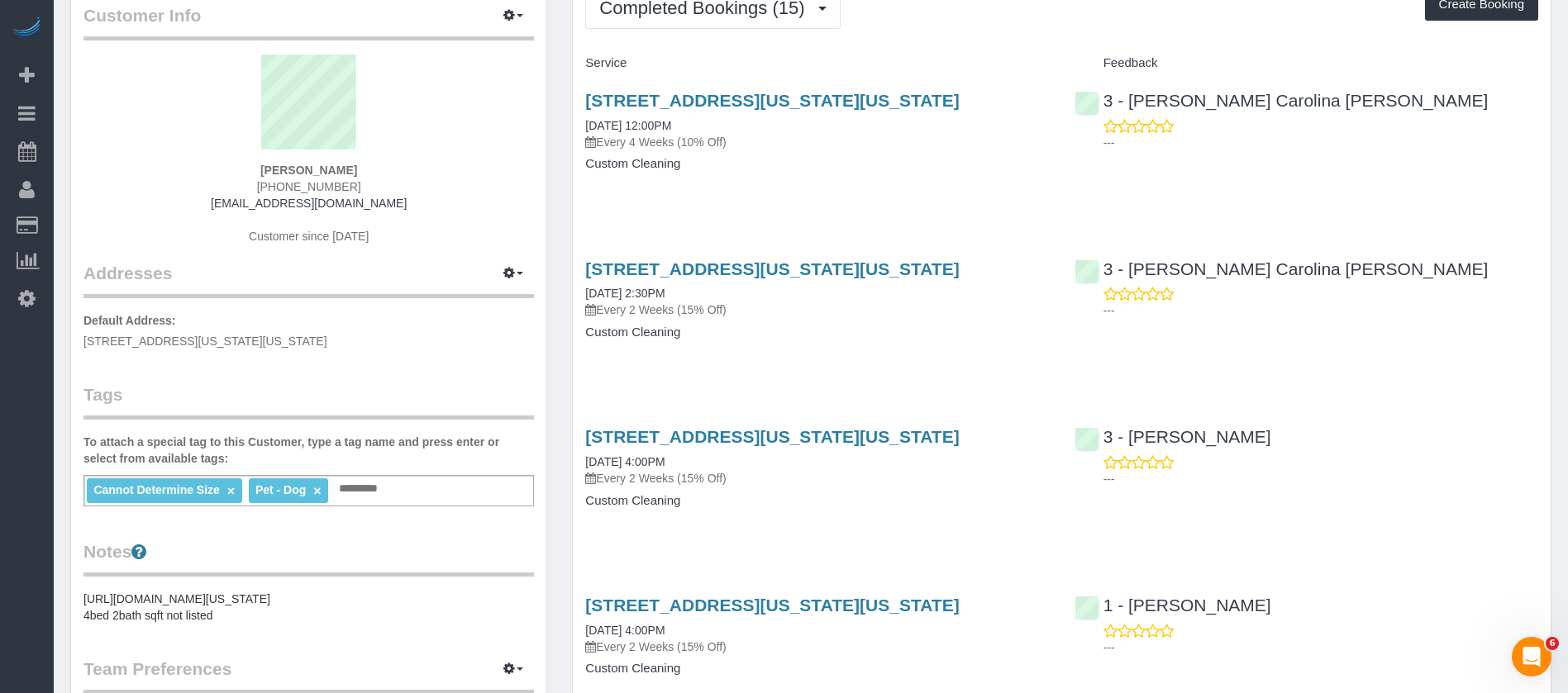
scroll to position [124, 0]
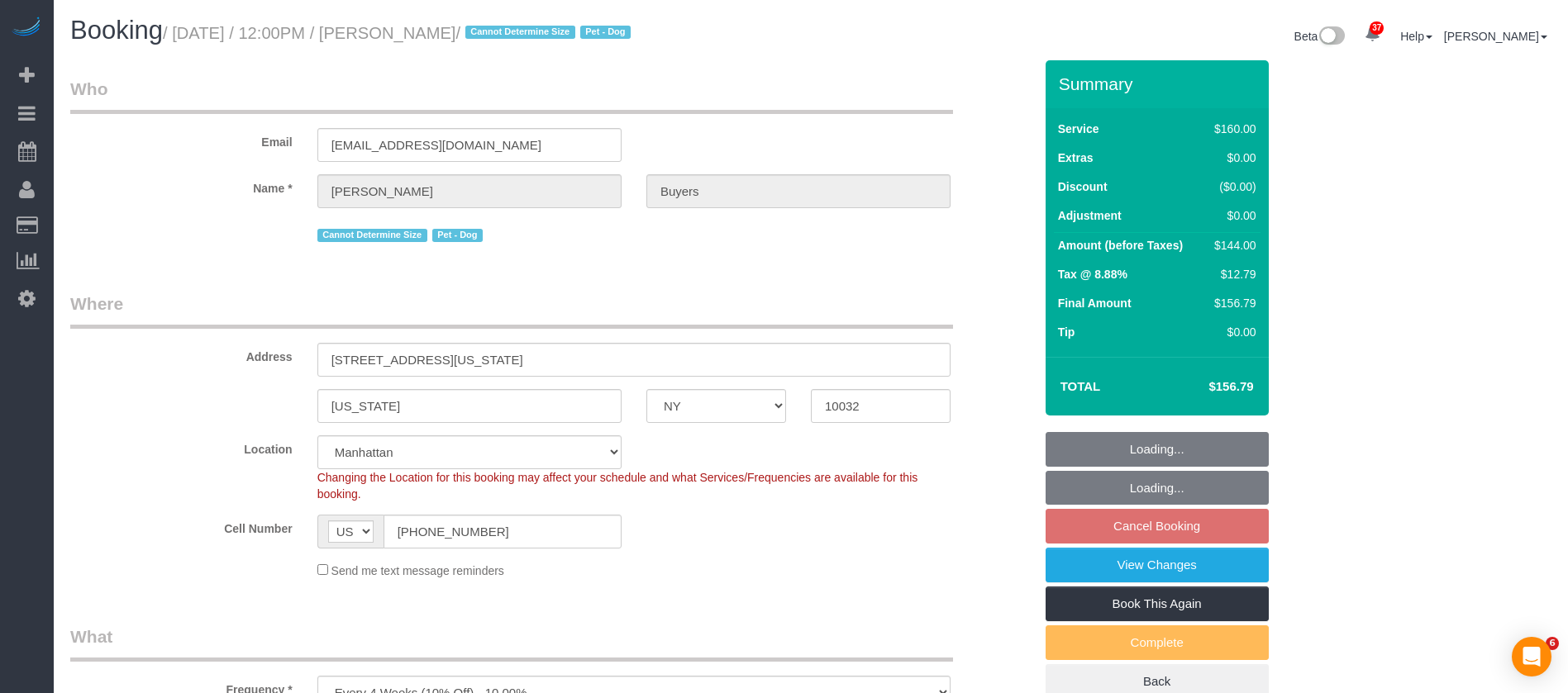
select select "NY"
select select "spot5"
select select "number:60"
select select "number:76"
select select "number:13"
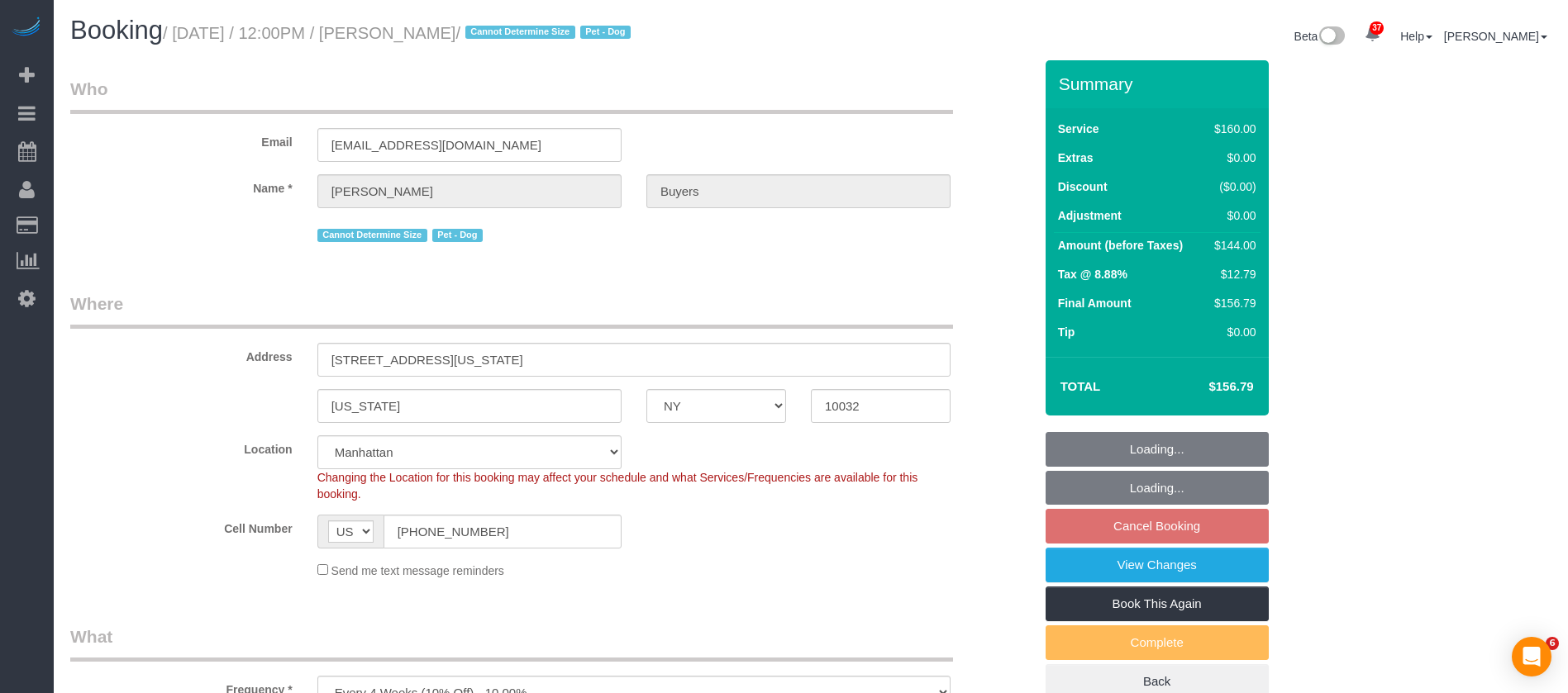
select select "number:5"
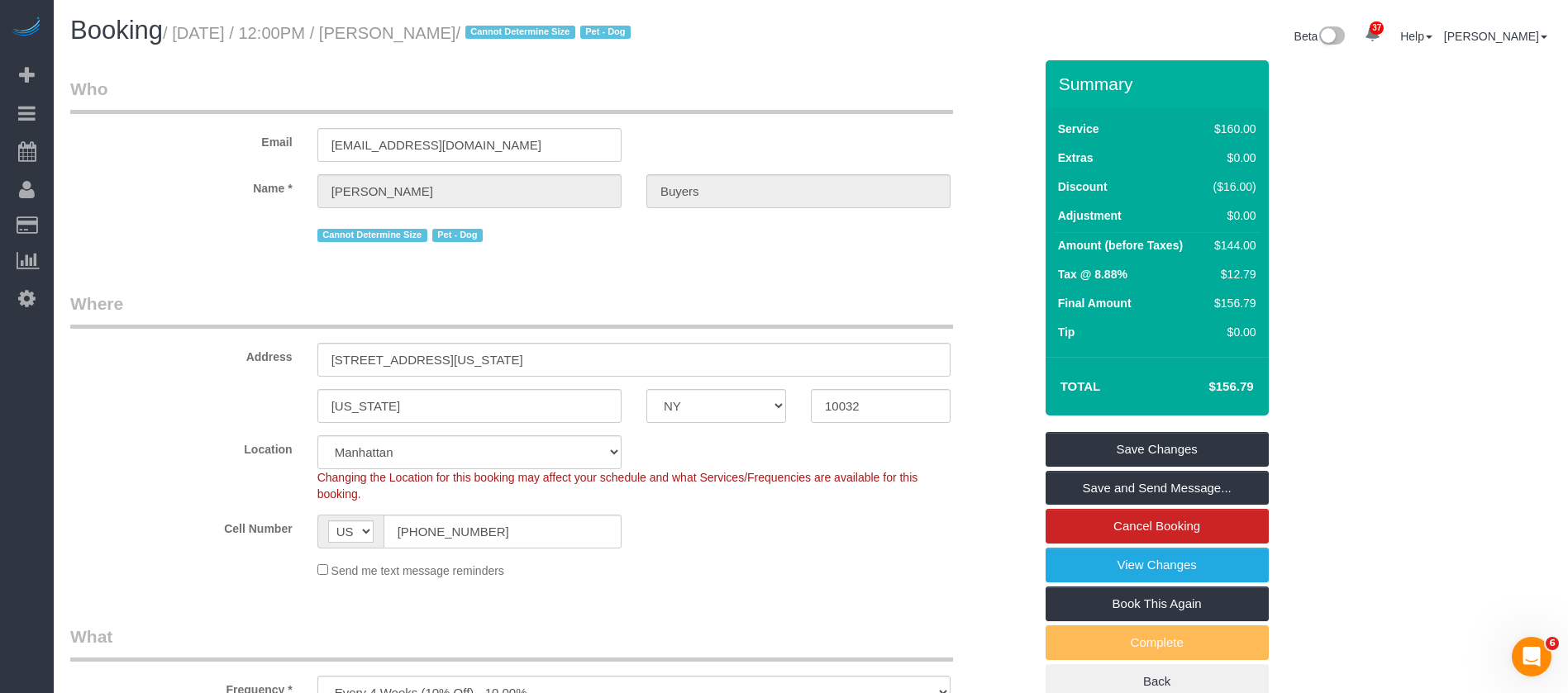
drag, startPoint x: 176, startPoint y: 30, endPoint x: 539, endPoint y: 34, distance: 363.0
click at [539, 34] on small "/ October 12, 2025 / 12:00PM / Samantha Buyers / Cannot Determine Size Pet - Dog" at bounding box center [399, 32] width 473 height 18
copy small "October 12, 2025 / 12:00PM / Samantha Buyers"
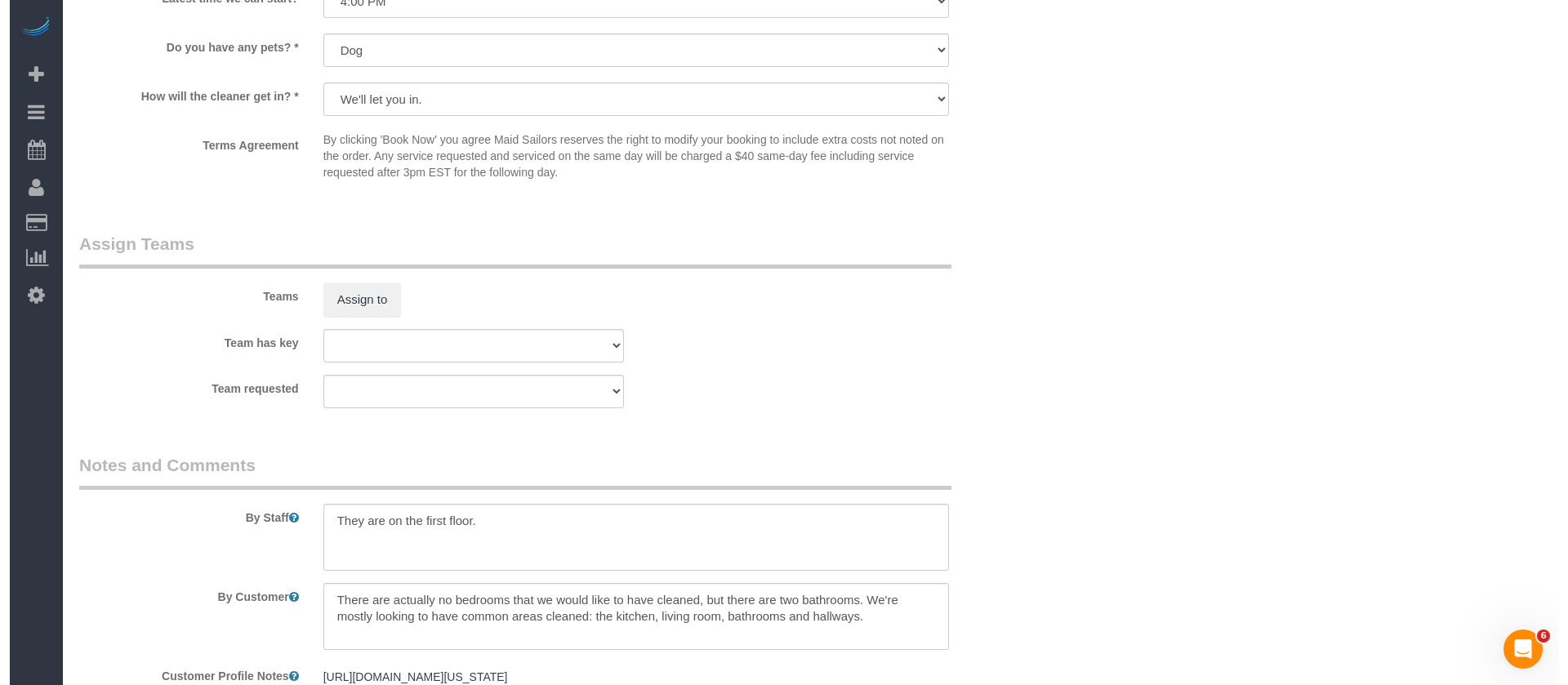
scroll to position [1838, 0]
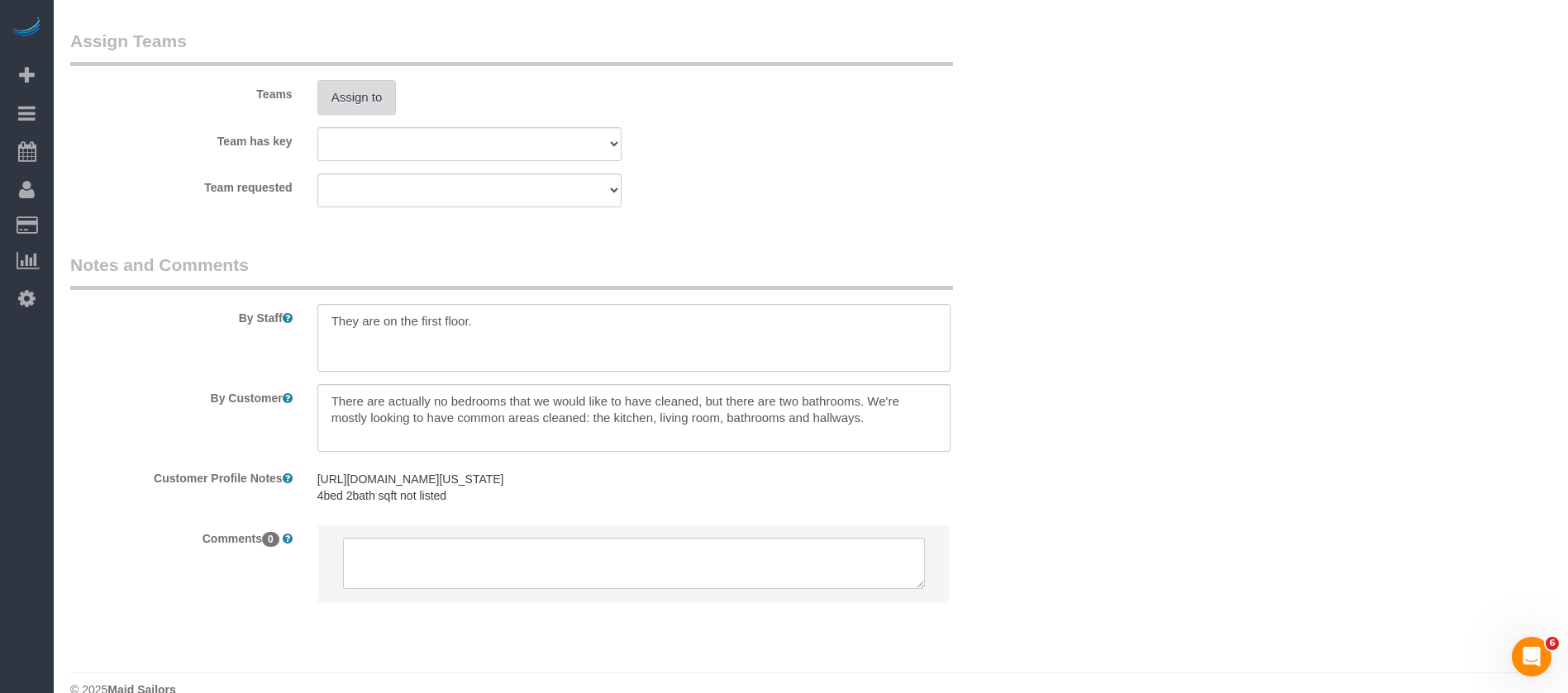
click at [353, 96] on button "Assign to" at bounding box center [357, 96] width 80 height 34
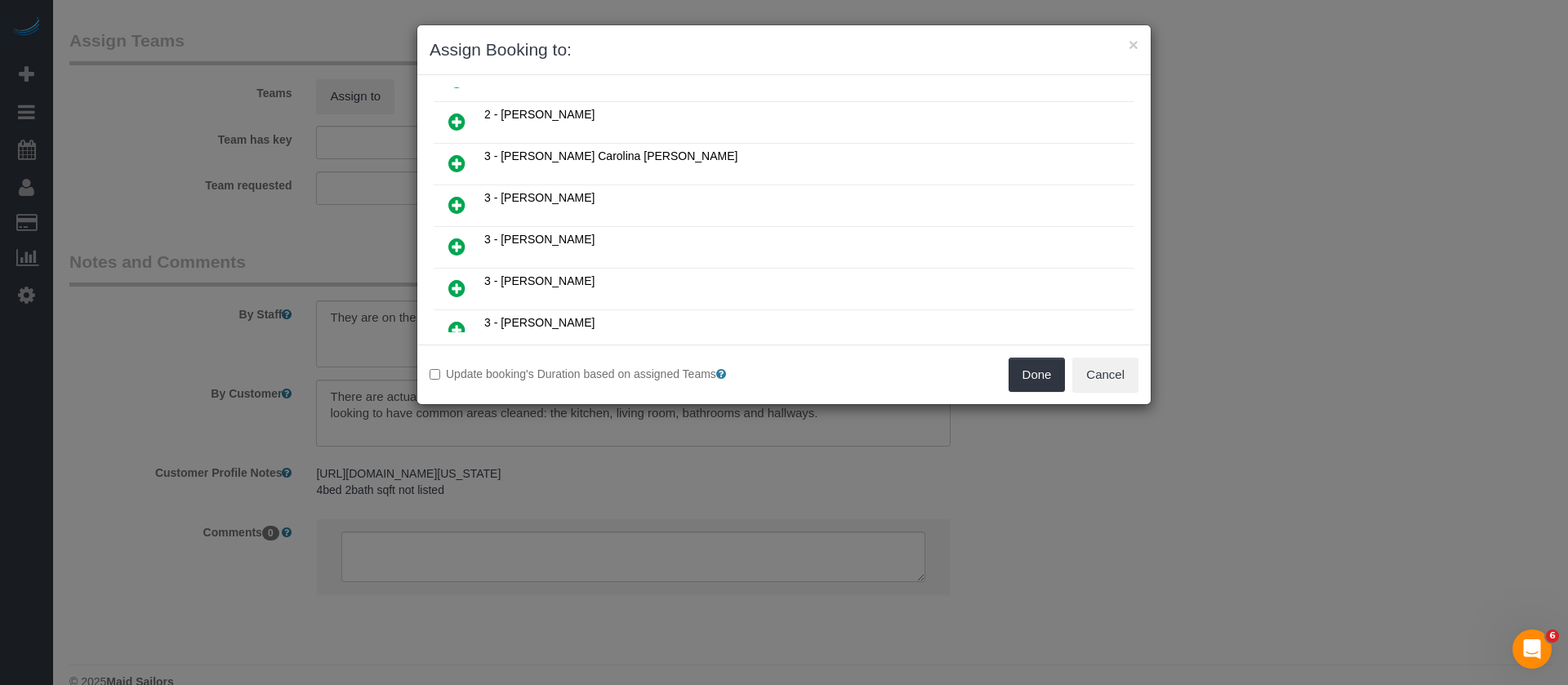
scroll to position [245, 0]
click at [455, 156] on icon at bounding box center [457, 162] width 18 height 19
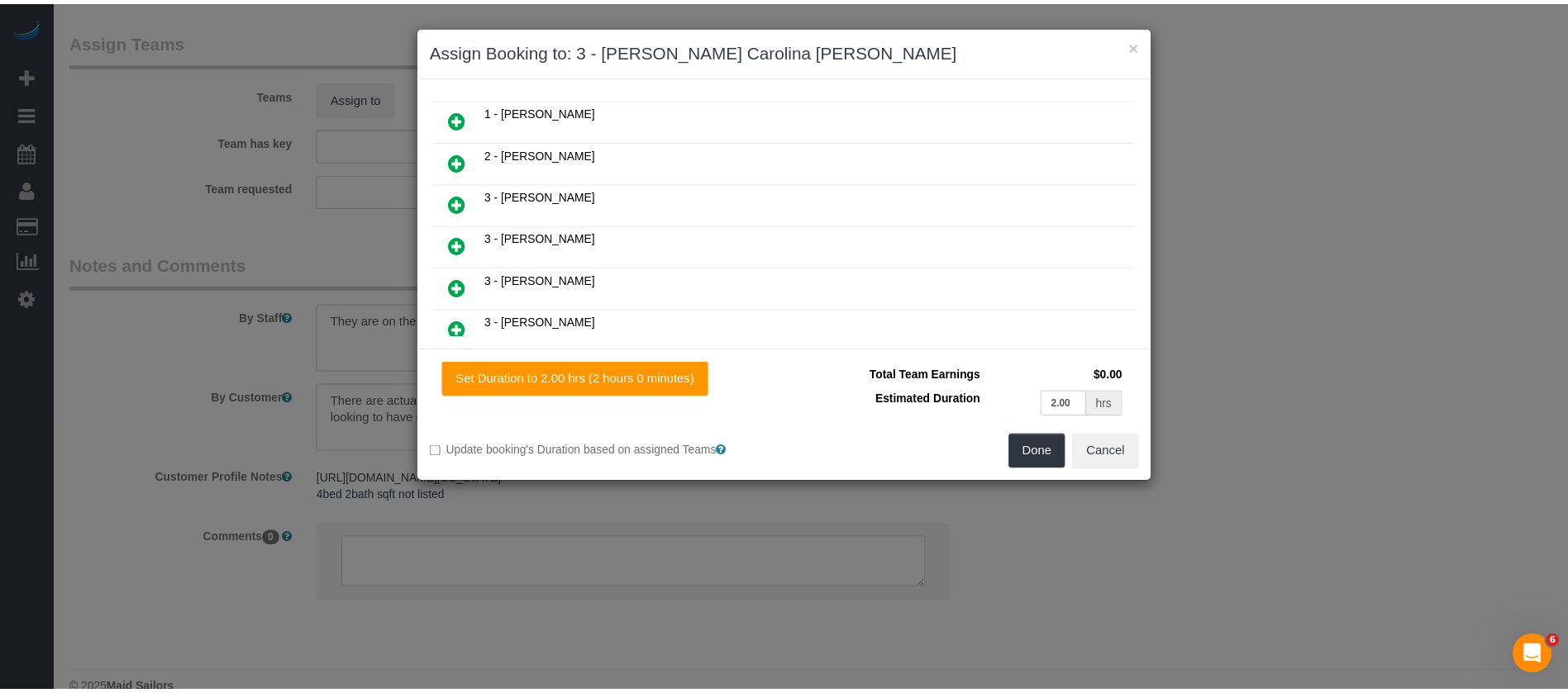
scroll to position [288, 0]
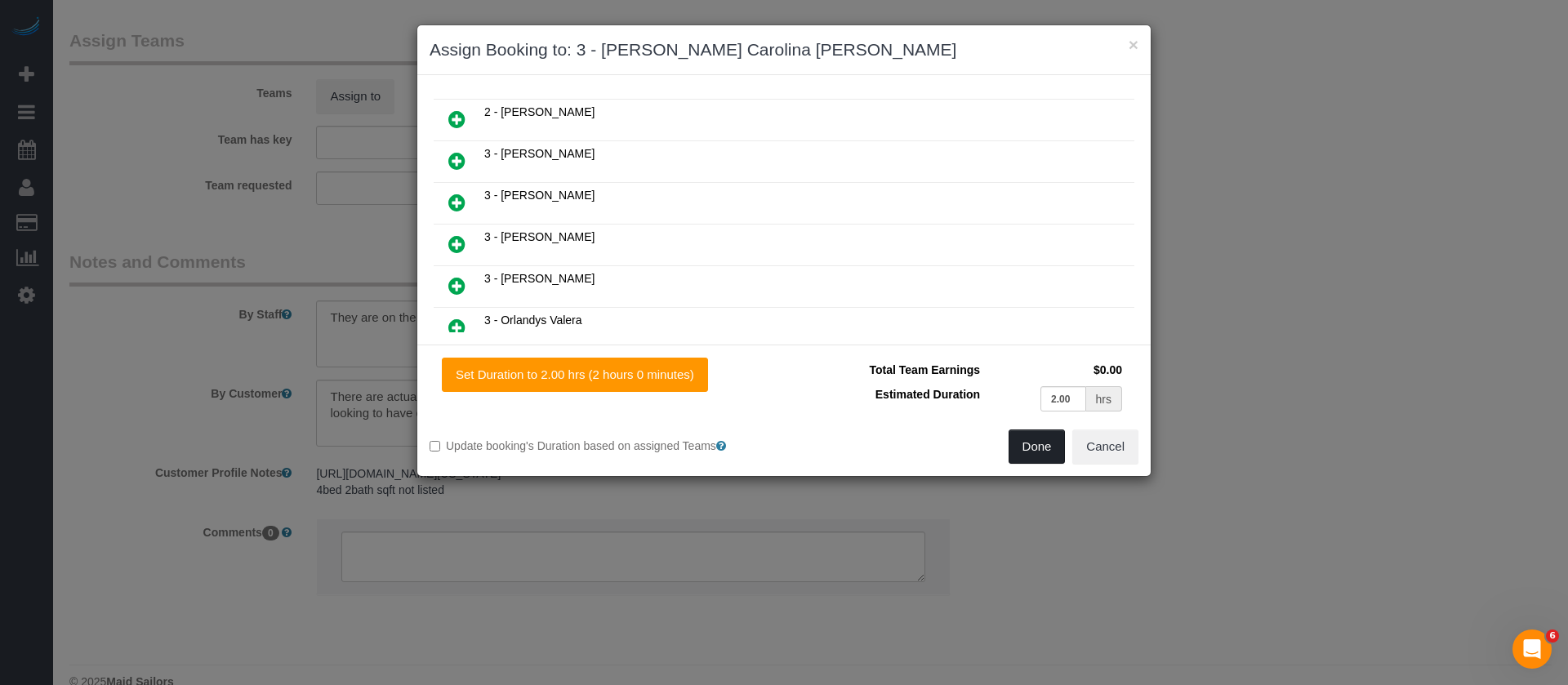
click at [1041, 445] on button "Done" at bounding box center [1037, 447] width 57 height 34
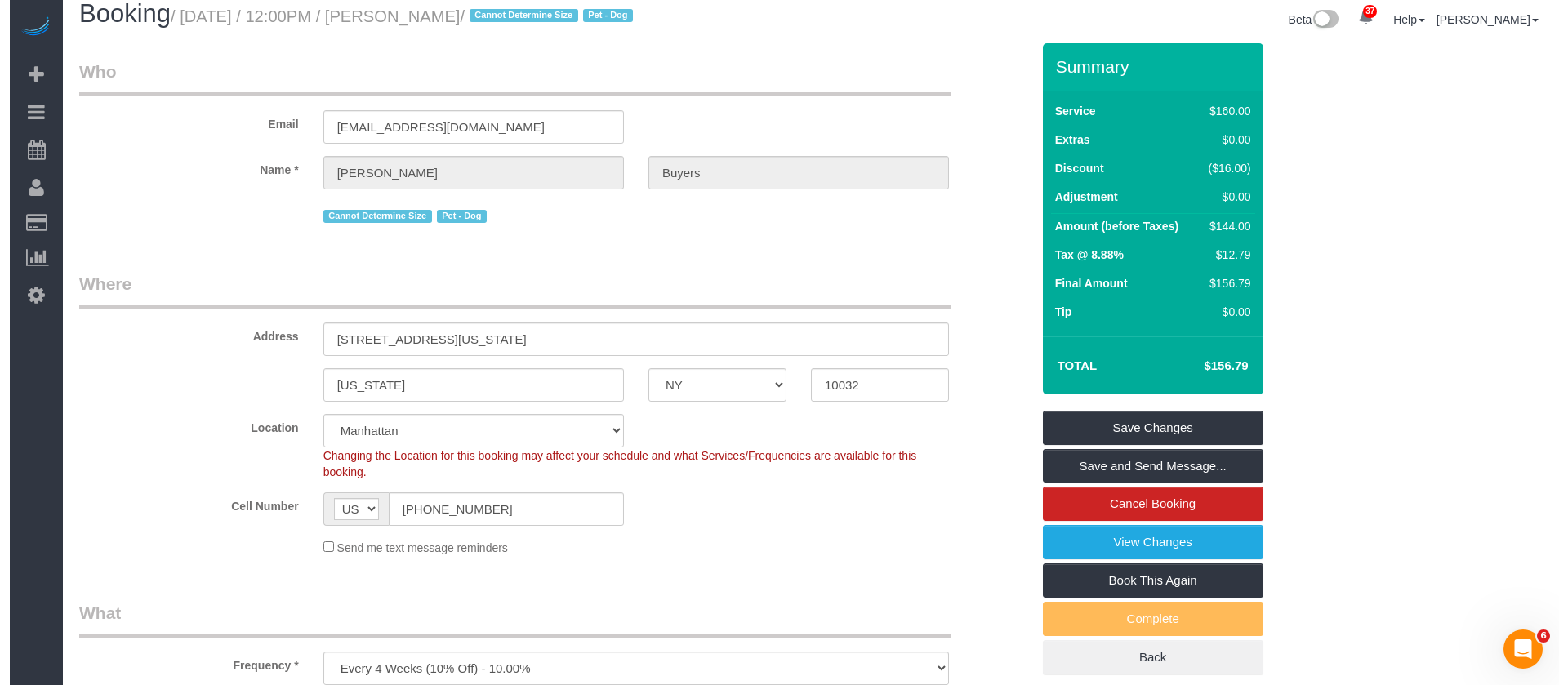
scroll to position [0, 0]
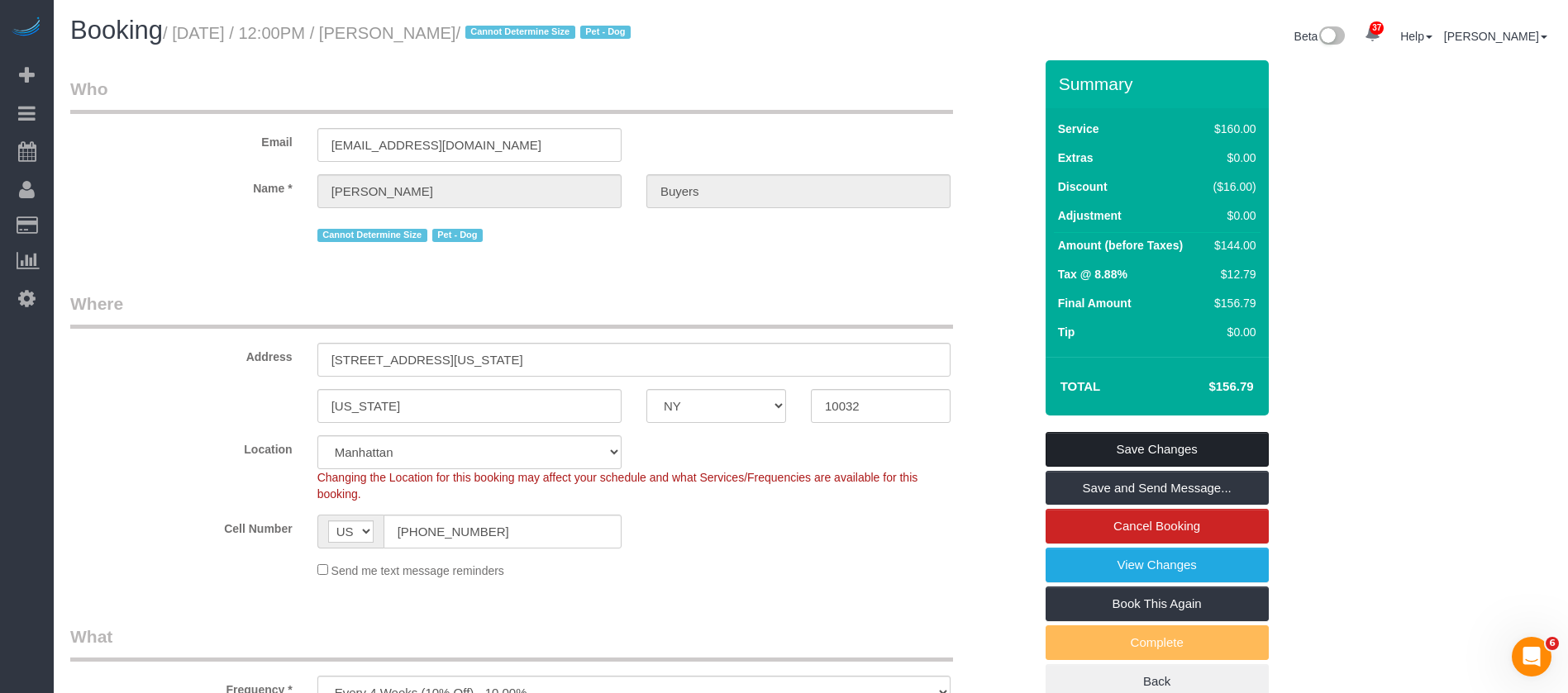
click at [1200, 448] on link "Save Changes" at bounding box center [1157, 449] width 224 height 34
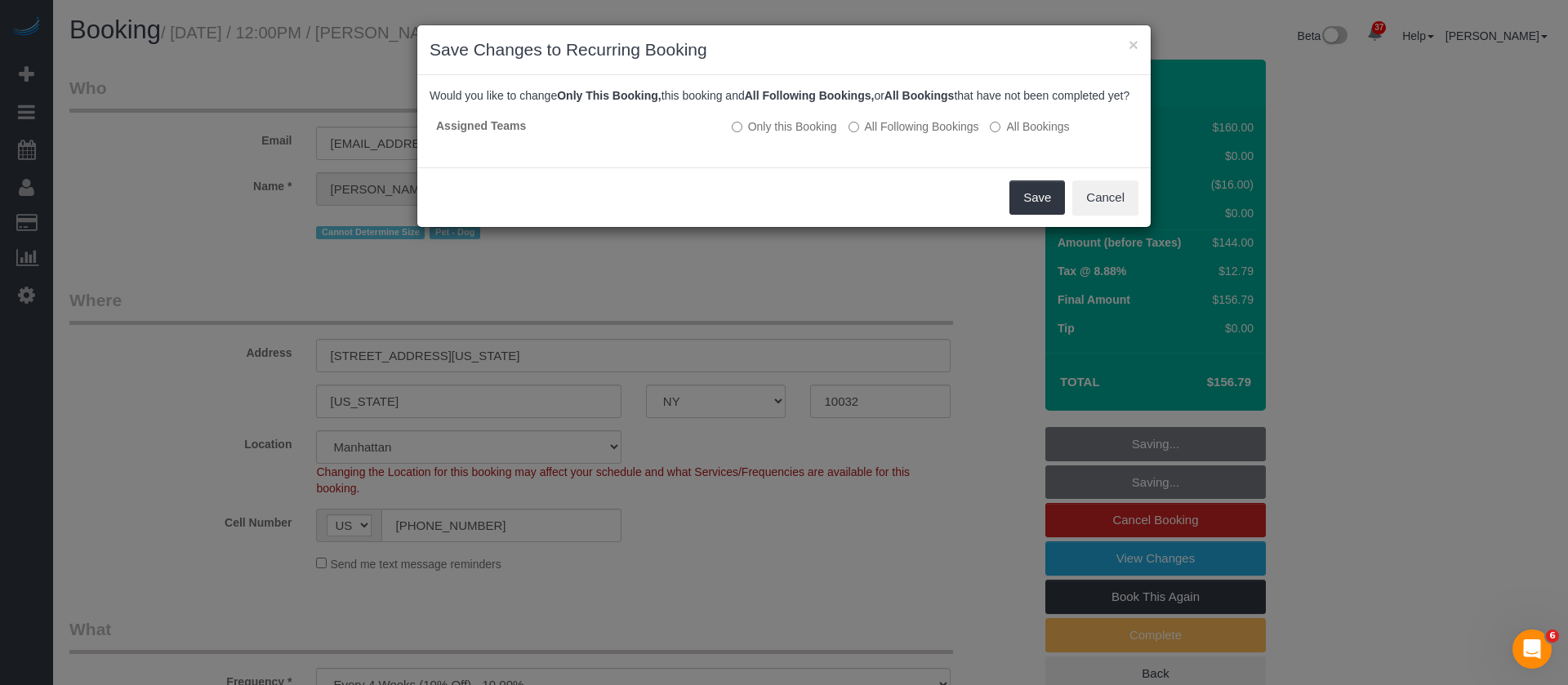
click at [1005, 193] on div "Save Cancel" at bounding box center [784, 197] width 733 height 59
click at [1042, 200] on button "Save" at bounding box center [1037, 198] width 55 height 34
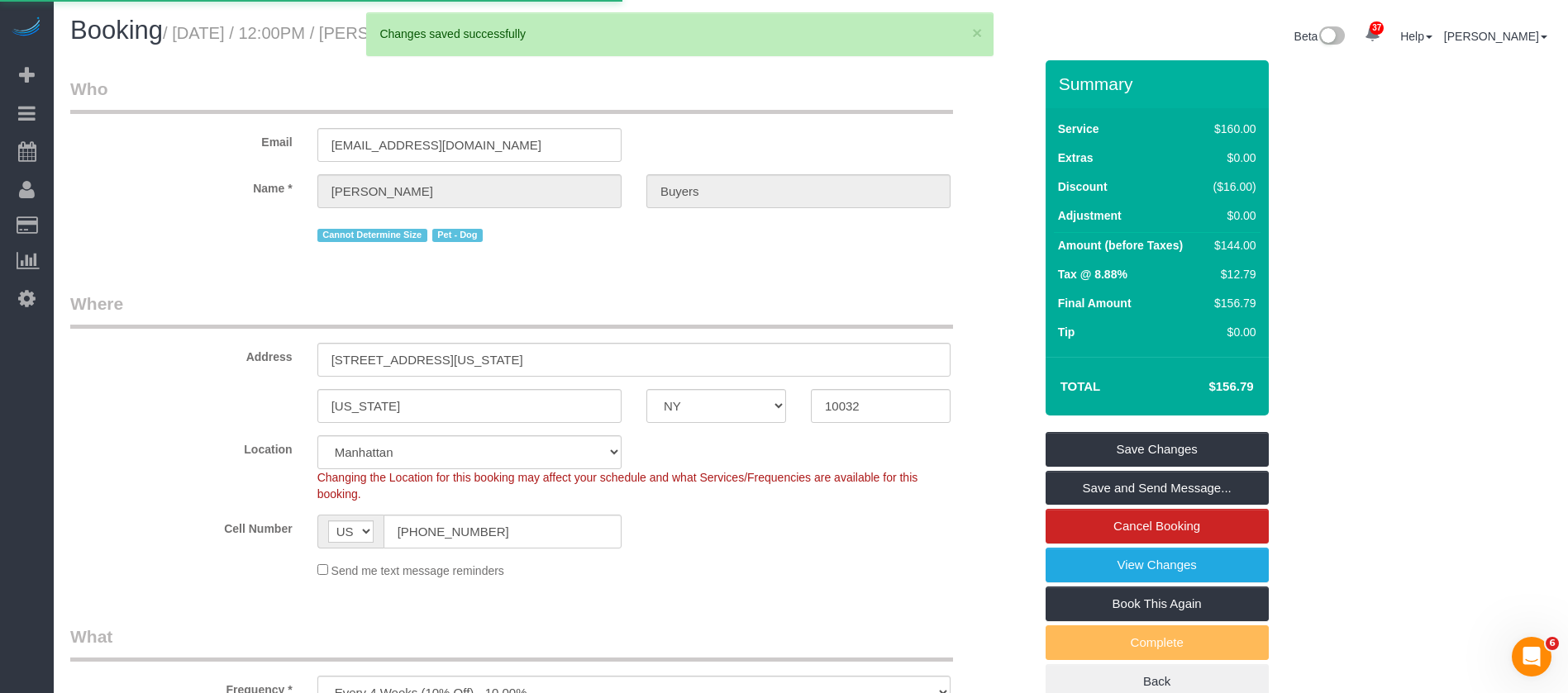
select select "**********"
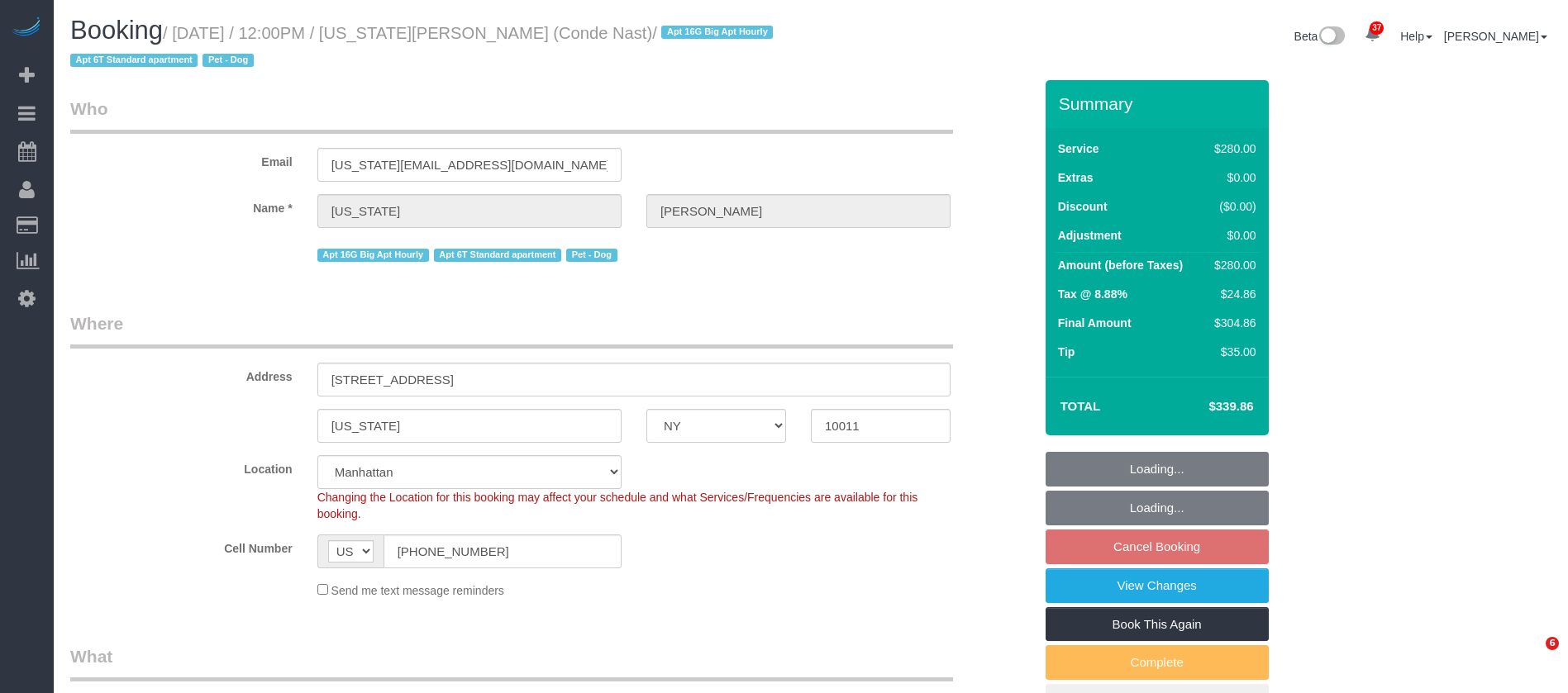
select select "NY"
select select "210"
select select "spot5"
select select "number:59"
select select "number:73"
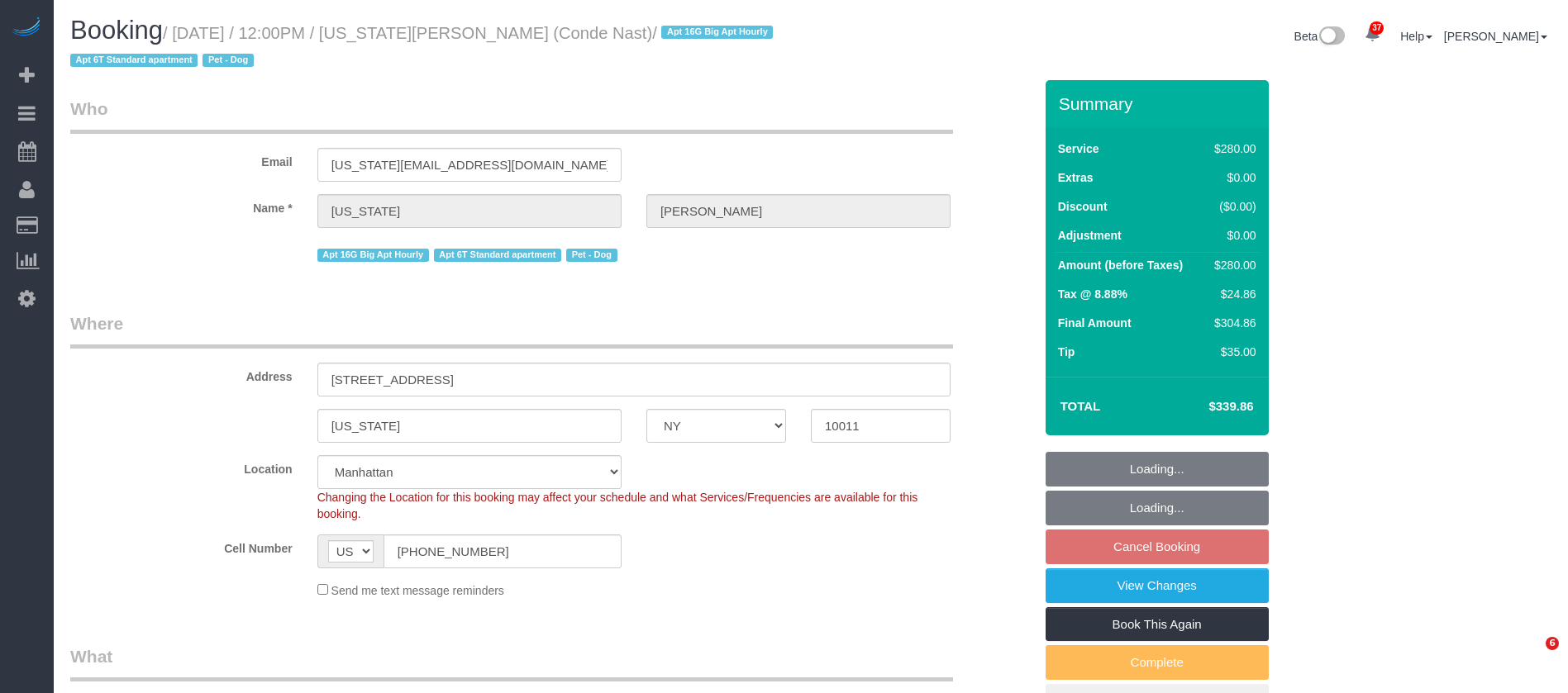
select select "number:13"
select select "number:6"
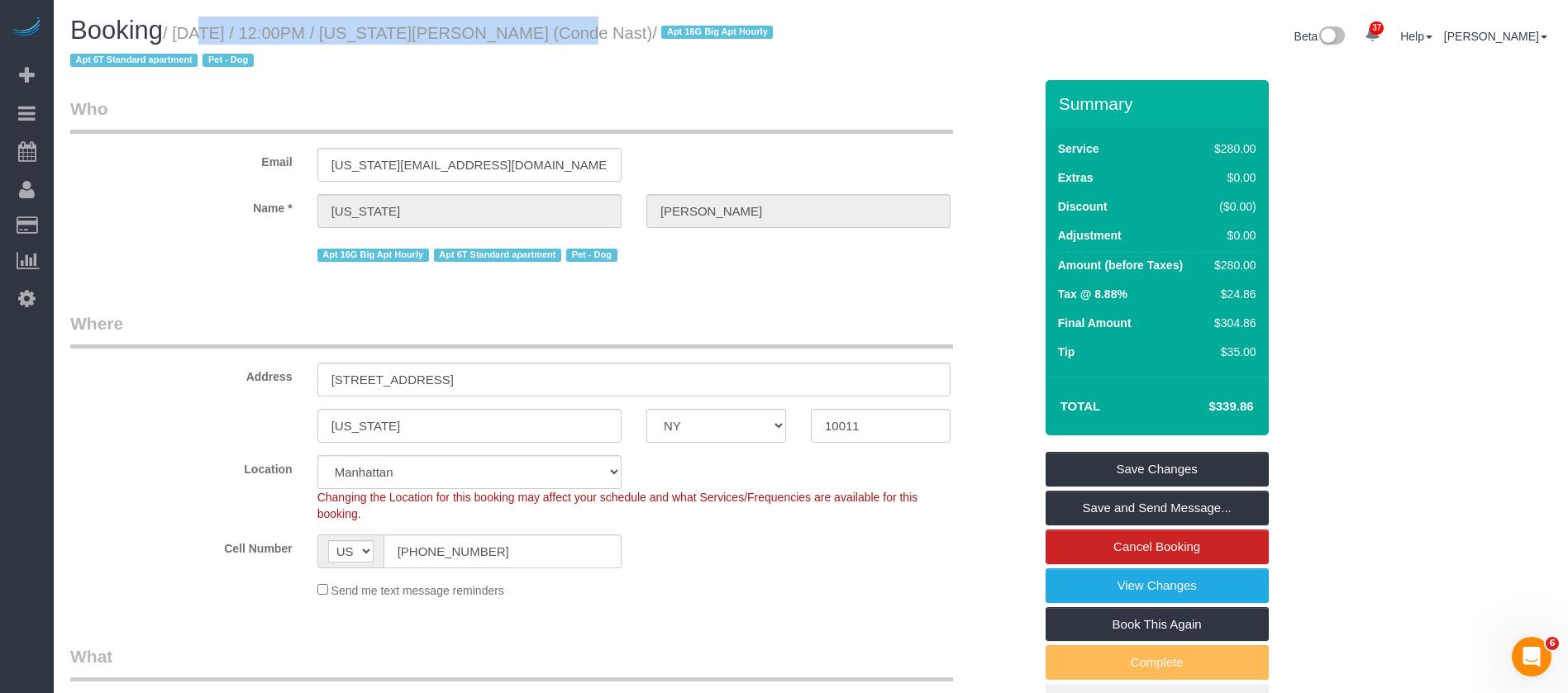
drag, startPoint x: 174, startPoint y: 33, endPoint x: 511, endPoint y: 29, distance: 337.0
click at [511, 29] on small "/ [DATE] / 12:00PM / [US_STATE][PERSON_NAME] (Conde Nast) / Apt 16G Big Apt Hou…" at bounding box center [424, 46] width 708 height 46
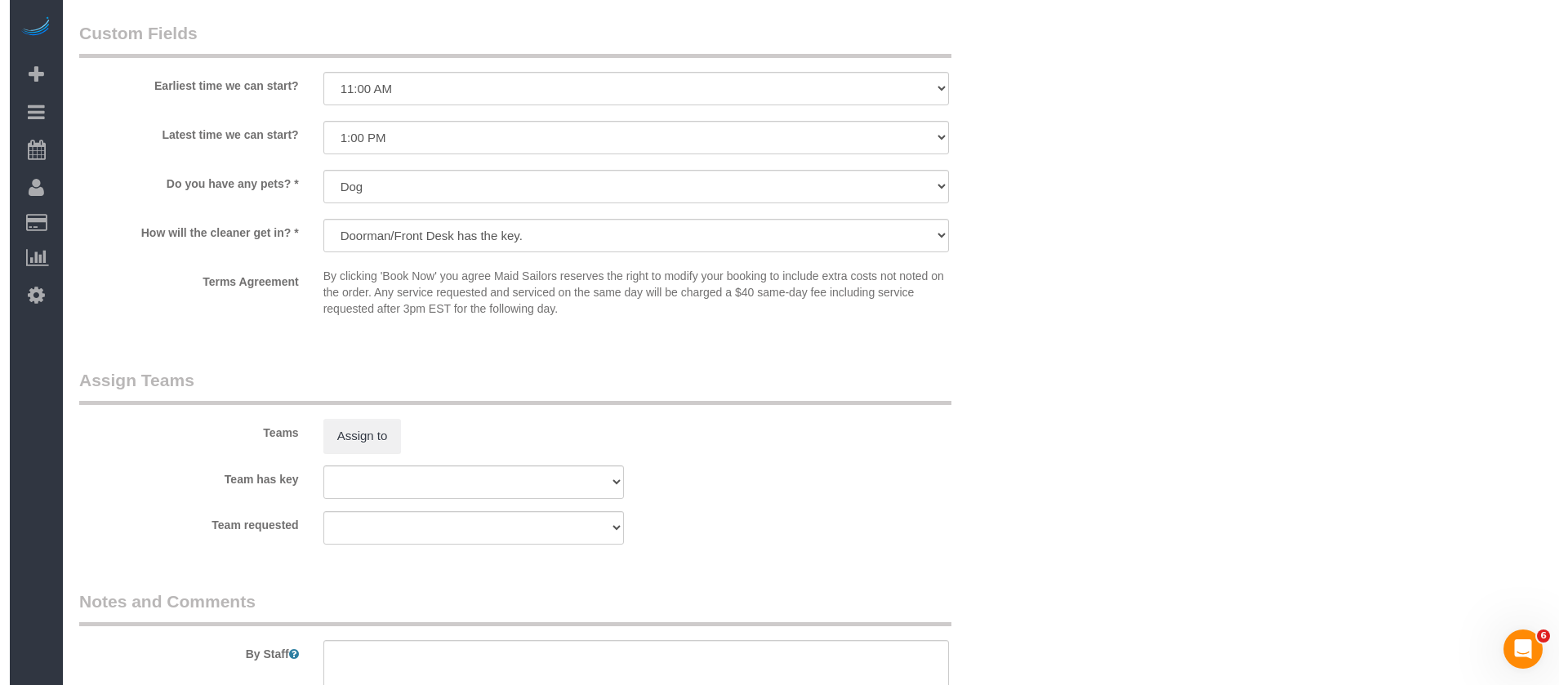
scroll to position [1593, 0]
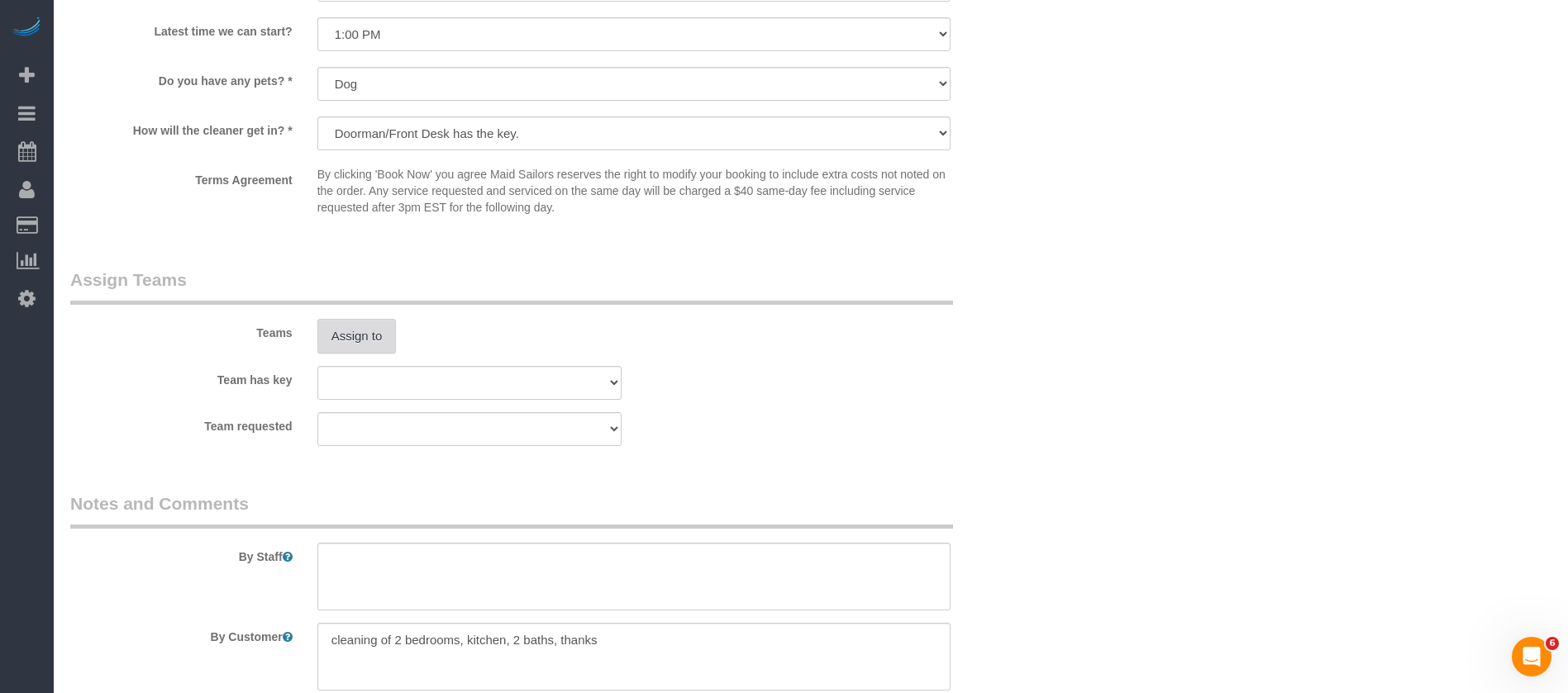
click at [353, 346] on button "Assign to" at bounding box center [357, 336] width 80 height 34
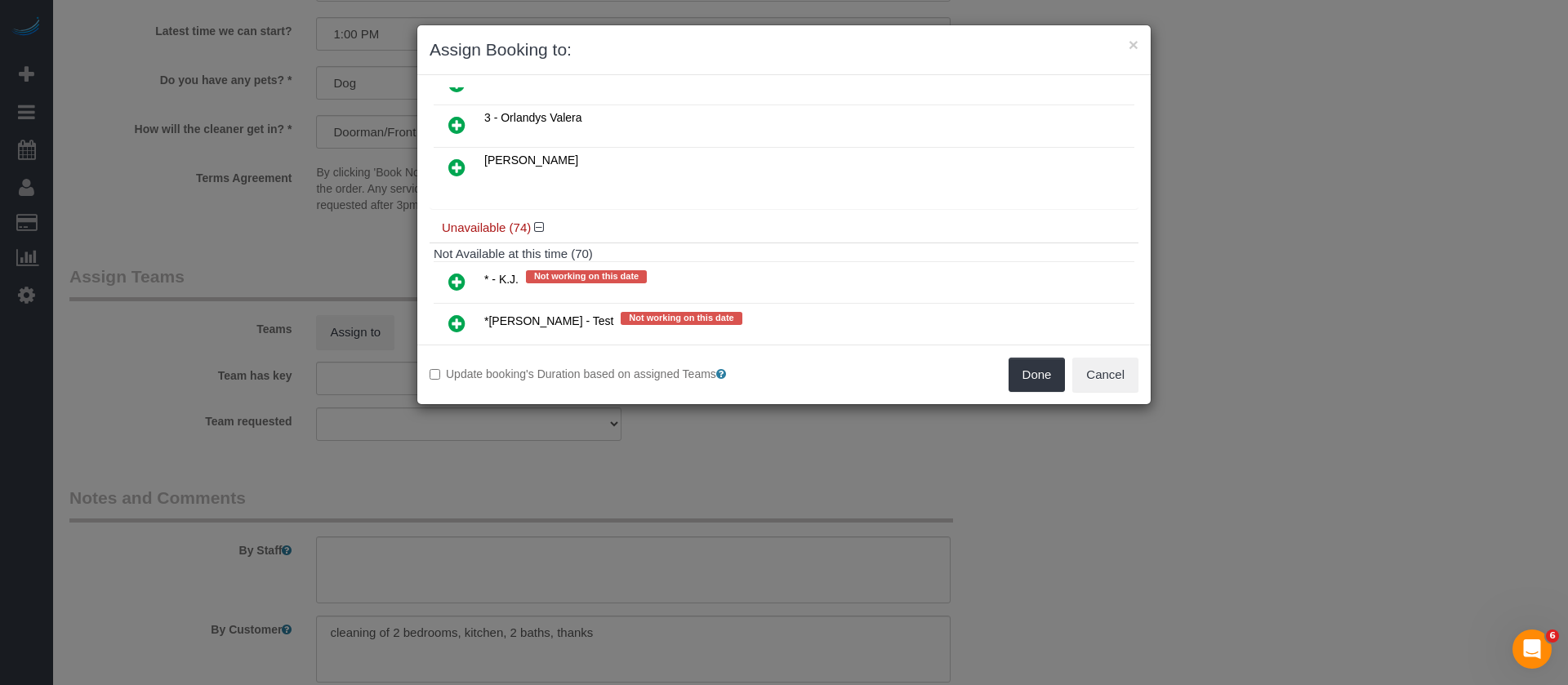
scroll to position [245, 0]
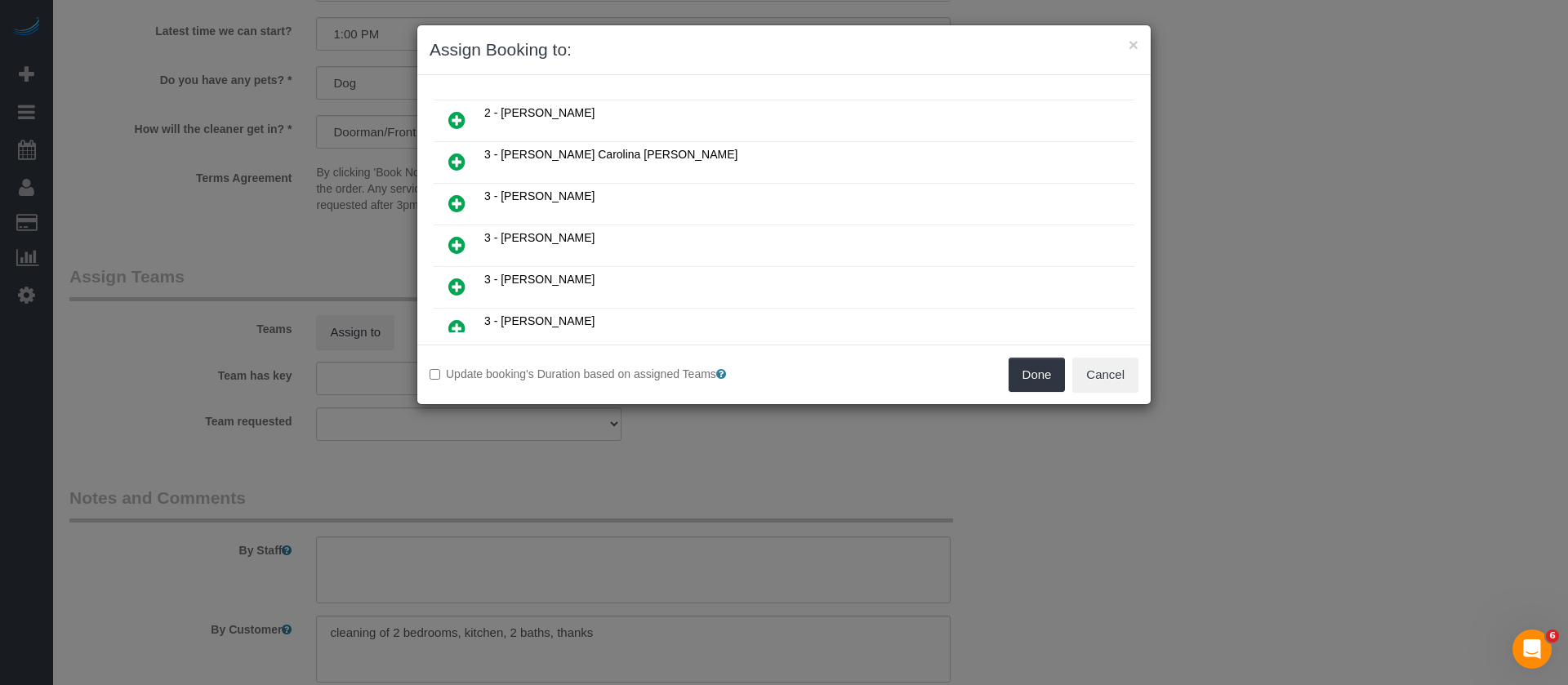
click at [458, 198] on icon at bounding box center [457, 203] width 18 height 19
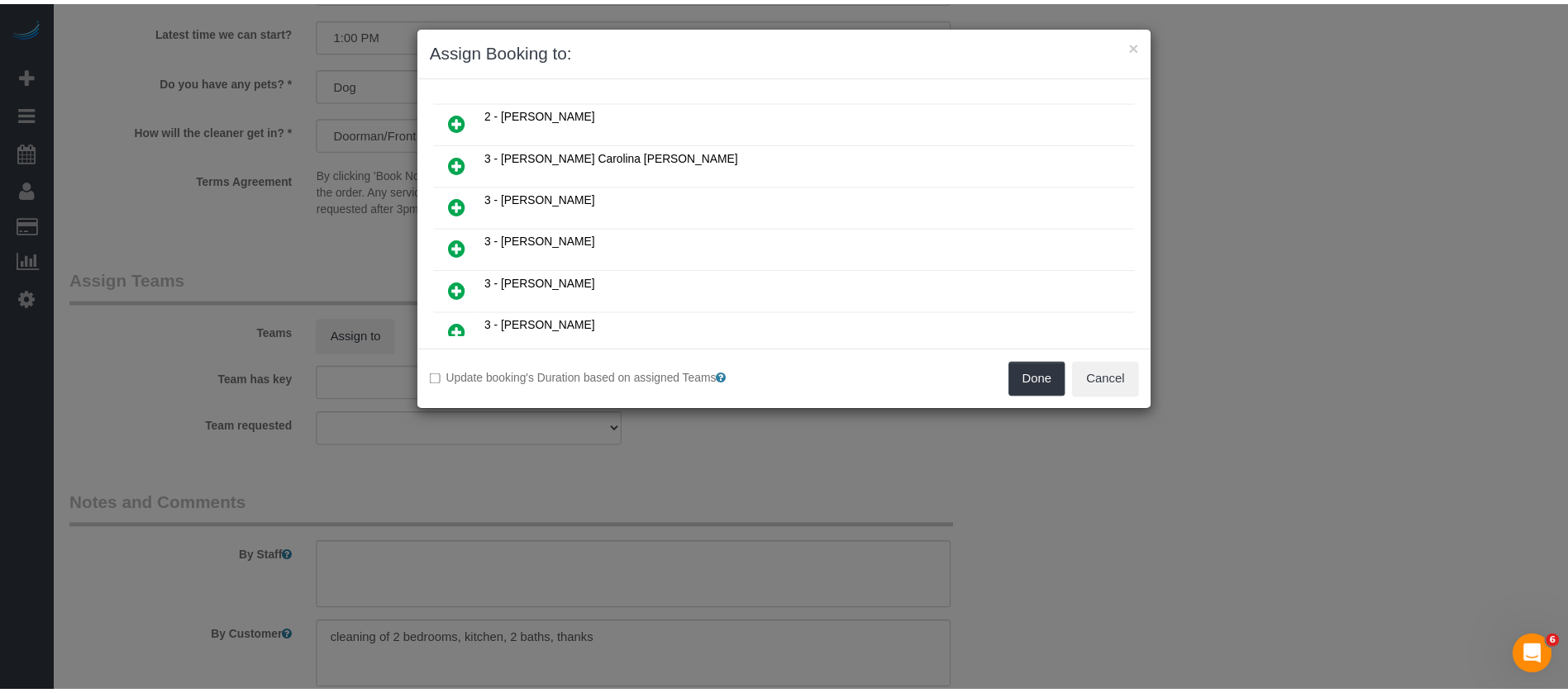
scroll to position [288, 0]
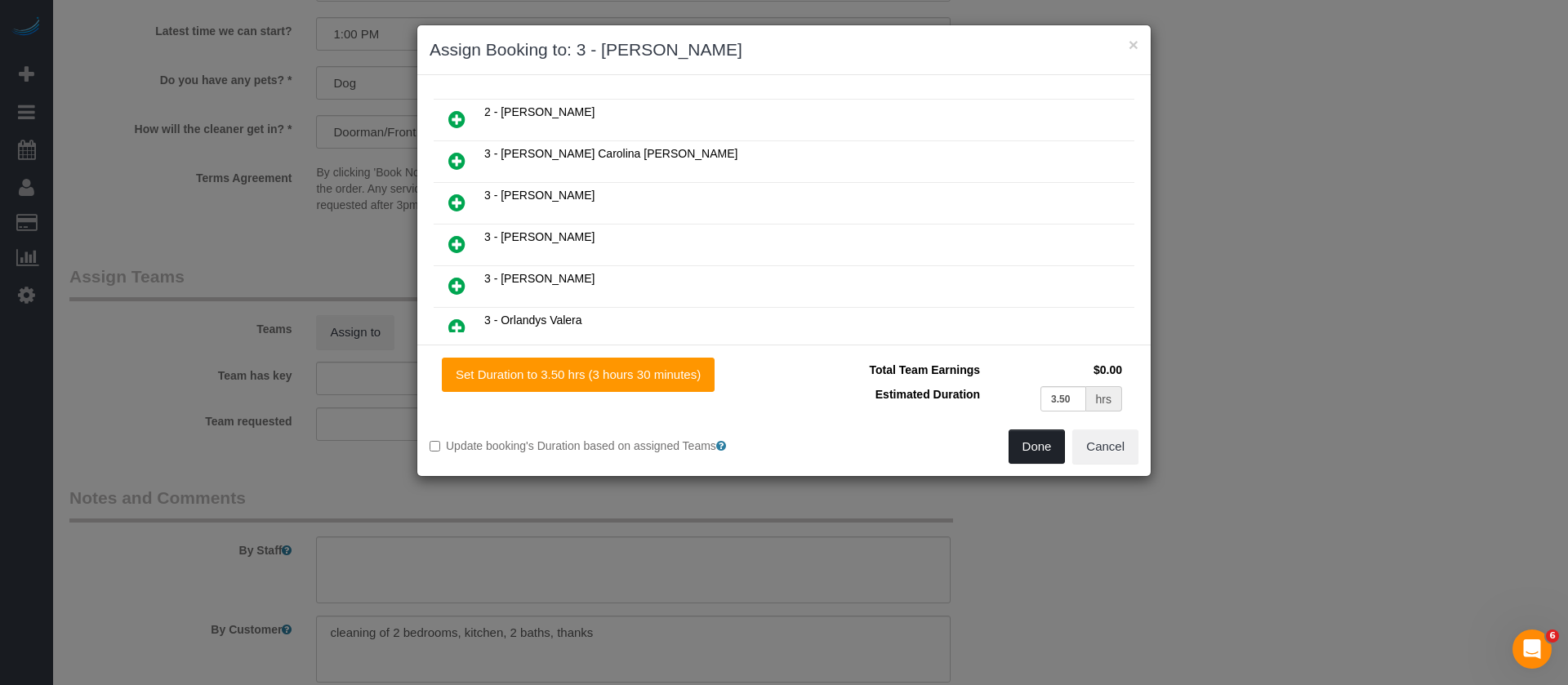
click at [1038, 440] on button "Done" at bounding box center [1037, 447] width 57 height 34
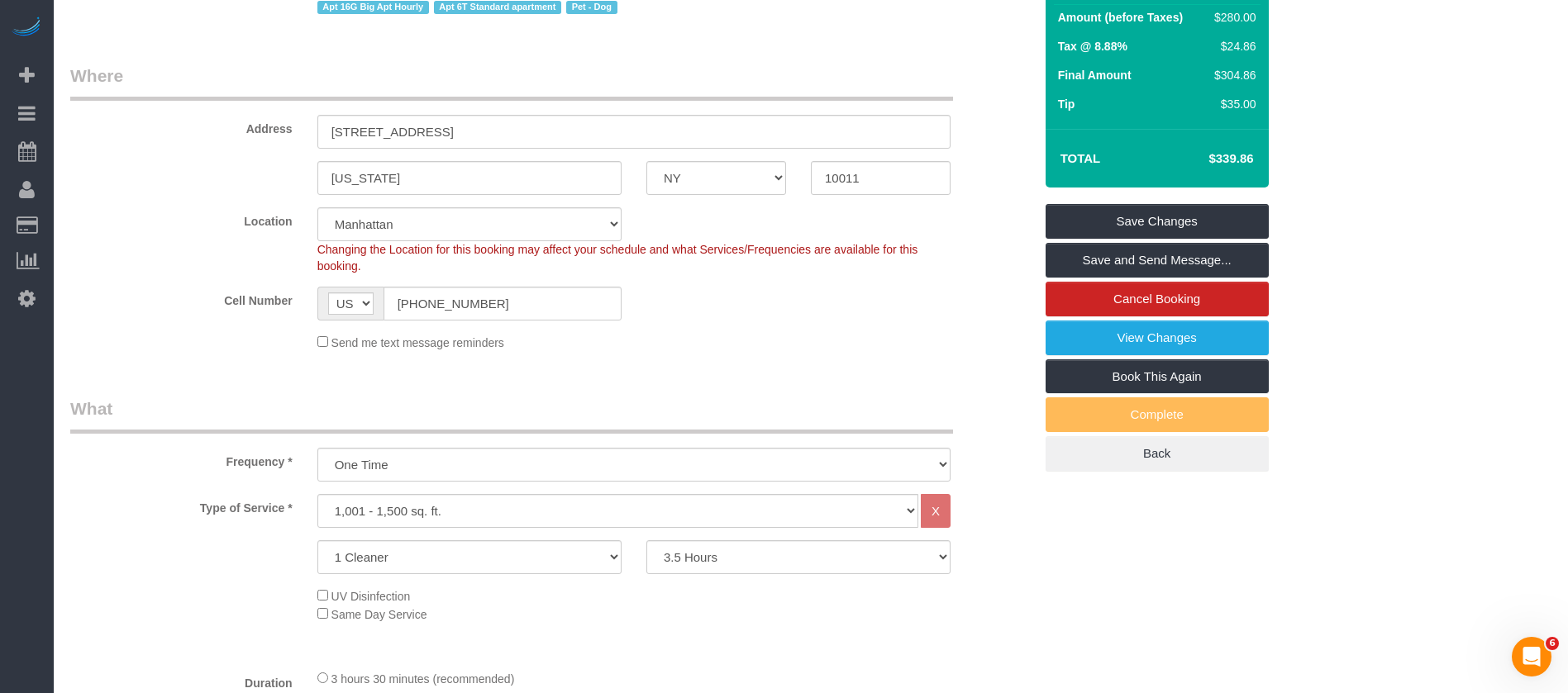
scroll to position [124, 0]
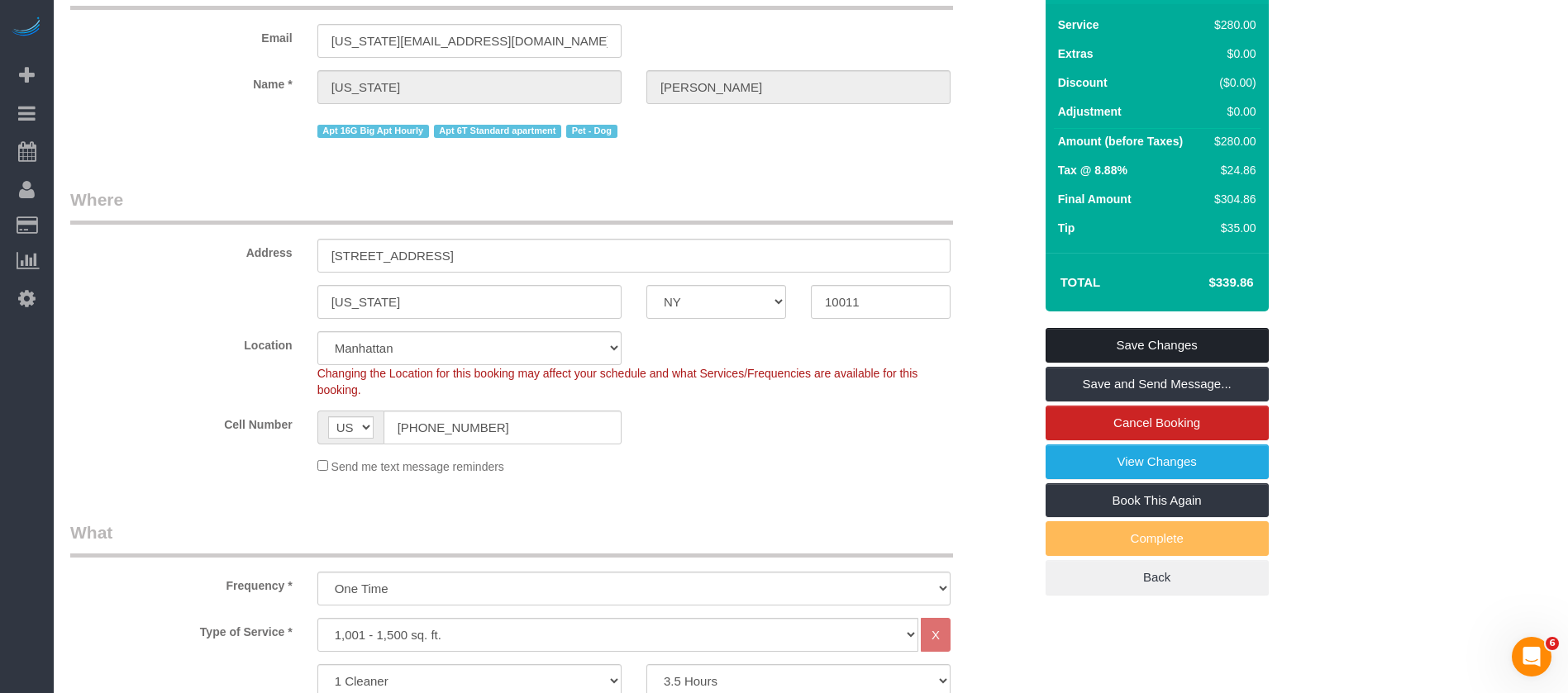
click at [1225, 340] on link "Save Changes" at bounding box center [1157, 345] width 224 height 34
select select "**********"
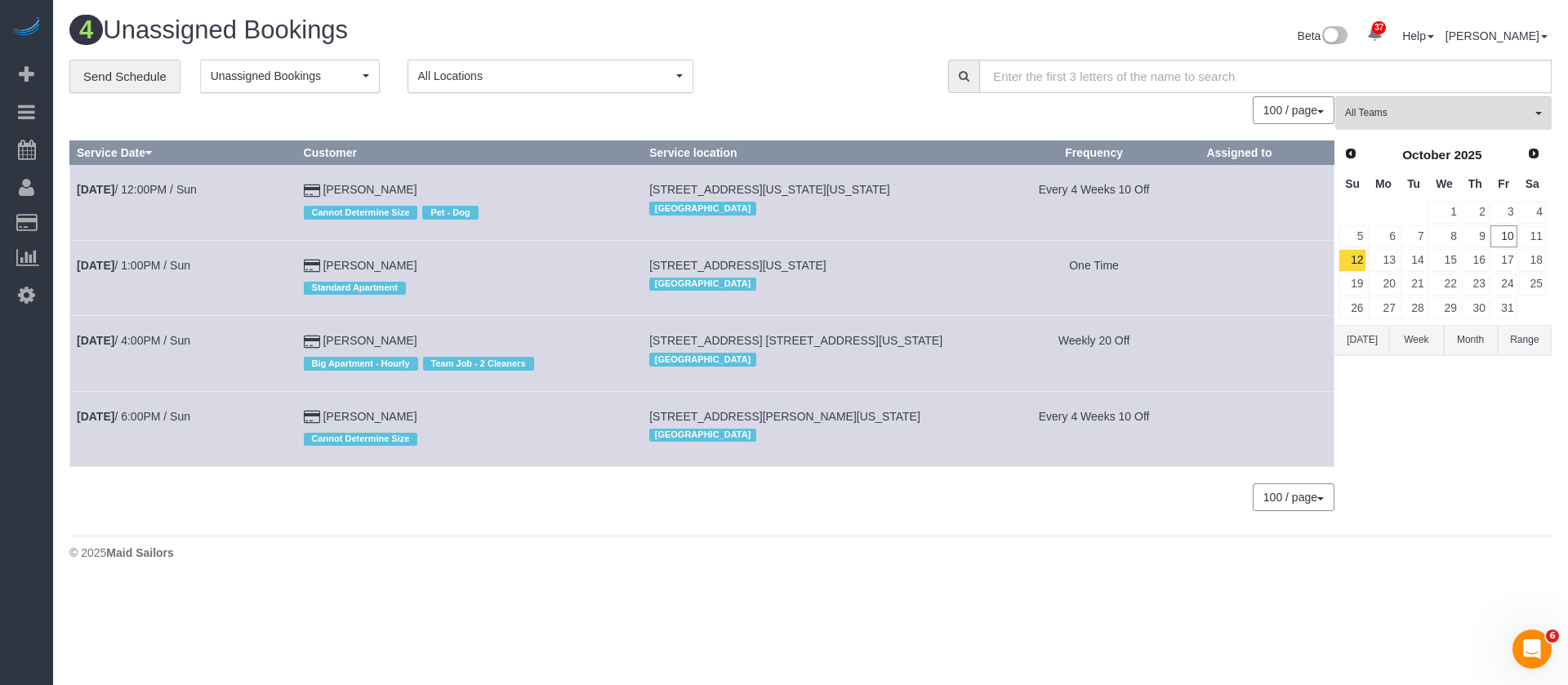
drag, startPoint x: 663, startPoint y: 413, endPoint x: 895, endPoint y: 405, distance: 232.1
click at [895, 405] on td "101 Stanton Street, Apt. 15, New York, NY 10002 Manhattan" at bounding box center [816, 428] width 346 height 75
drag, startPoint x: 932, startPoint y: 396, endPoint x: 914, endPoint y: 391, distance: 18.7
click at [931, 393] on td "101 Stanton Street, Apt. 15, New York, NY 10002 Manhattan" at bounding box center [816, 428] width 346 height 75
drag, startPoint x: 658, startPoint y: 413, endPoint x: 885, endPoint y: 368, distance: 231.4
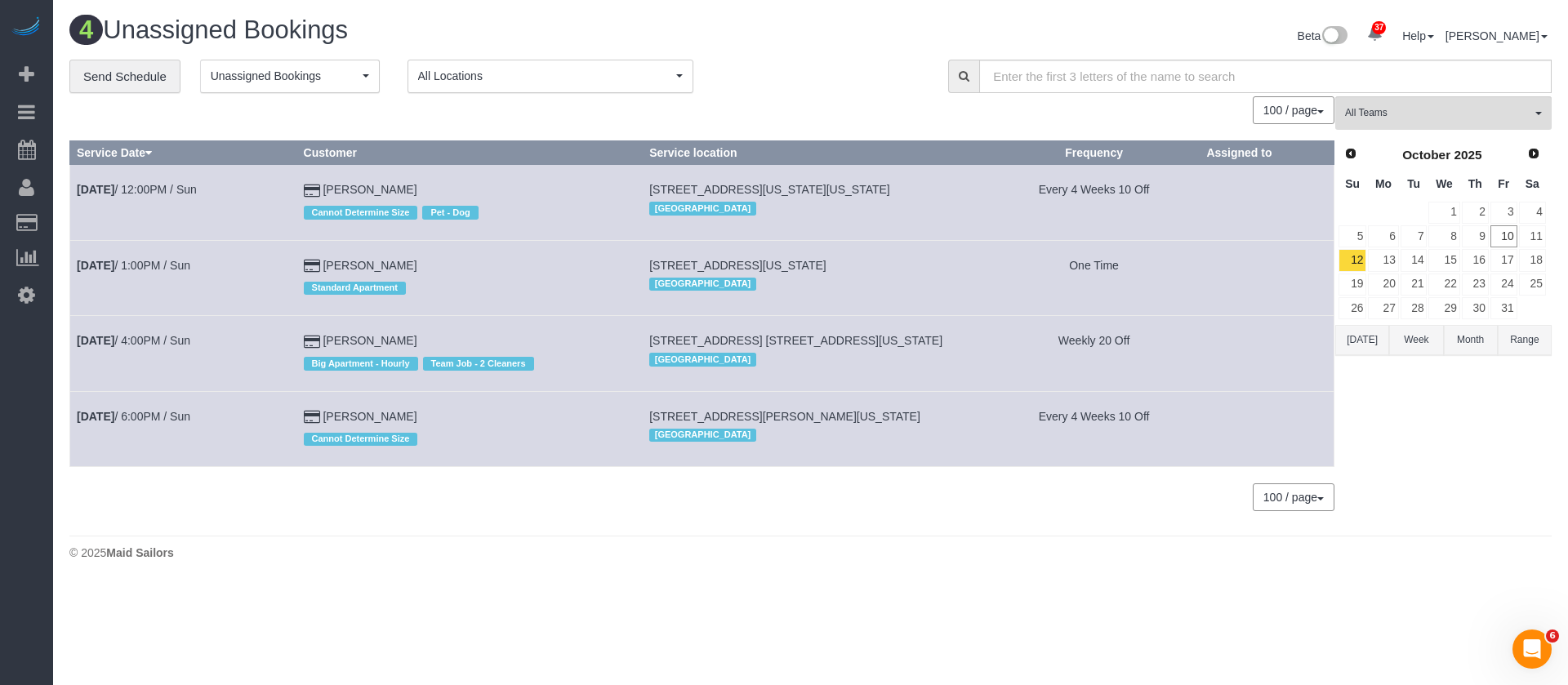
click at [939, 397] on td "101 Stanton Street, Apt. 15, New York, NY 10002 Manhattan" at bounding box center [816, 428] width 346 height 75
copy span "[STREET_ADDRESS][PERSON_NAME][US_STATE]"
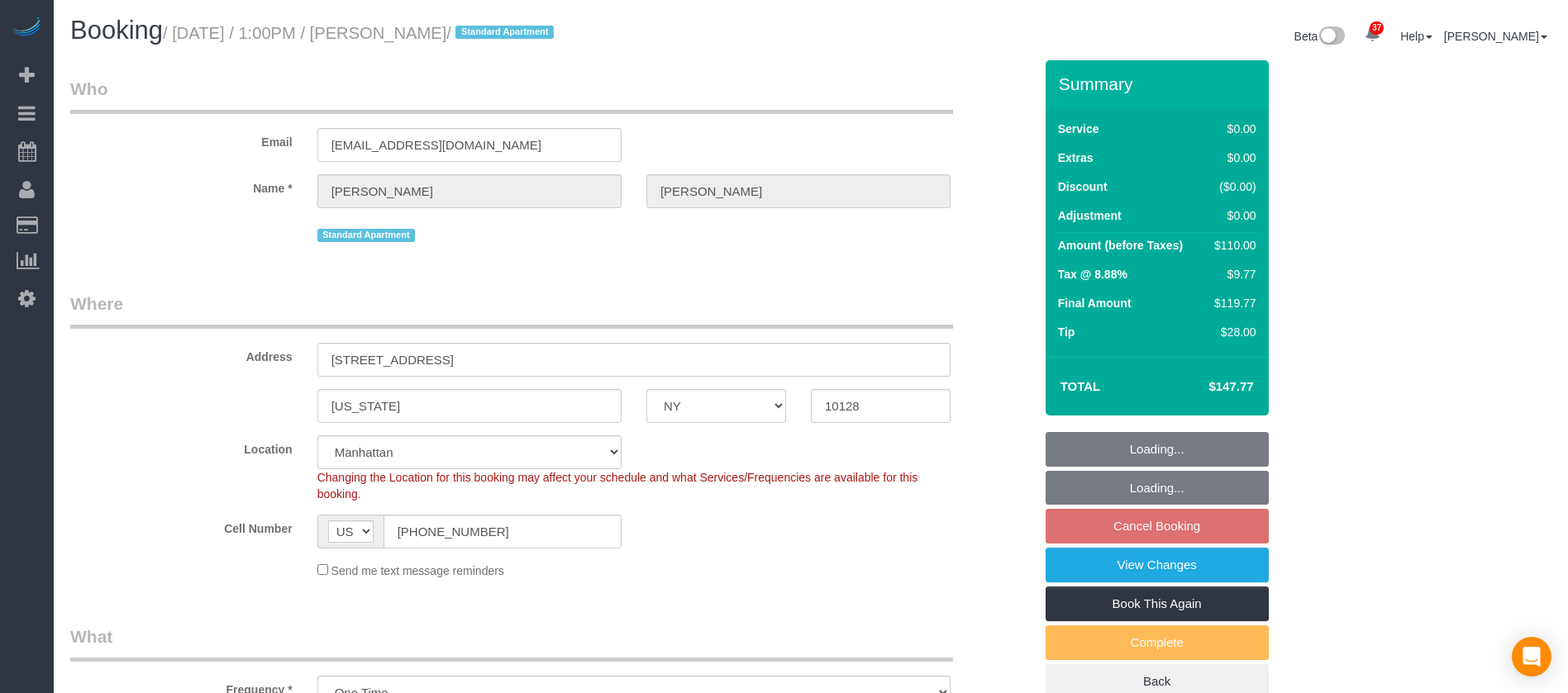
select select "NY"
select select "1"
select select "number:60"
select select "number:75"
select select "number:15"
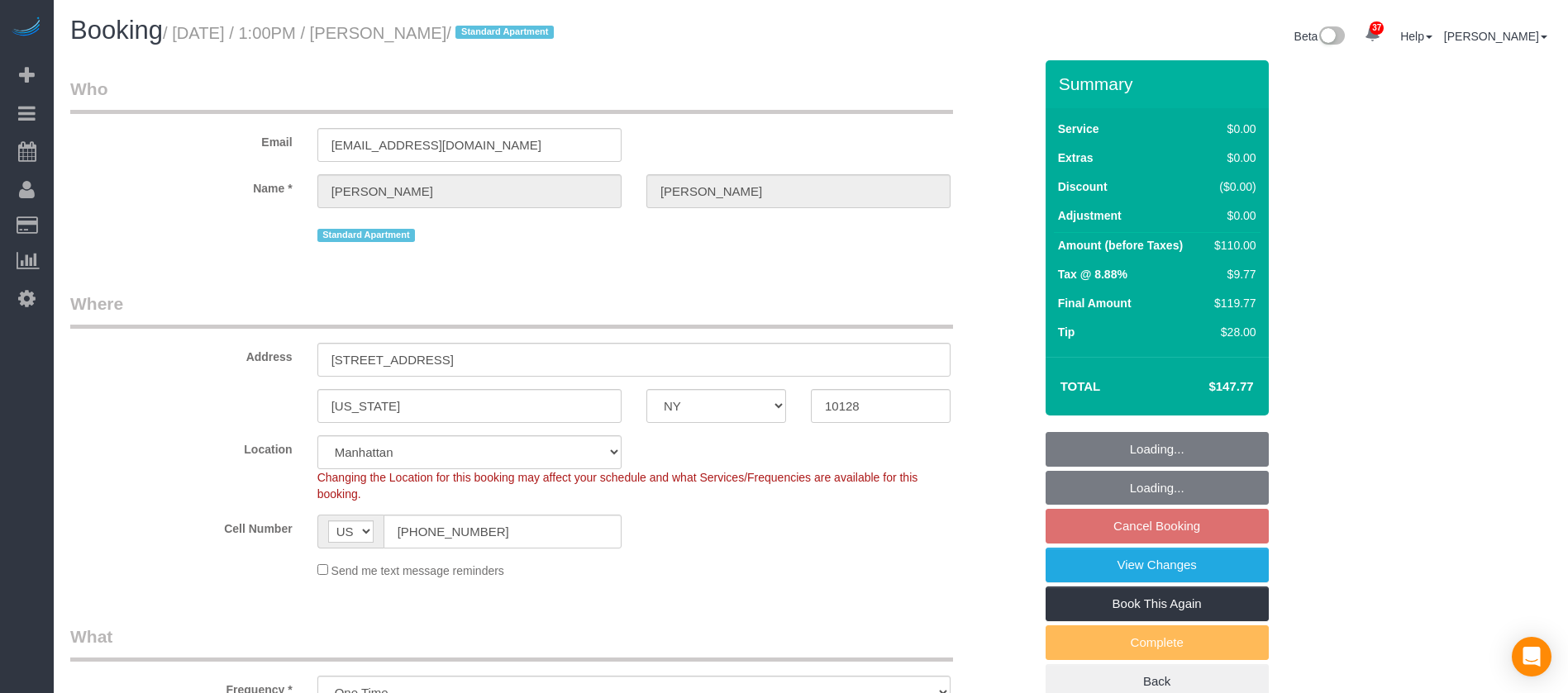
select select "number:6"
select select "spot65"
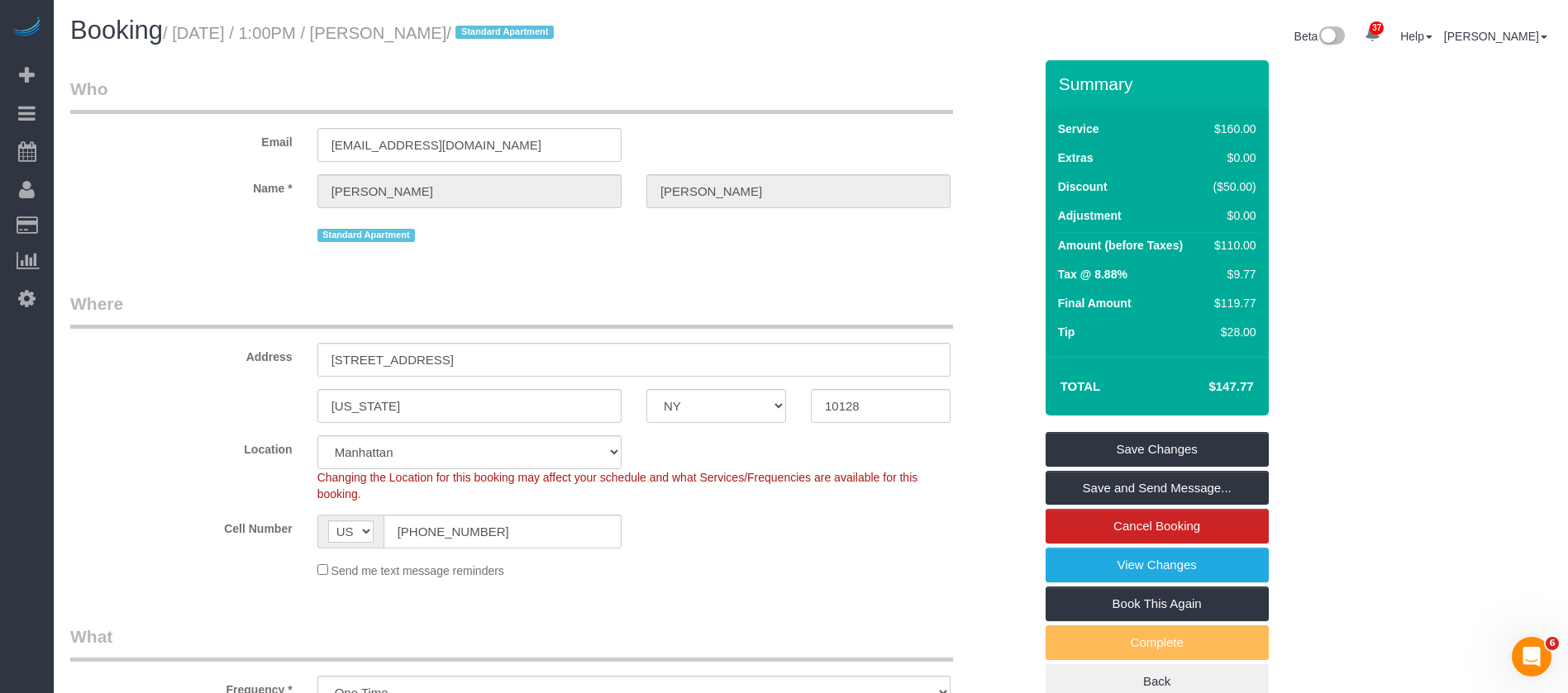
drag, startPoint x: 179, startPoint y: 31, endPoint x: 459, endPoint y: 27, distance: 280.0
click at [462, 24] on small "/ [DATE] / 1:00PM / [PERSON_NAME] / Standard Apartment" at bounding box center [360, 32] width 396 height 18
copy small "[DATE] / 1:00PM / [PERSON_NAME]"
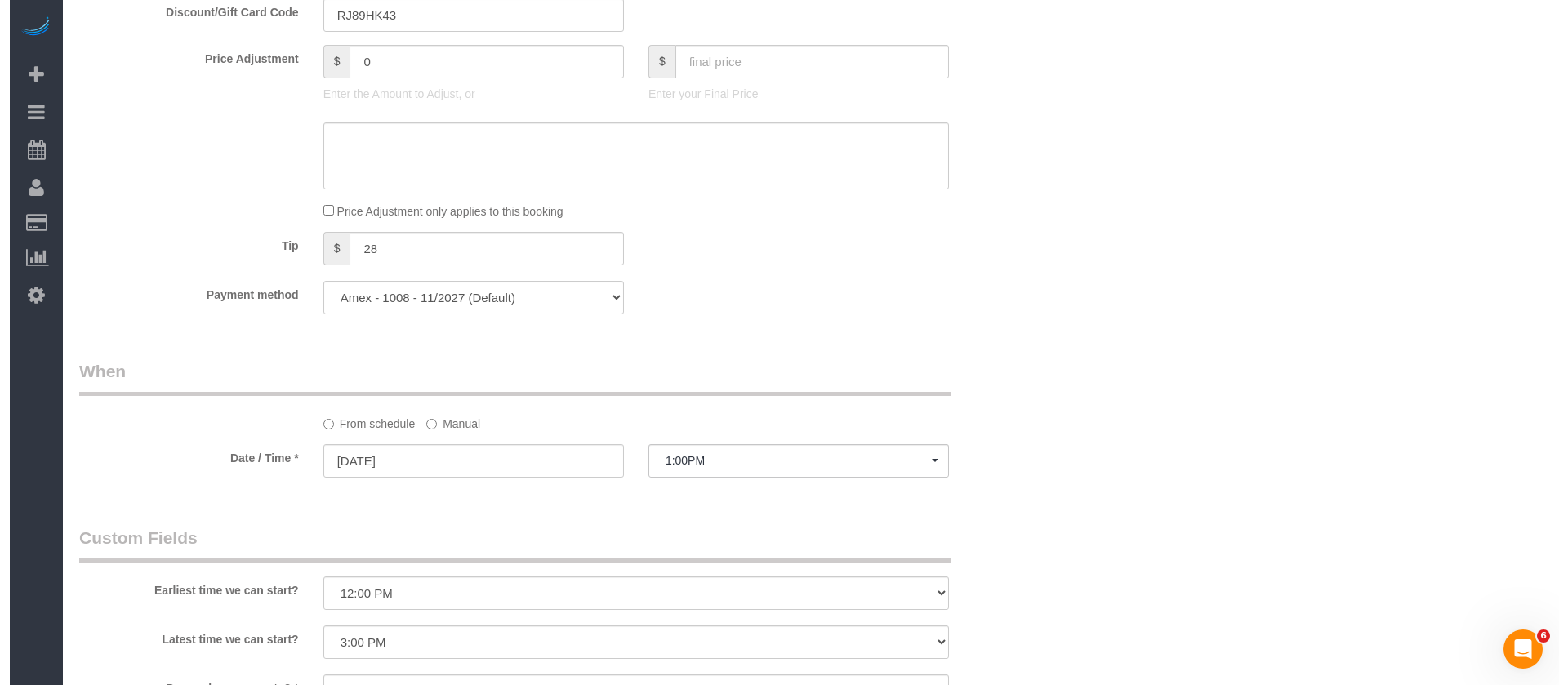
scroll to position [1838, 0]
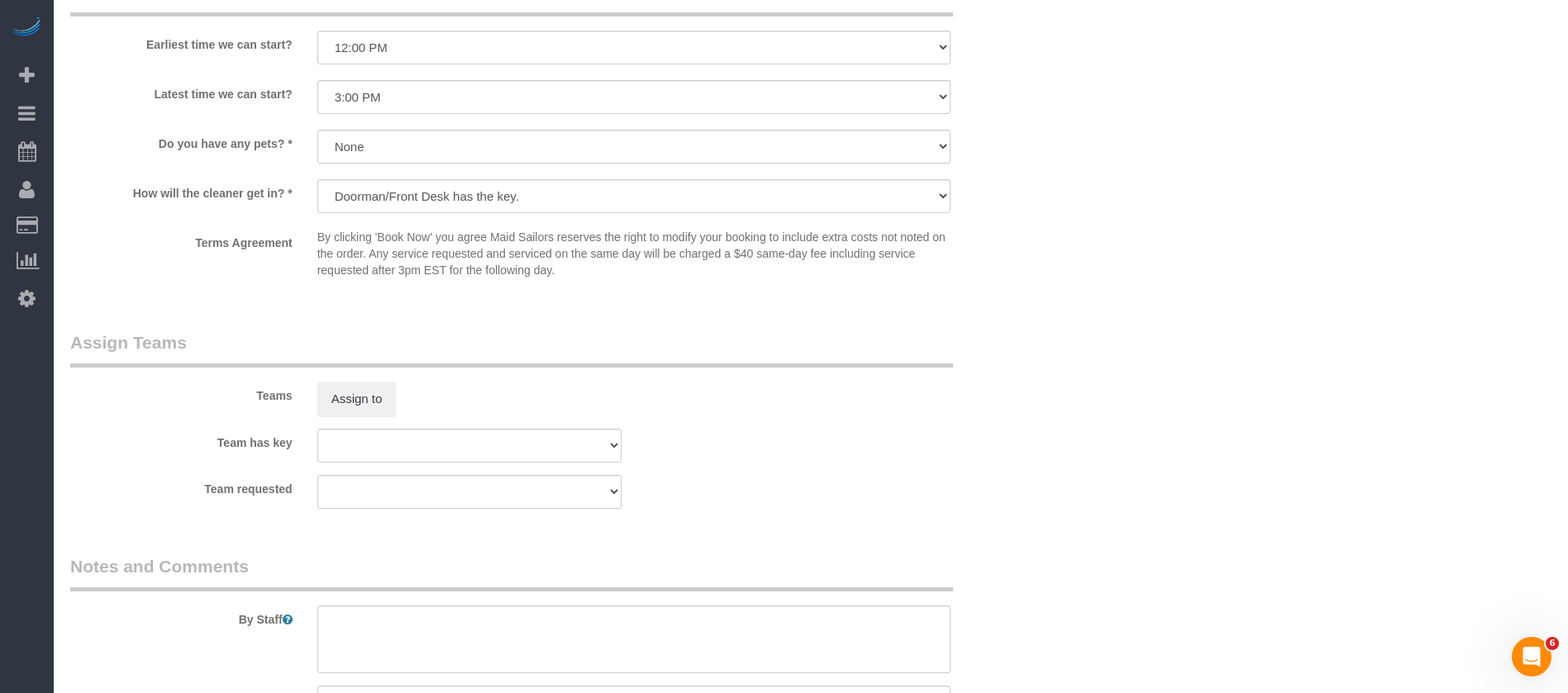
click at [294, 411] on div "Teams Assign to" at bounding box center [552, 373] width 988 height 86
click at [367, 398] on button "Assign to" at bounding box center [357, 399] width 80 height 34
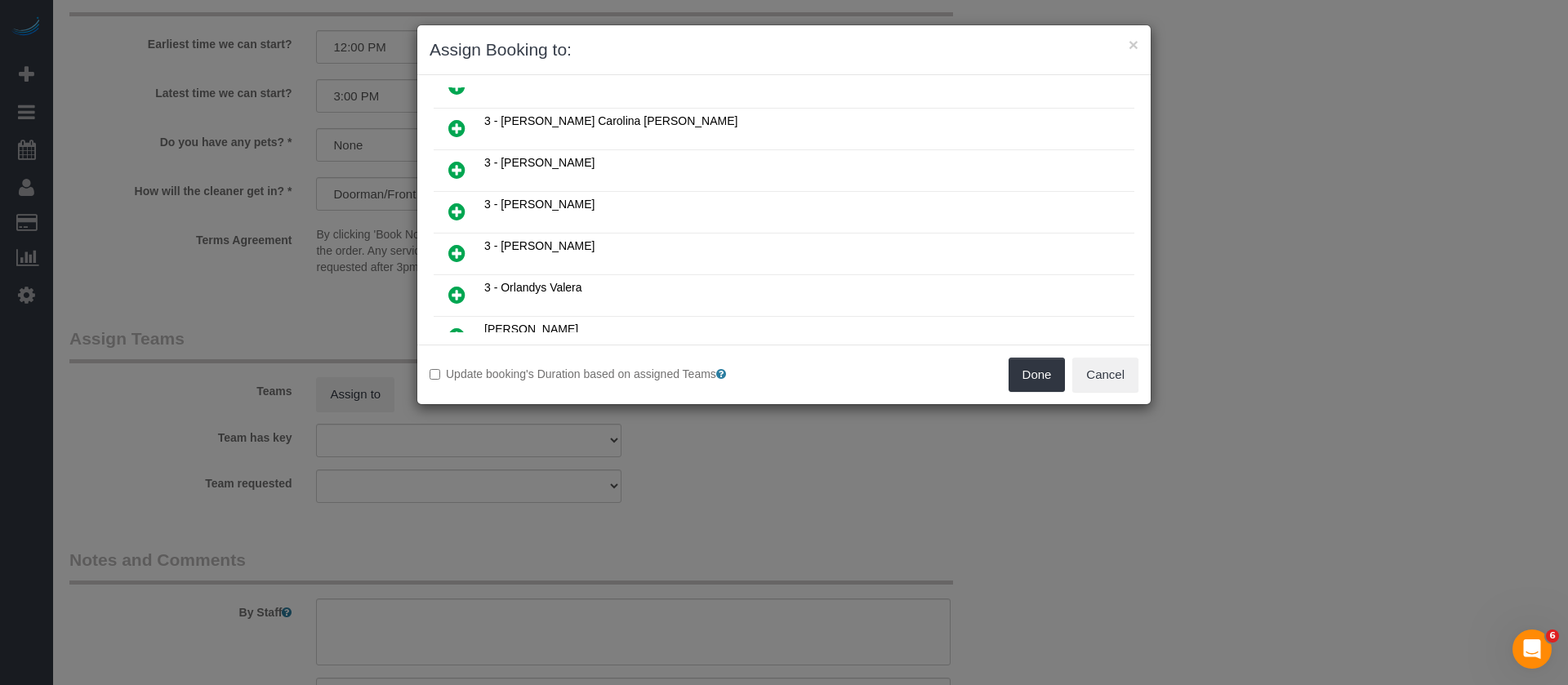
scroll to position [245, 0]
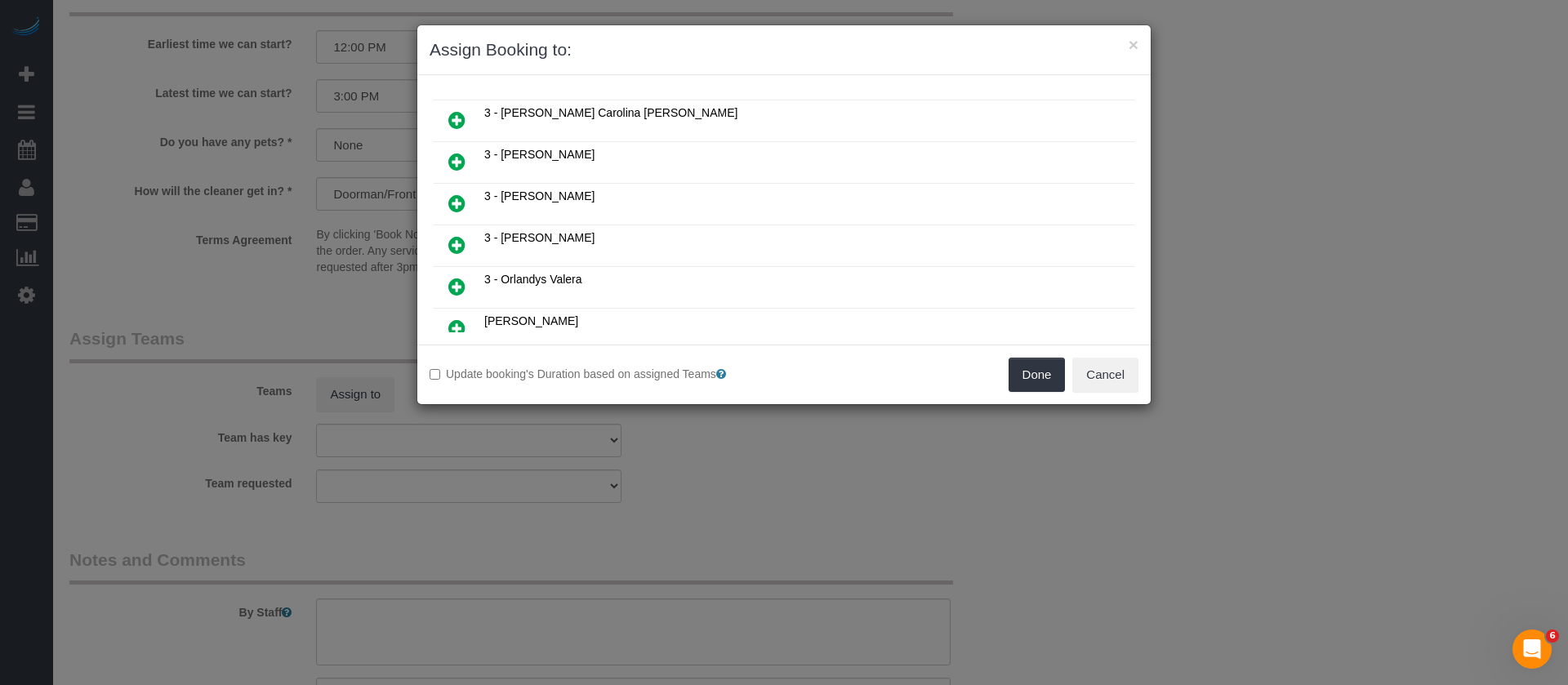
drag, startPoint x: 460, startPoint y: 246, endPoint x: 789, endPoint y: 227, distance: 329.5
click at [460, 244] on icon at bounding box center [457, 245] width 18 height 19
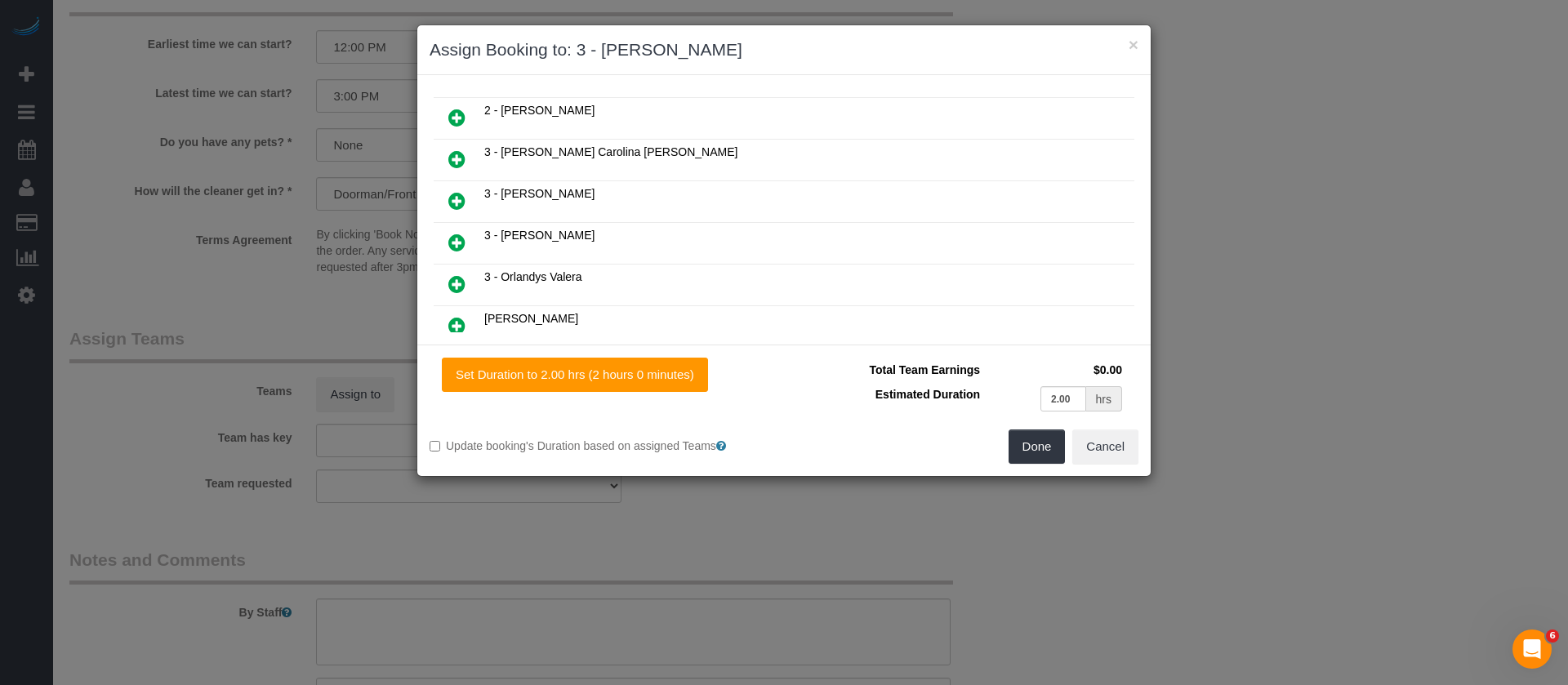
scroll to position [285, 0]
click at [1038, 440] on button "Done" at bounding box center [1037, 447] width 57 height 34
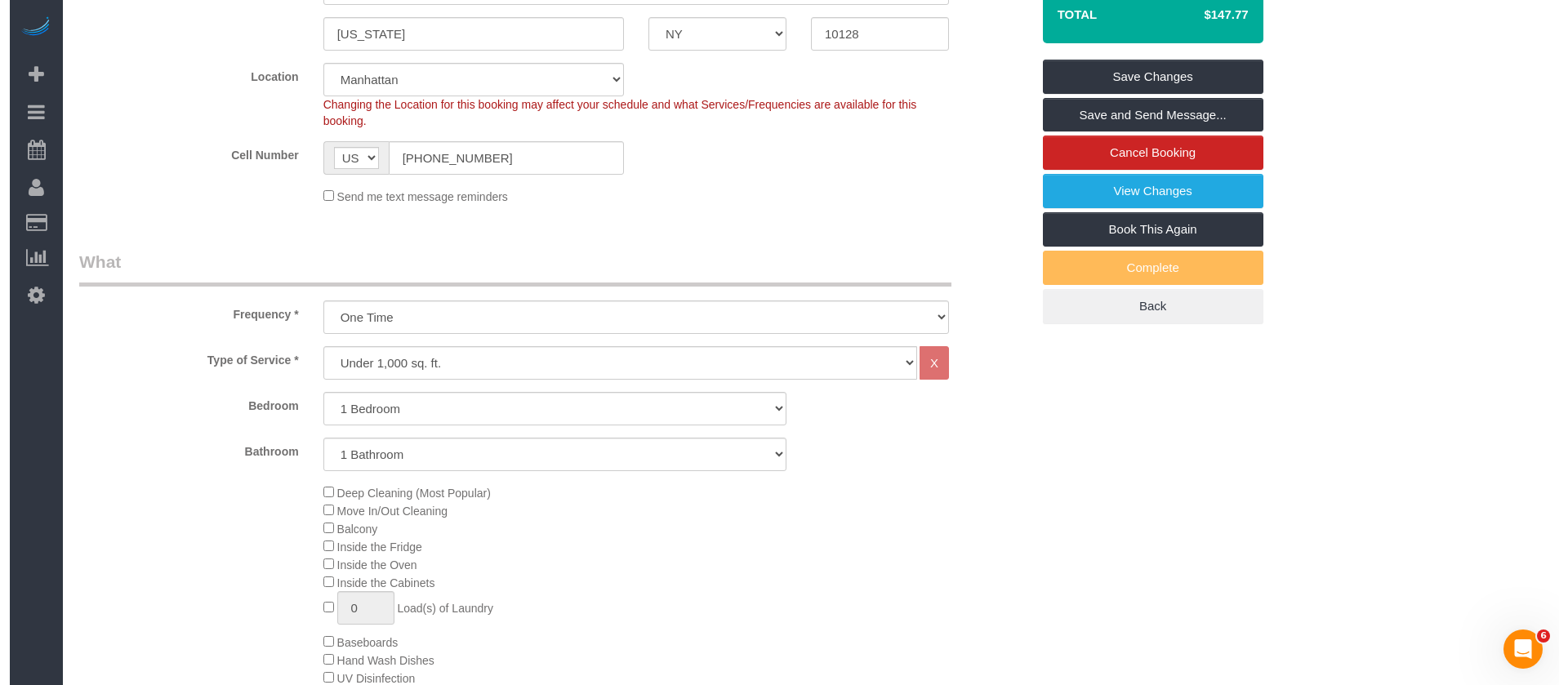
scroll to position [0, 0]
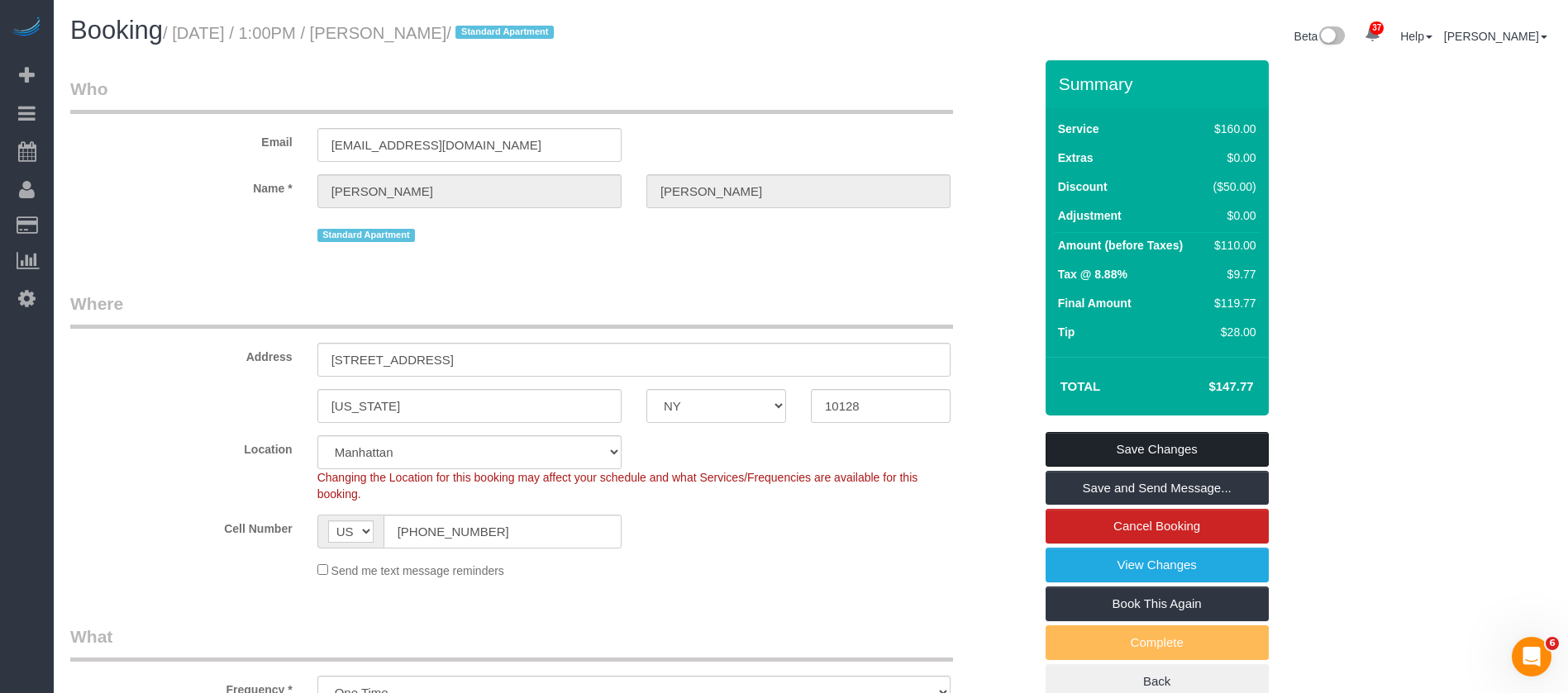
click at [1193, 459] on link "Save Changes" at bounding box center [1157, 449] width 224 height 34
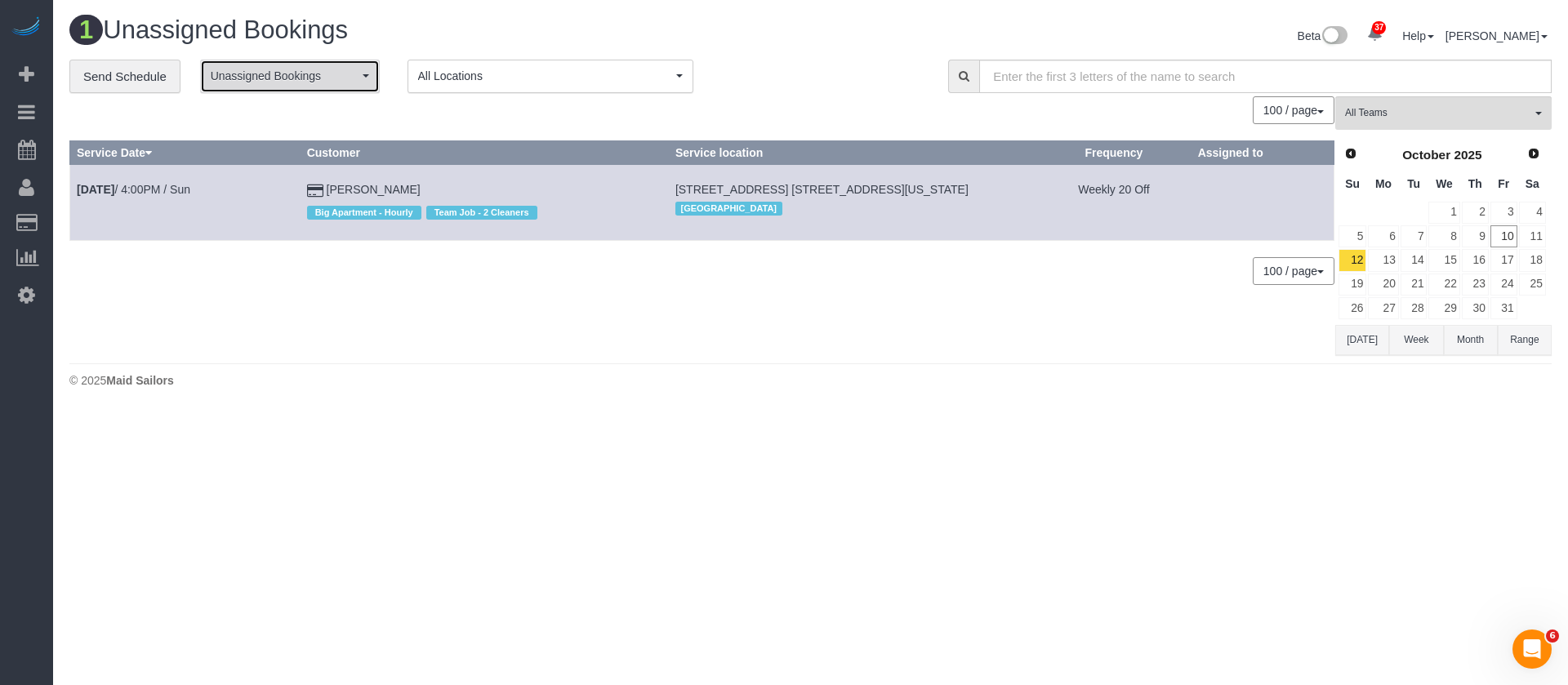
click at [335, 74] on span "Unassigned Bookings" at bounding box center [285, 76] width 148 height 17
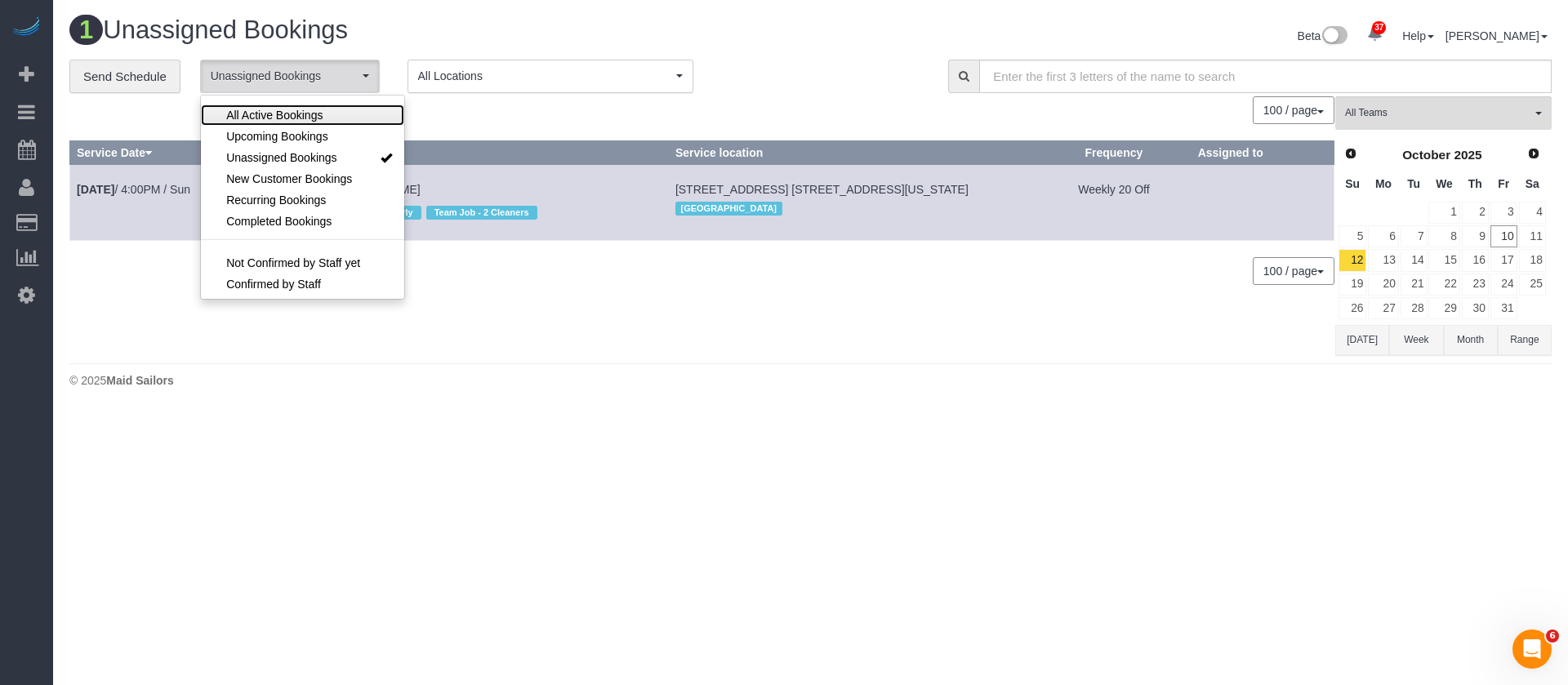
click at [297, 111] on span "All Active Bookings" at bounding box center [274, 115] width 96 height 17
select select "***"
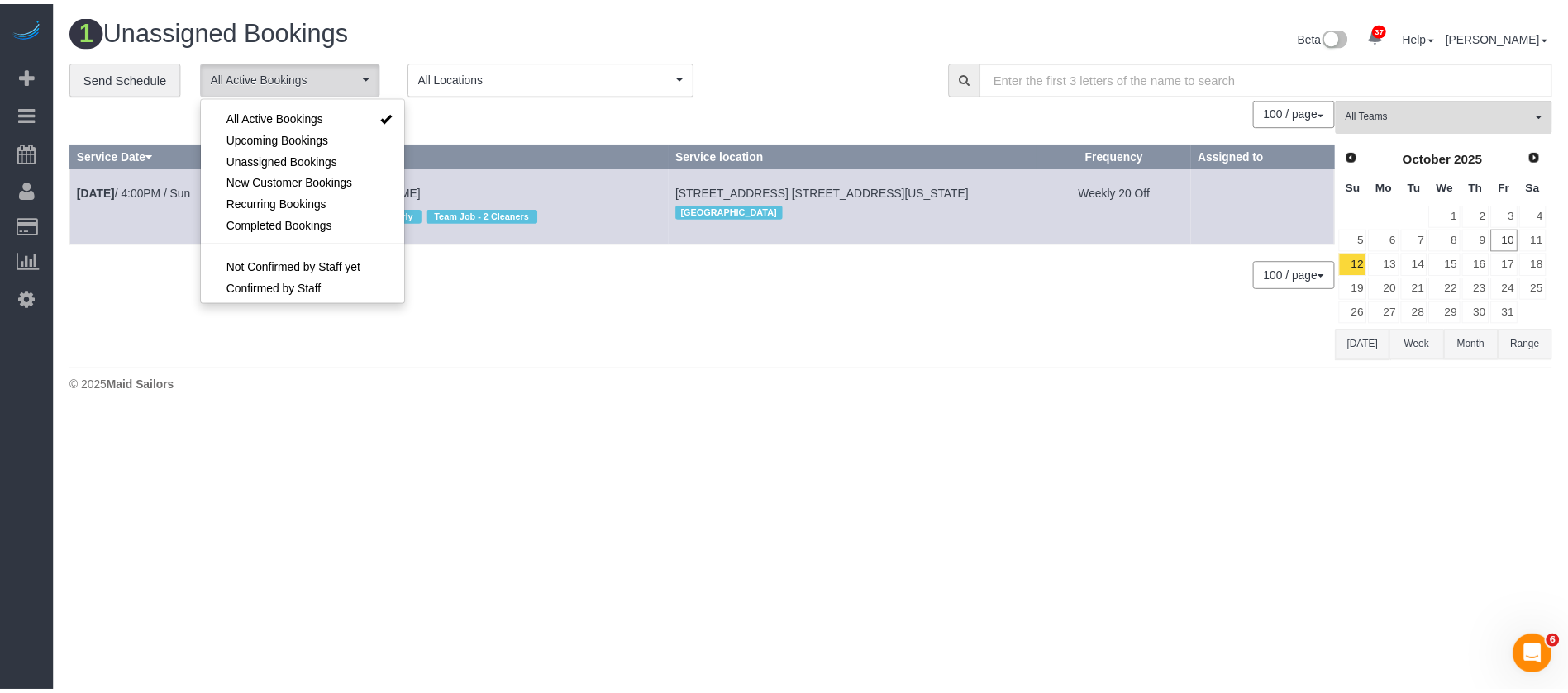
scroll to position [24, 0]
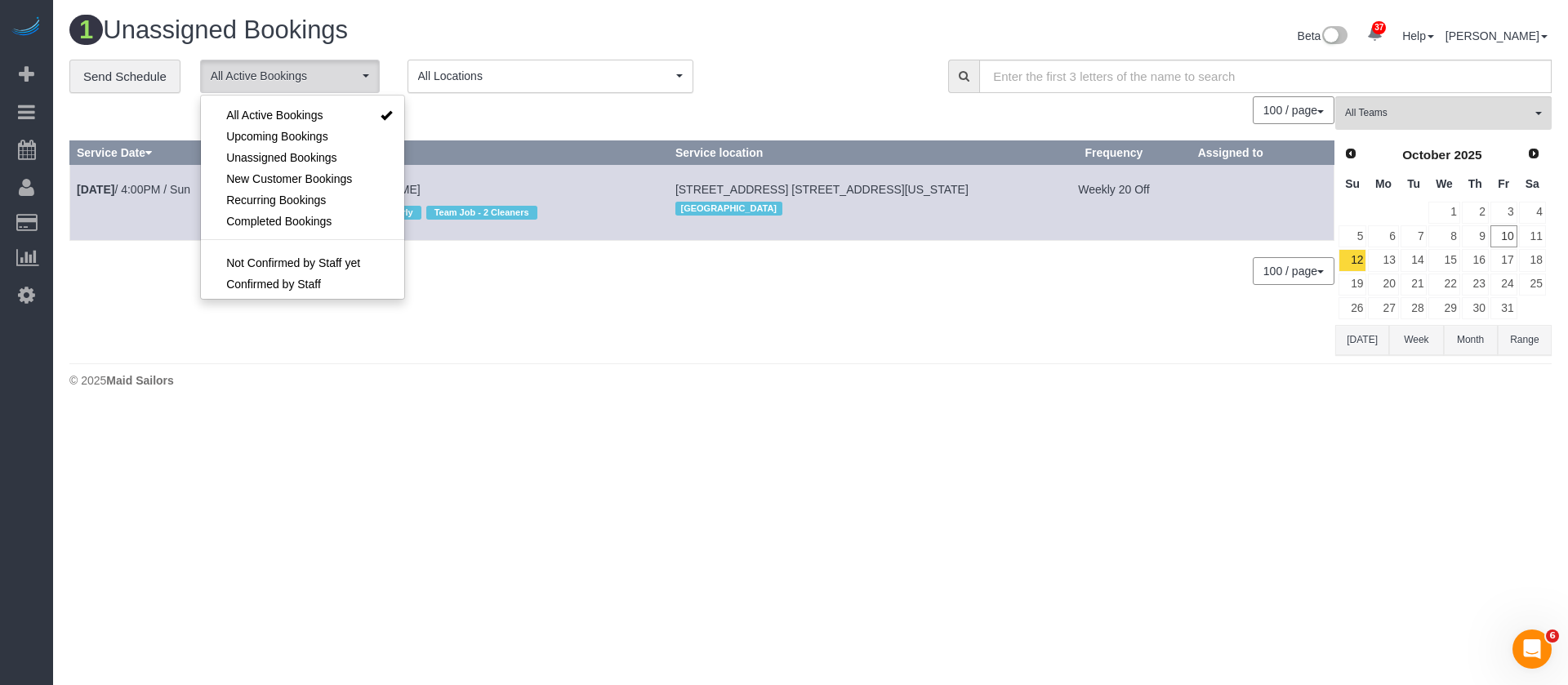
click at [780, 79] on div "**********" at bounding box center [496, 76] width 854 height 34
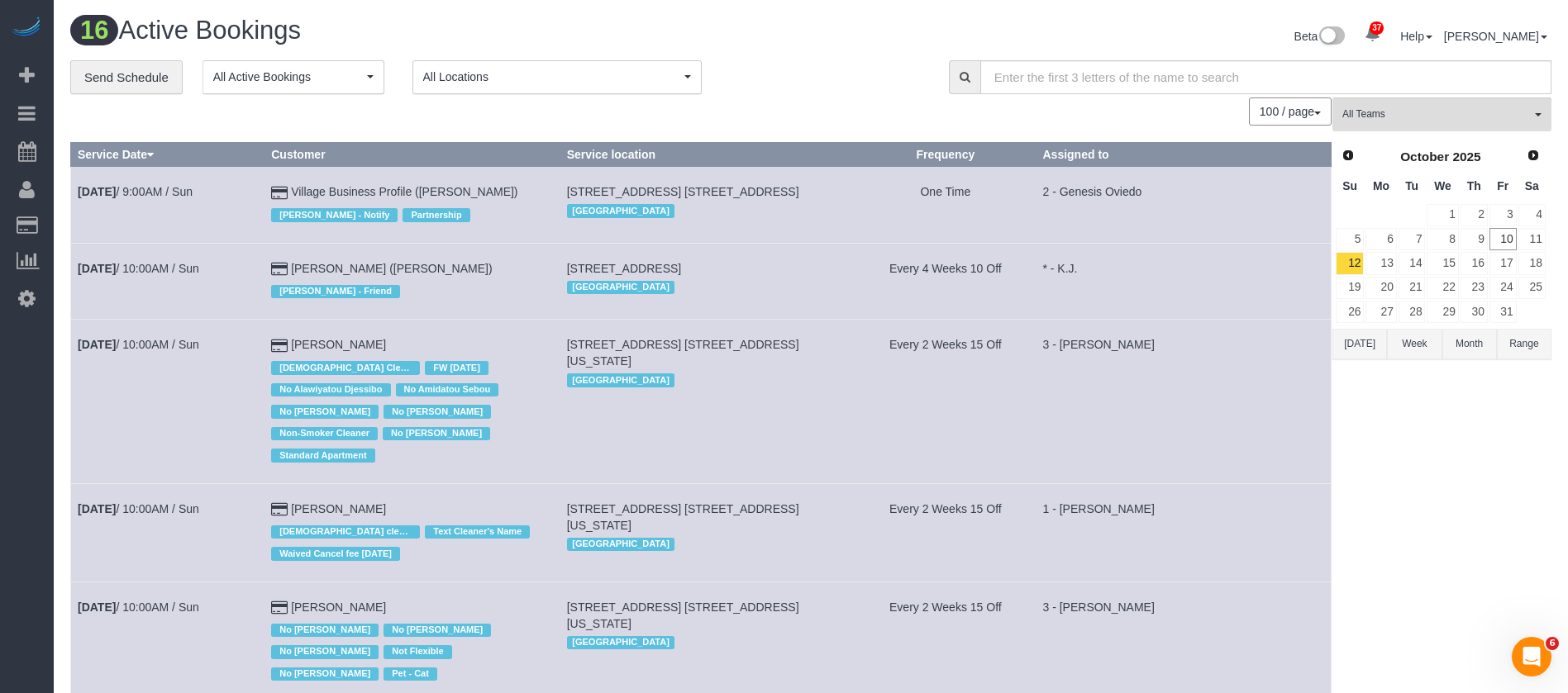
scroll to position [744, 0]
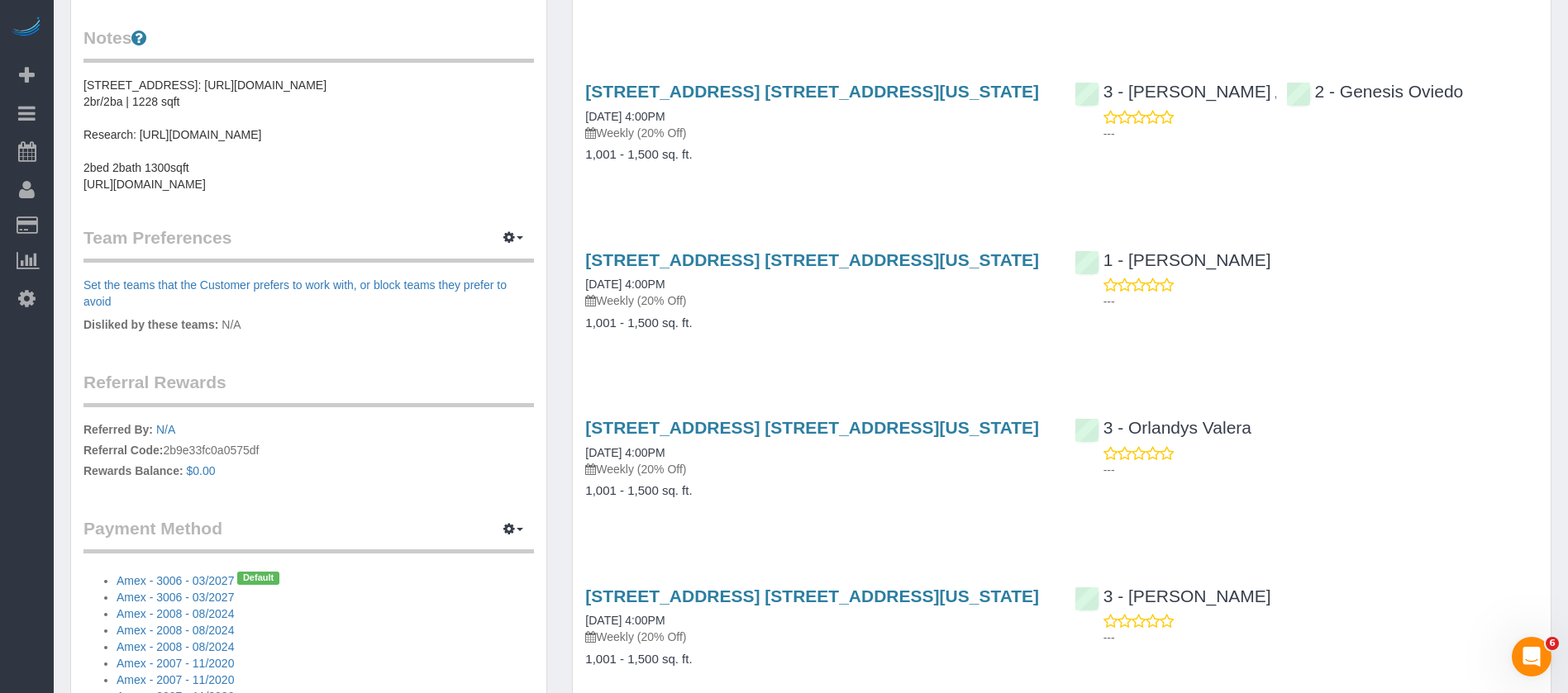
scroll to position [620, 0]
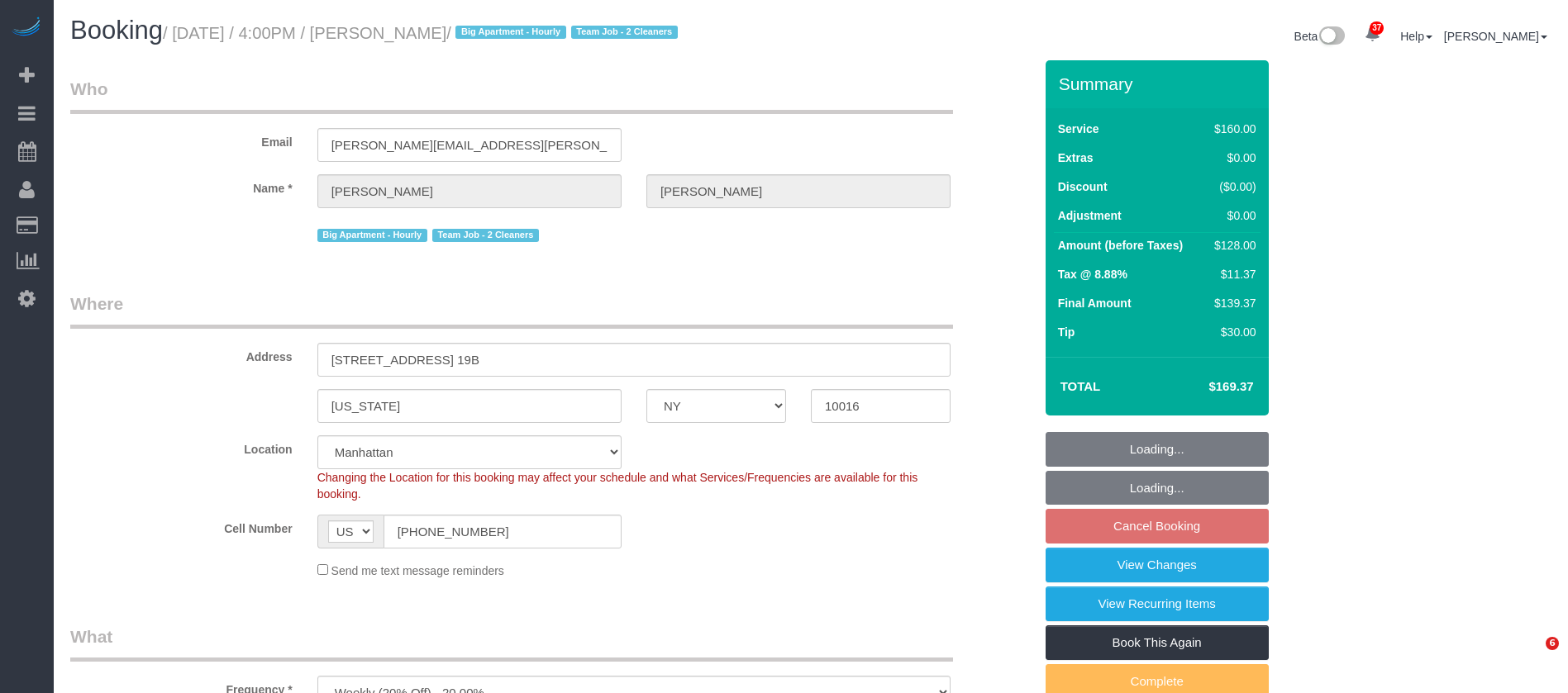
select select "NY"
select select "string:stripe-pm_1QmmDe4VGloSiKo7qN6Zl7hg"
select select "number:89"
select select "number:90"
select select "number:15"
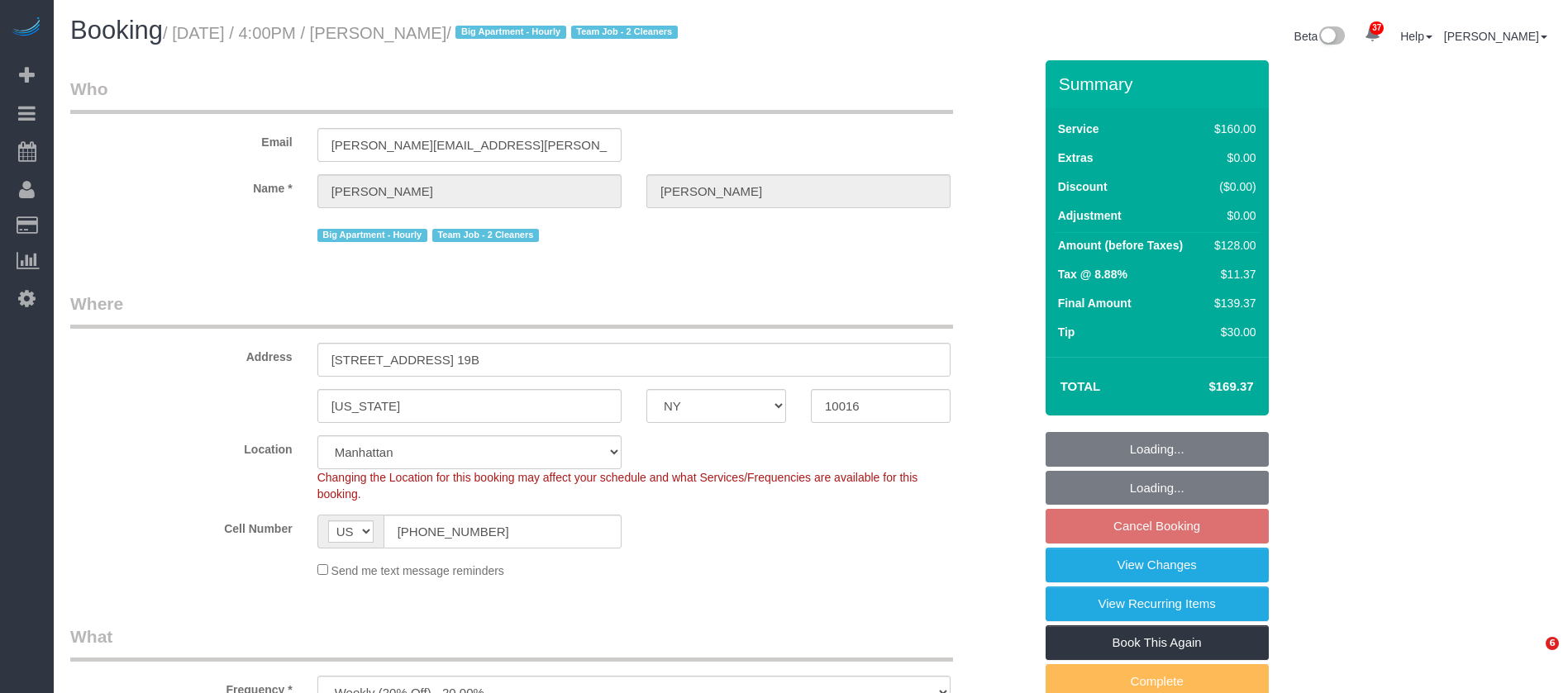
select select "number:5"
select select "spot68"
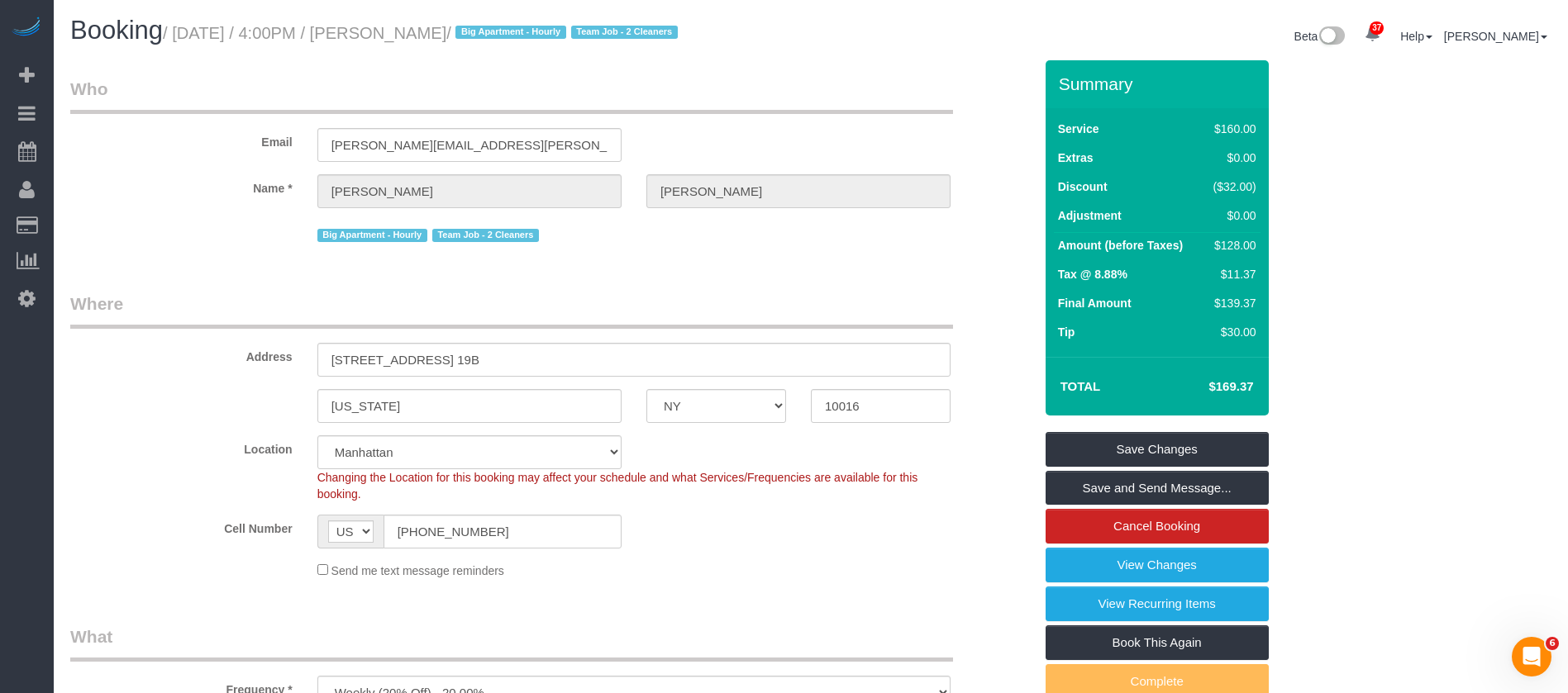
drag, startPoint x: 176, startPoint y: 36, endPoint x: 486, endPoint y: 32, distance: 310.0
click at [486, 32] on small "/ October 12, 2025 / 4:00PM / Leigh Fisch / Big Apartment - Hourly Team Job - 2…" at bounding box center [423, 32] width 520 height 18
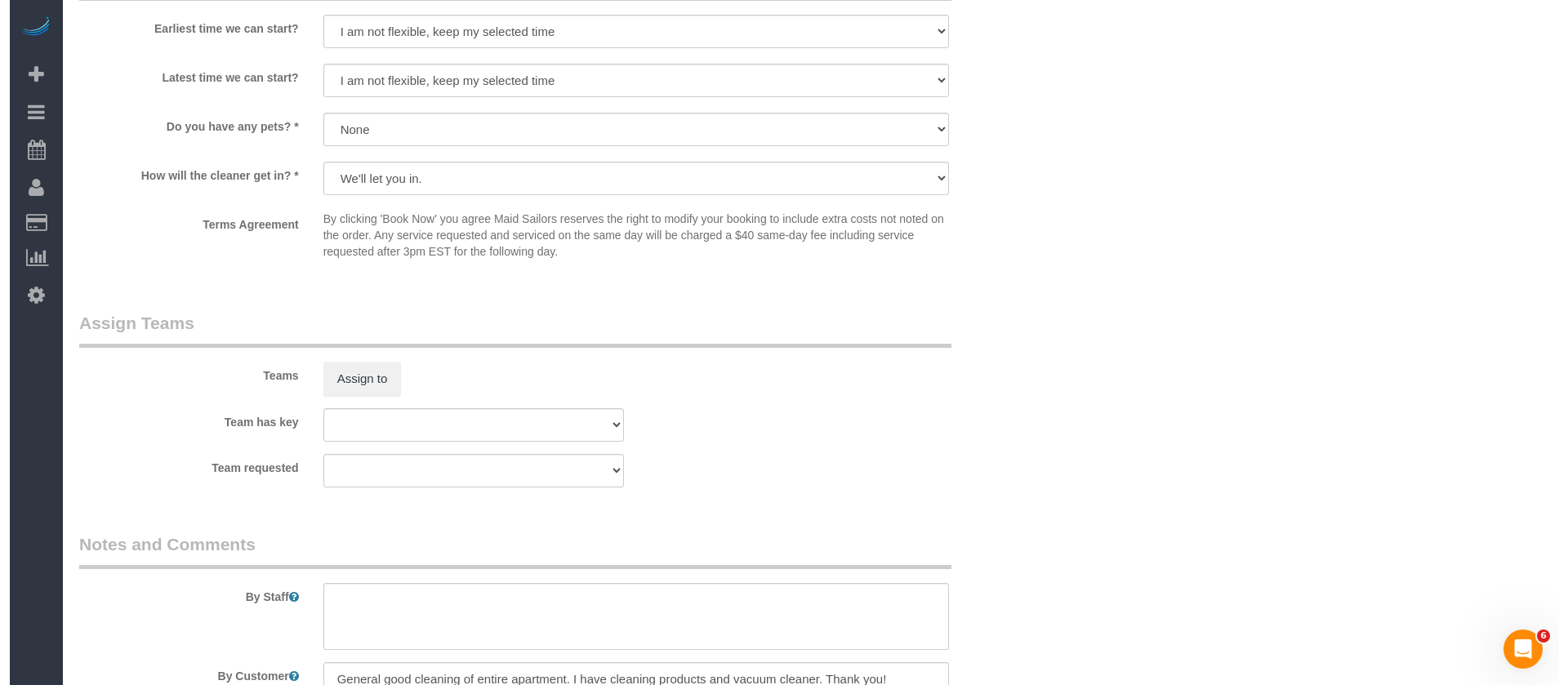
scroll to position [1593, 0]
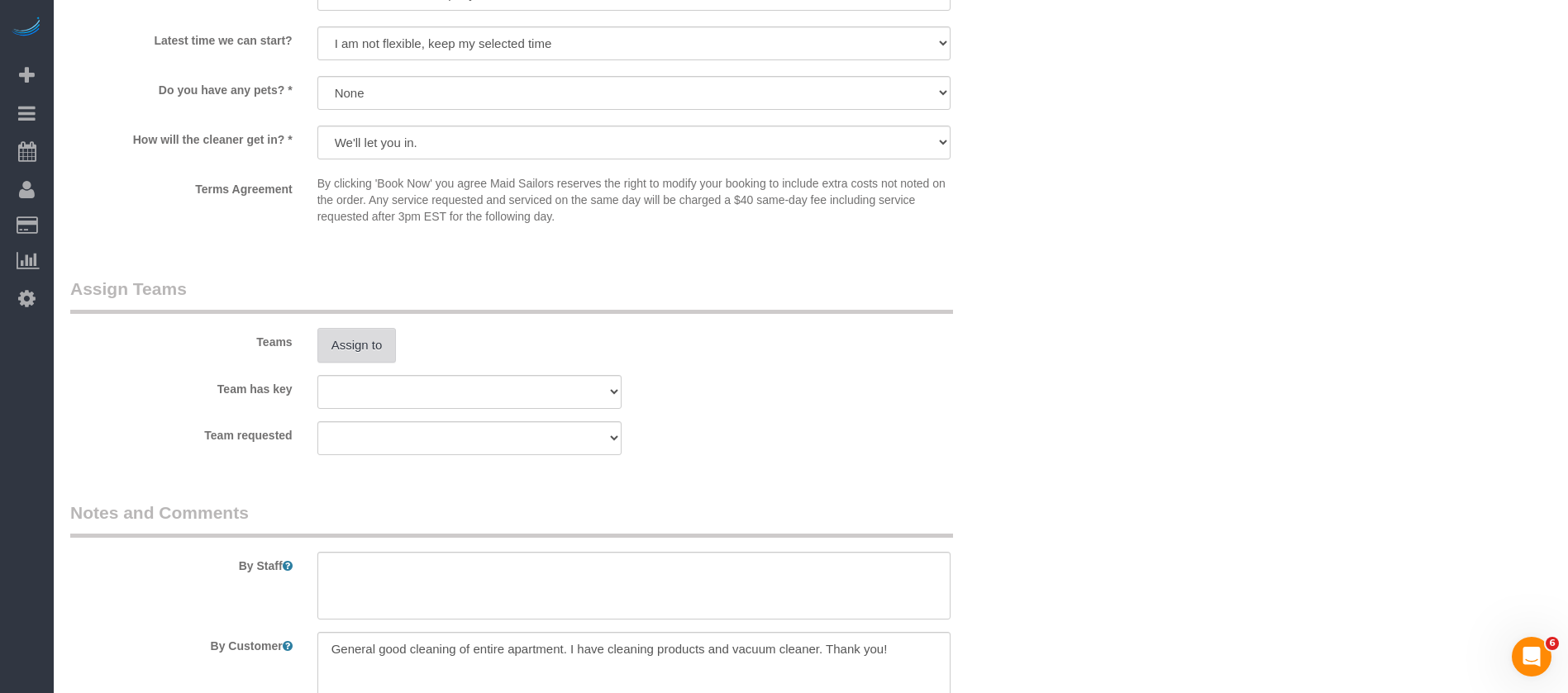
click at [358, 348] on button "Assign to" at bounding box center [357, 345] width 80 height 34
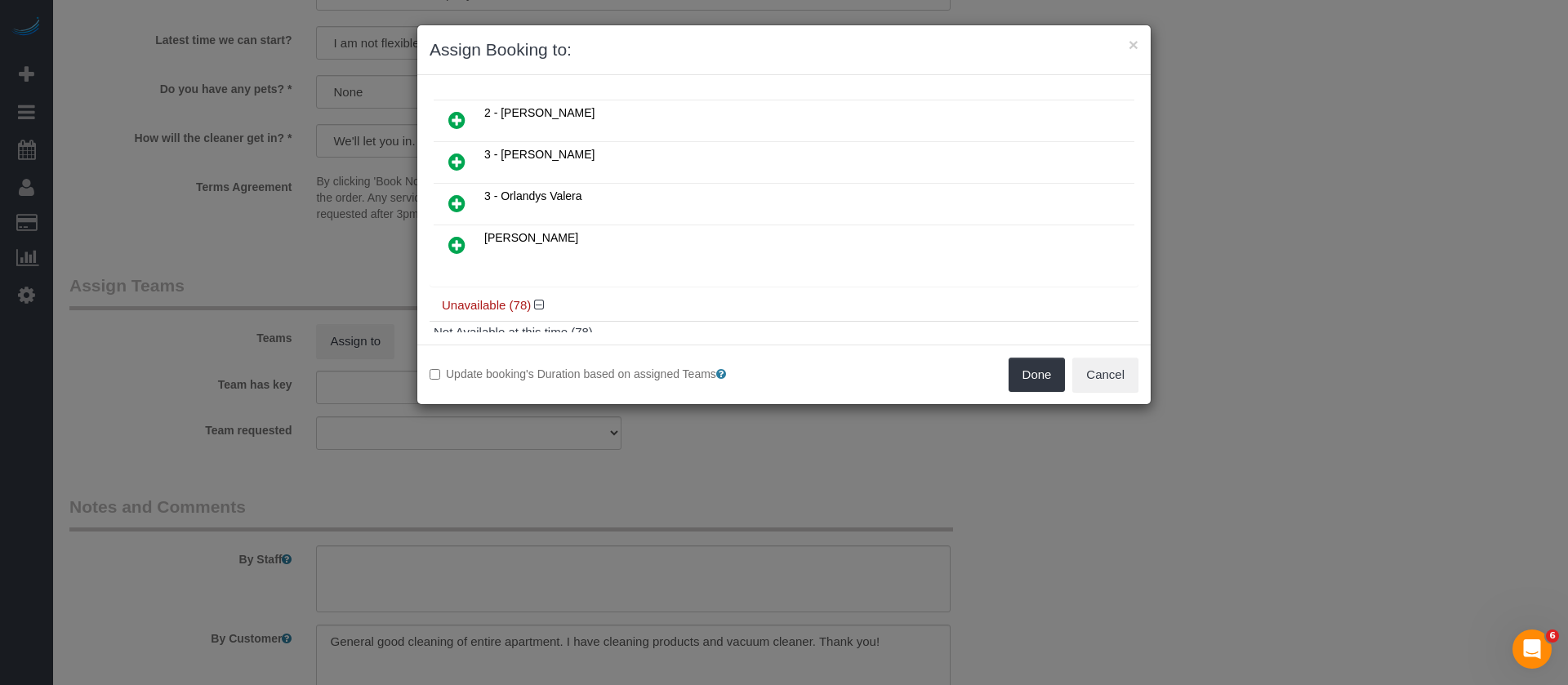
scroll to position [123, 0]
drag, startPoint x: 458, startPoint y: 203, endPoint x: 720, endPoint y: 221, distance: 262.6
click at [458, 204] on icon at bounding box center [457, 200] width 18 height 19
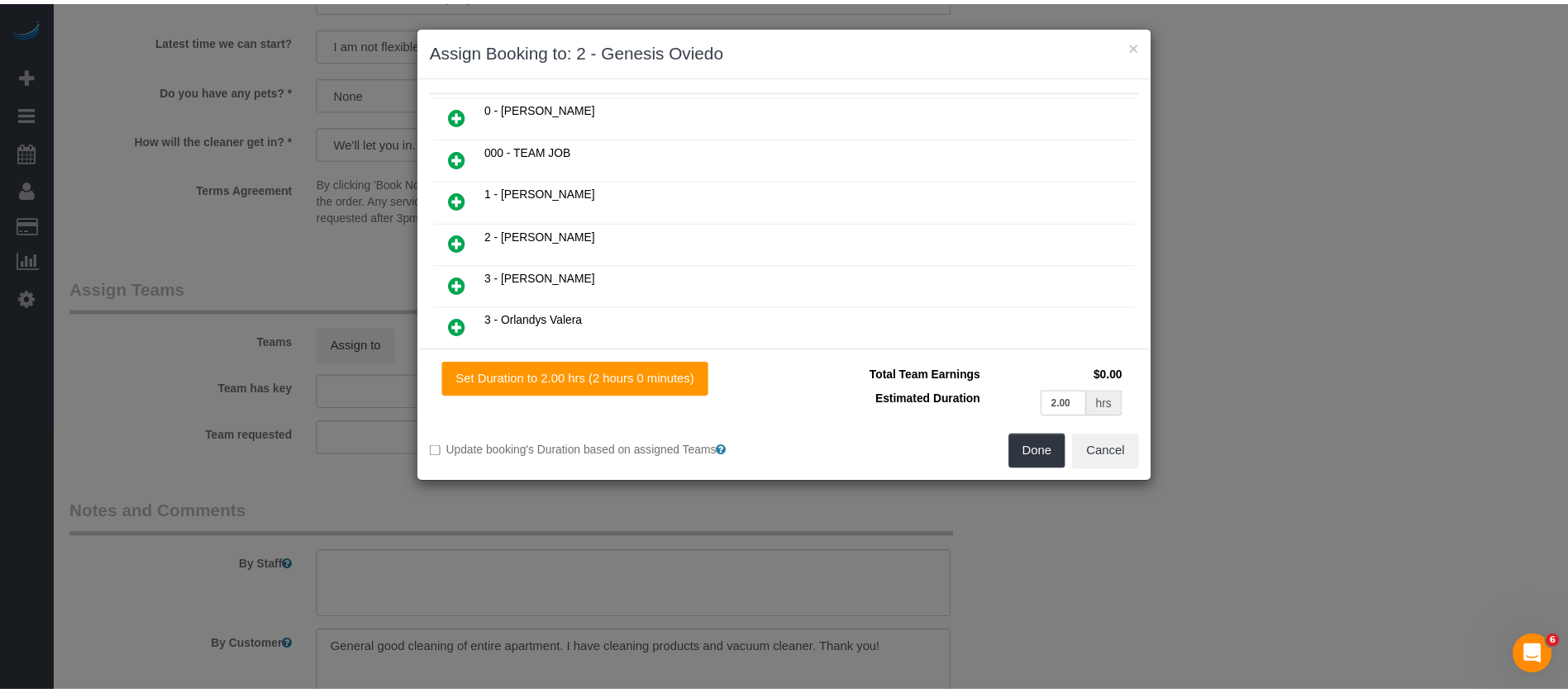
scroll to position [163, 0]
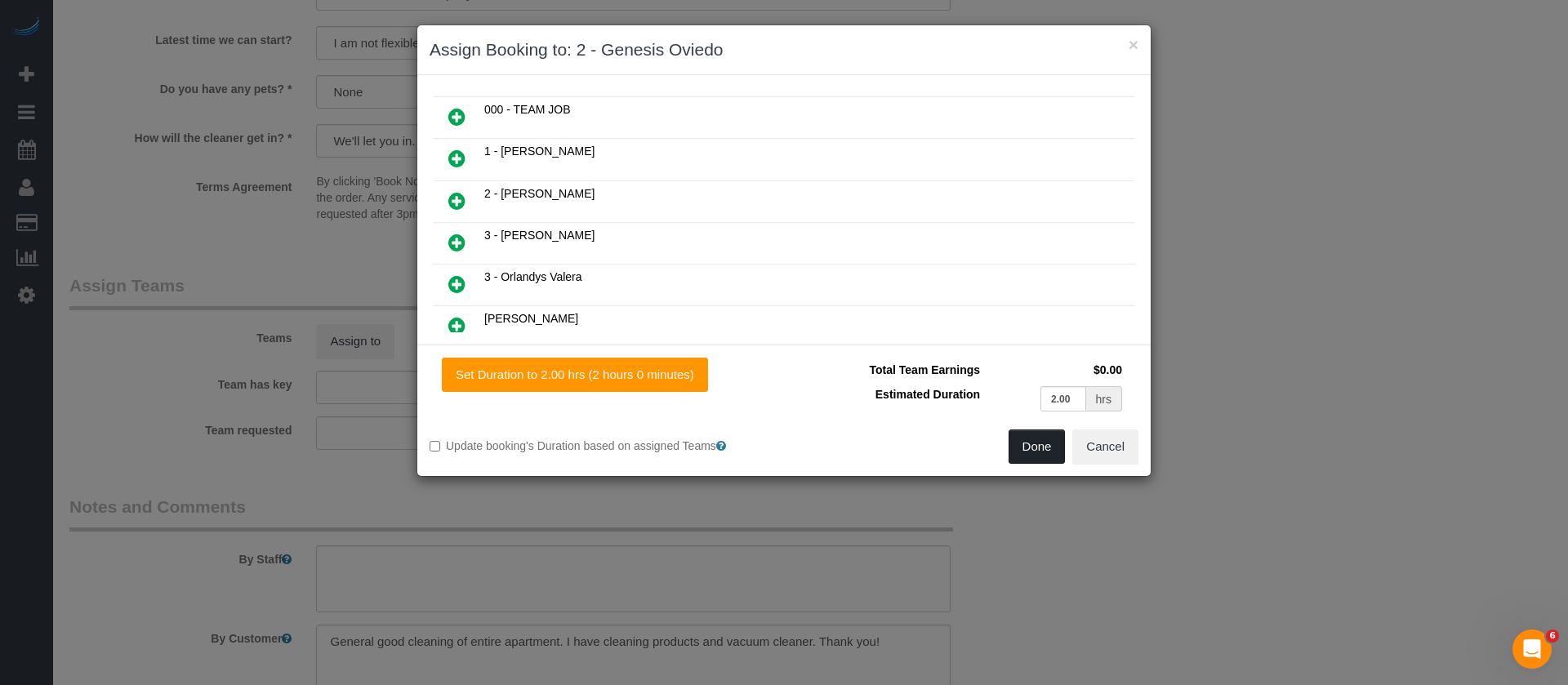
click at [1043, 450] on button "Done" at bounding box center [1037, 447] width 57 height 34
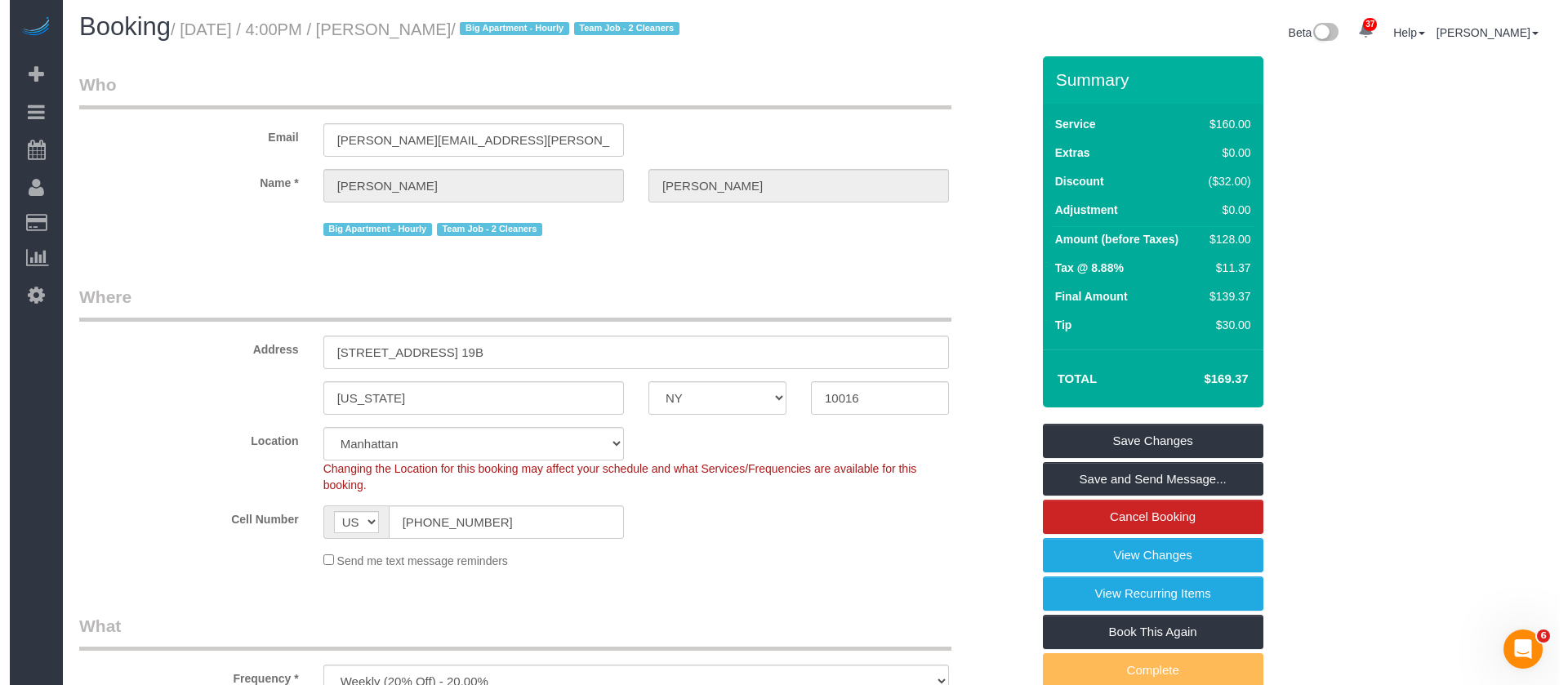
scroll to position [0, 0]
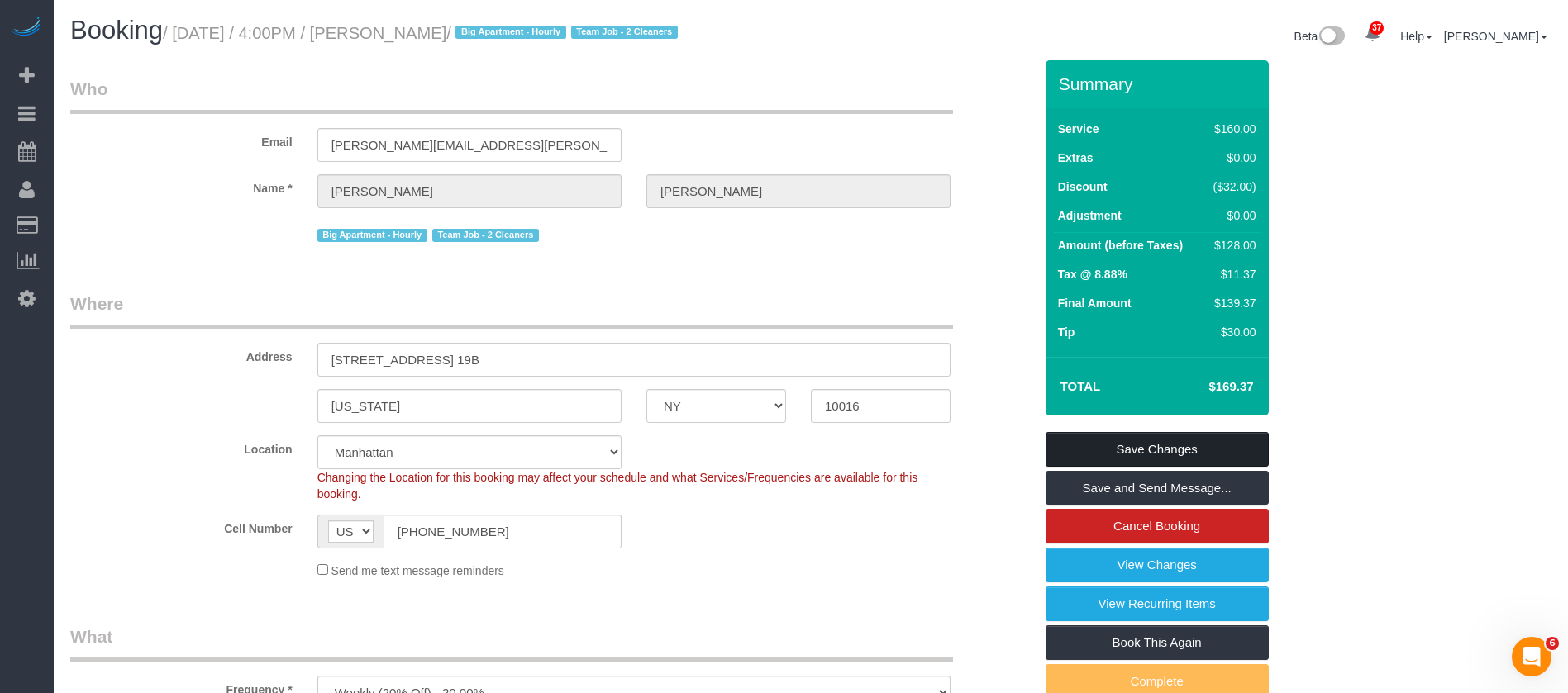
drag, startPoint x: 1193, startPoint y: 447, endPoint x: 1170, endPoint y: 444, distance: 23.2
click at [1192, 447] on link "Save Changes" at bounding box center [1157, 449] width 224 height 34
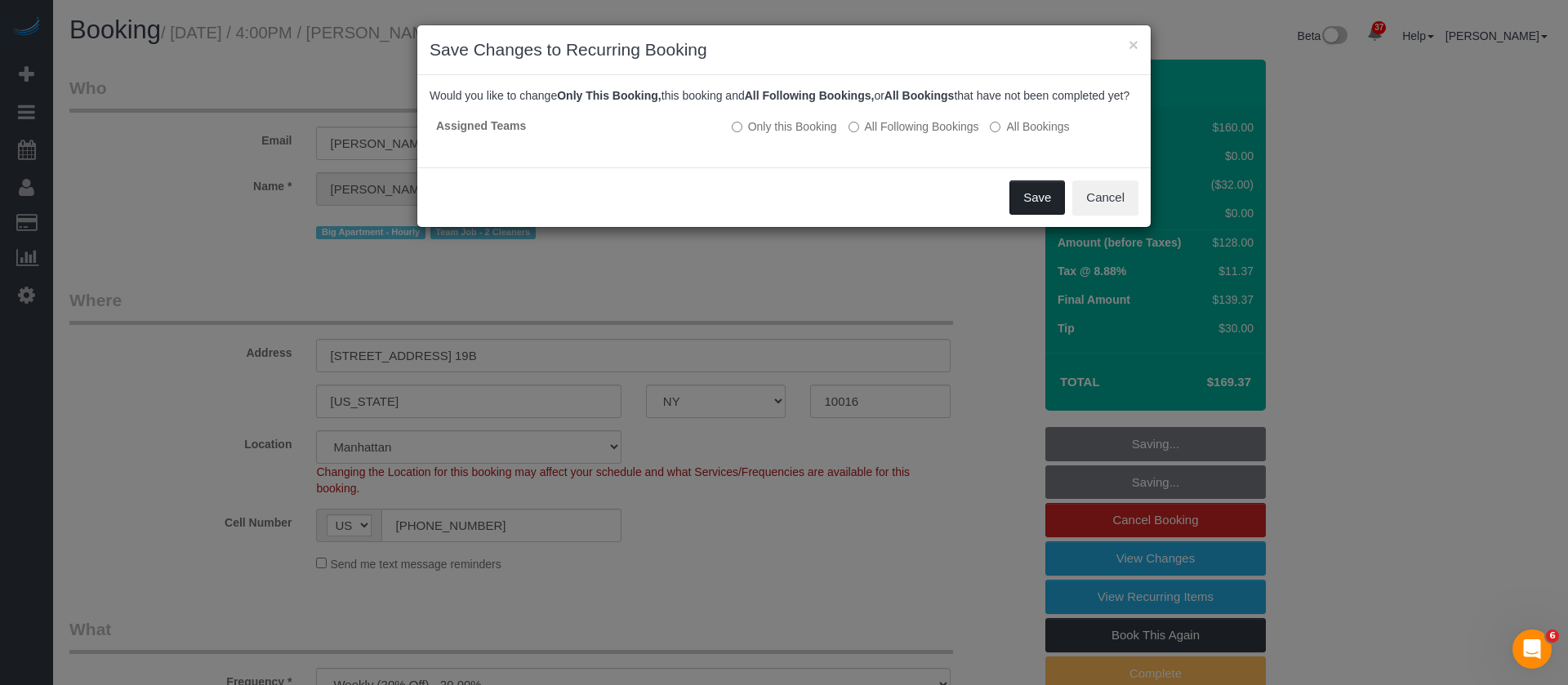
click at [1016, 207] on button "Save" at bounding box center [1037, 198] width 55 height 34
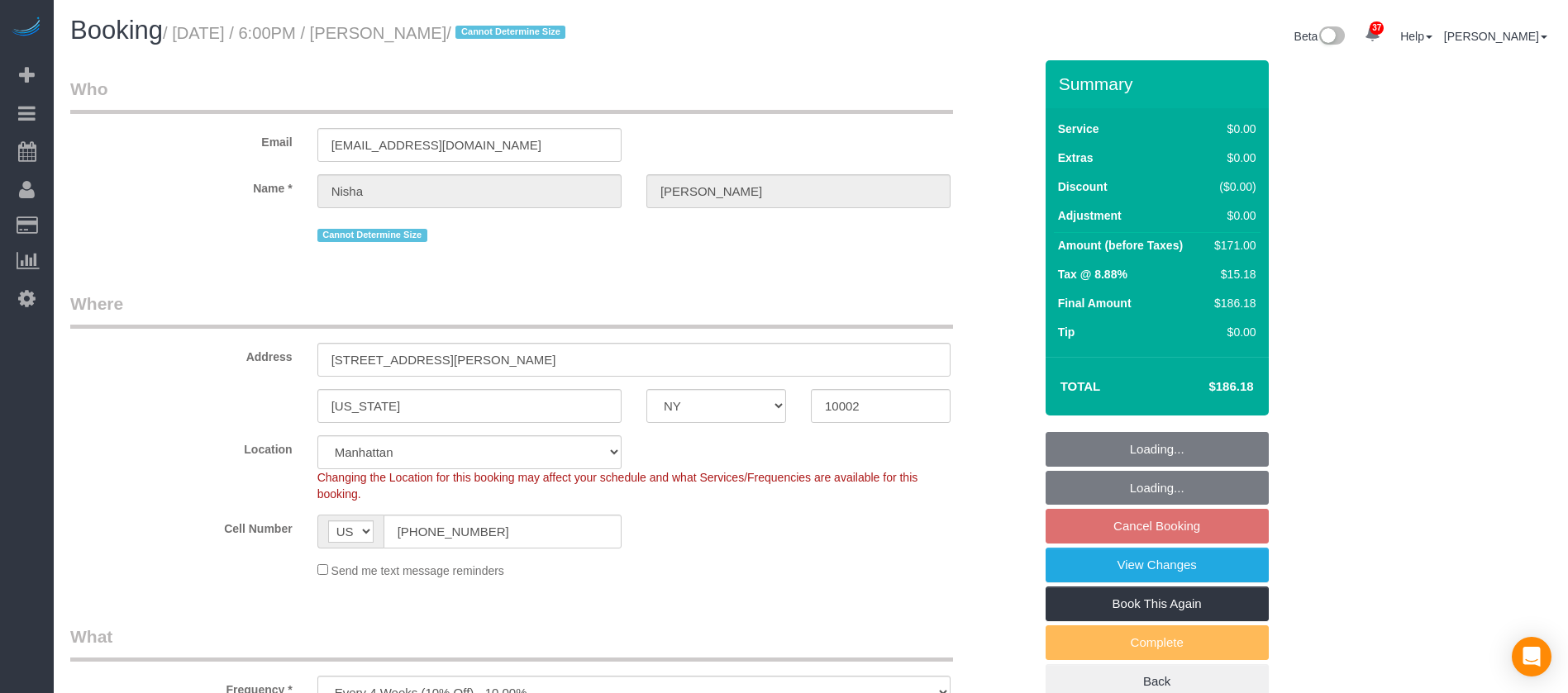
select select "NY"
select select "2"
select select "spot11"
select select "number:89"
select select "number:90"
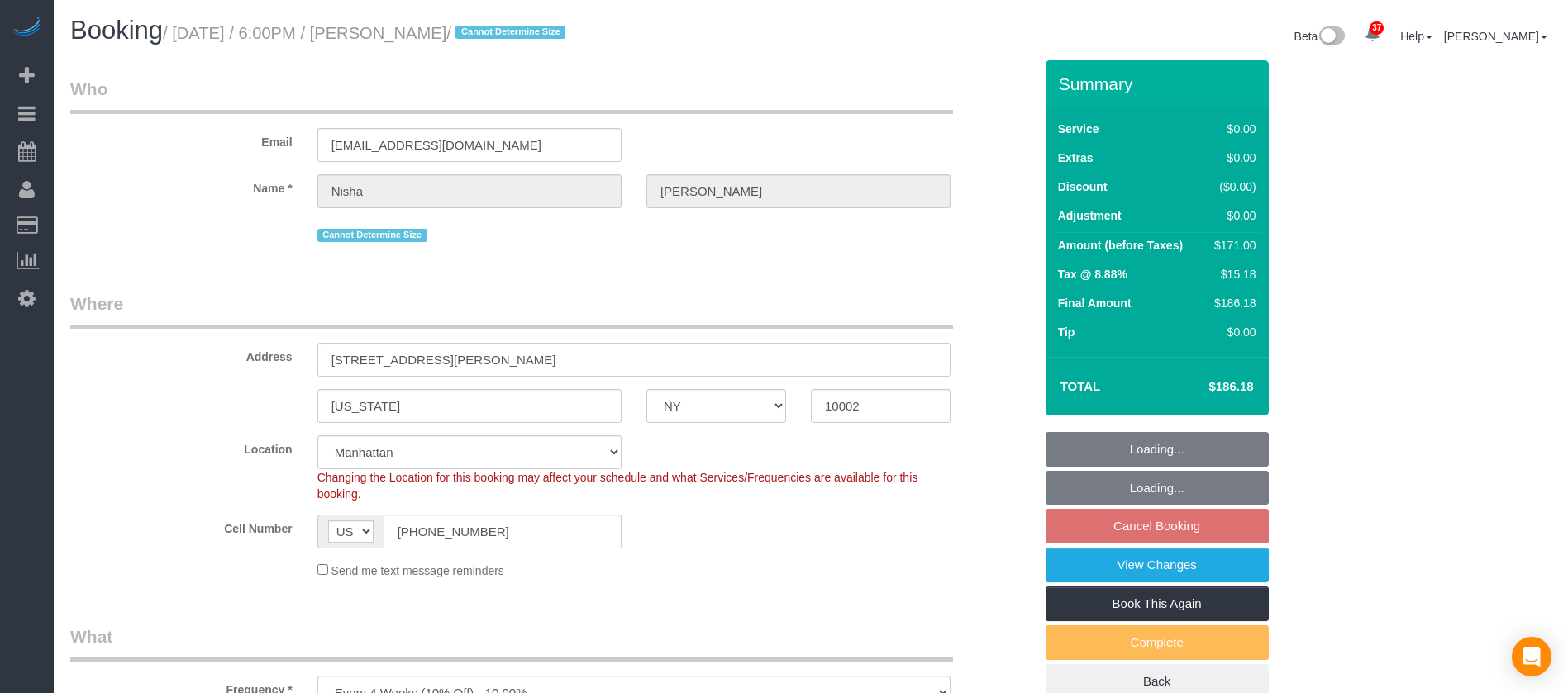
select select "number:15"
select select "number:7"
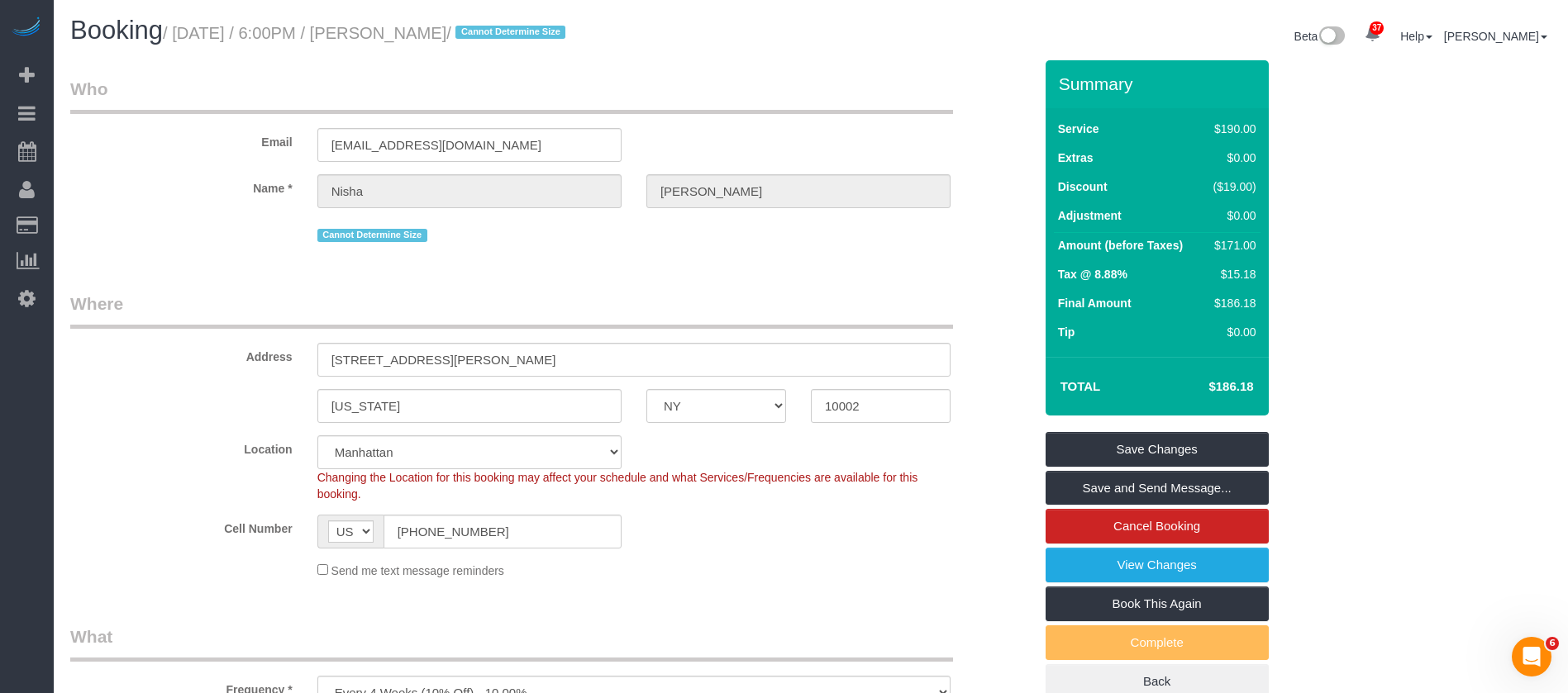
drag, startPoint x: 177, startPoint y: 30, endPoint x: 504, endPoint y: 49, distance: 327.6
click at [517, 22] on h1 "Booking / [DATE] / 6:00PM / [PERSON_NAME] / Cannot Determine Size" at bounding box center [434, 31] width 729 height 29
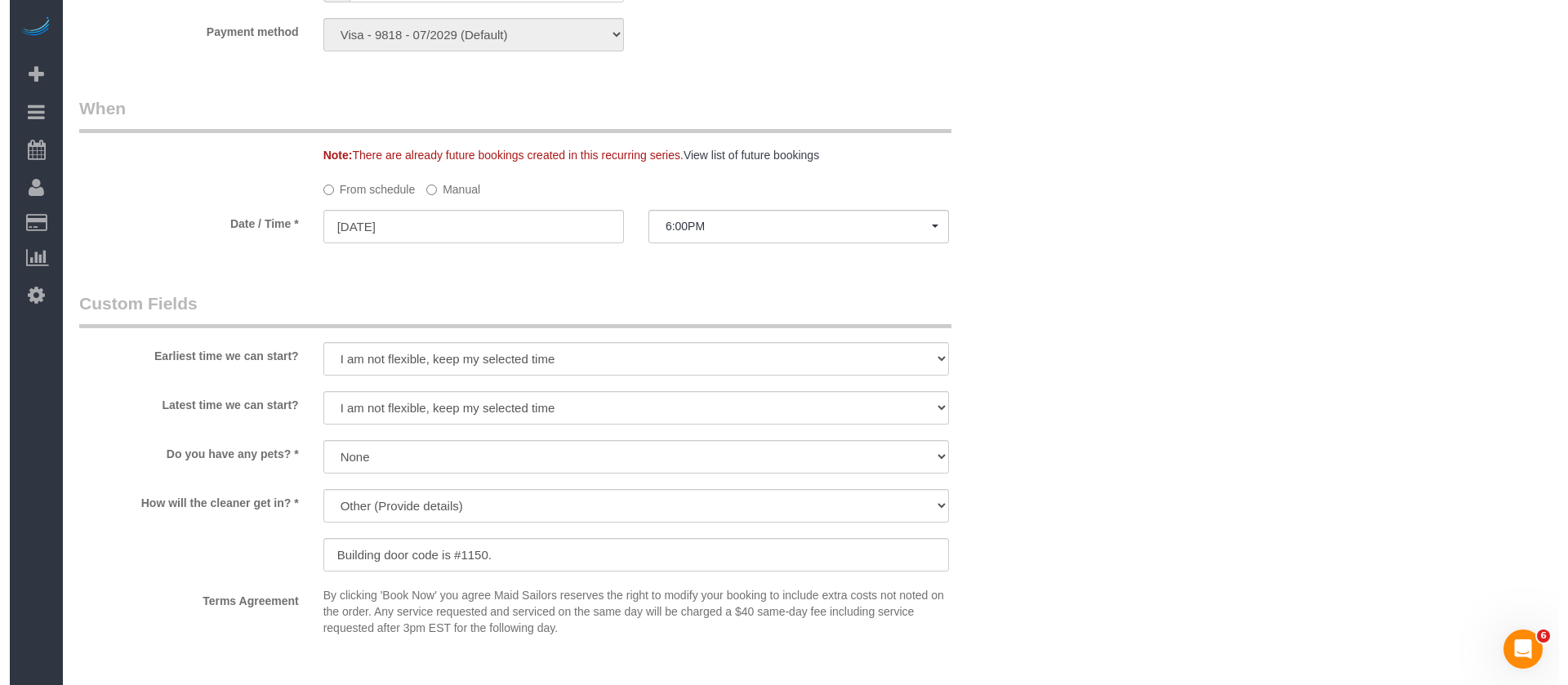
scroll to position [1961, 0]
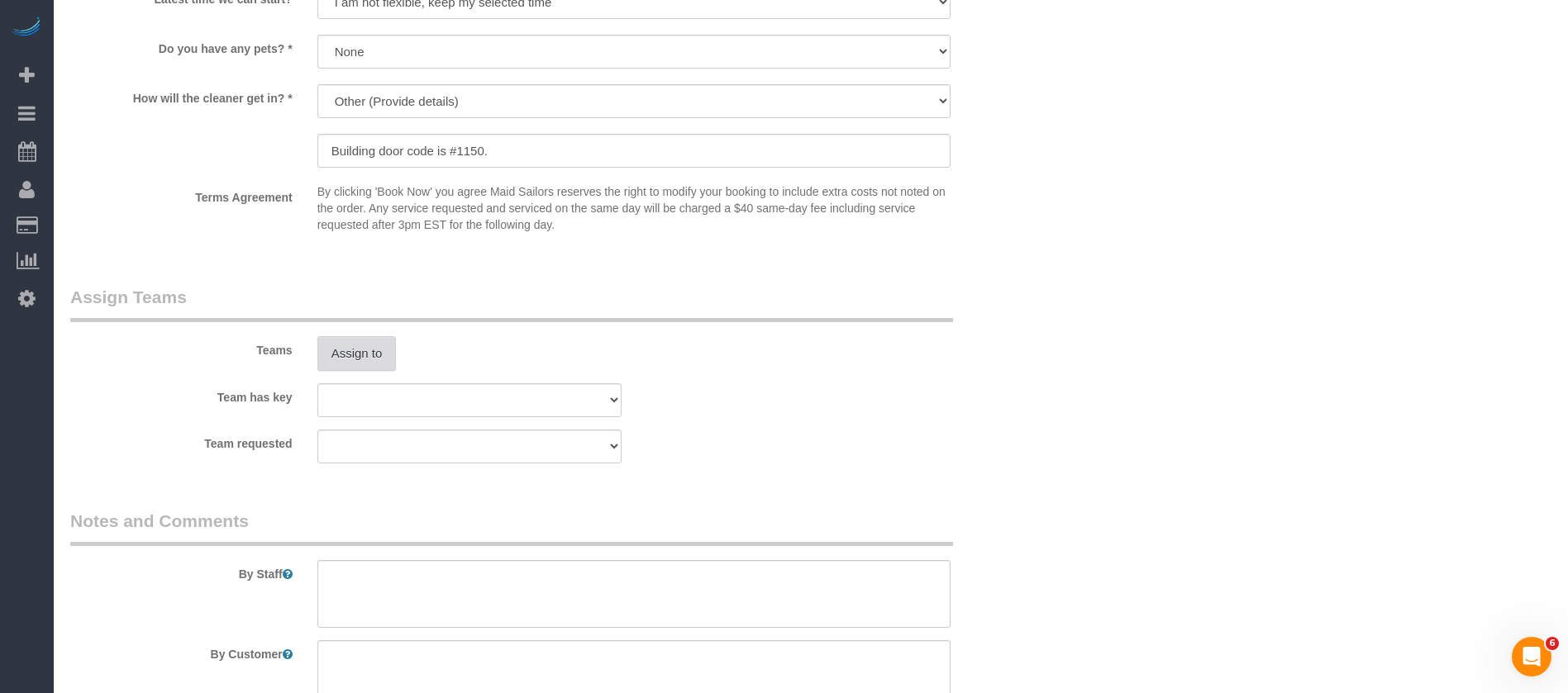
click at [374, 356] on button "Assign to" at bounding box center [357, 353] width 80 height 34
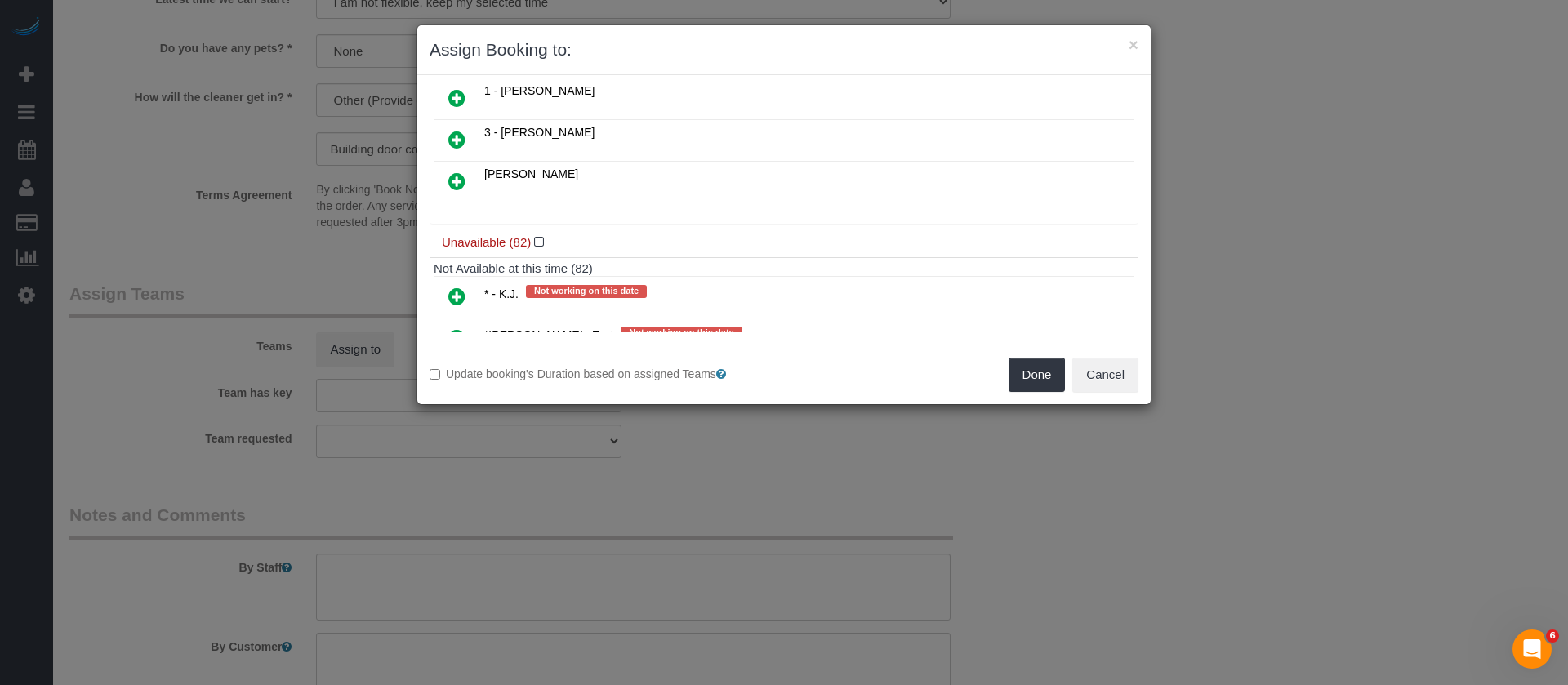
scroll to position [123, 0]
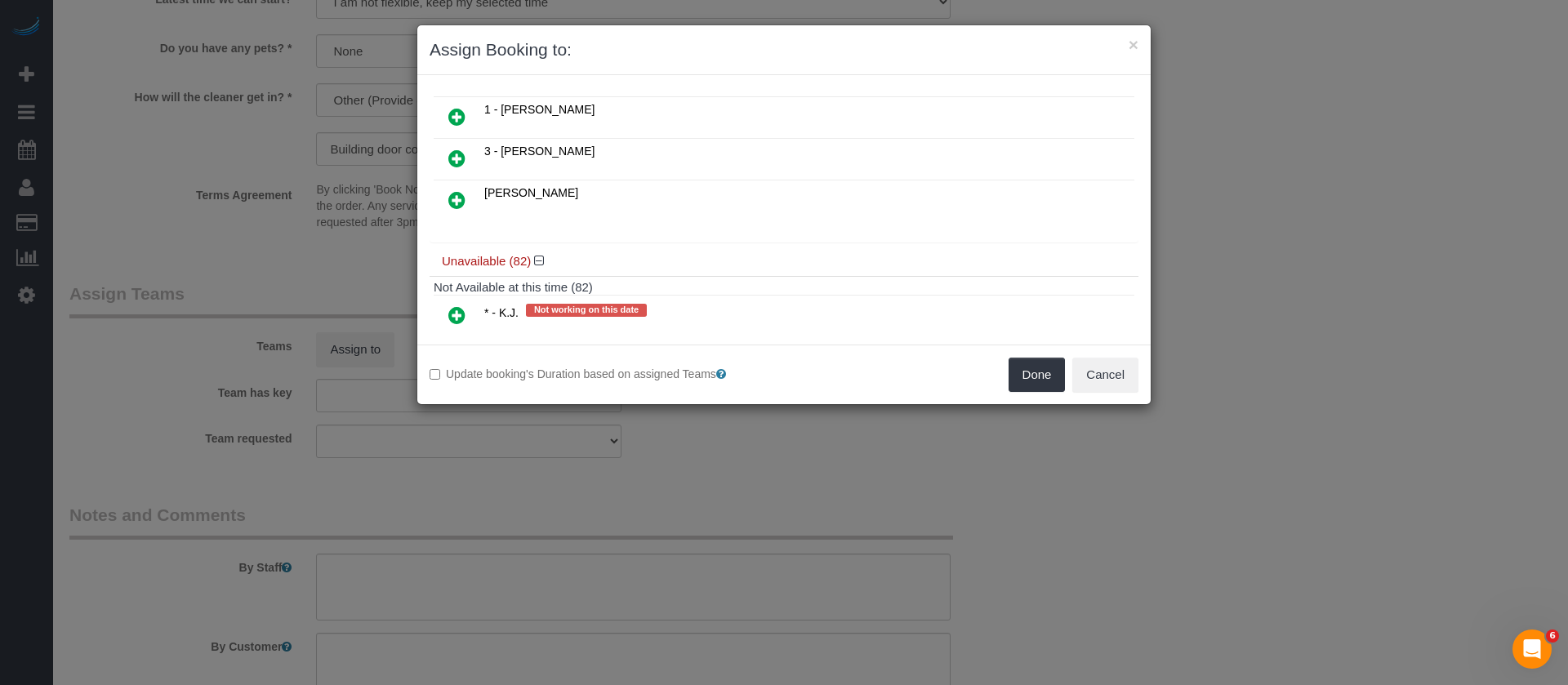
click at [449, 112] on icon at bounding box center [457, 117] width 18 height 19
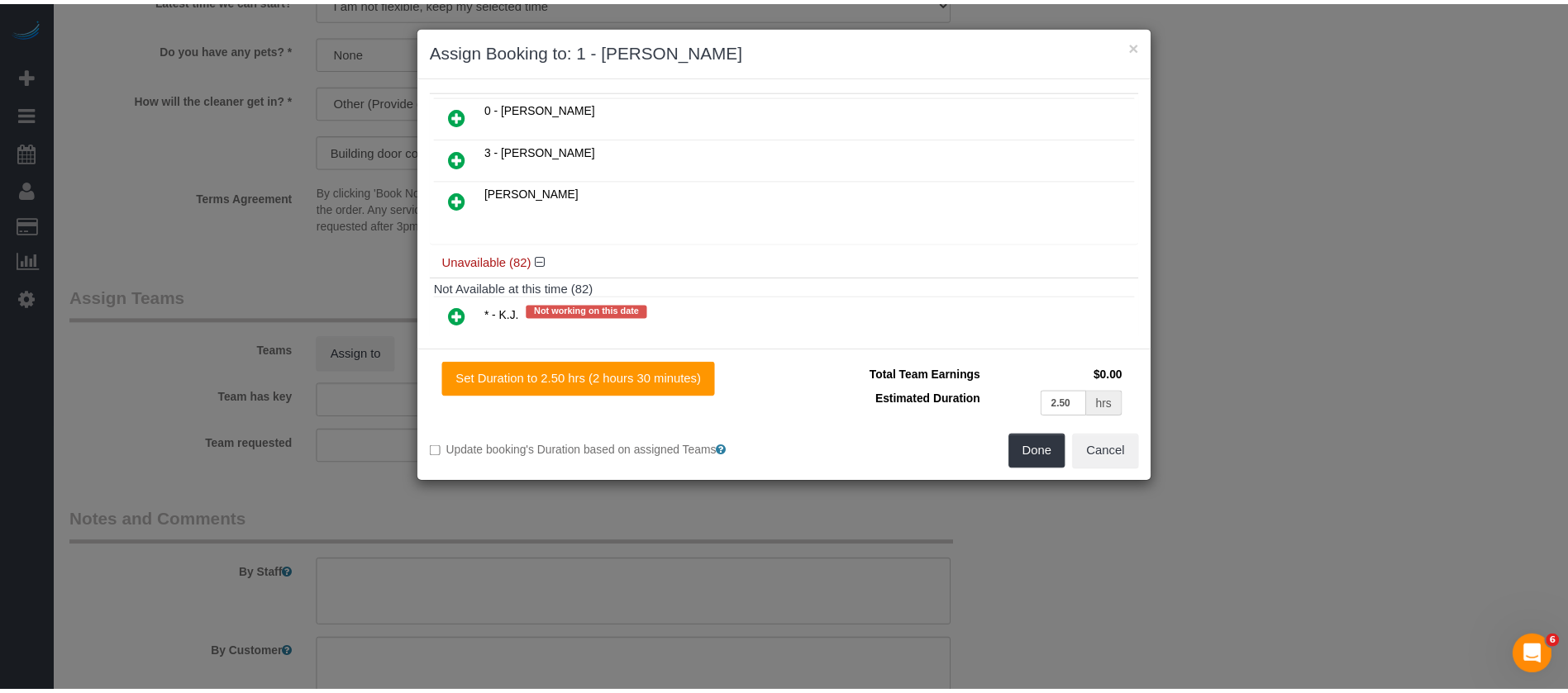
scroll to position [163, 0]
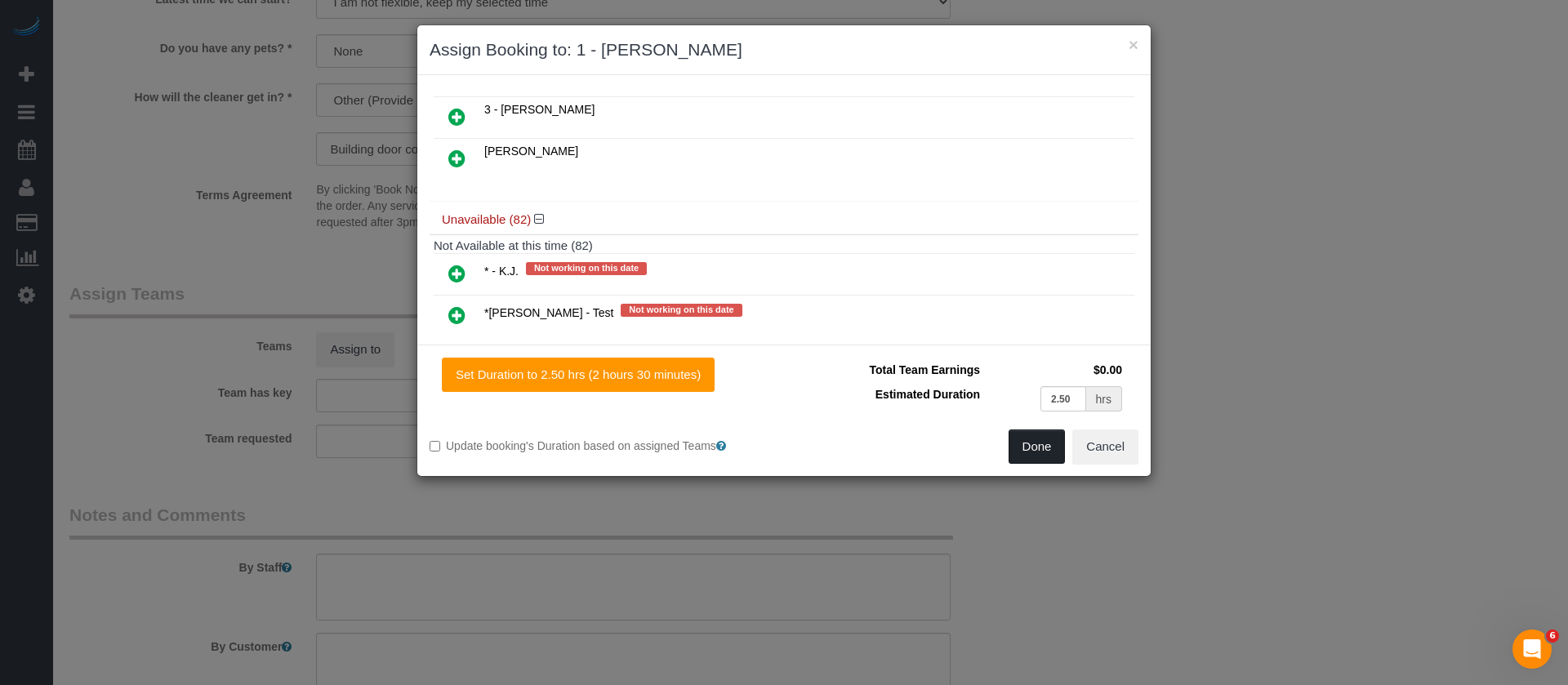
click at [1041, 445] on button "Done" at bounding box center [1037, 447] width 57 height 34
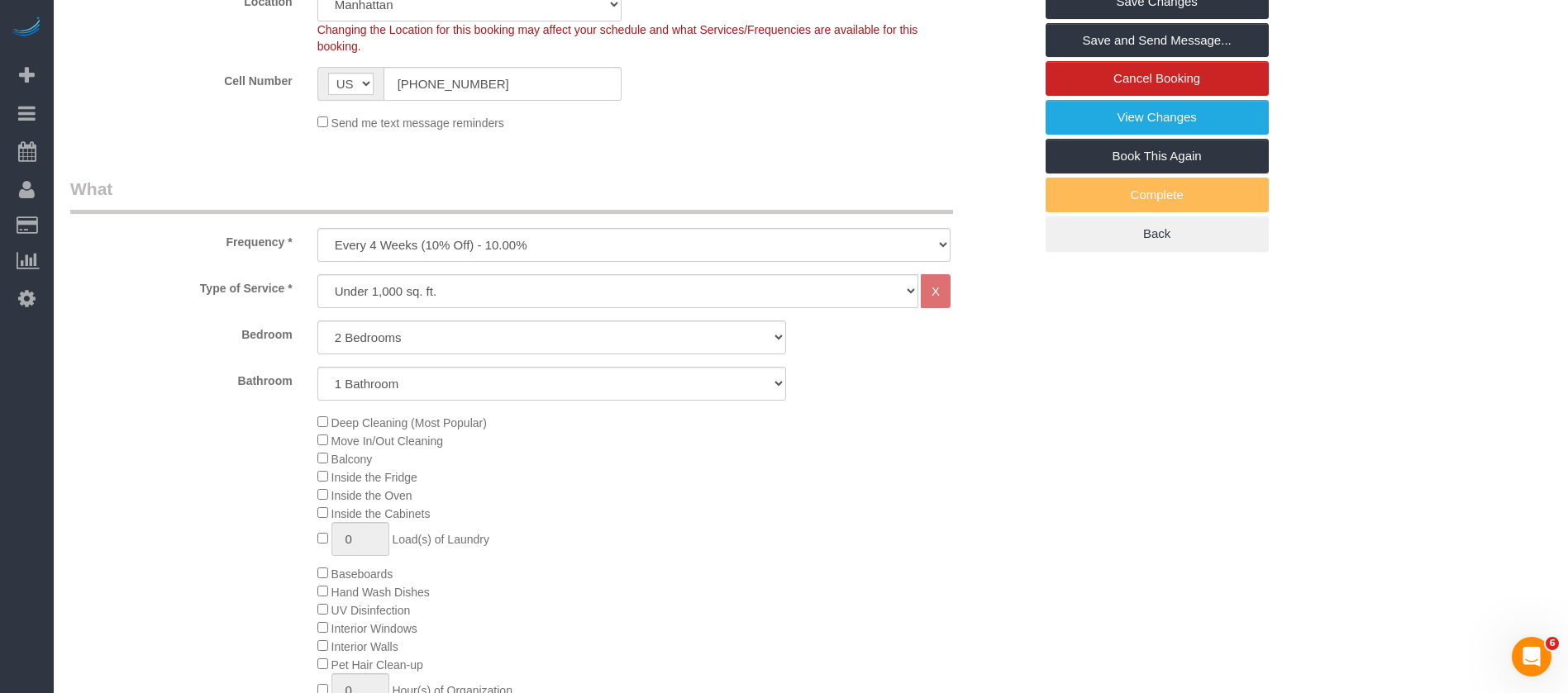
scroll to position [248, 0]
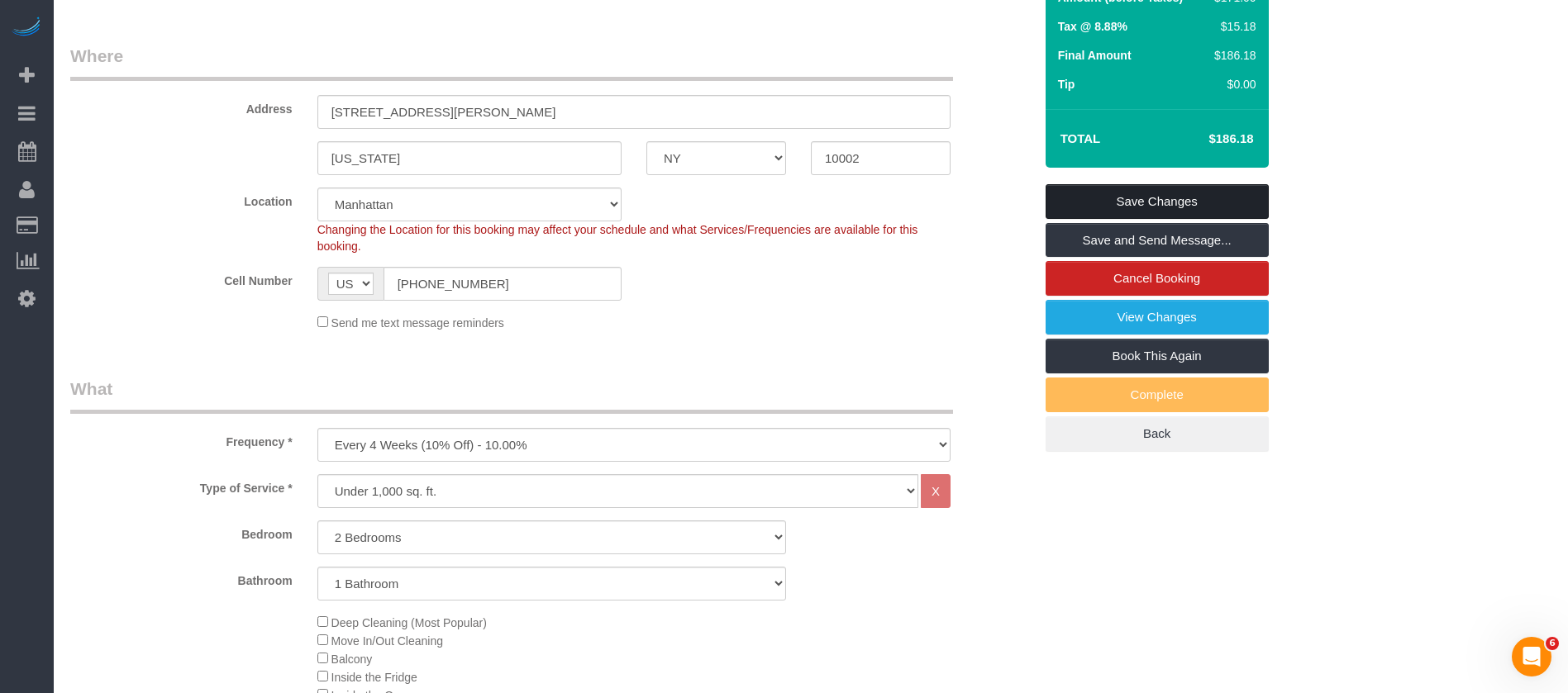
click at [1150, 190] on link "Save Changes" at bounding box center [1157, 201] width 224 height 34
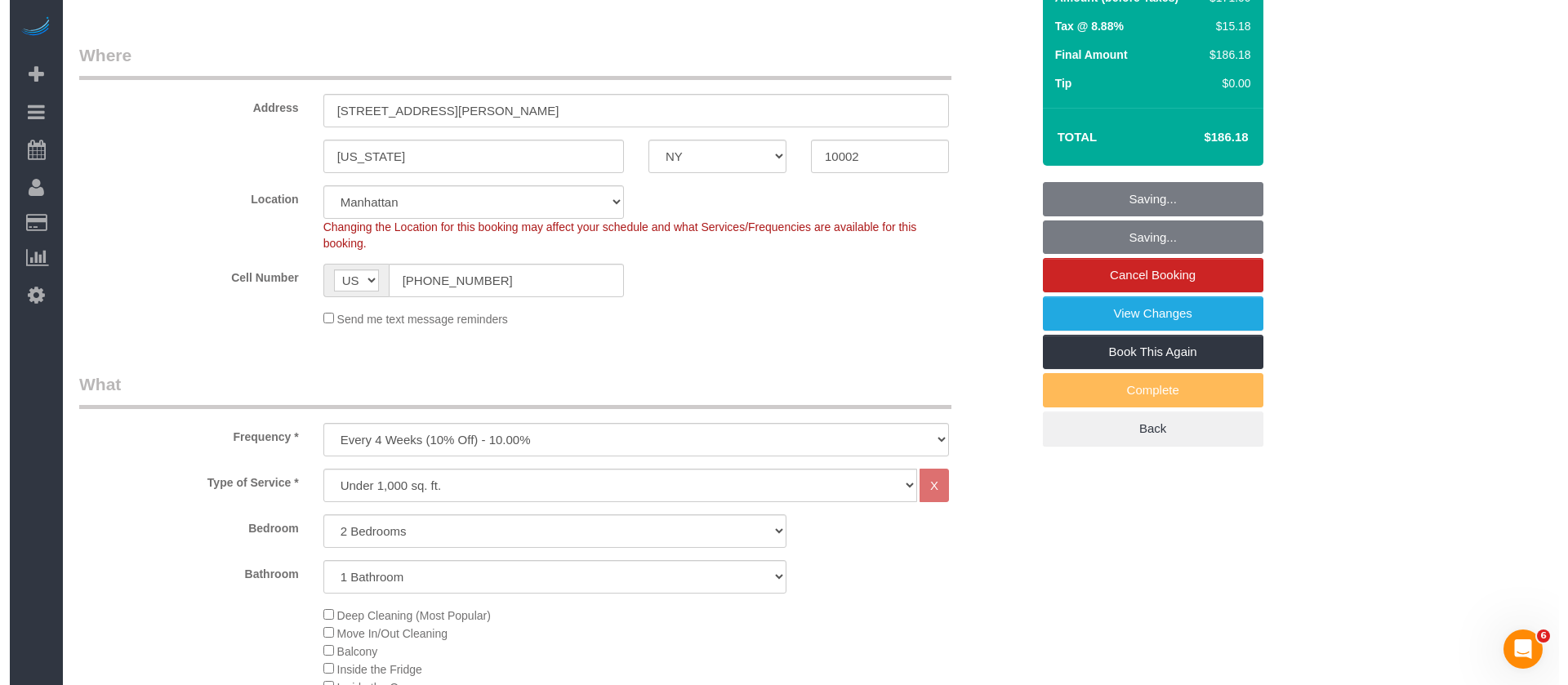
scroll to position [0, 0]
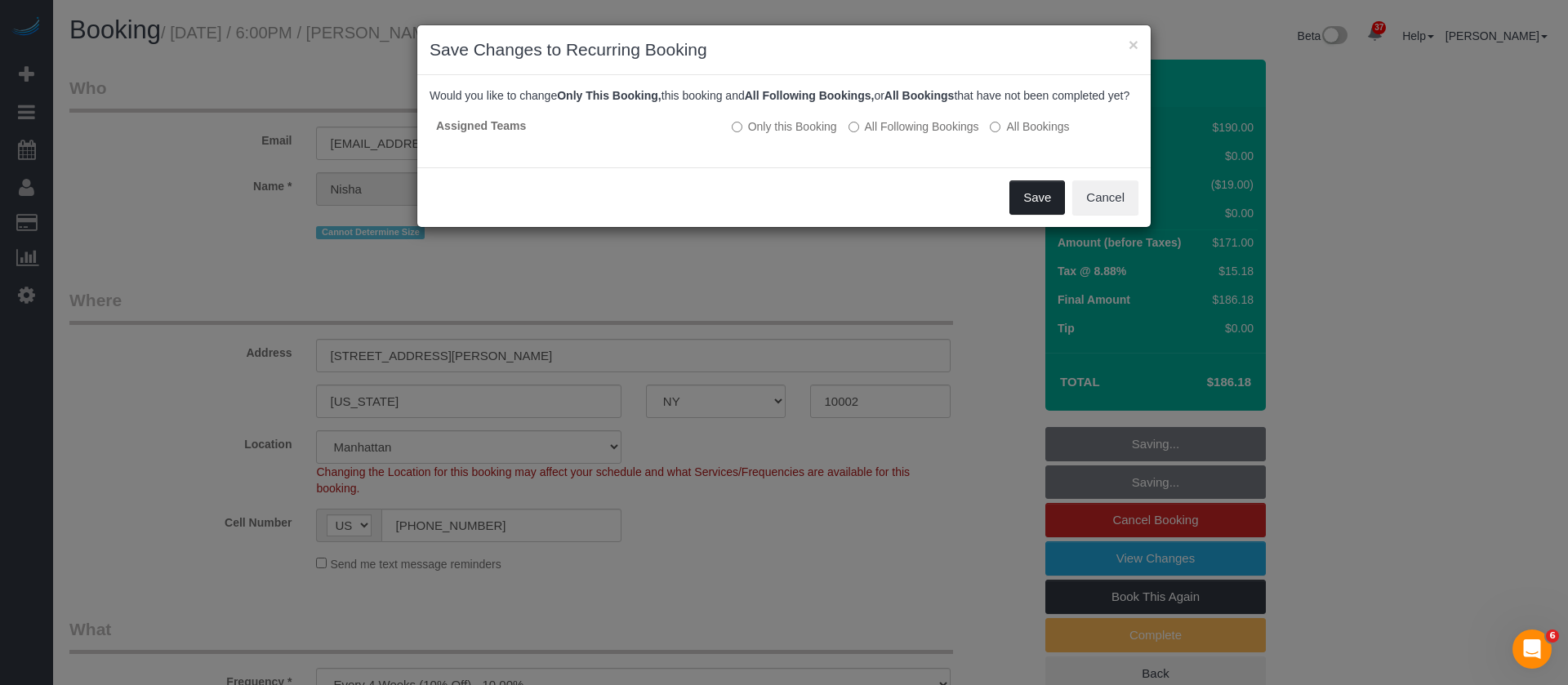
click at [1028, 211] on button "Save" at bounding box center [1037, 198] width 55 height 34
